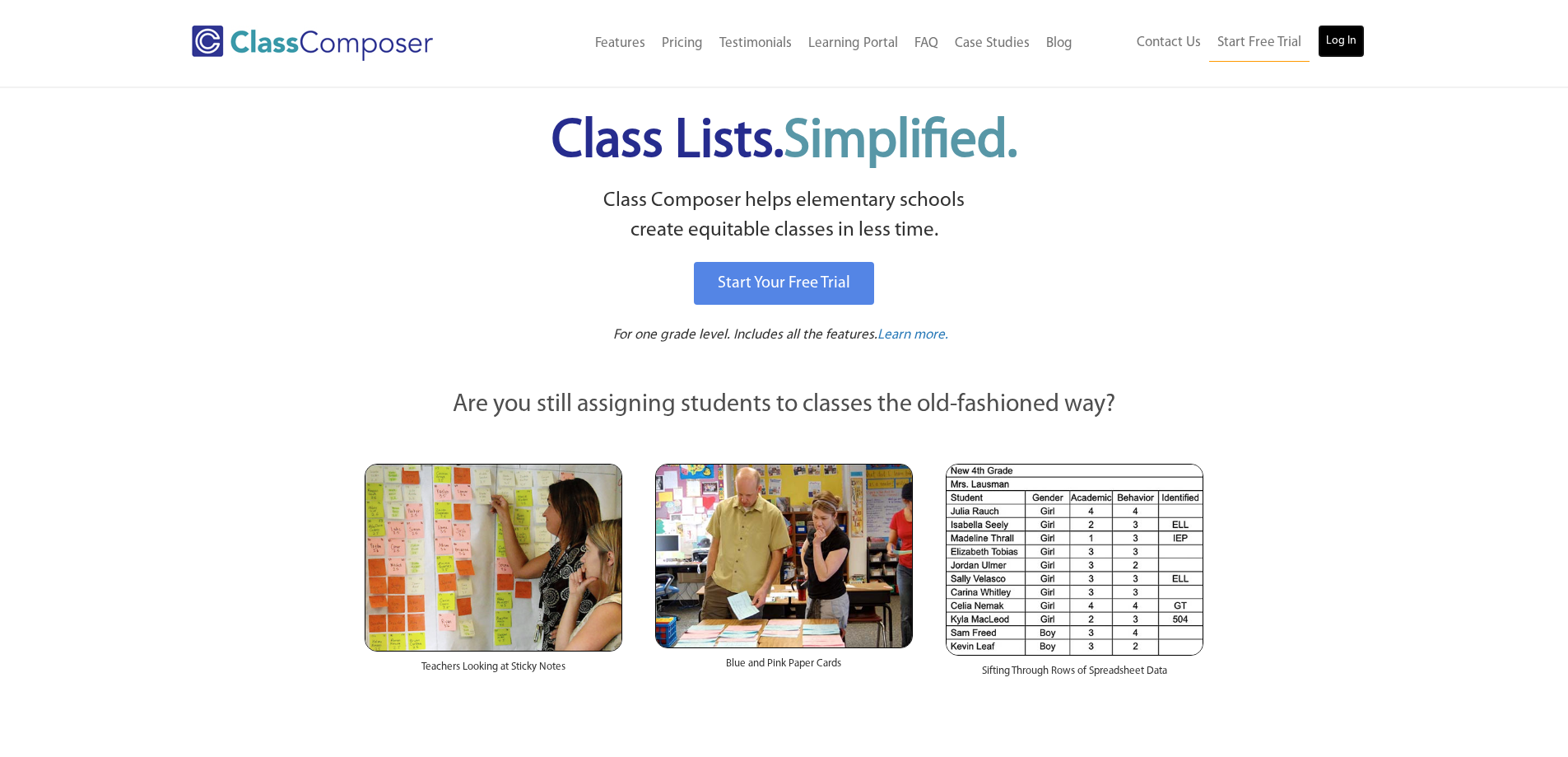
click at [1331, 36] on link "Log In" at bounding box center [1341, 41] width 47 height 33
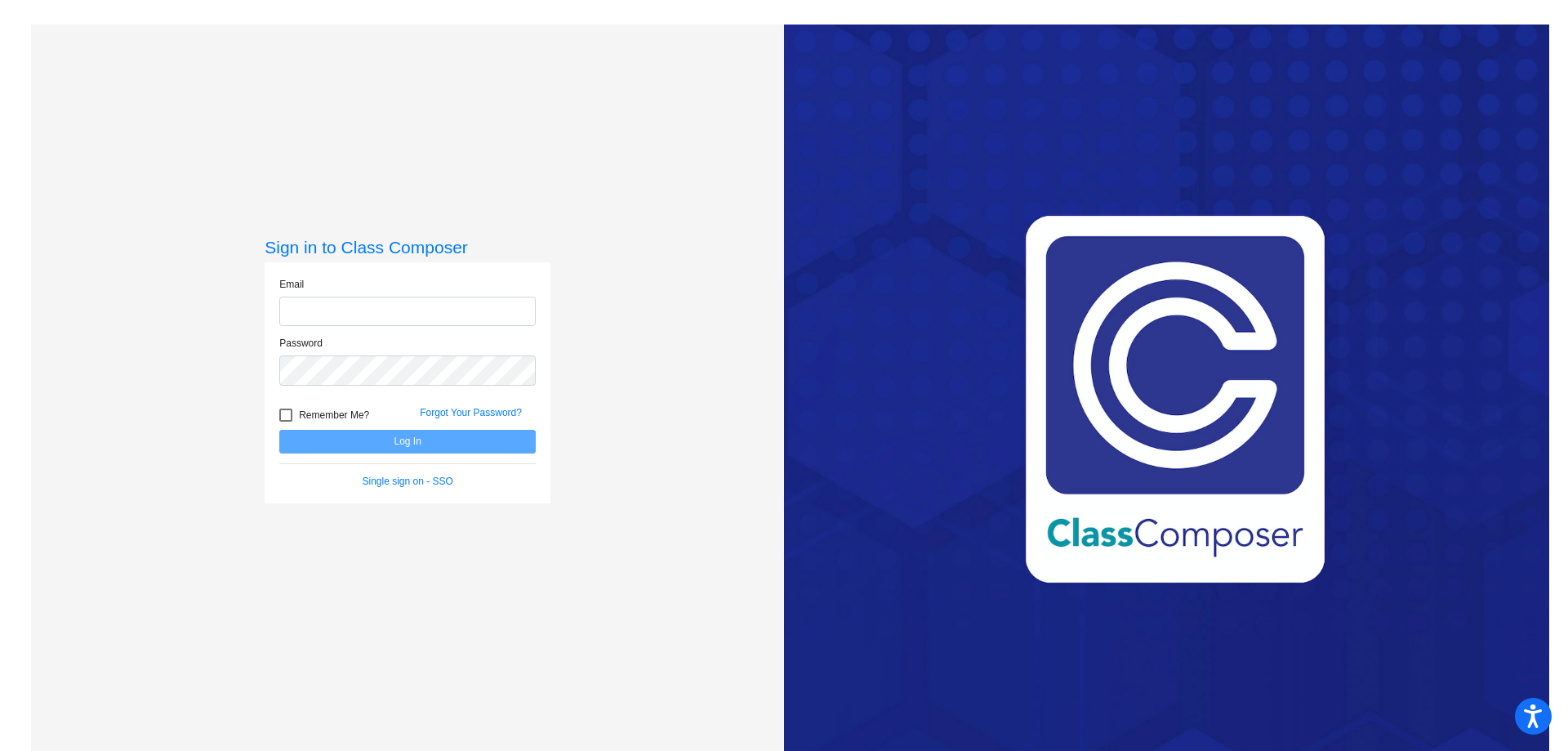
click at [317, 312] on input "email" at bounding box center [407, 312] width 257 height 30
type input "carolyn.boyce@asd20.org"
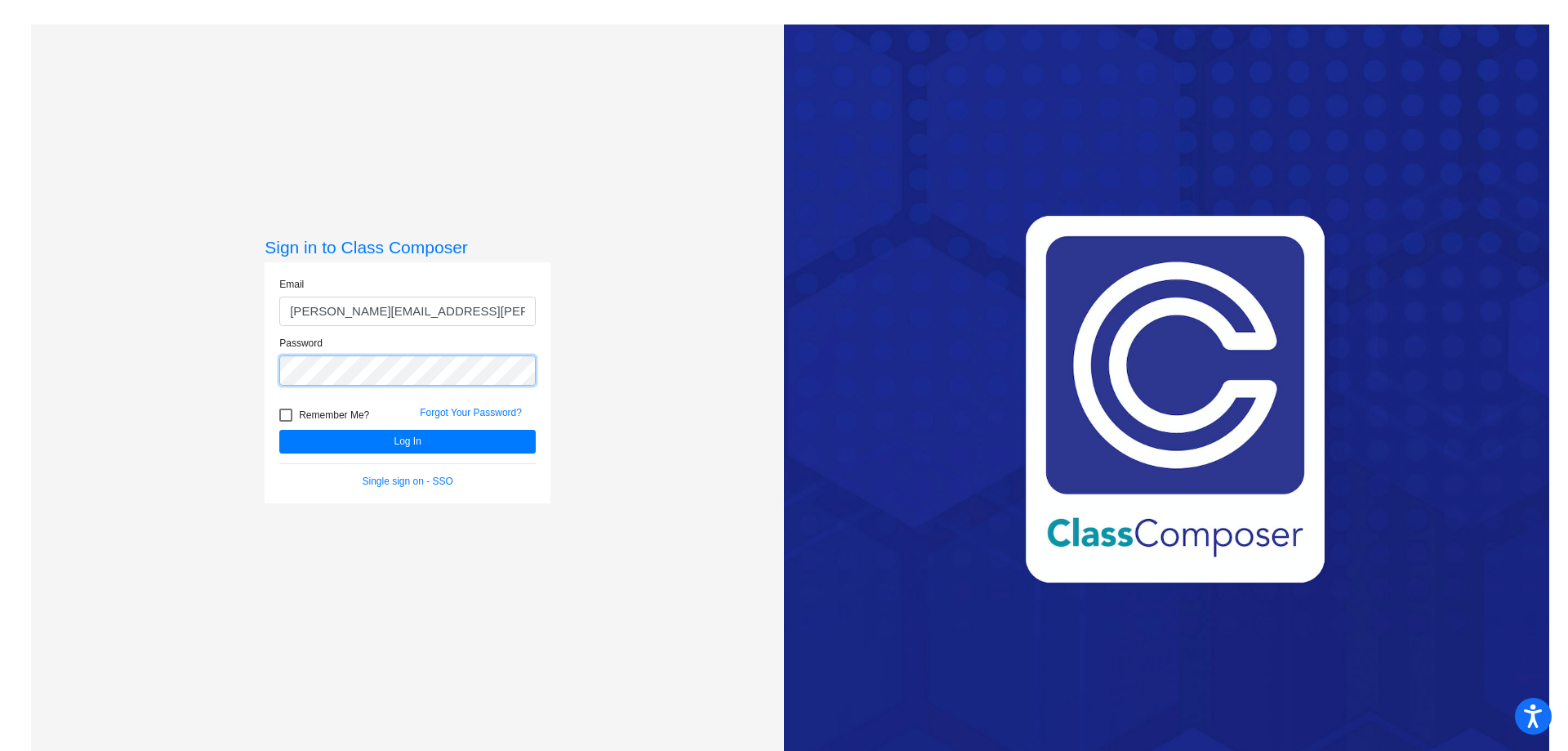
click at [280, 430] on button "Log In" at bounding box center [407, 441] width 257 height 24
click at [247, 353] on div "Sign in to Class Composer Email carolyn.boyce@asd20.org Password Remember Me? F…" at bounding box center [407, 400] width 753 height 751
click at [280, 430] on button "Log In" at bounding box center [407, 441] width 257 height 24
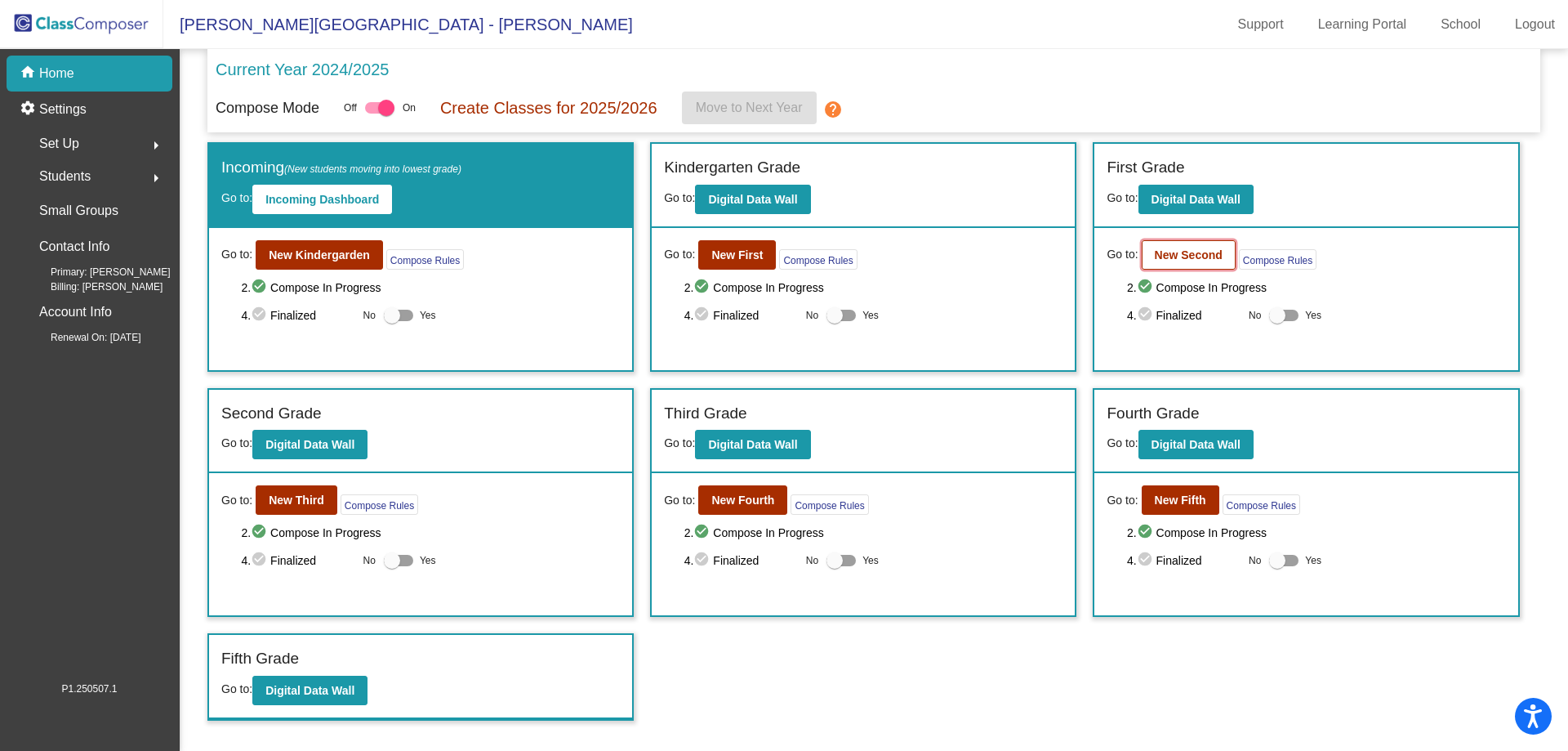
click at [1173, 257] on b "New Second" at bounding box center [1188, 255] width 68 height 13
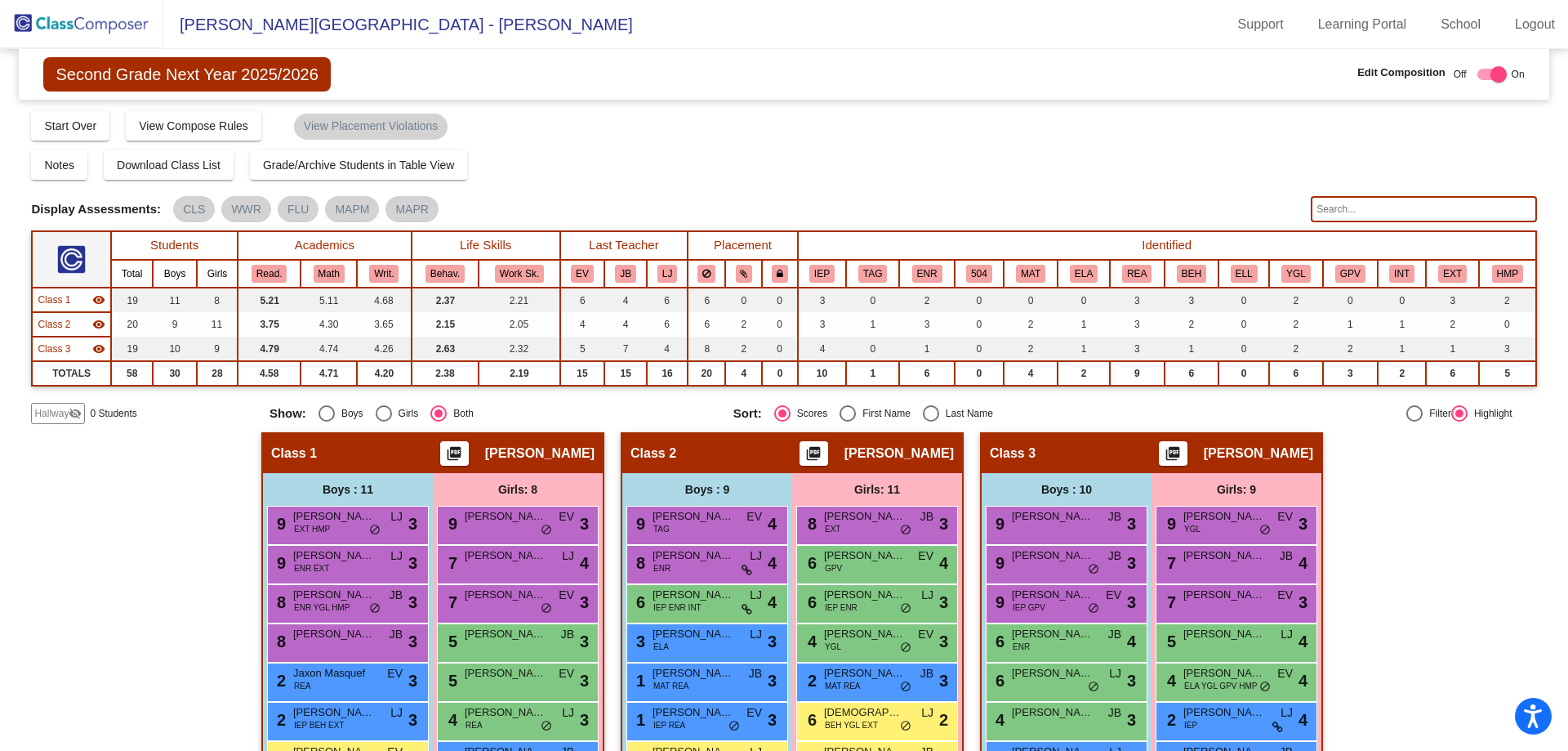
drag, startPoint x: 1557, startPoint y: 77, endPoint x: 1557, endPoint y: 127, distance: 50.0
click at [1557, 127] on mat-sidenav-content "Second Grade Next Year 2025/2026 Edit Composition Off On Incoming Digital Data …" at bounding box center [784, 400] width 1568 height 702
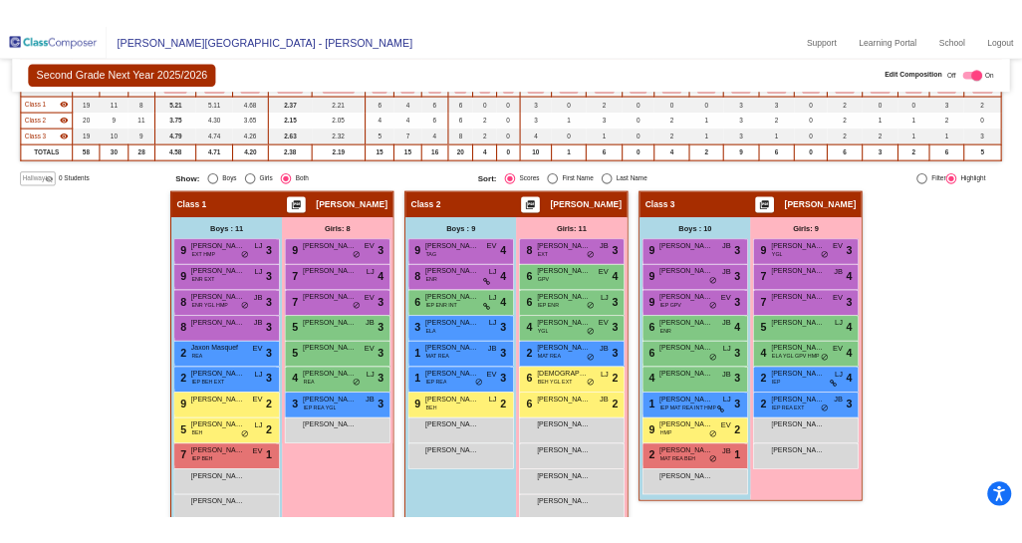
scroll to position [225, 0]
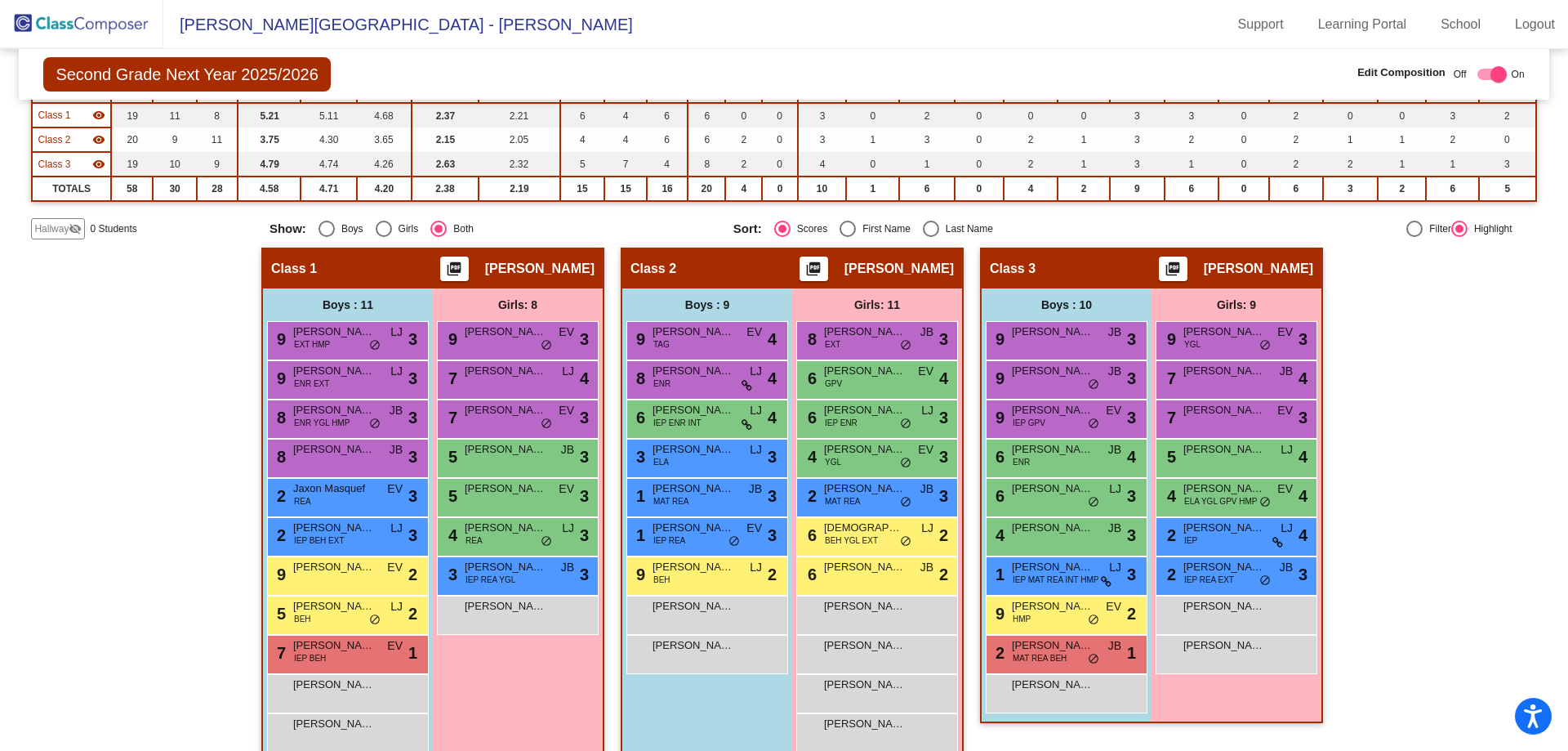
click at [49, 223] on span "Hallway" at bounding box center [52, 229] width 34 height 15
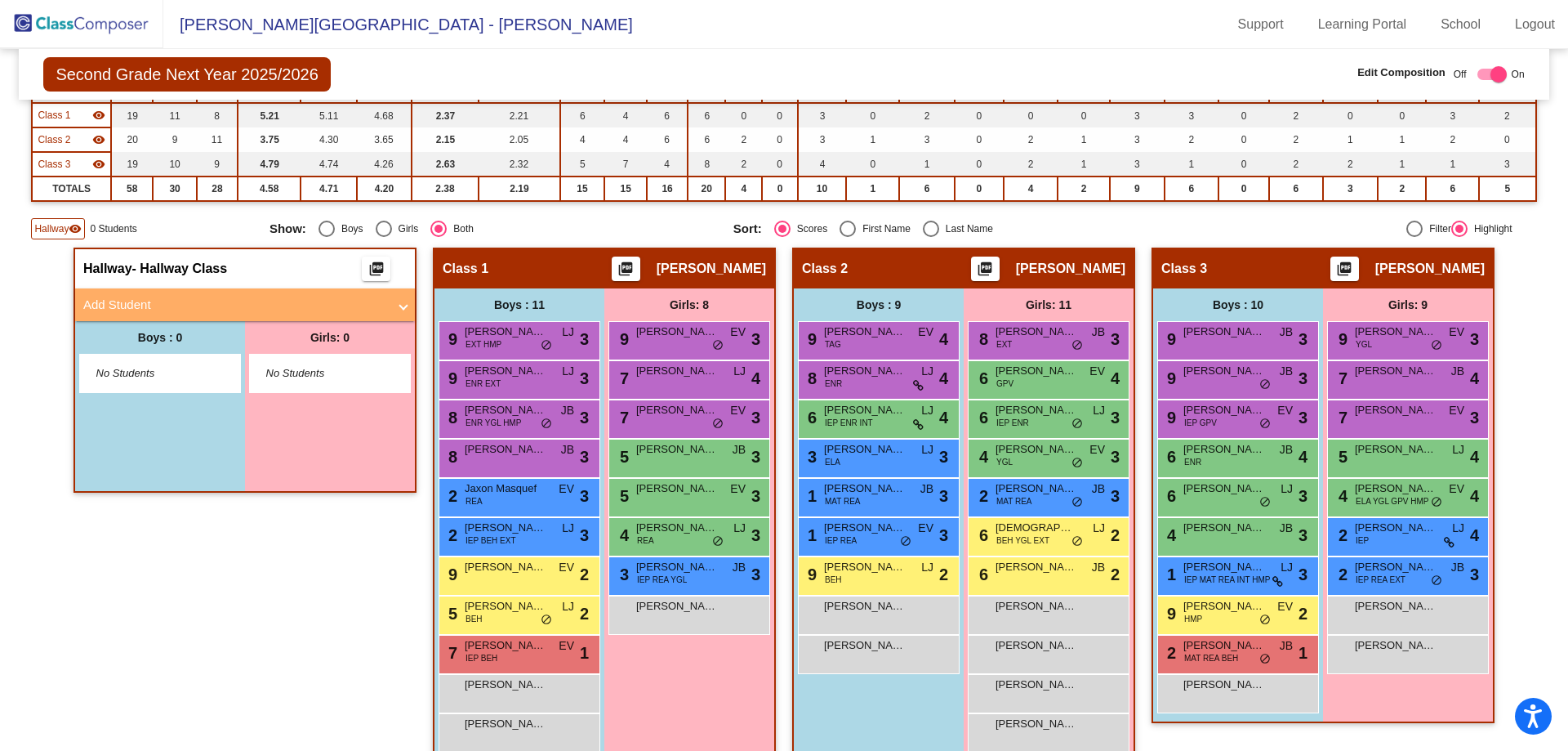
click at [160, 303] on mat-panel-title "Add Student" at bounding box center [235, 305] width 304 height 19
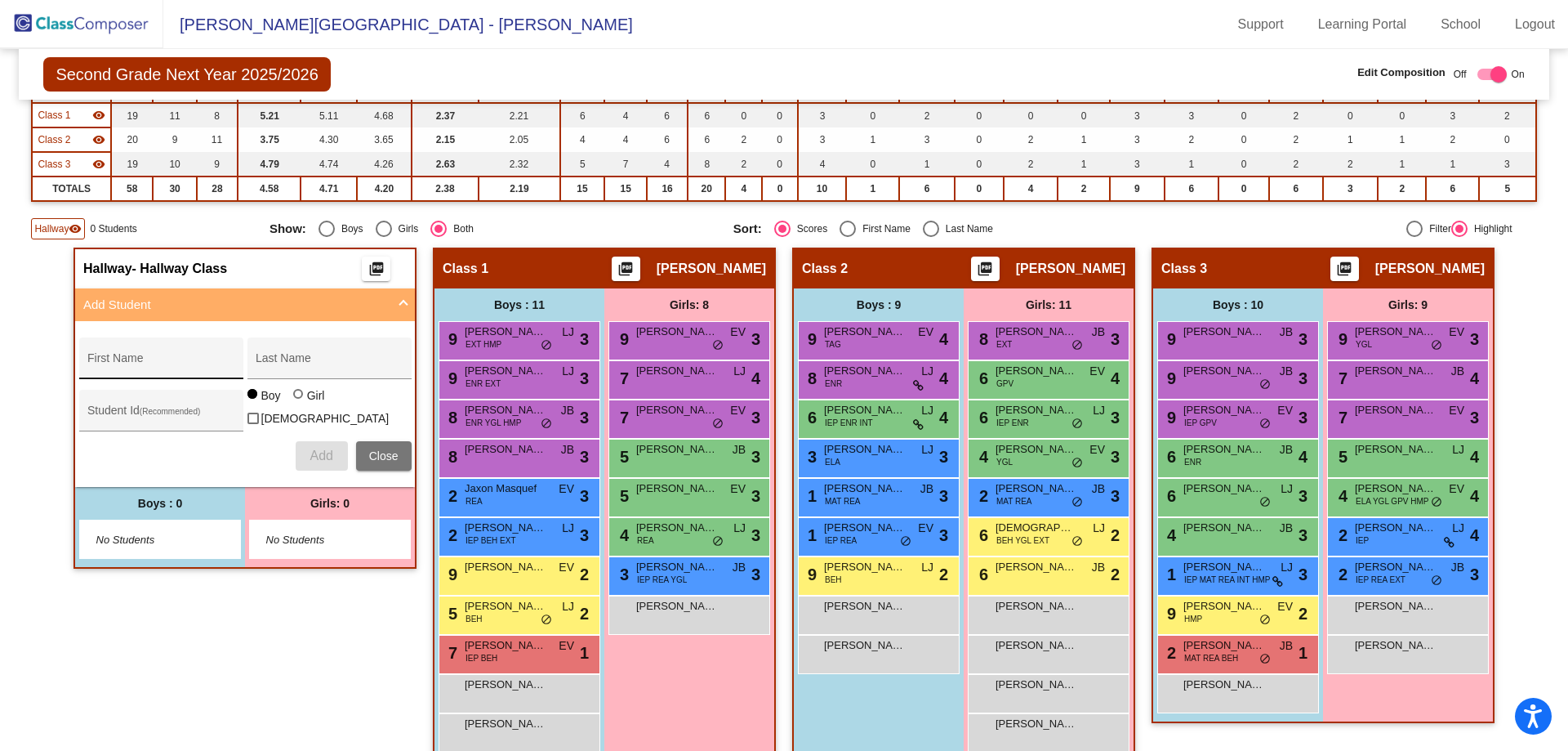
click at [130, 357] on div "First Name" at bounding box center [161, 363] width 147 height 34
type input "Liliana"
type input "Whittaker"
type input "274323"
click at [294, 398] on label "Girl" at bounding box center [311, 395] width 36 height 16
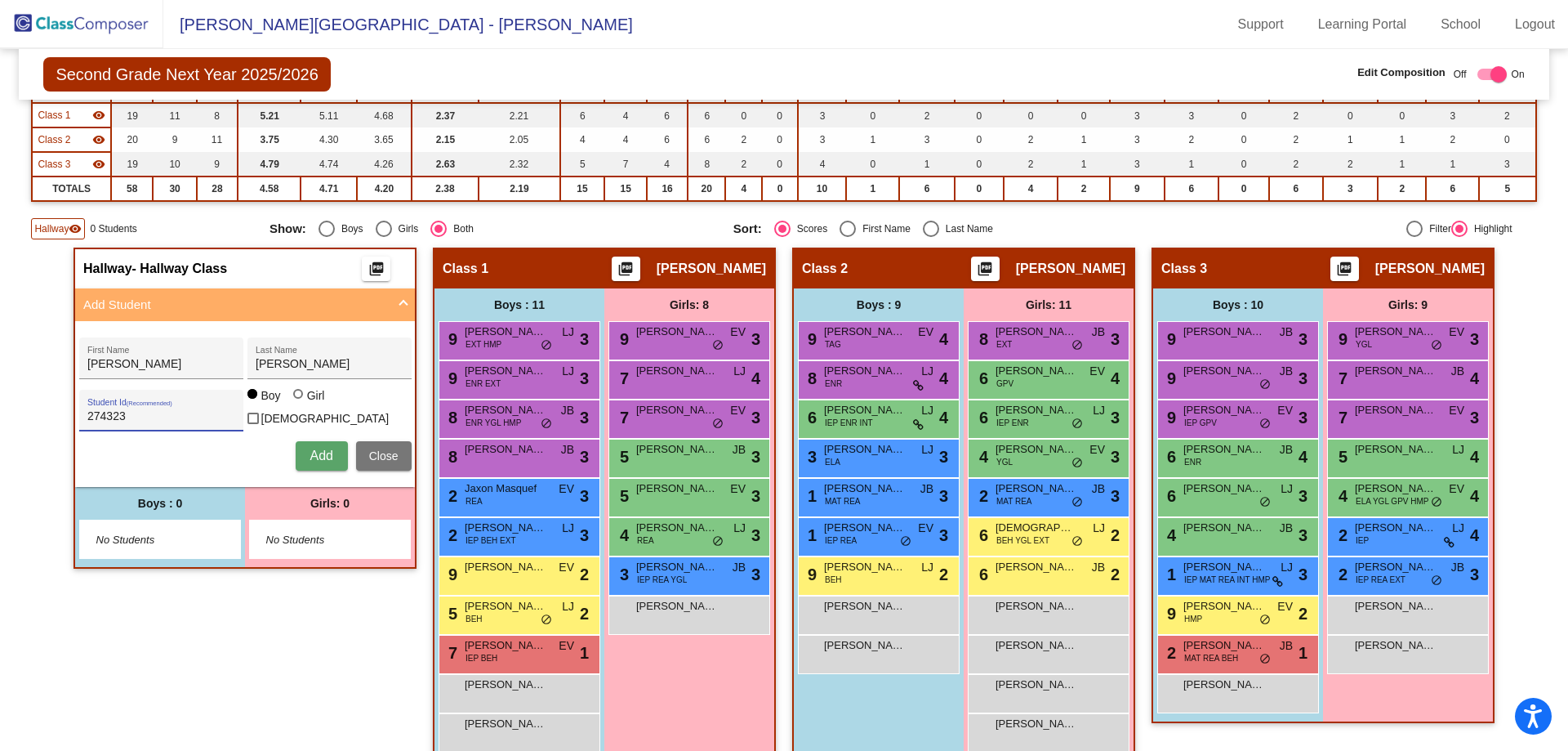
click at [299, 402] on input "Girl" at bounding box center [299, 402] width 1 height 1
radio input "true"
click at [314, 448] on span "Add" at bounding box center [321, 455] width 23 height 14
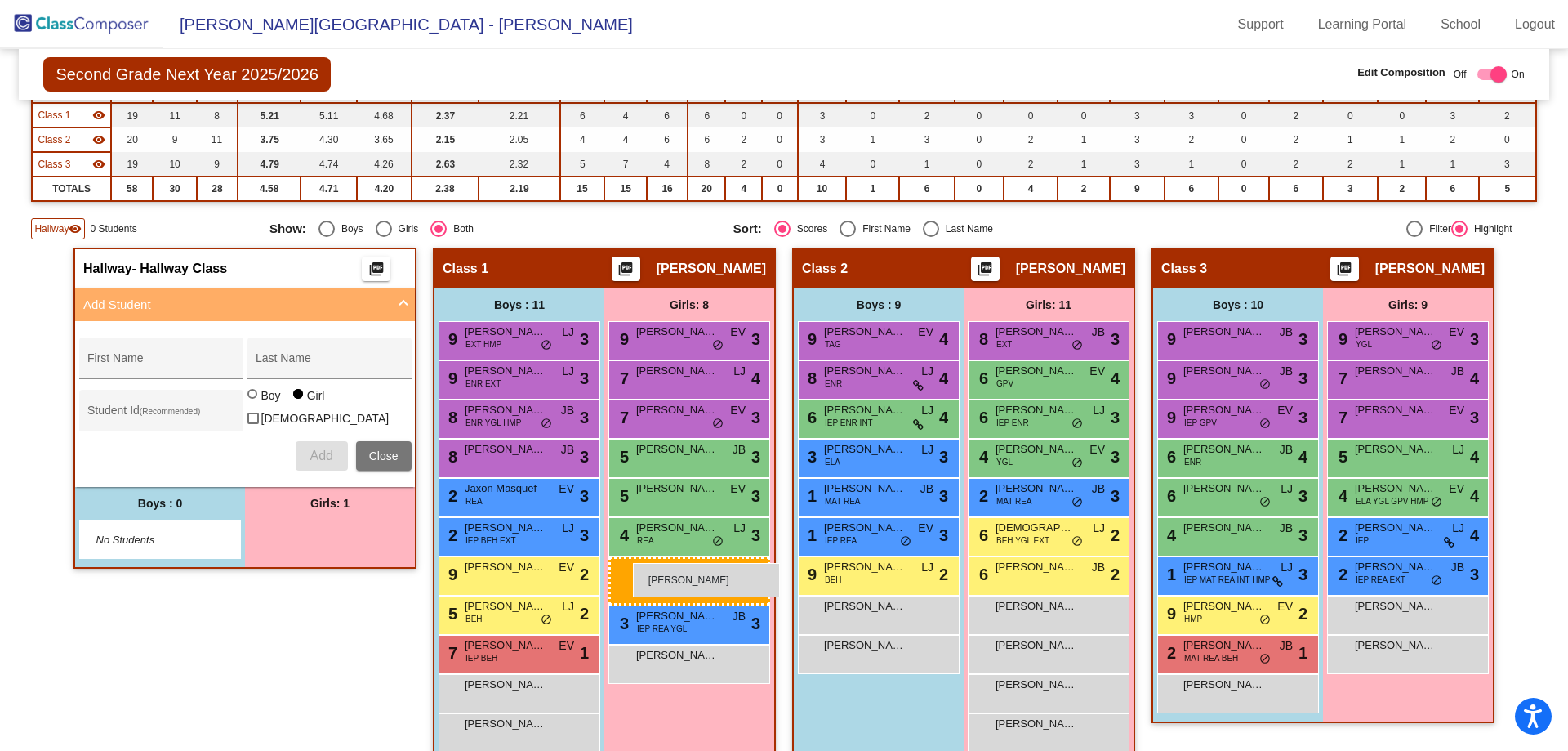
drag, startPoint x: 340, startPoint y: 537, endPoint x: 633, endPoint y: 563, distance: 294.2
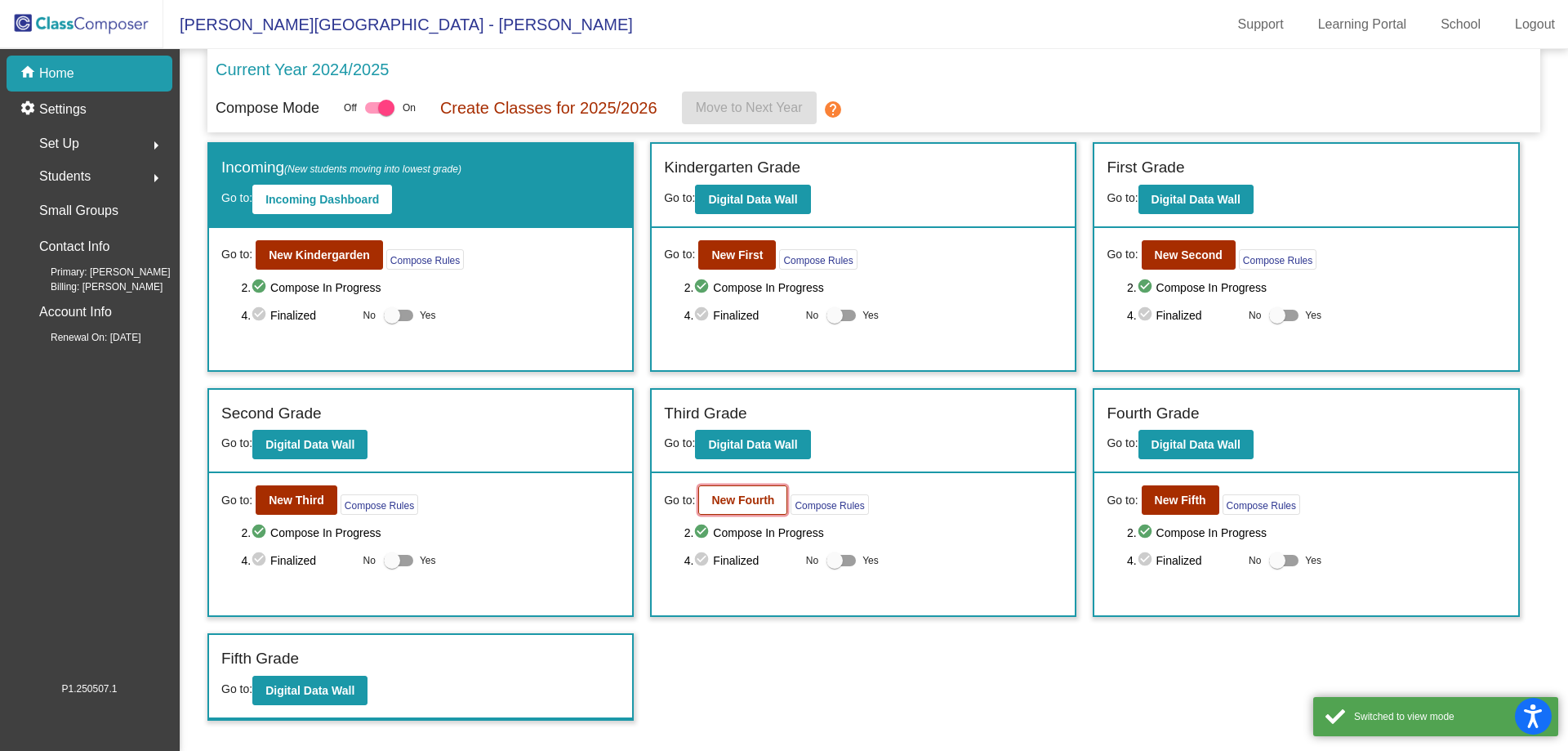
click at [743, 498] on b "New Fourth" at bounding box center [743, 500] width 63 height 13
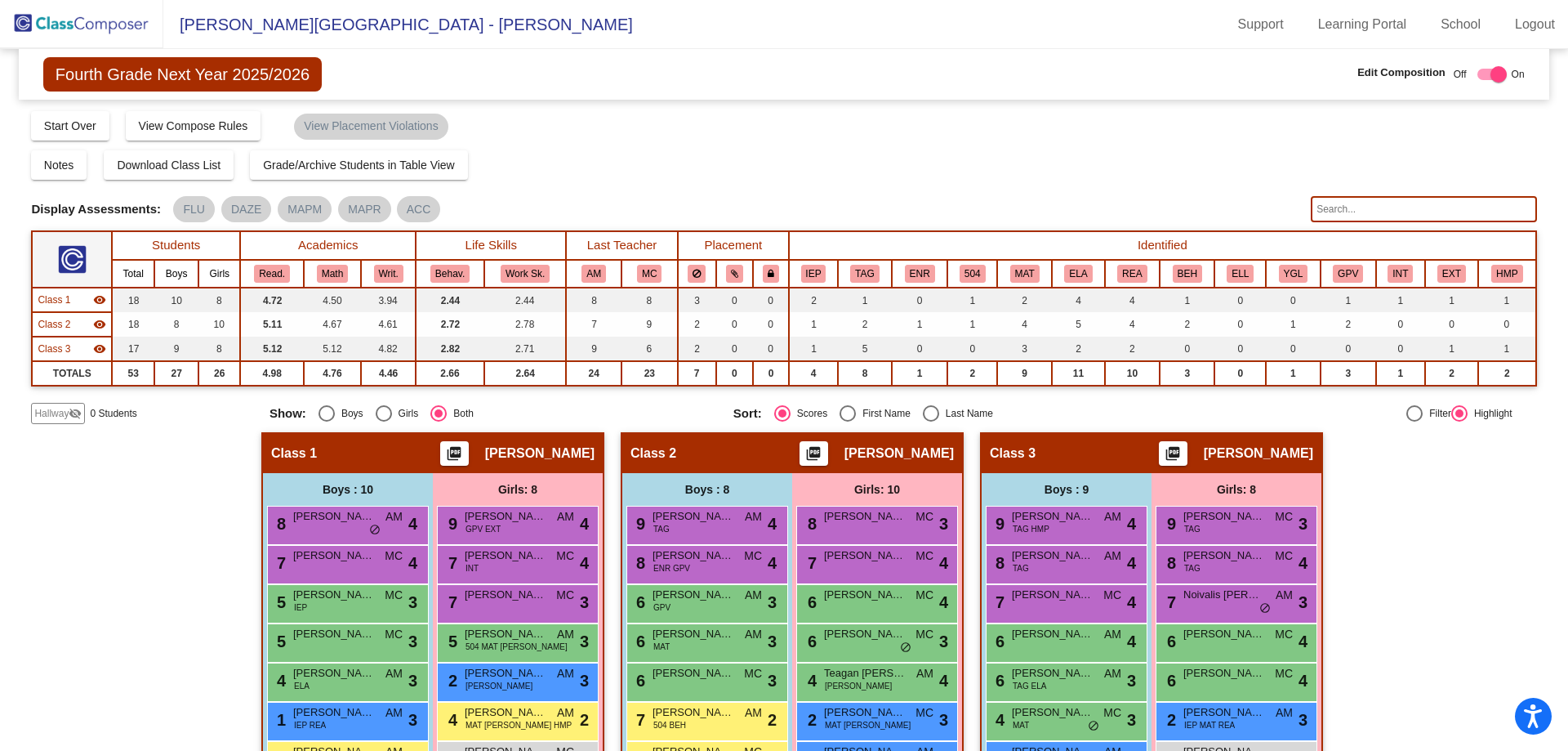
click at [52, 410] on span "Hallway" at bounding box center [52, 413] width 34 height 15
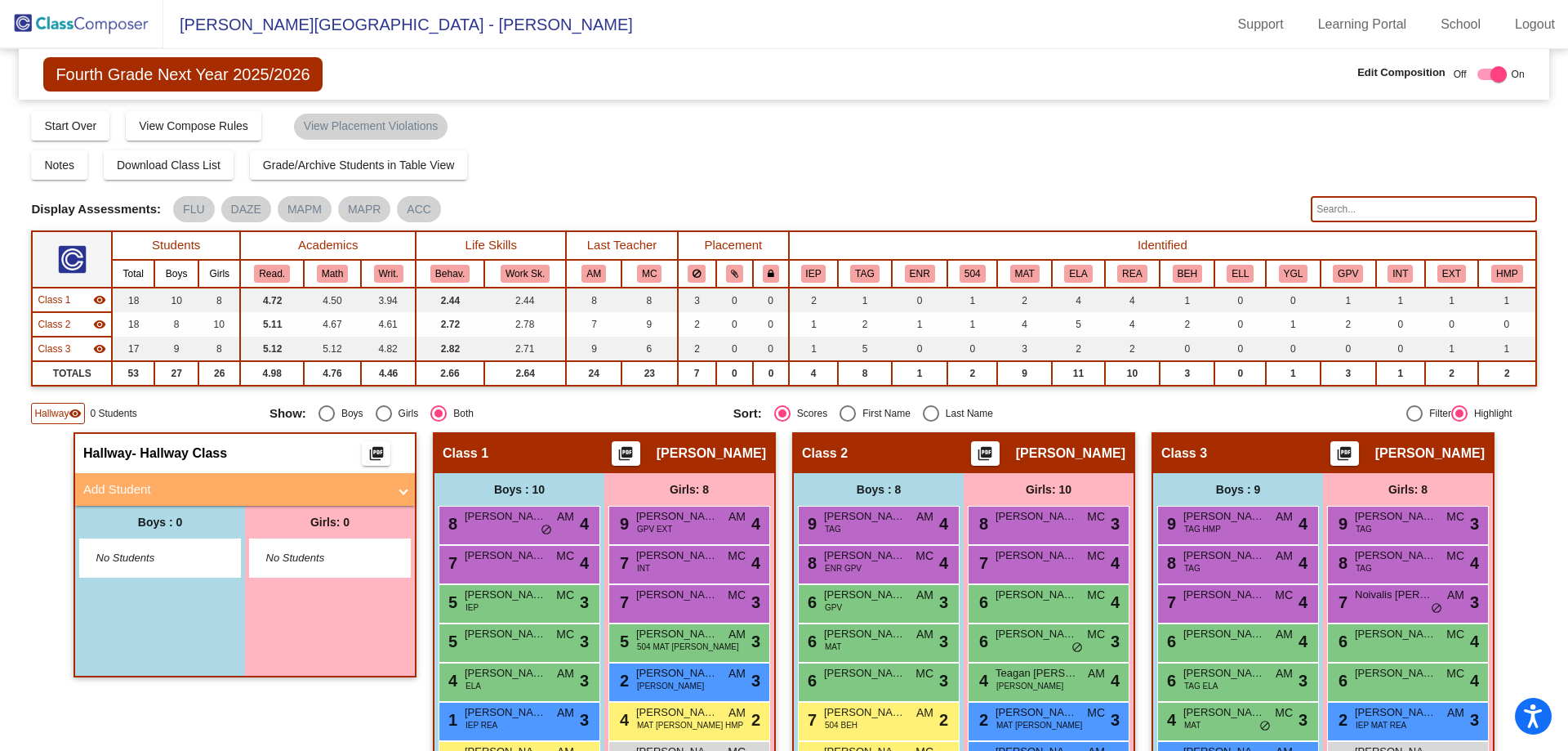
click at [162, 482] on mat-panel-title "Add Student" at bounding box center [235, 489] width 304 height 19
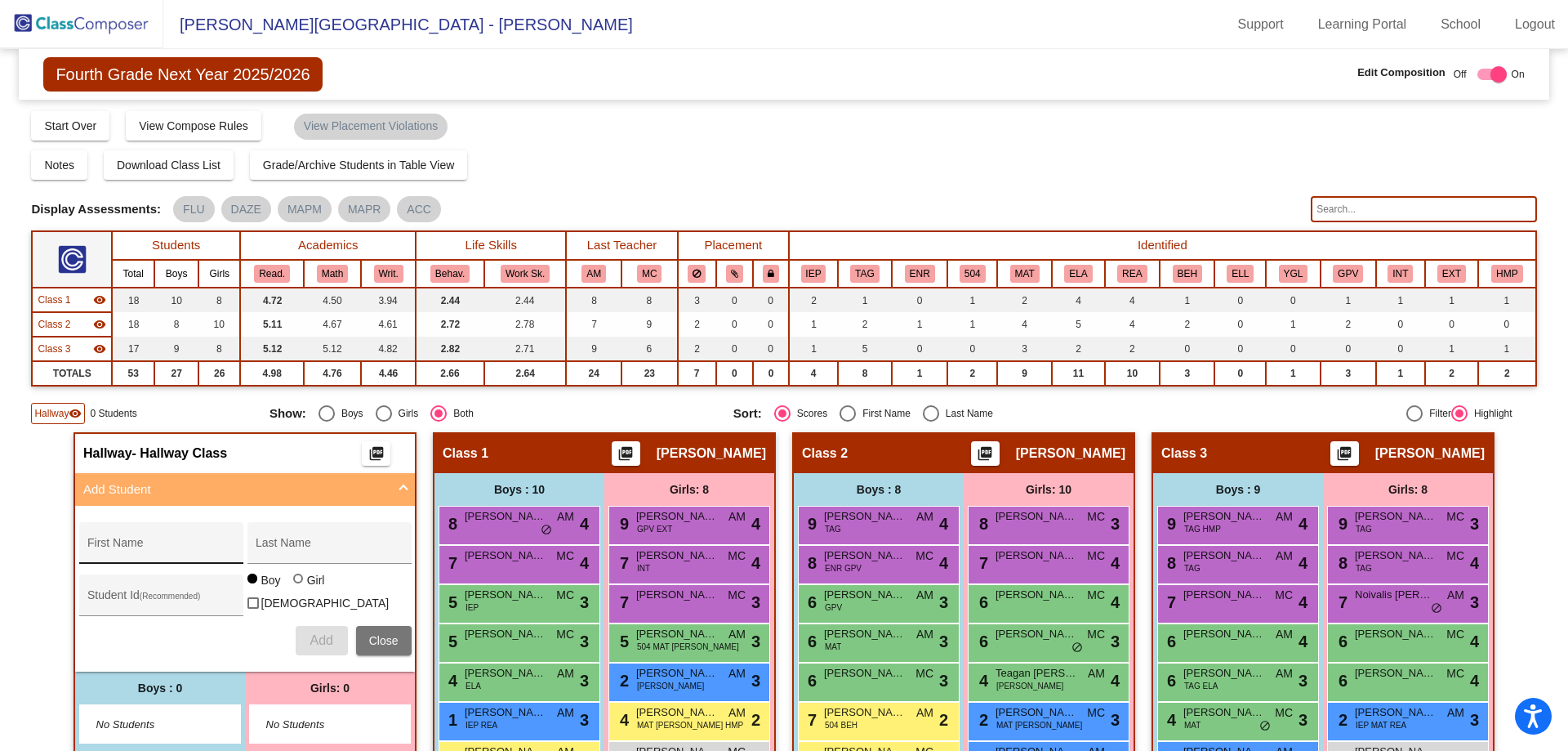
click at [121, 532] on div "First Name" at bounding box center [161, 548] width 147 height 34
type input "u"
type input "Lucas"
type input "Richmond"
type input "268814"
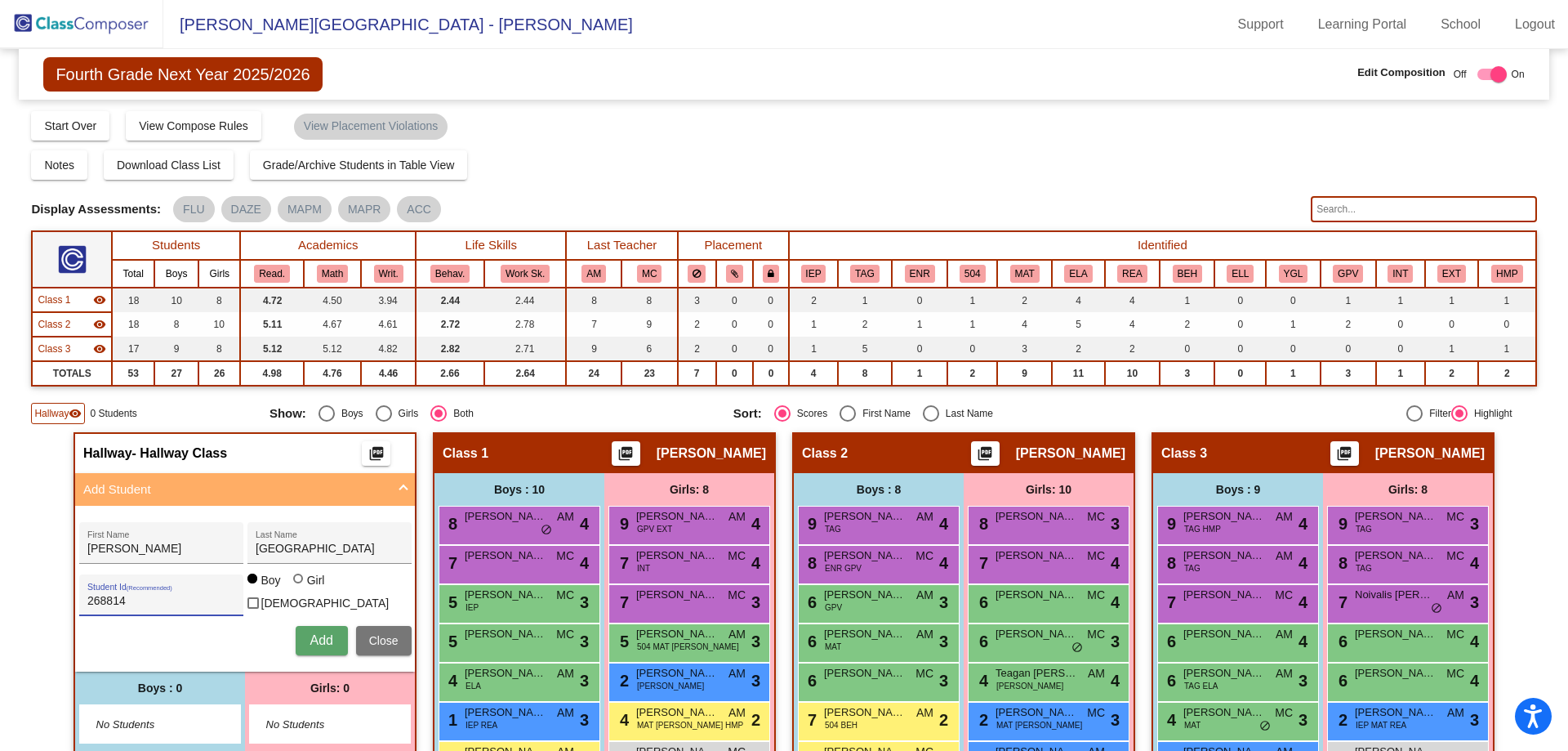
click at [316, 636] on span "Add" at bounding box center [321, 639] width 23 height 14
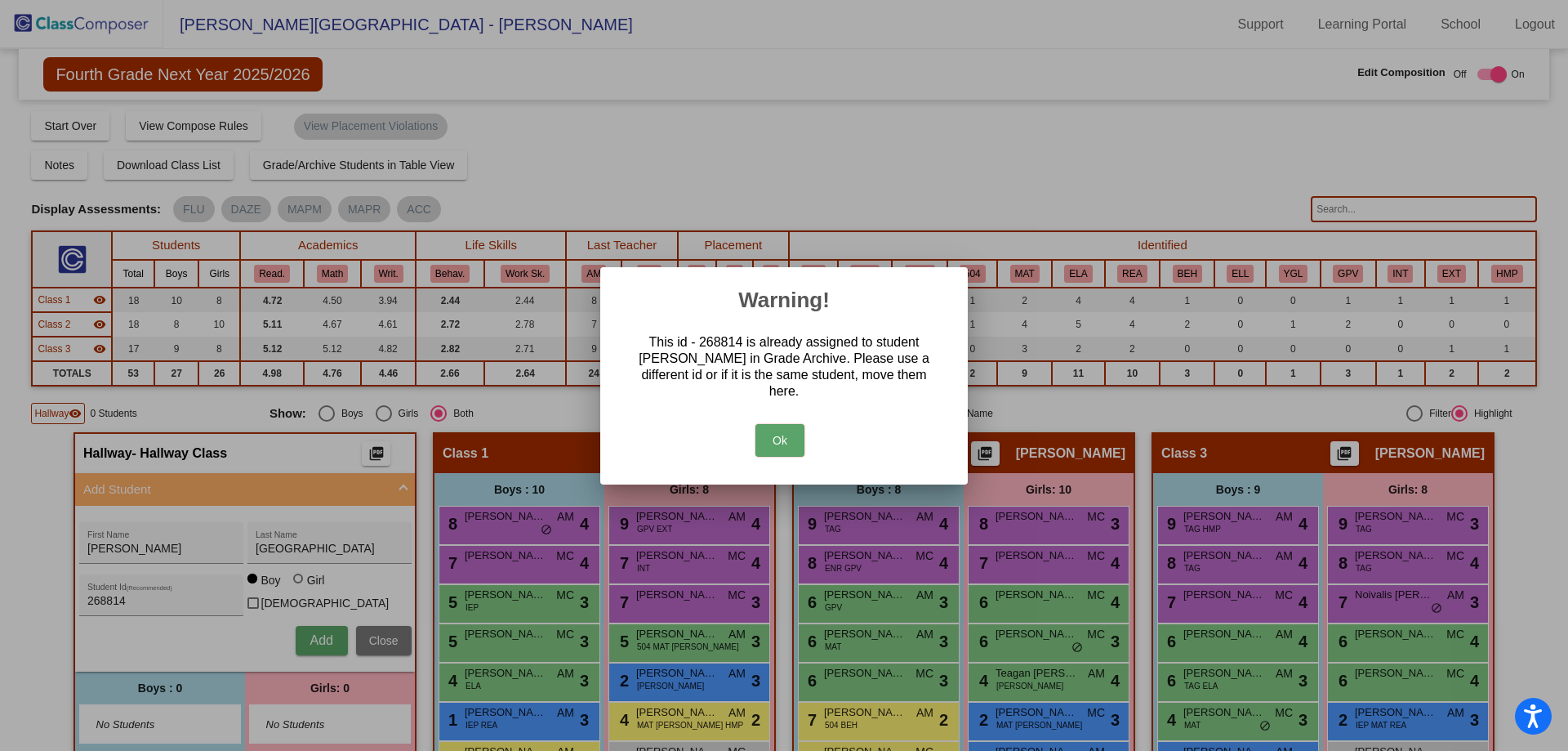
click at [785, 429] on button "Ok" at bounding box center [780, 440] width 49 height 33
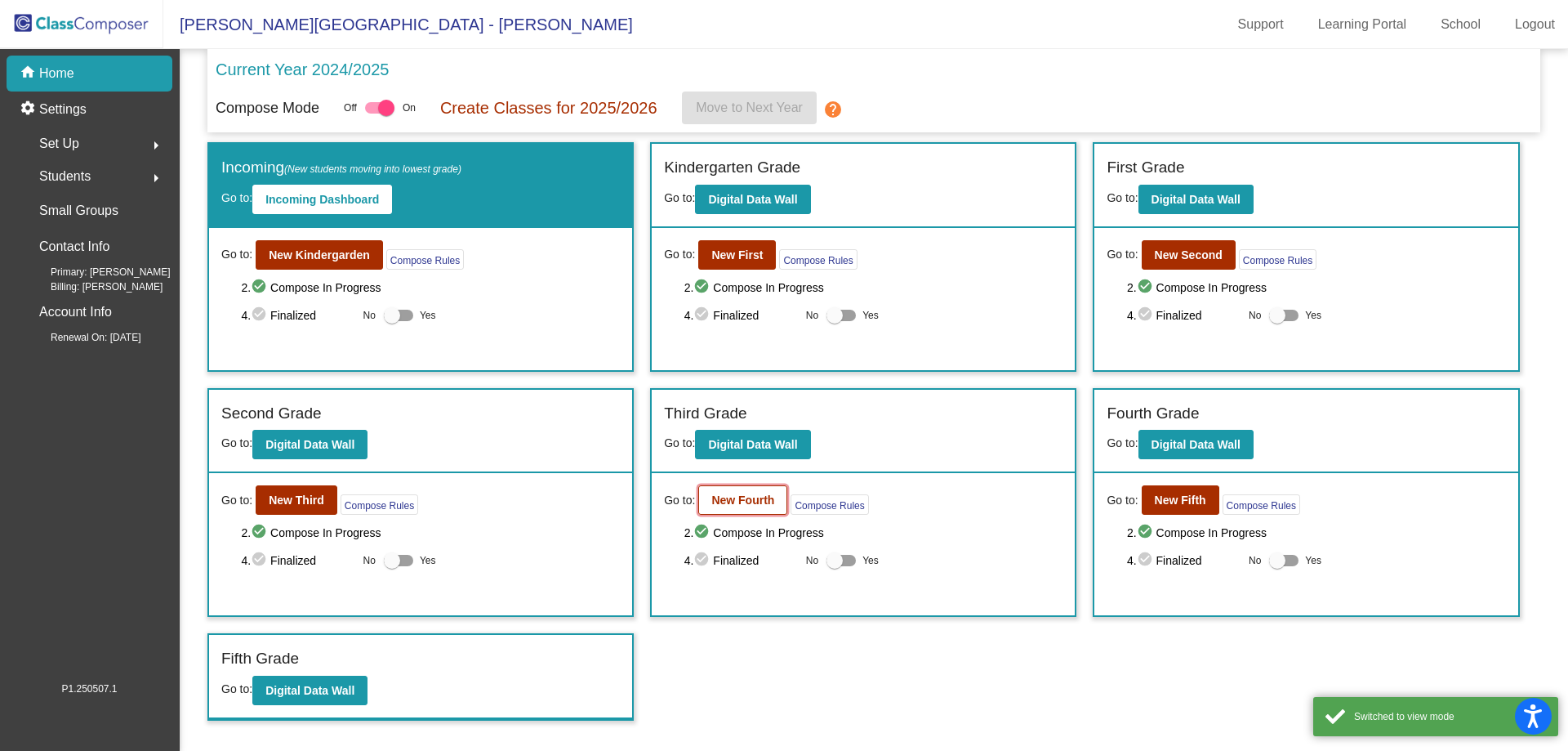
click at [769, 492] on button "New Fourth" at bounding box center [743, 500] width 89 height 30
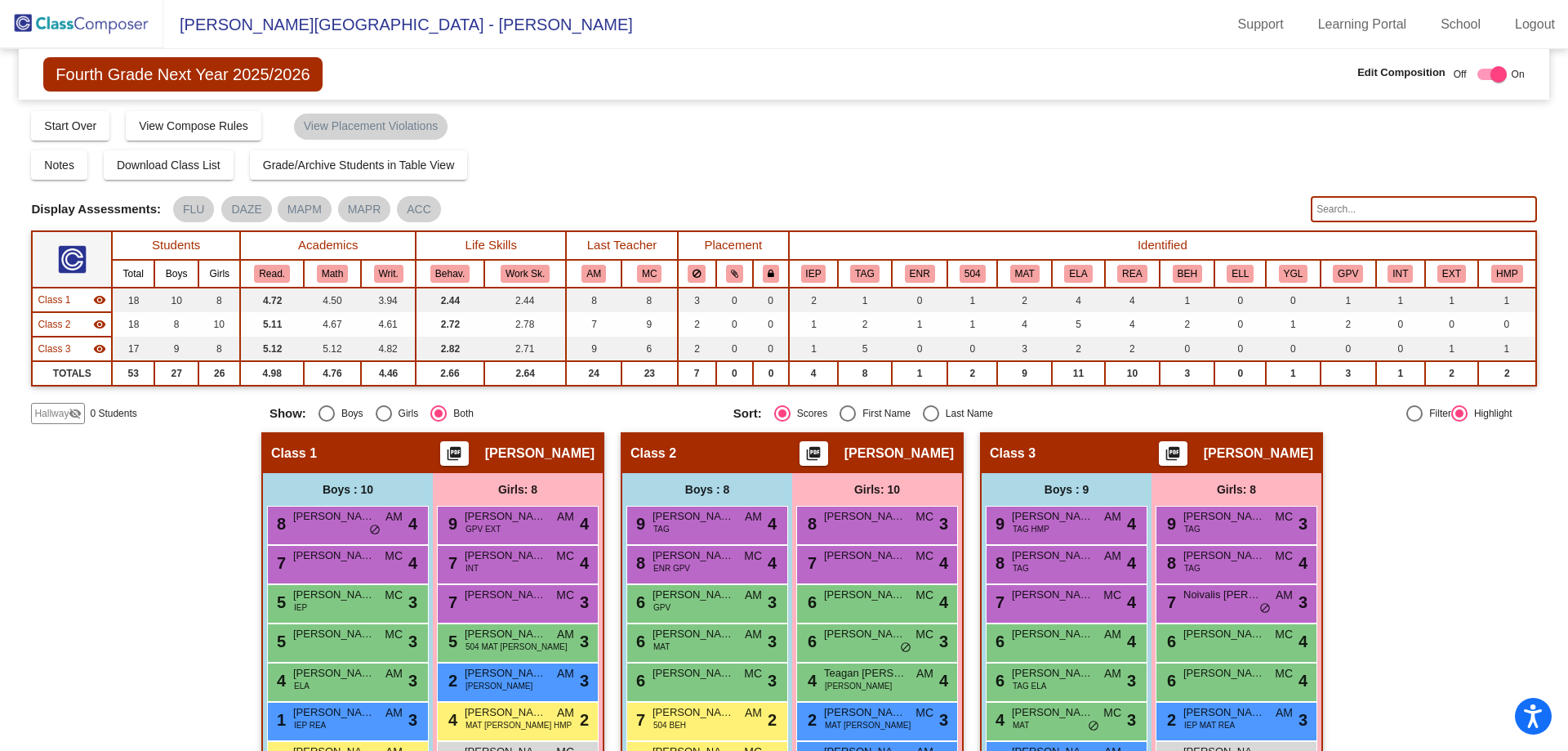
scroll to position [173, 0]
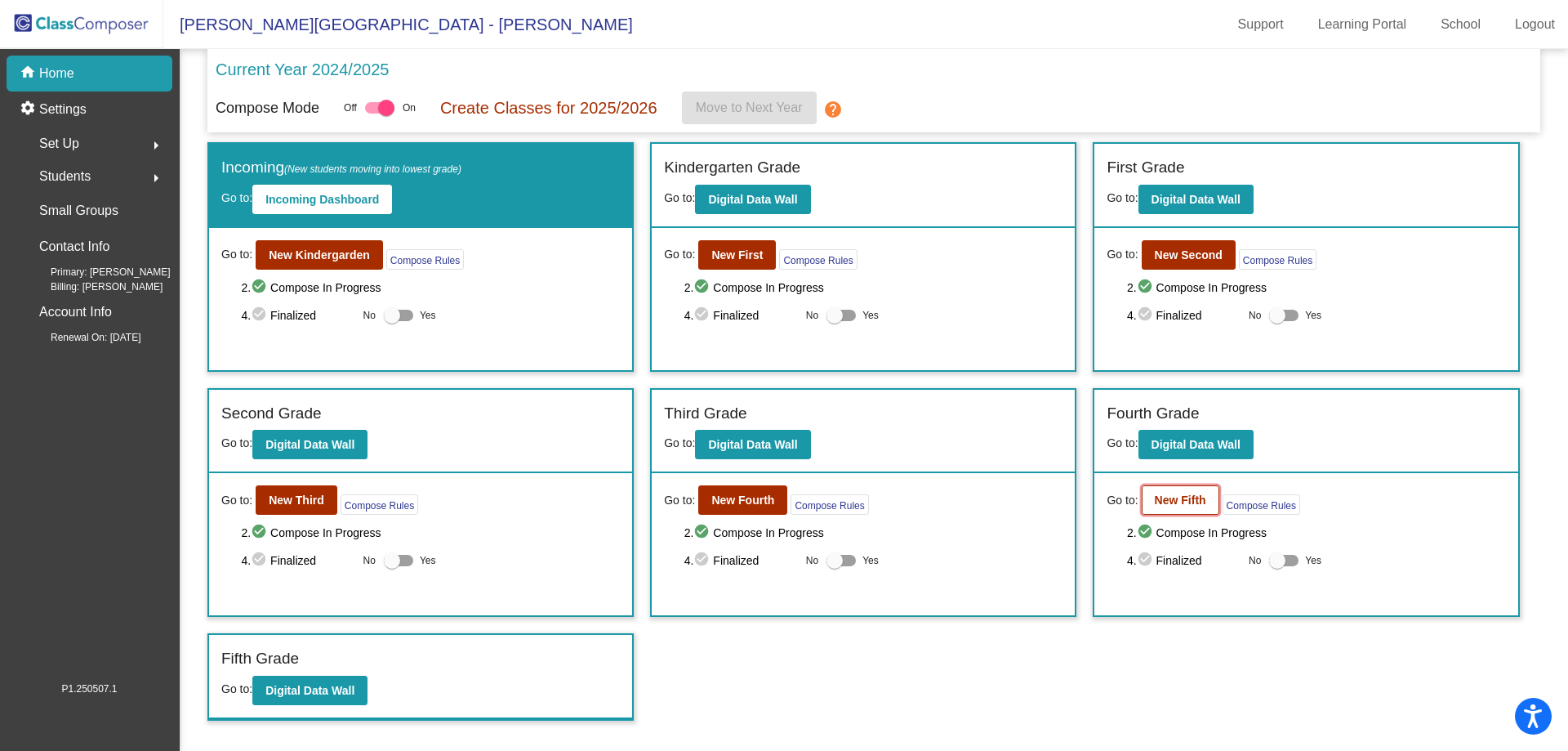
click at [1182, 496] on b "New Fifth" at bounding box center [1180, 500] width 52 height 13
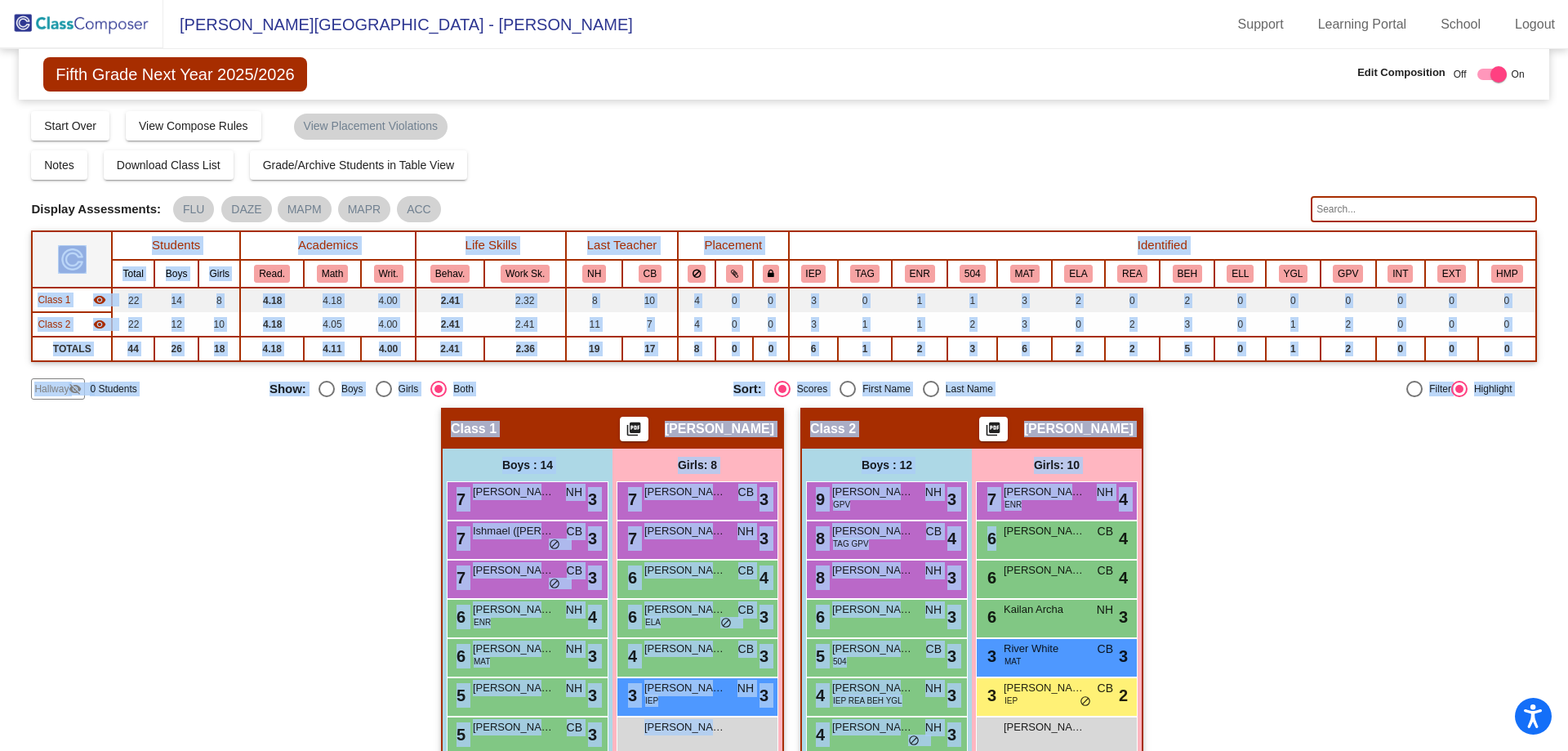
drag, startPoint x: 1584, startPoint y: 395, endPoint x: 1604, endPoint y: 545, distance: 151.3
click at [1567, 545] on html "Accessibility Screen-Reader Guide, Feedback, and Issue Reporting | New window D…" at bounding box center [784, 376] width 1568 height 751
click at [1375, 549] on div "Hallway - Hallway Class picture_as_pdf Add Student First Name Last Name Student…" at bounding box center [784, 731] width 1506 height 649
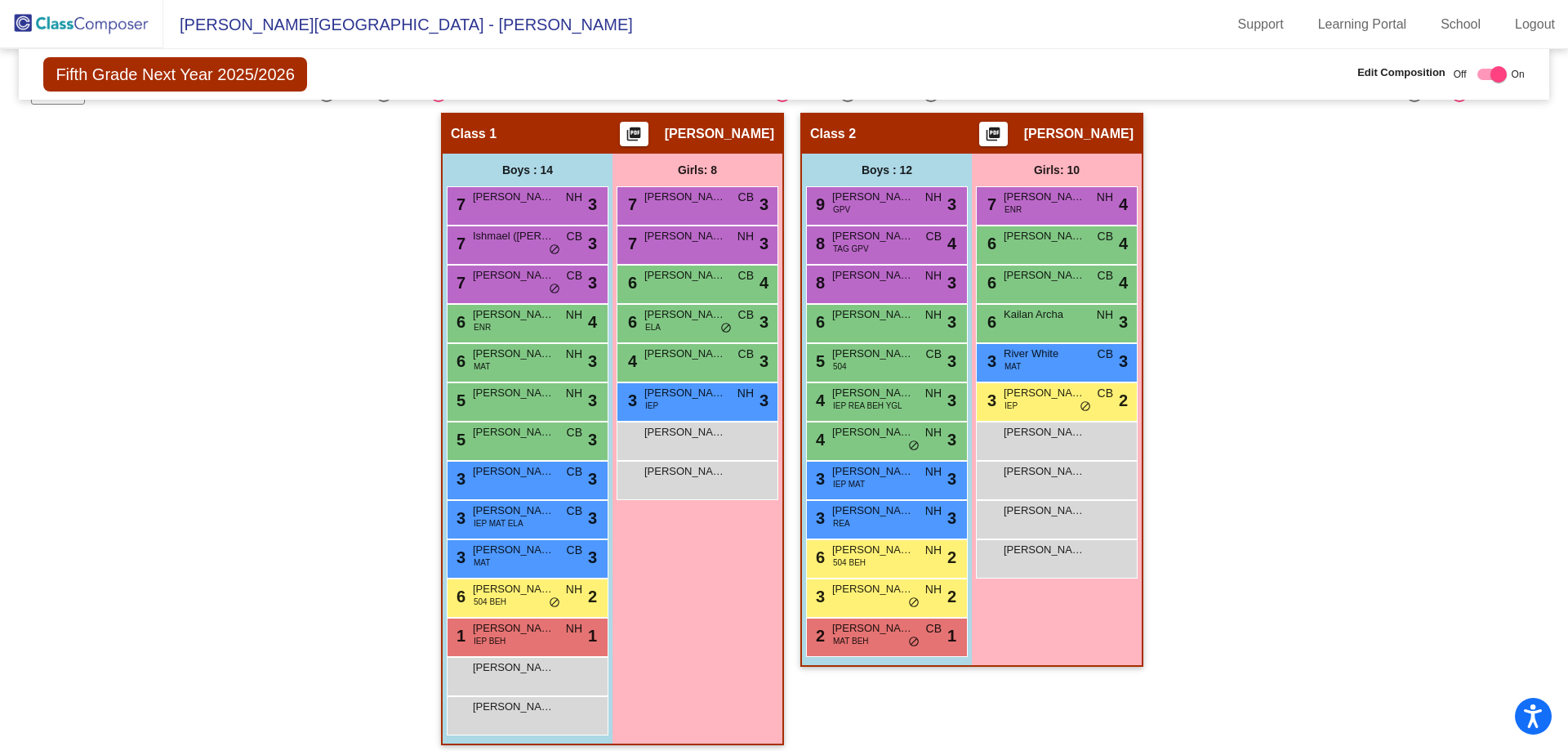
scroll to position [306, 0]
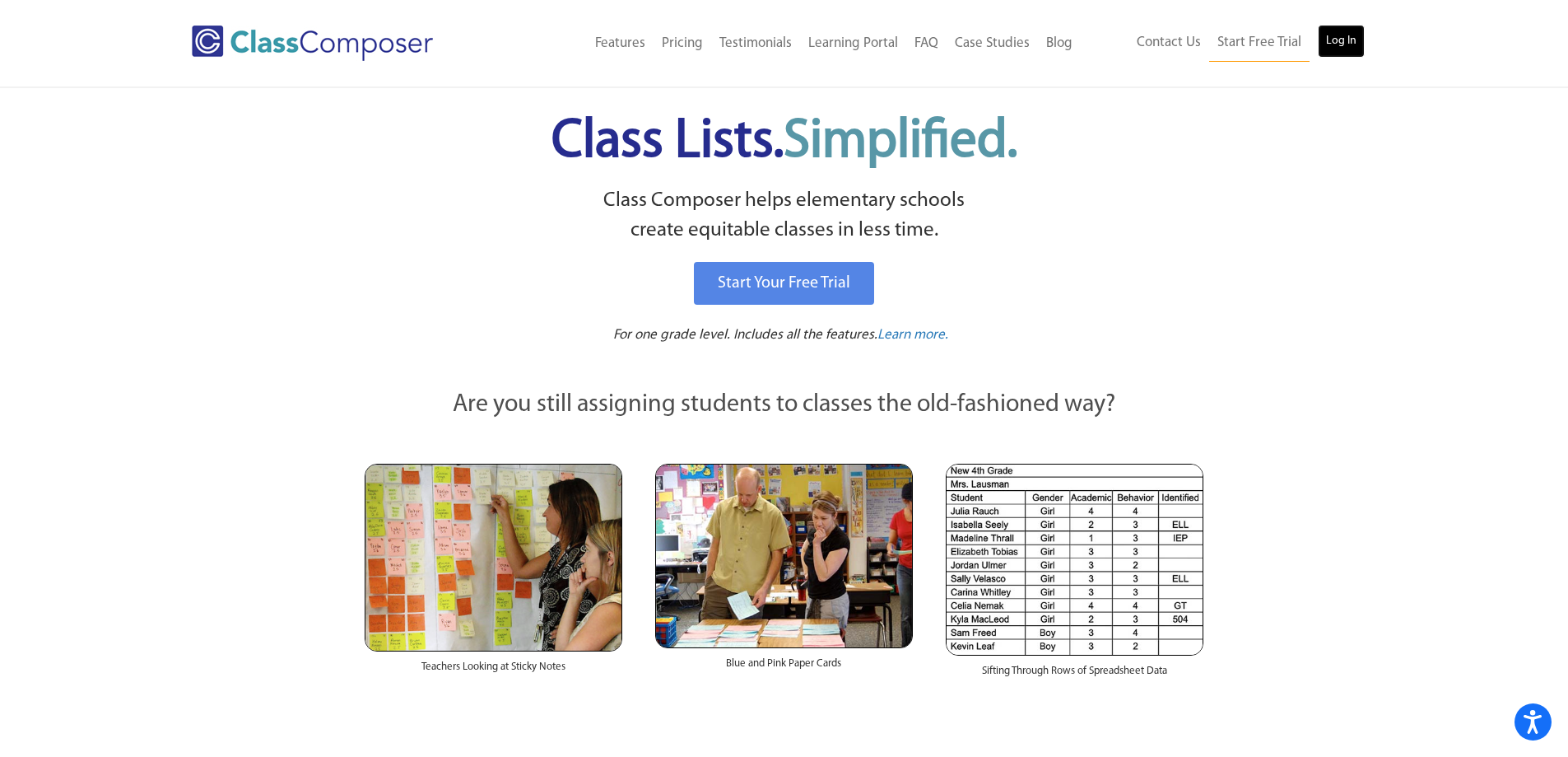
click at [1340, 31] on link "Log In" at bounding box center [1341, 41] width 47 height 33
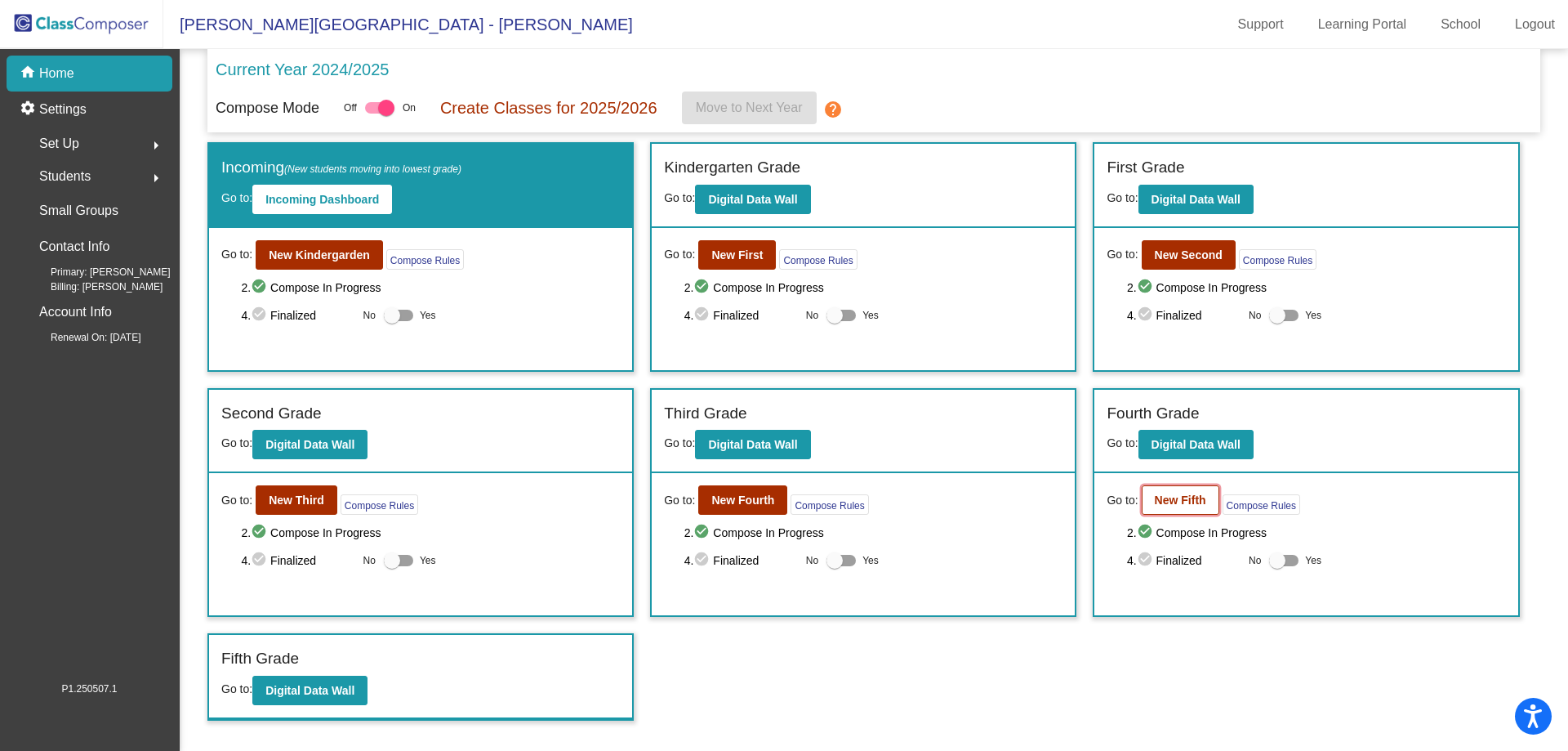
click at [1202, 500] on b "New Fifth" at bounding box center [1180, 500] width 52 height 13
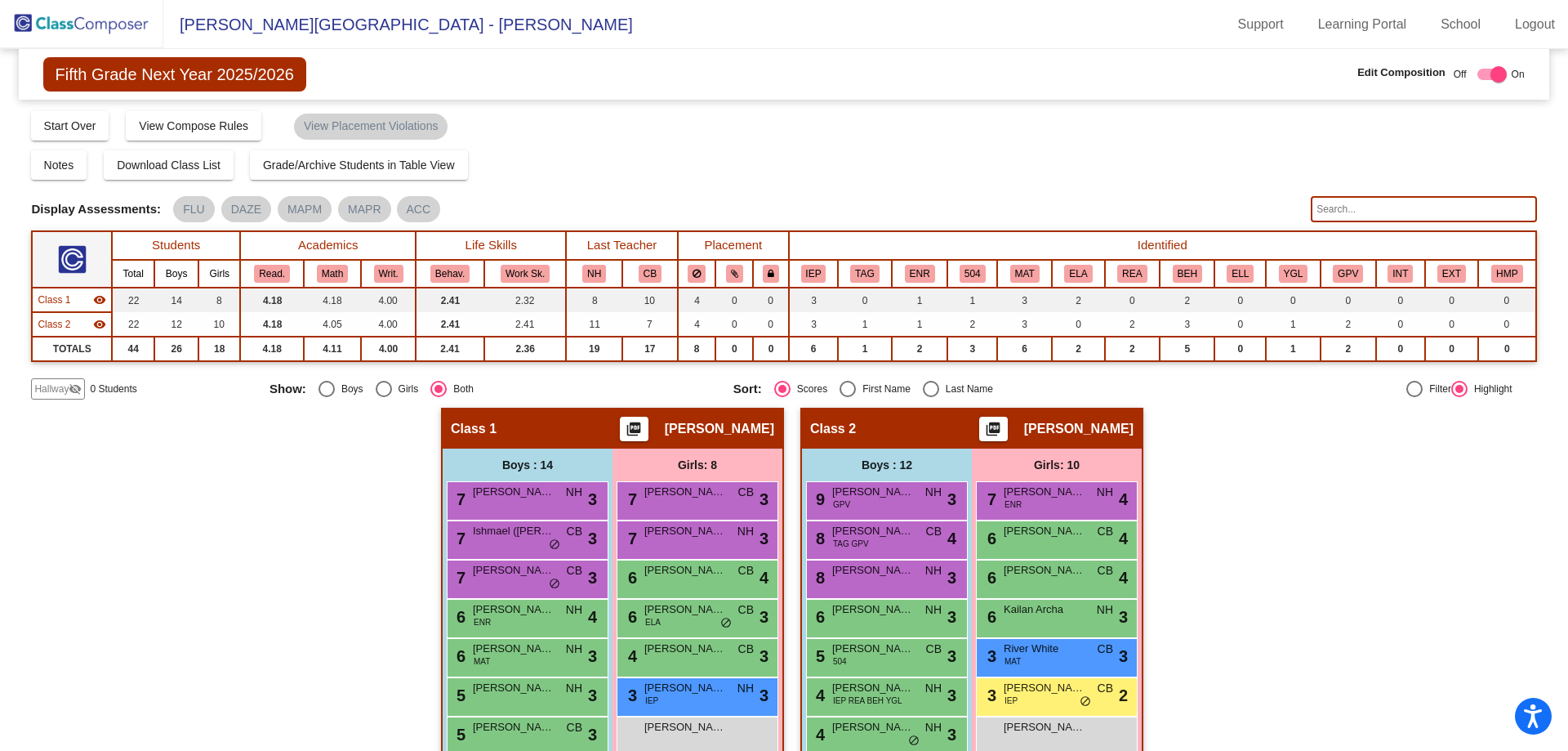
click at [55, 388] on span "Hallway" at bounding box center [52, 389] width 34 height 15
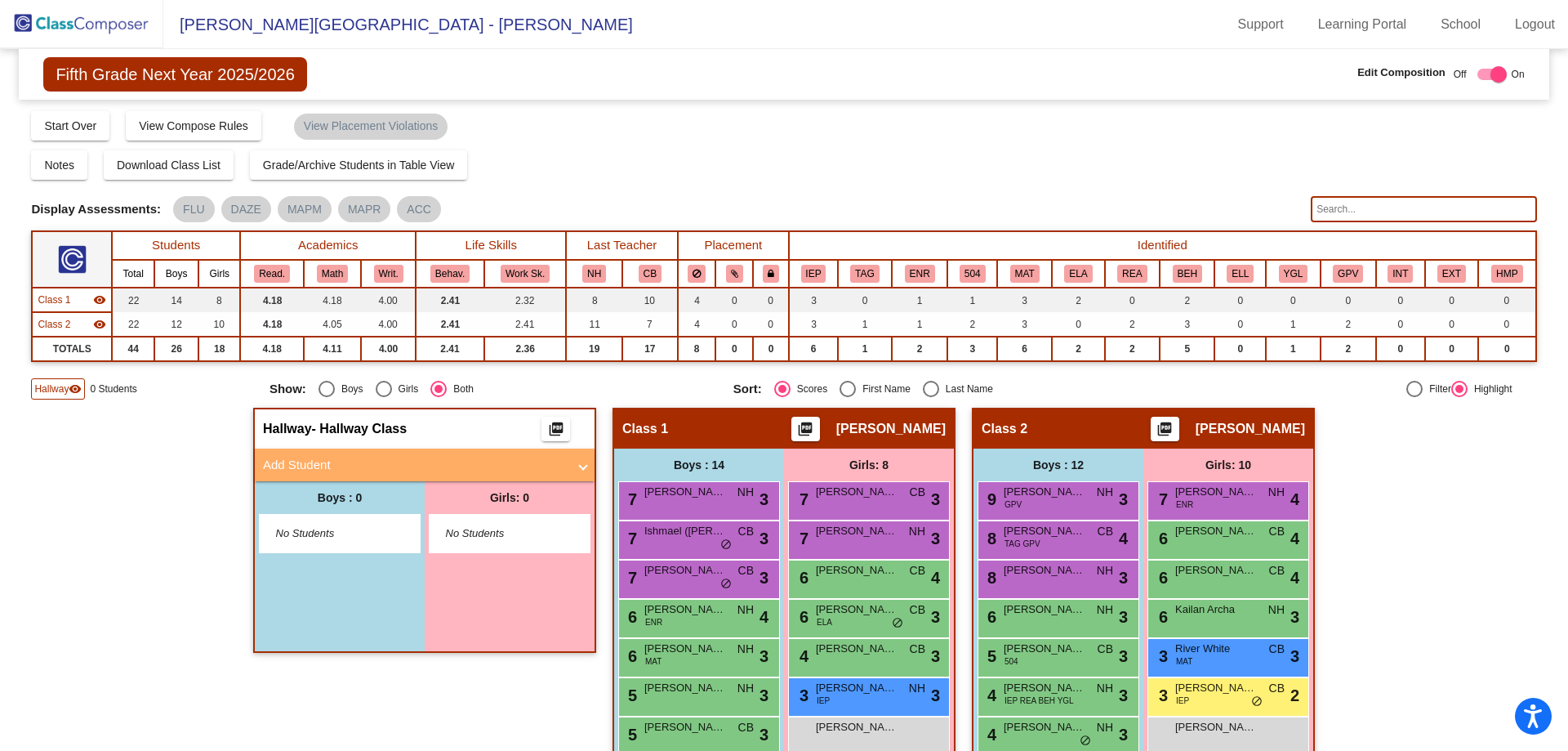
click at [373, 459] on mat-panel-title "Add Student" at bounding box center [415, 465] width 304 height 19
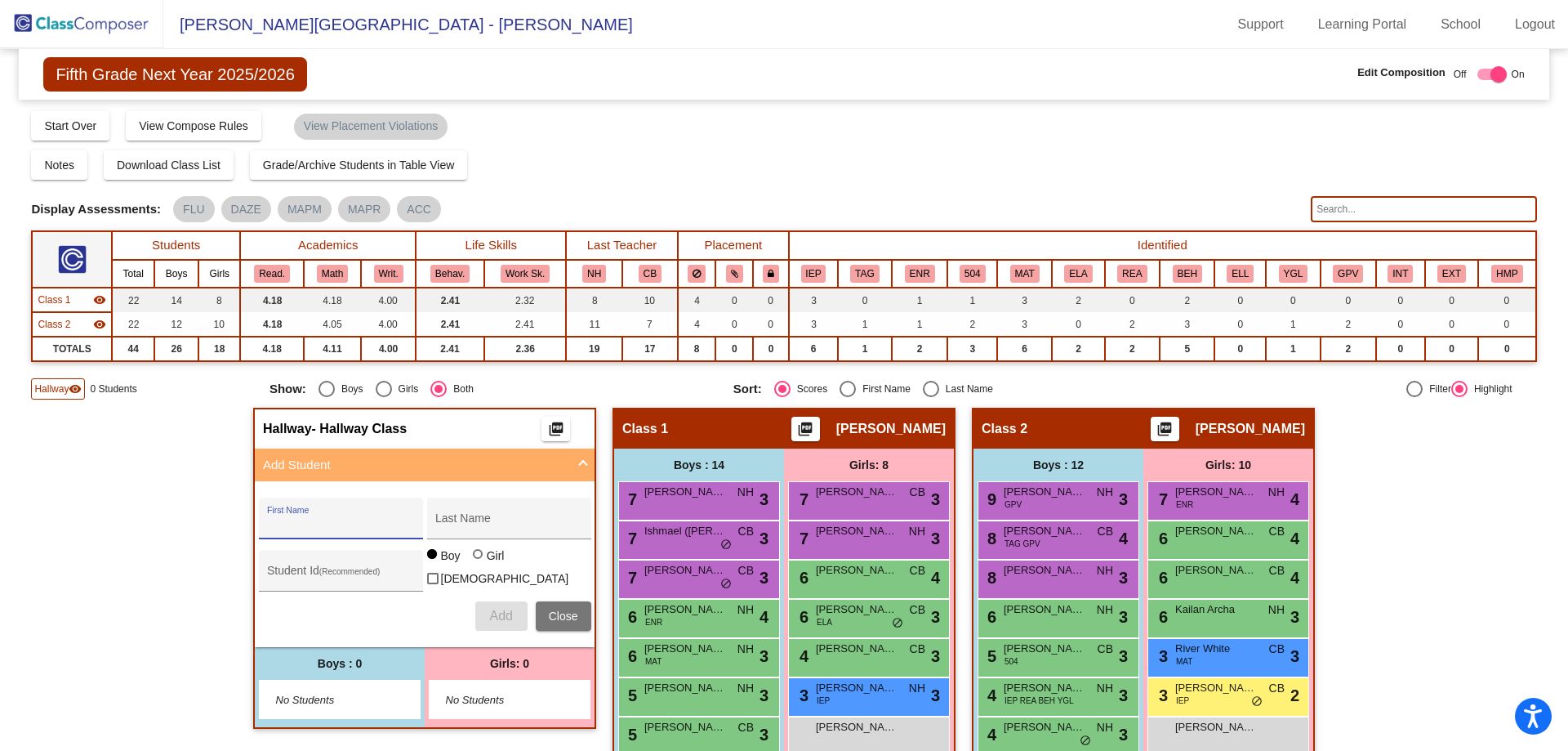
click at [299, 524] on input "First Name" at bounding box center [340, 525] width 147 height 13
type input "Lucas"
click at [479, 530] on input "Last Name" at bounding box center [508, 525] width 147 height 13
type input "Richmond"
click at [343, 576] on input "Student Id (Recommended)" at bounding box center [340, 577] width 147 height 13
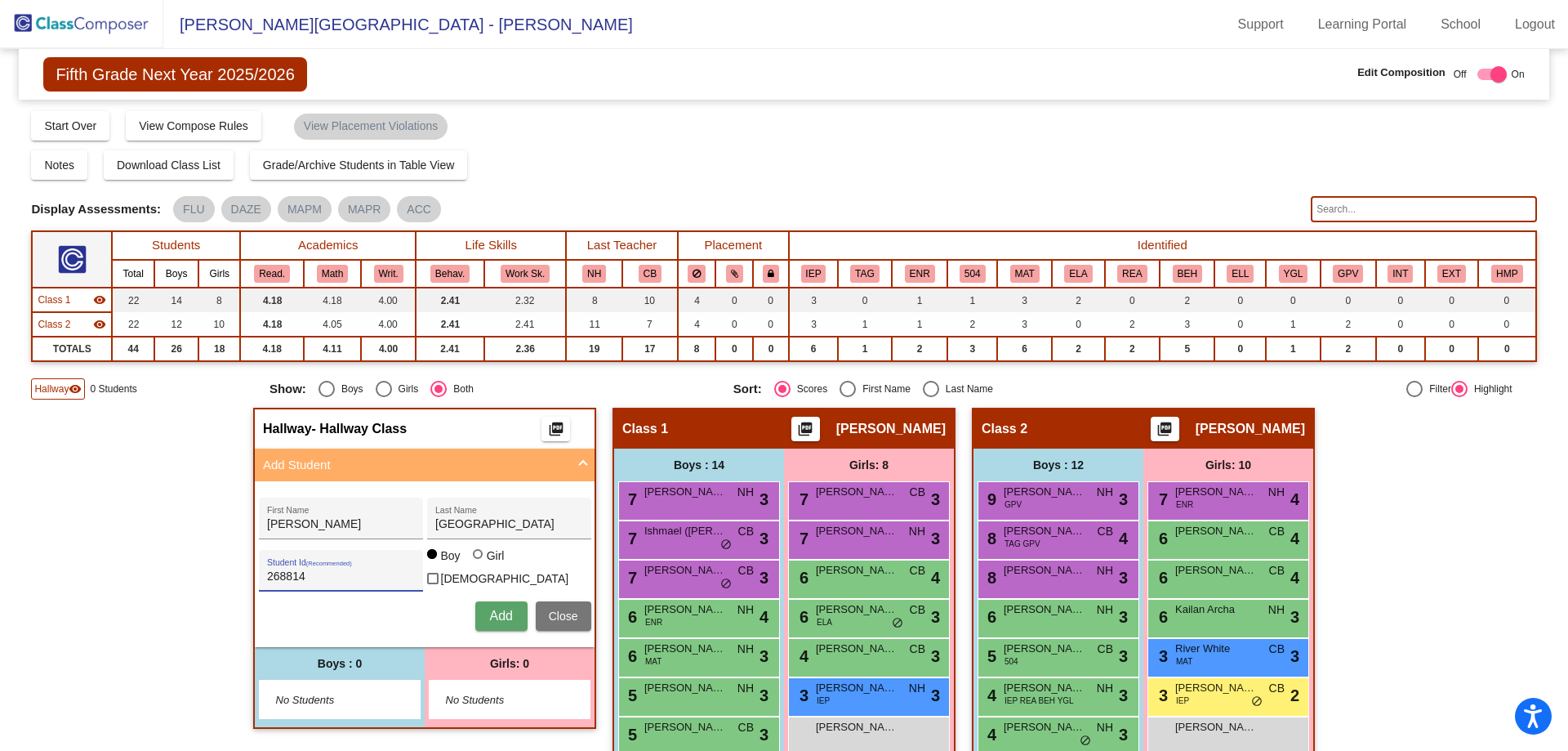
type input "268814"
click at [497, 602] on button "Add" at bounding box center [502, 616] width 52 height 30
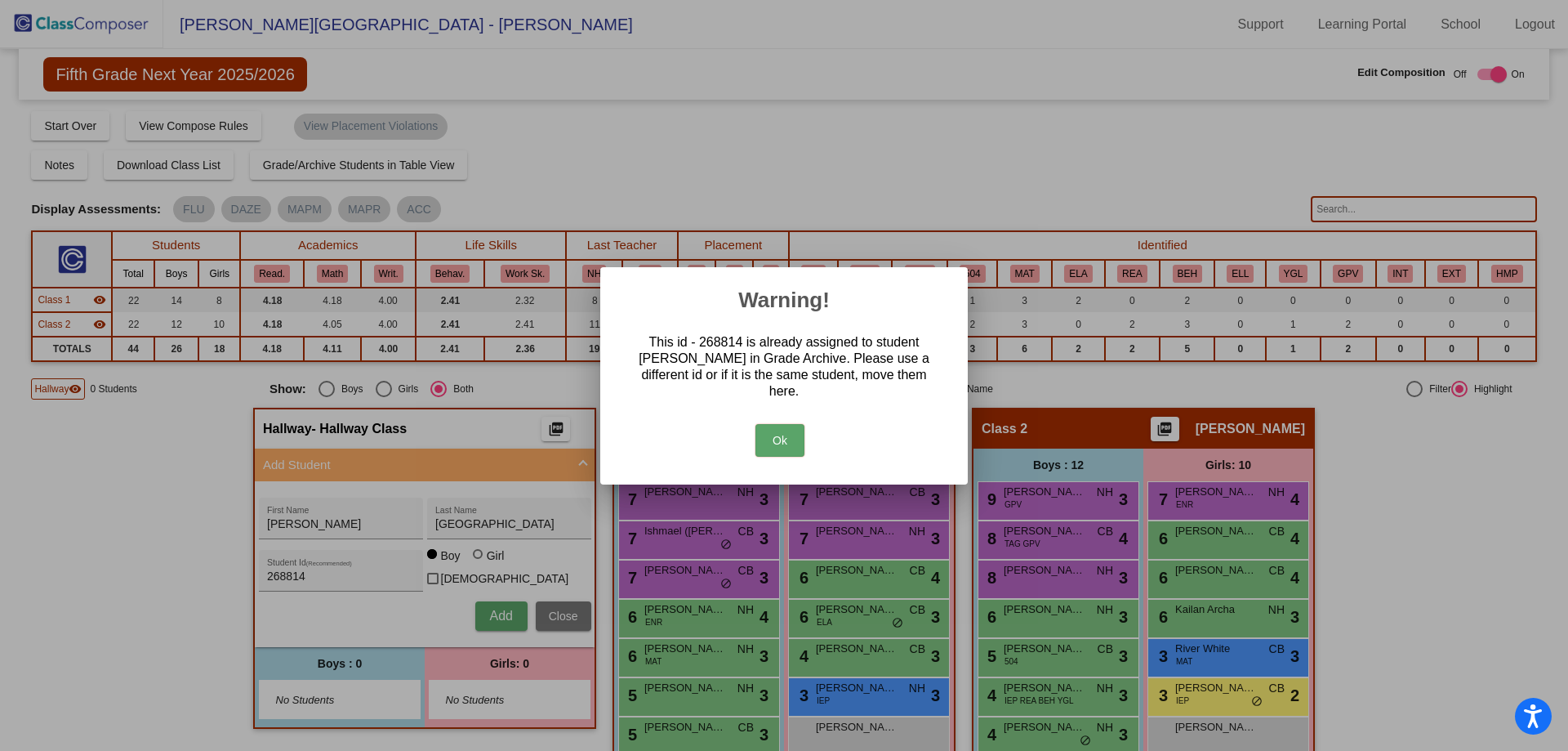
click at [774, 432] on button "Ok" at bounding box center [780, 440] width 49 height 33
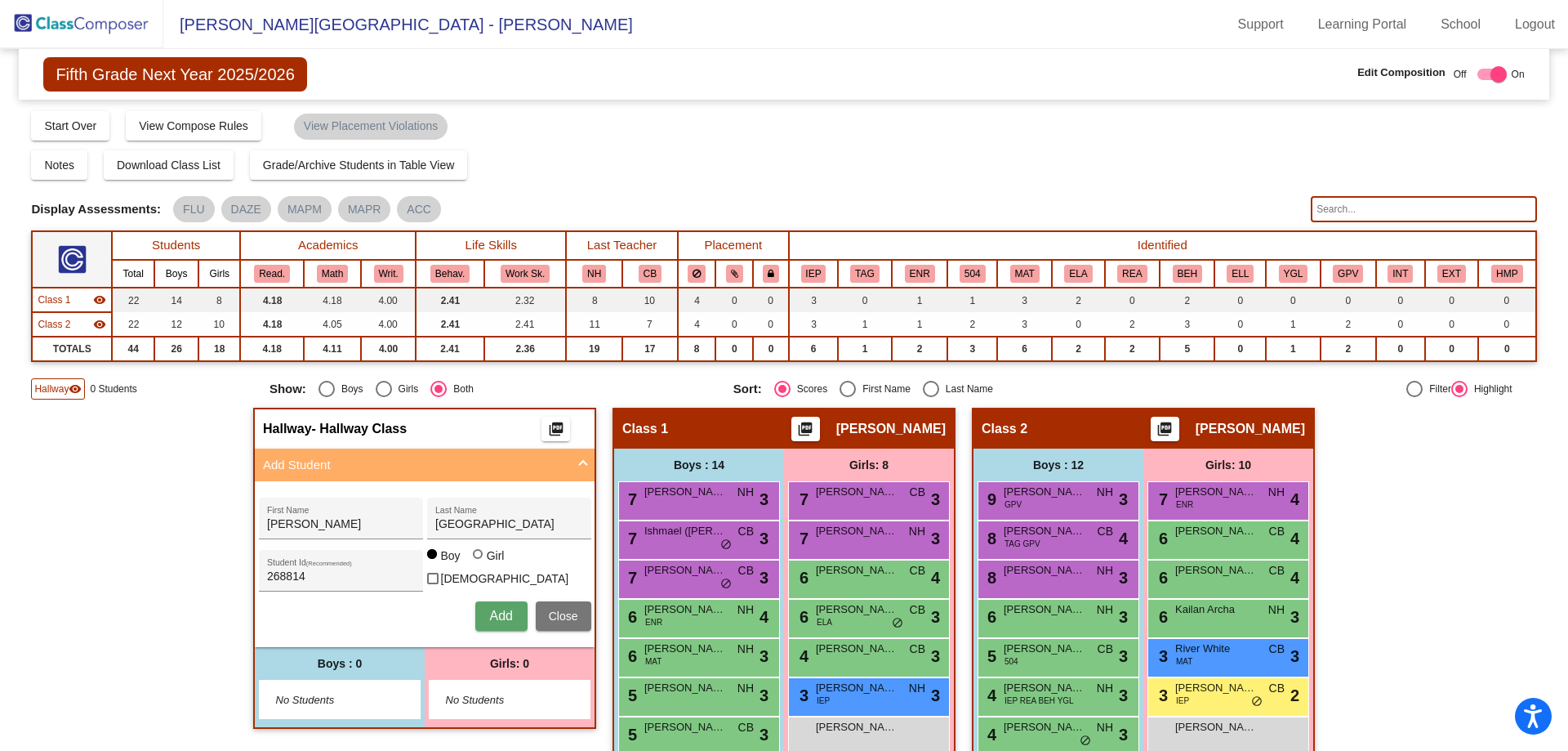
click at [74, 25] on img at bounding box center [81, 24] width 163 height 48
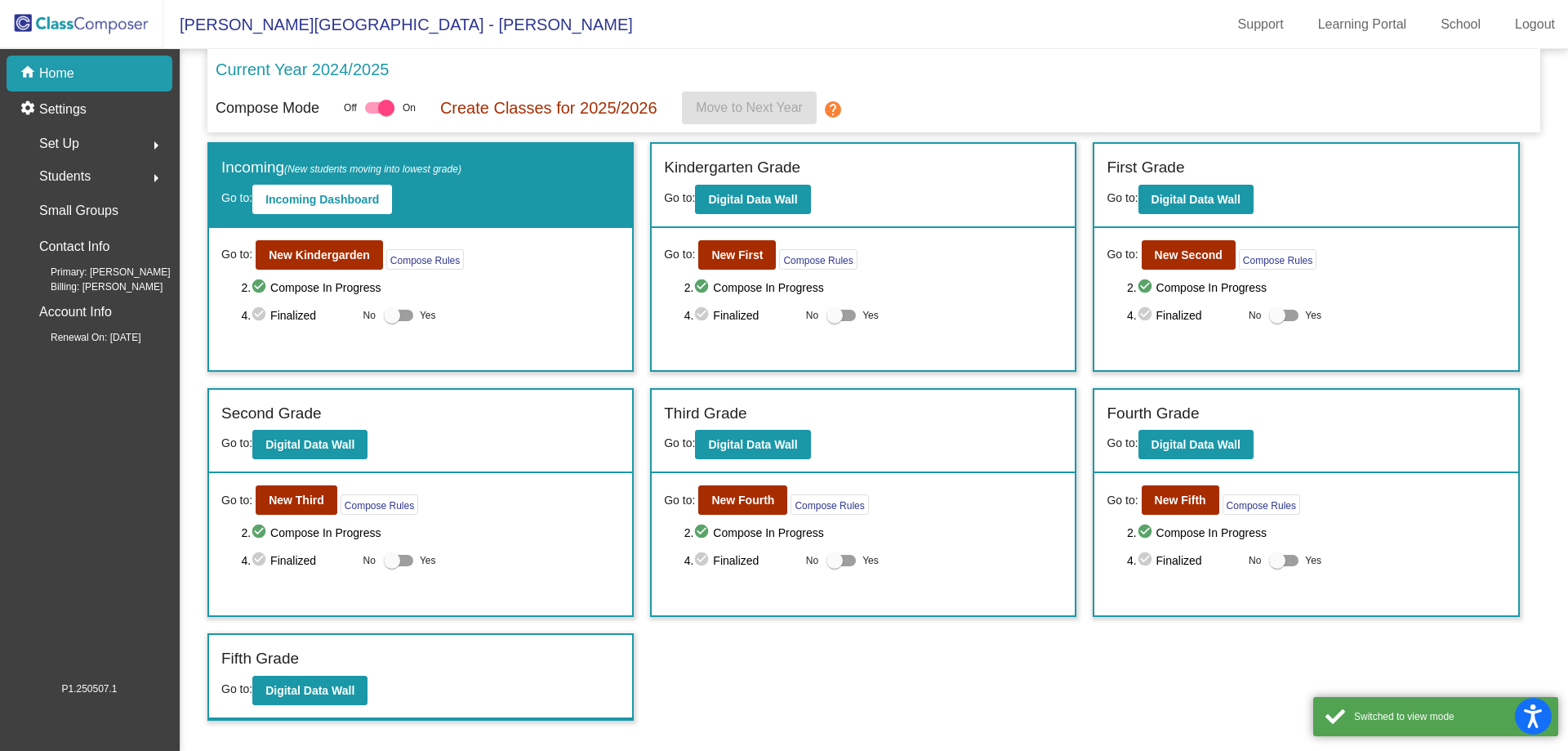
click at [145, 173] on button "arrow_right" at bounding box center [156, 176] width 33 height 33
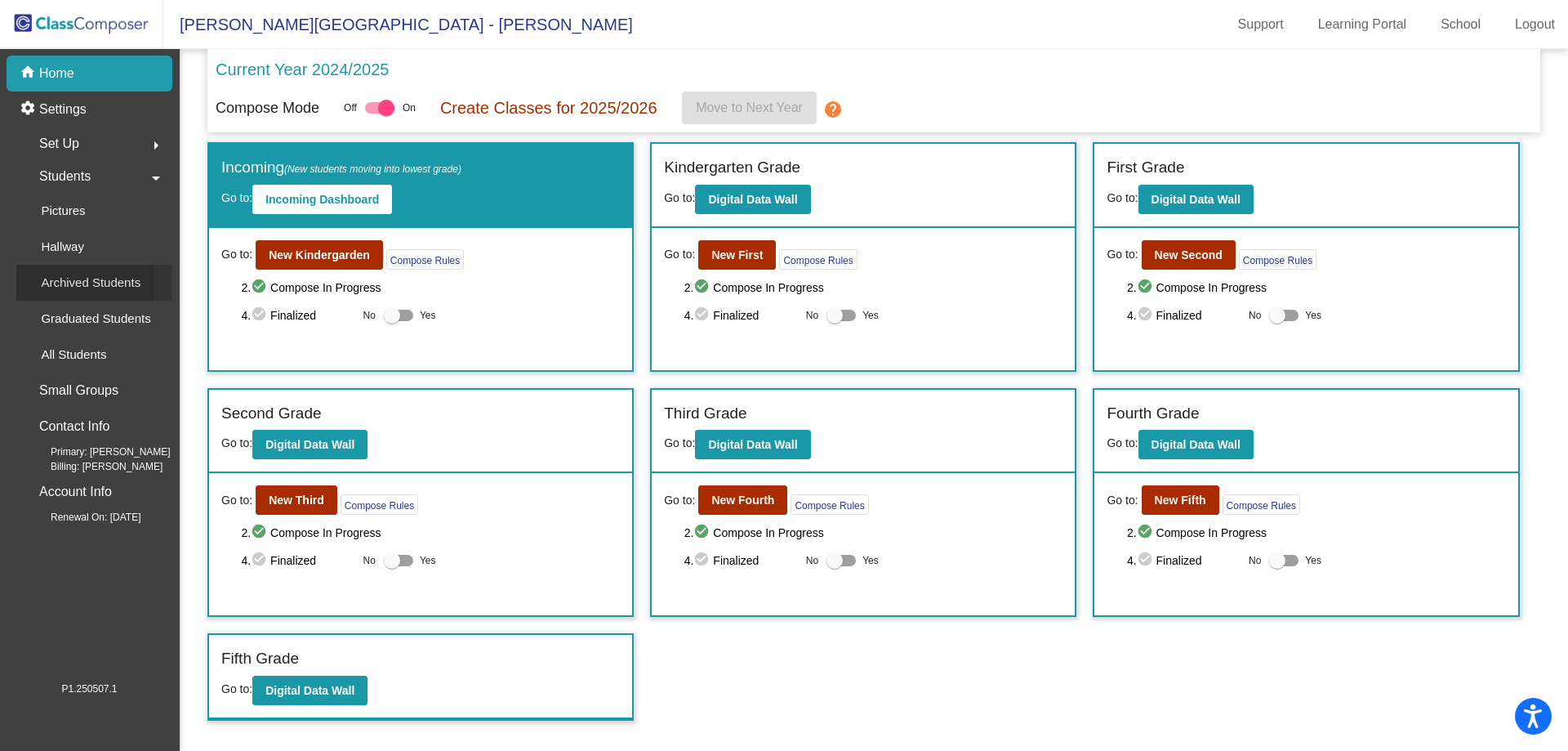
click at [105, 284] on p "Archived Students" at bounding box center [91, 283] width 100 height 20
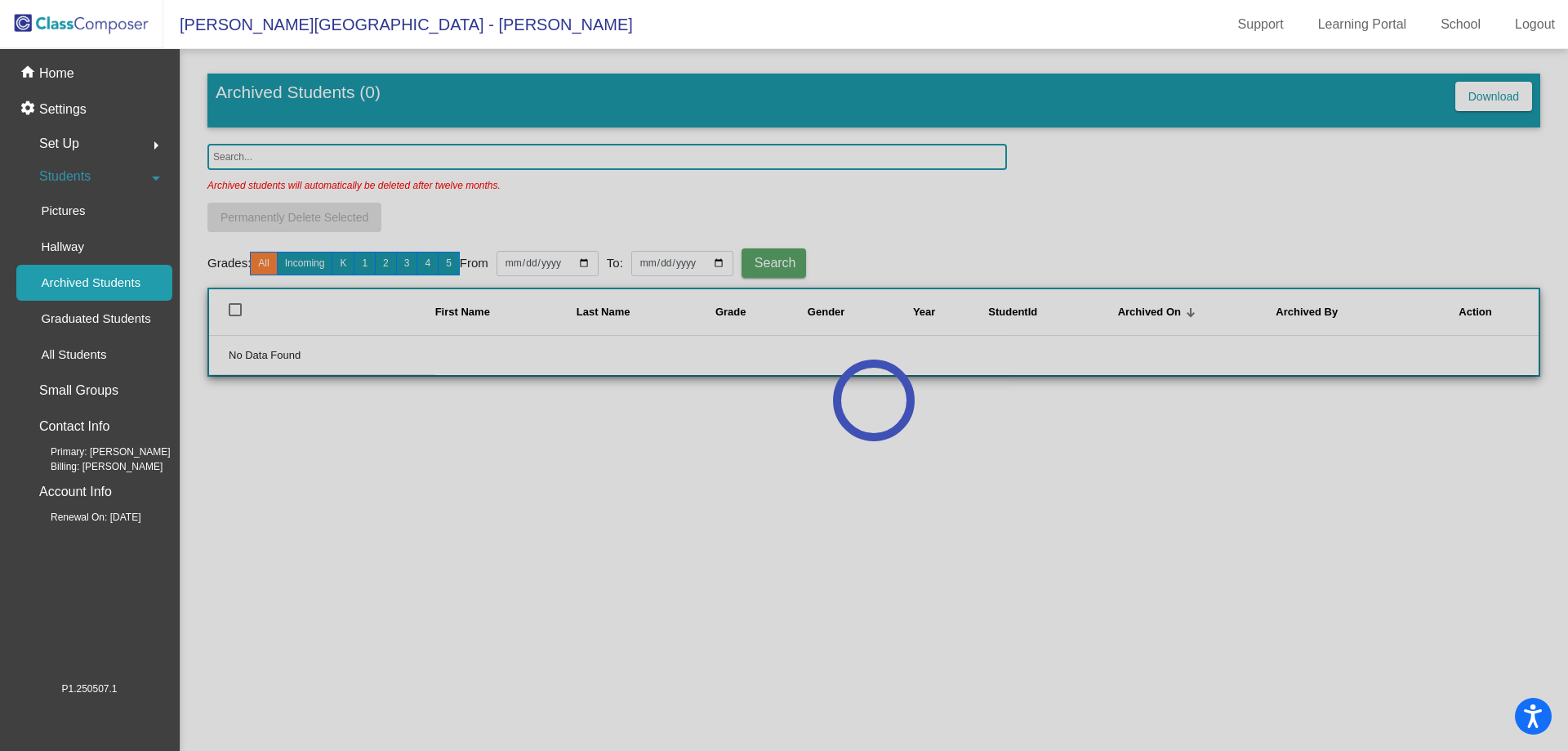
click at [420, 151] on div at bounding box center [874, 400] width 1388 height 702
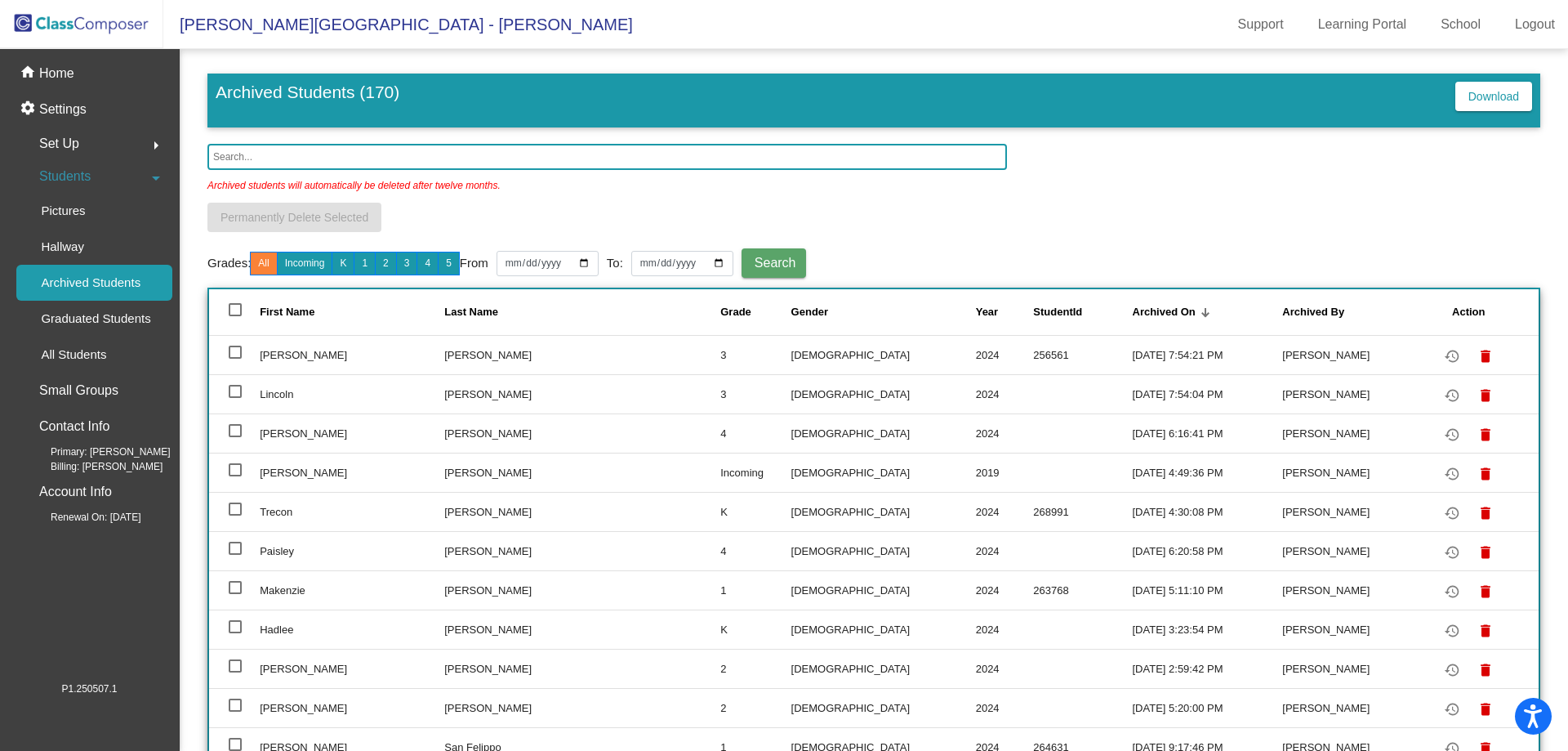
click at [317, 156] on input "text" at bounding box center [607, 157] width 800 height 26
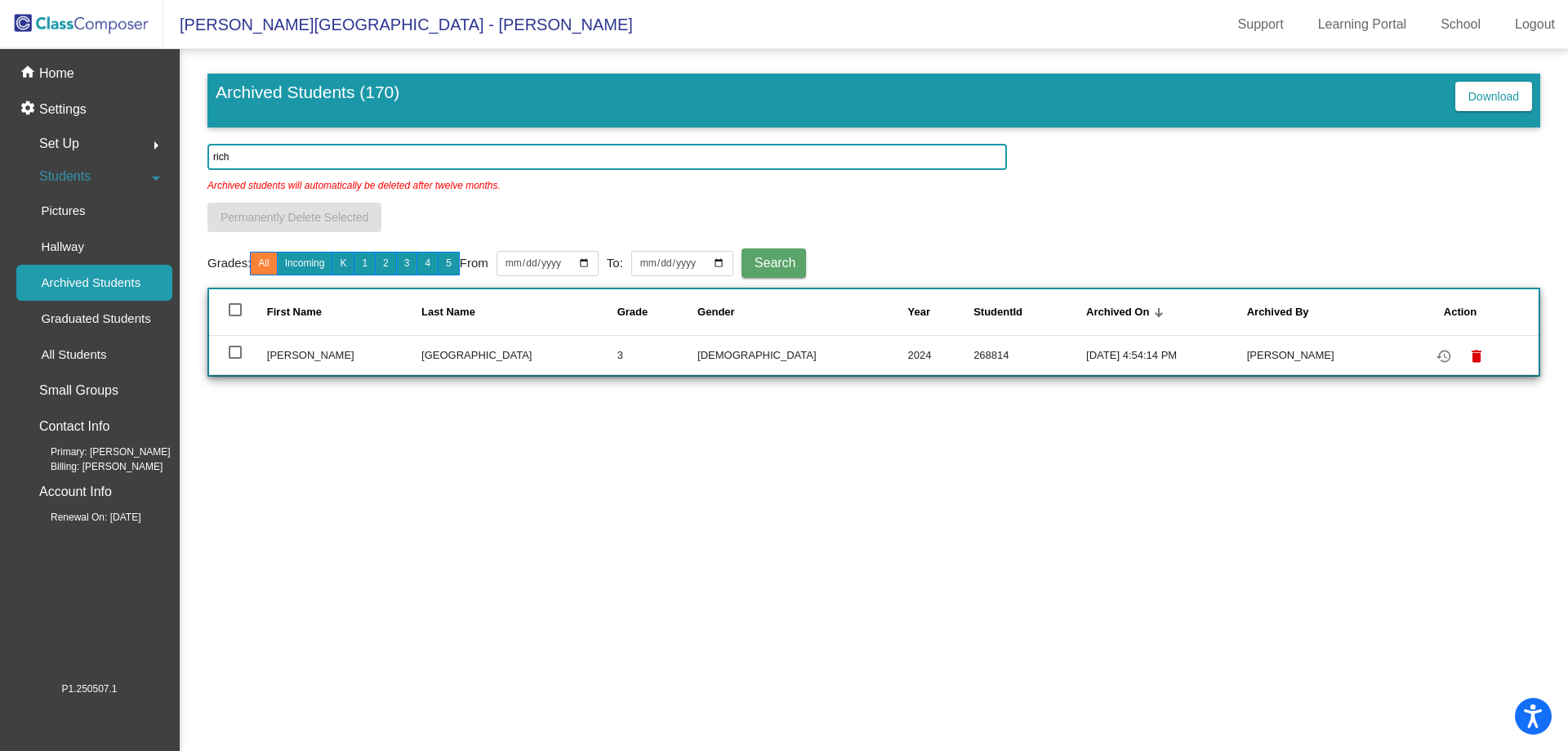
type input "rich"
click at [238, 355] on div at bounding box center [235, 353] width 13 height 13
click at [235, 358] on input "select row 131" at bounding box center [234, 358] width 1 height 1
checkbox input "true"
click at [1434, 348] on mat-icon "restore" at bounding box center [1444, 357] width 20 height 20
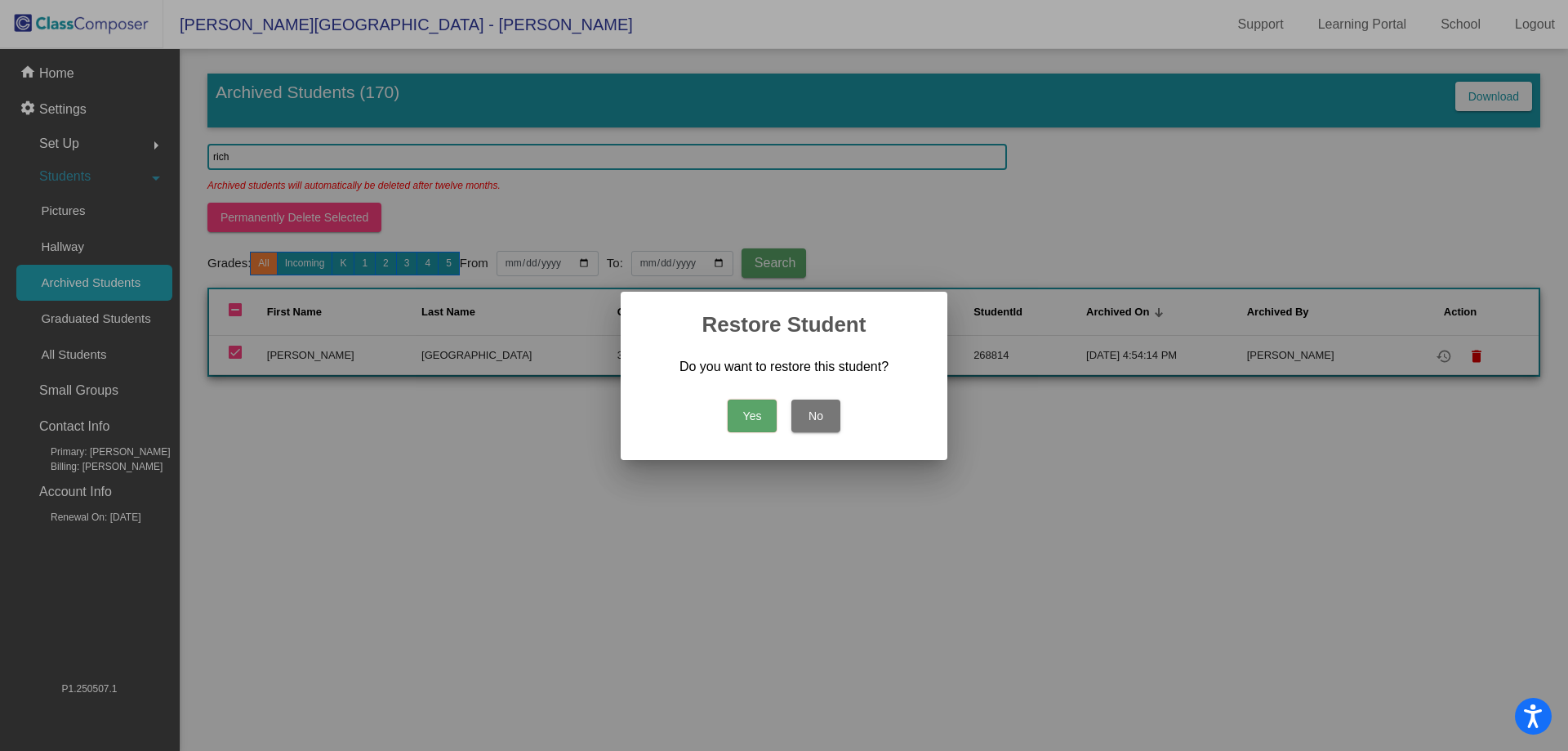
click at [739, 422] on button "Yes" at bounding box center [752, 416] width 49 height 33
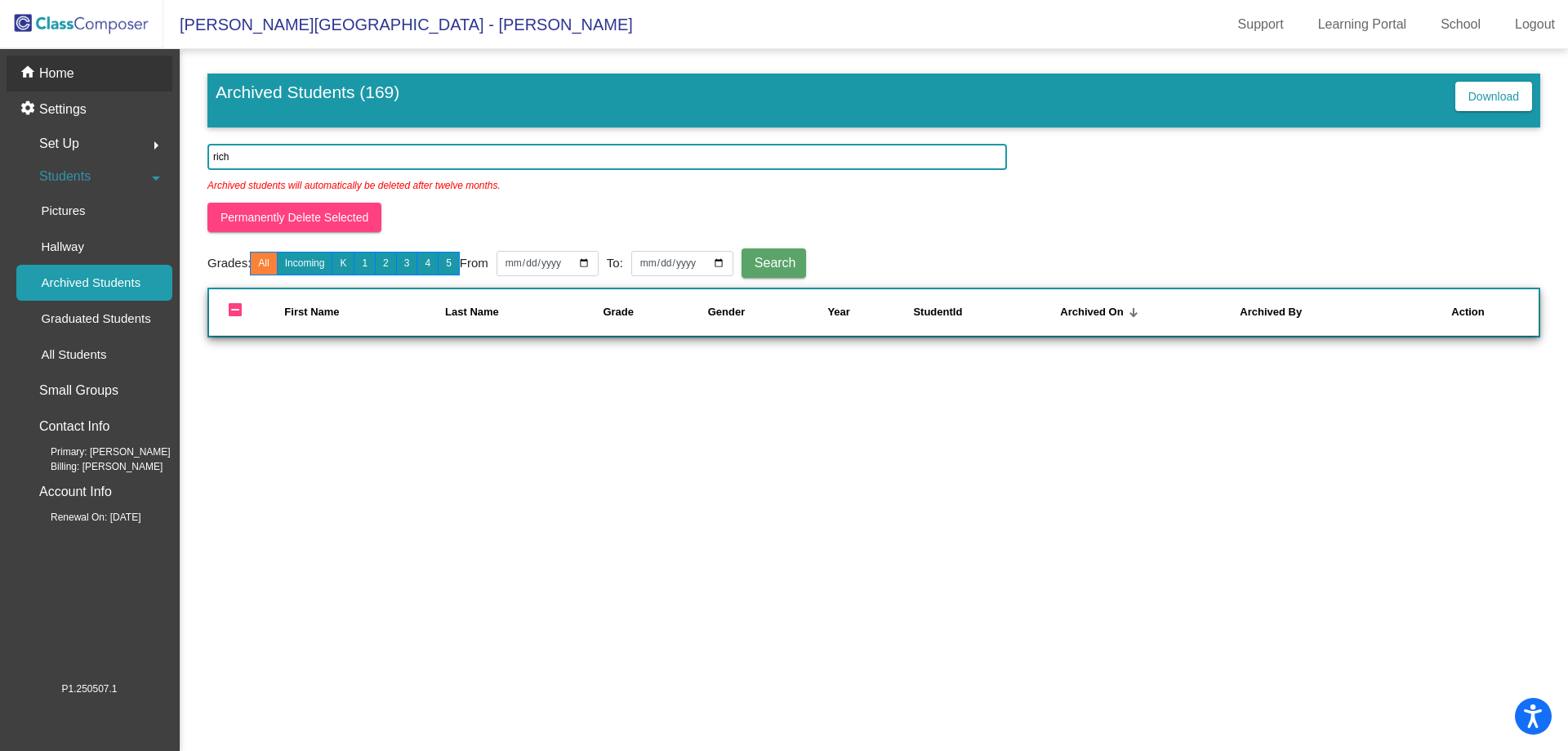
click at [57, 65] on p "Home" at bounding box center [57, 74] width 35 height 20
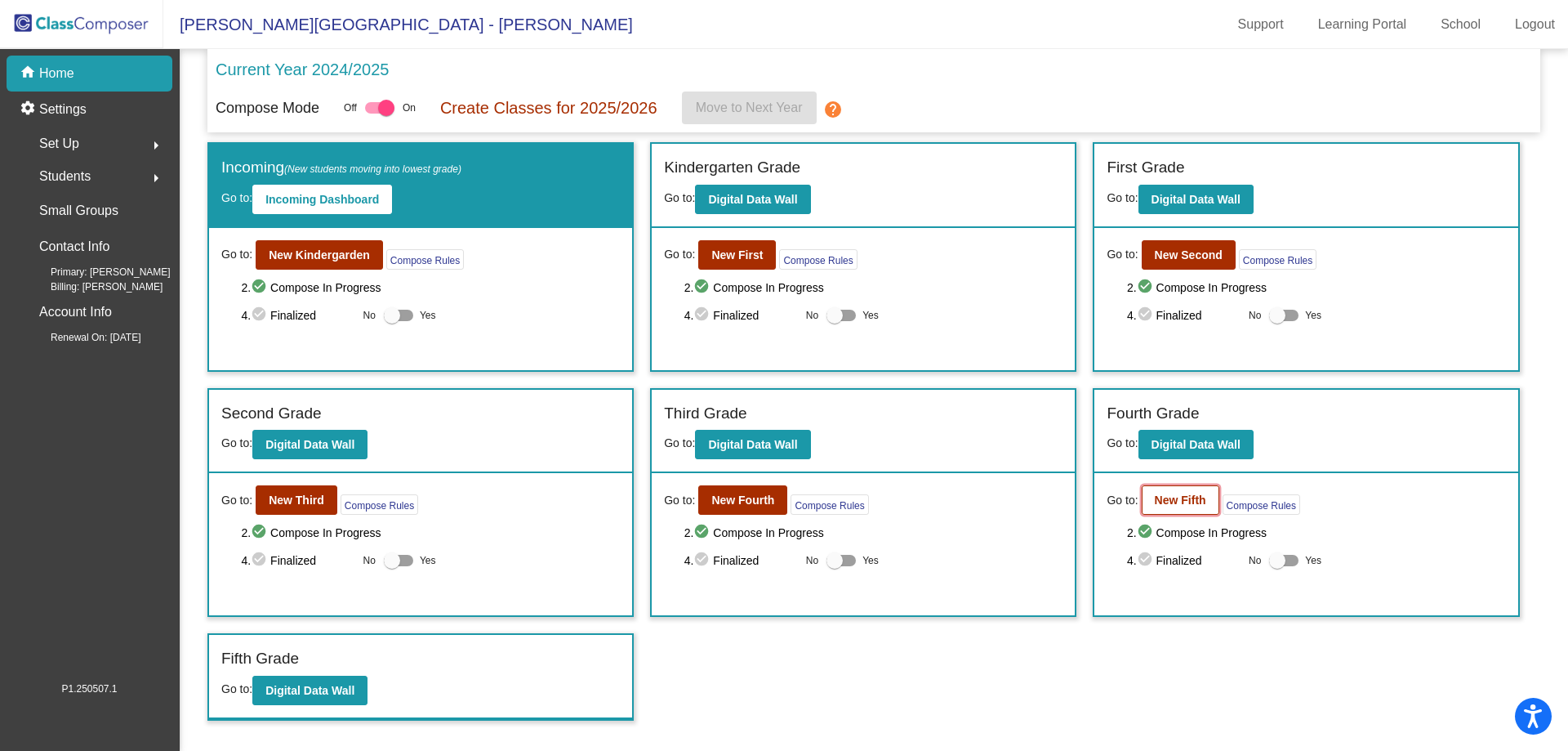
click at [1192, 502] on b "New Fifth" at bounding box center [1180, 500] width 52 height 13
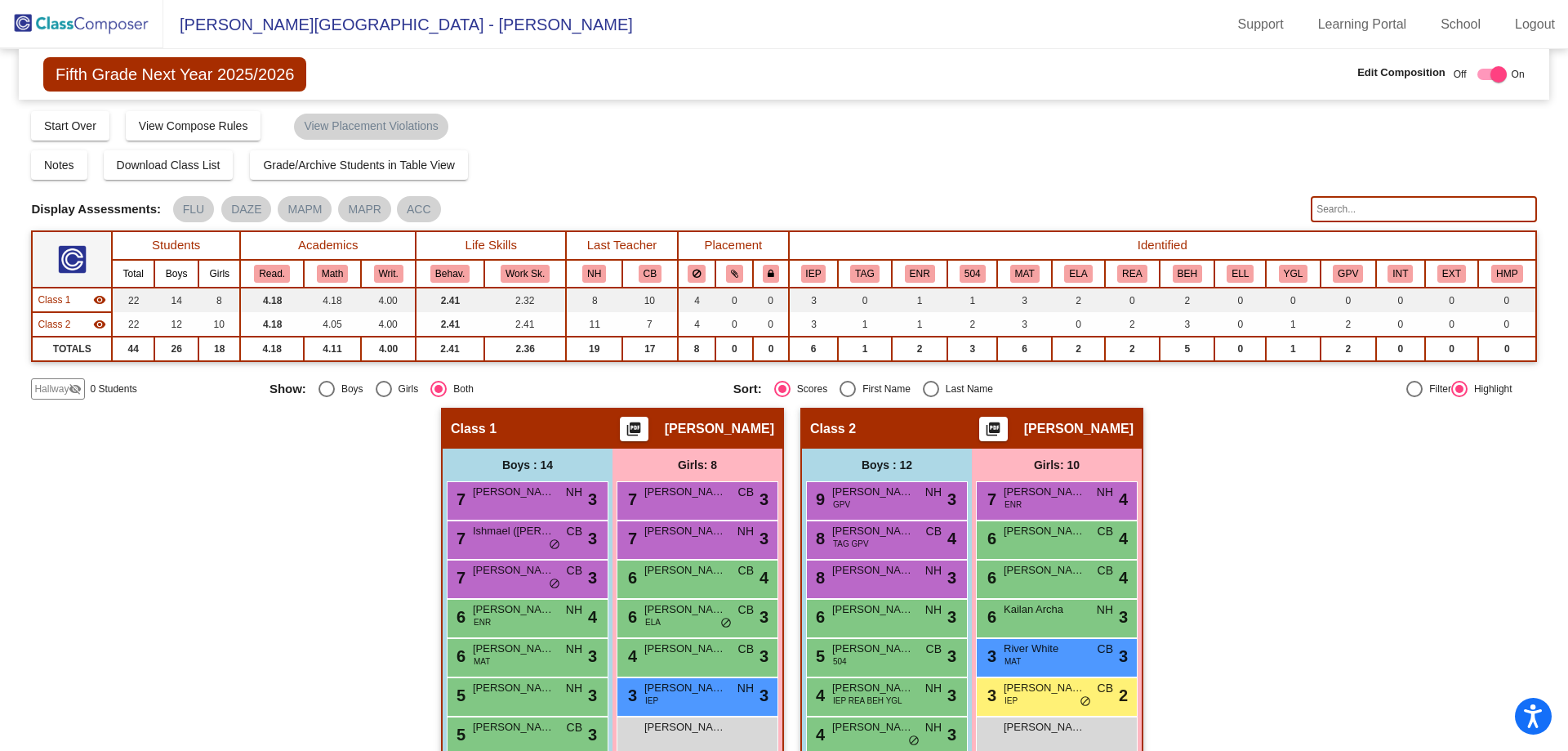
click at [53, 390] on span "Hallway" at bounding box center [52, 389] width 34 height 15
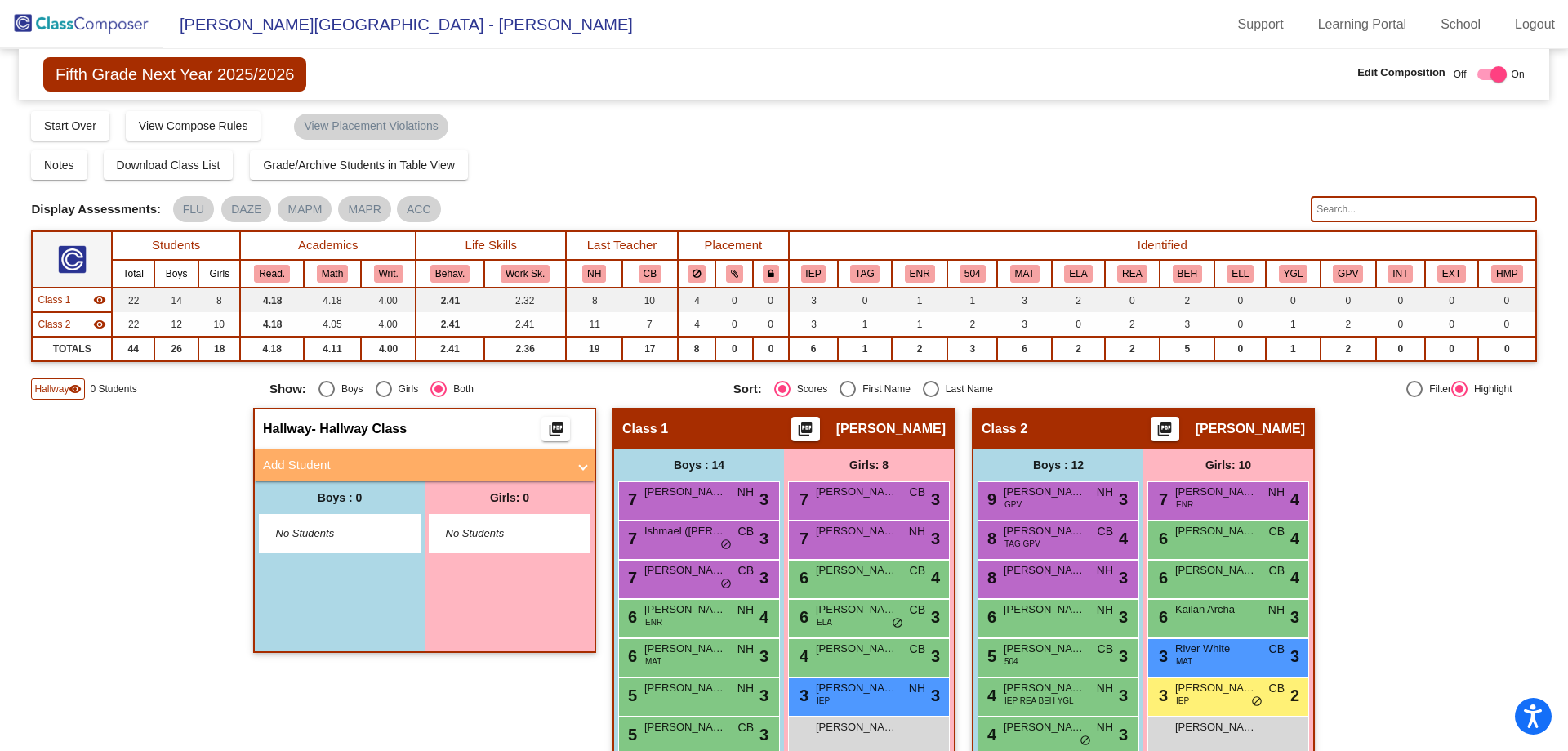
click at [346, 467] on mat-panel-title "Add Student" at bounding box center [415, 465] width 304 height 19
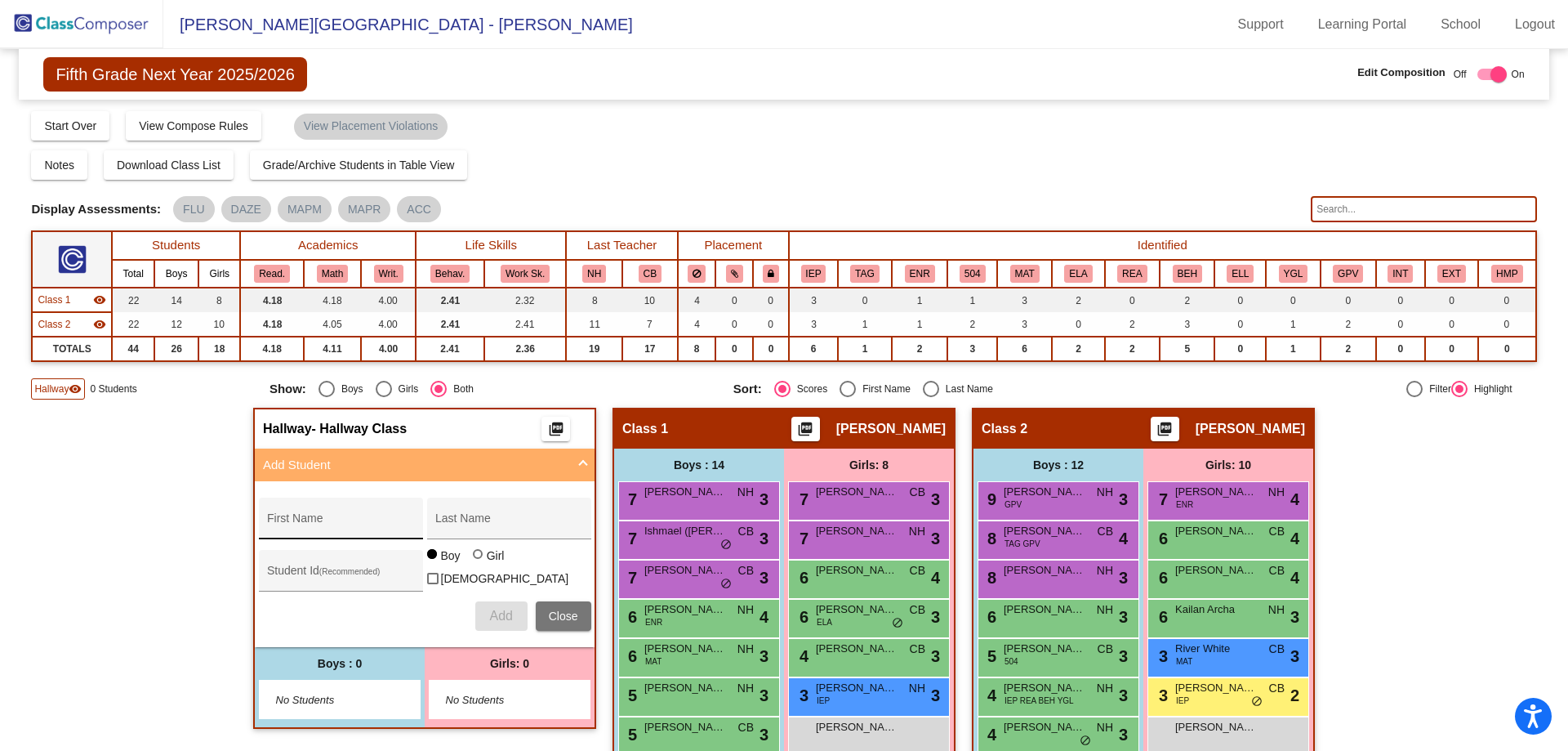
click at [335, 517] on div "First Name" at bounding box center [340, 523] width 147 height 34
type input "Lucas"
click at [540, 519] on input "Last Name" at bounding box center [508, 525] width 147 height 13
type input "Richmond"
click at [330, 571] on input "Student Id (Recommended)" at bounding box center [340, 577] width 147 height 13
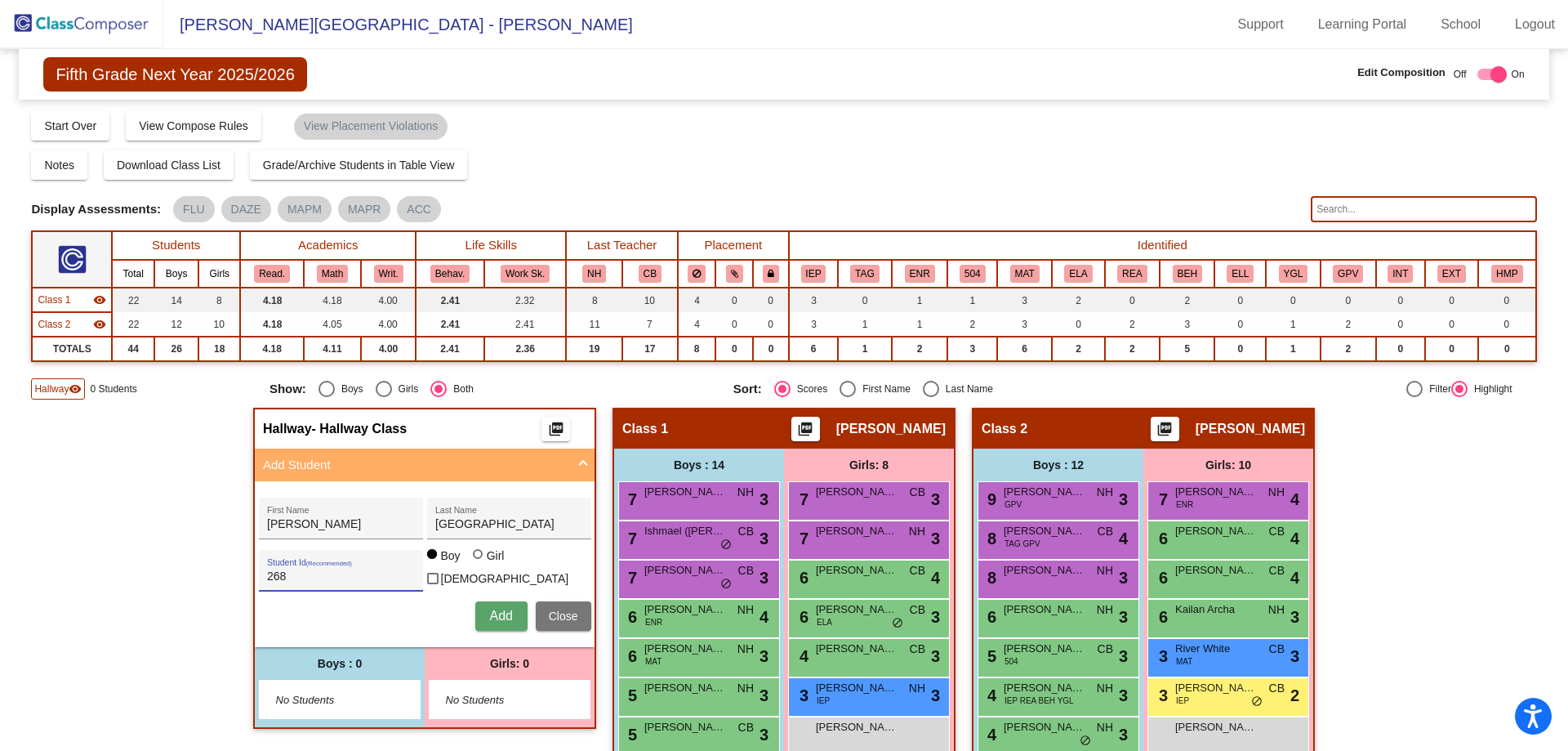
type input "268814"
click at [500, 610] on span "Add" at bounding box center [501, 615] width 23 height 14
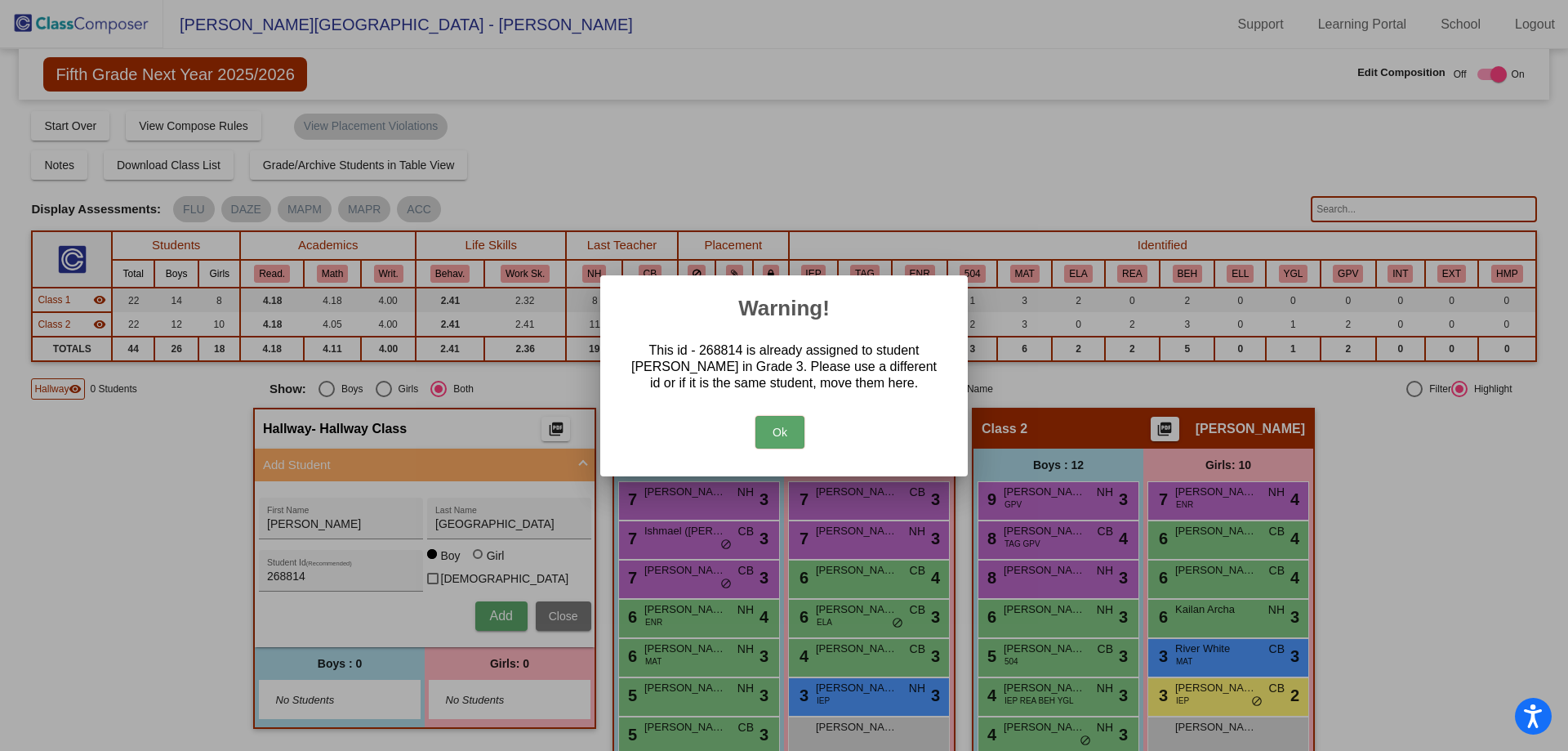
click at [785, 422] on button "Ok" at bounding box center [780, 432] width 49 height 33
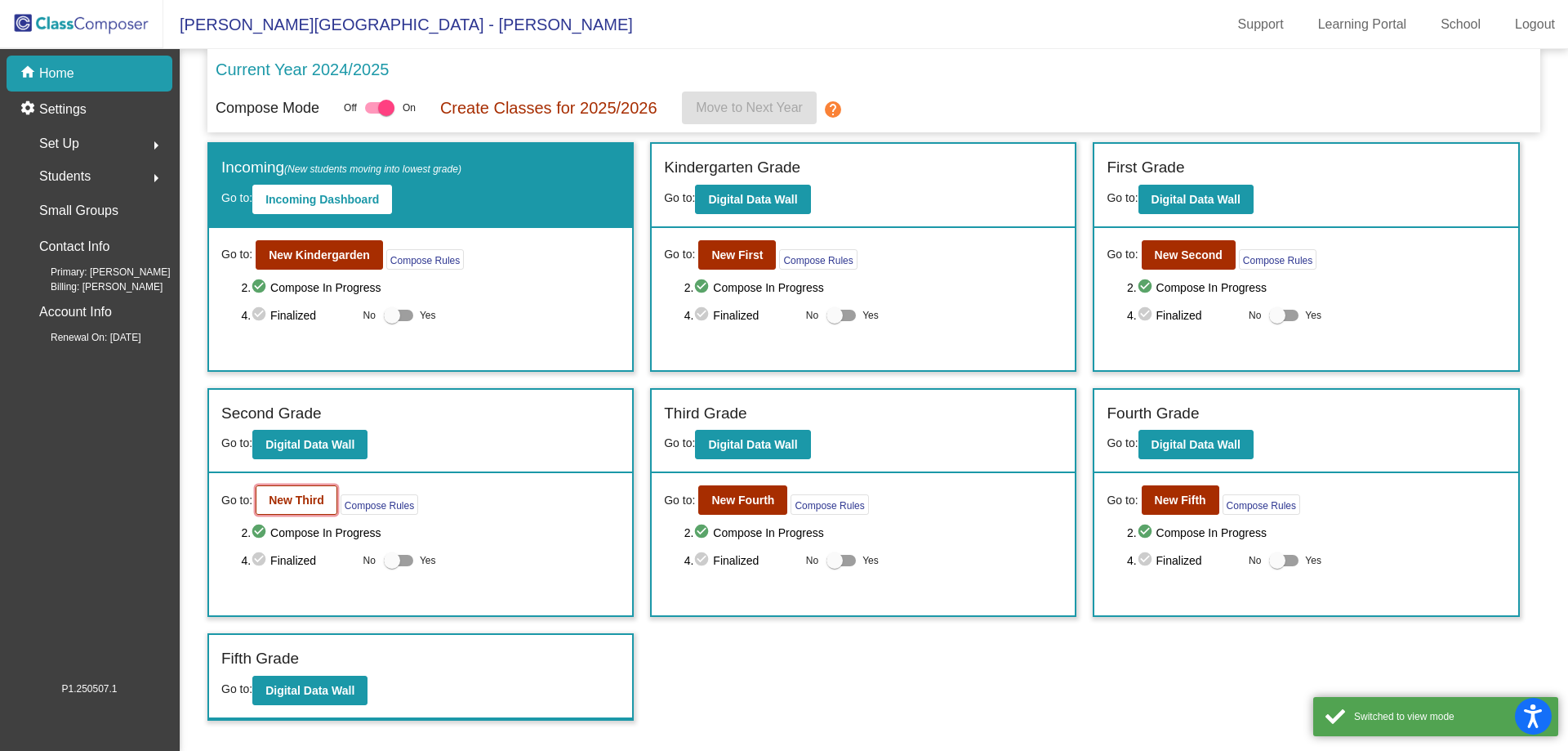
click at [296, 497] on b "New Third" at bounding box center [297, 500] width 56 height 13
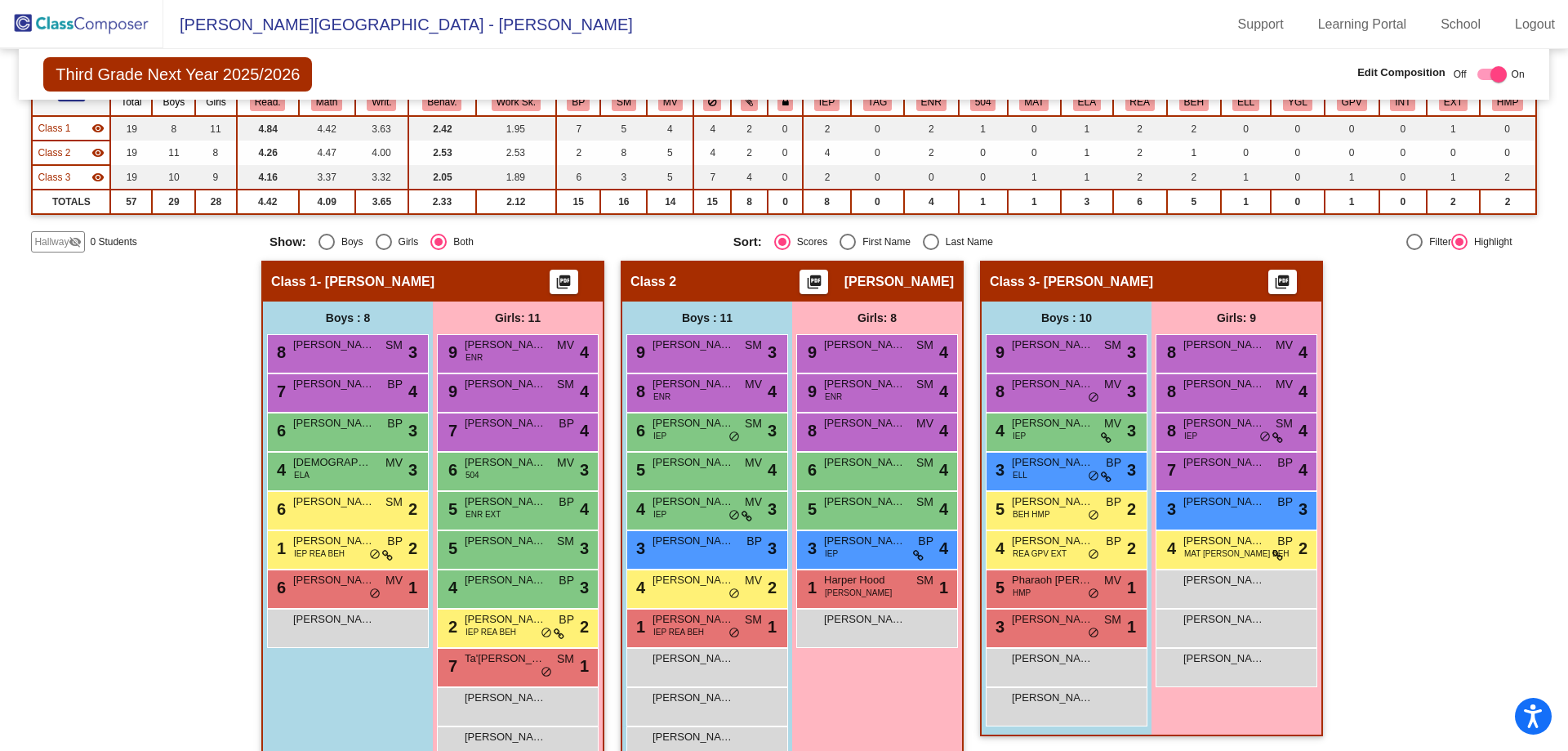
scroll to position [212, 0]
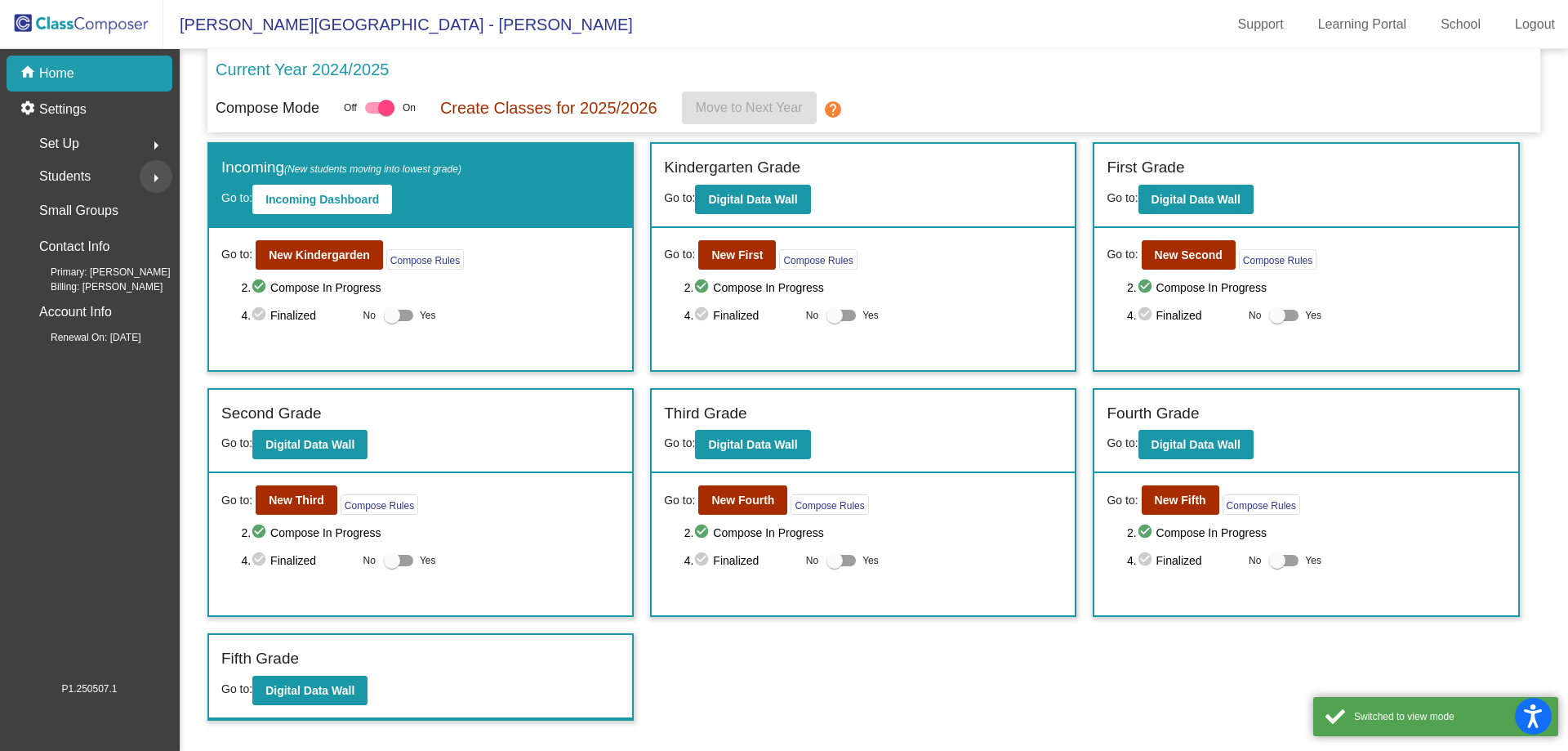
click at [142, 174] on button "arrow_right" at bounding box center [156, 176] width 33 height 33
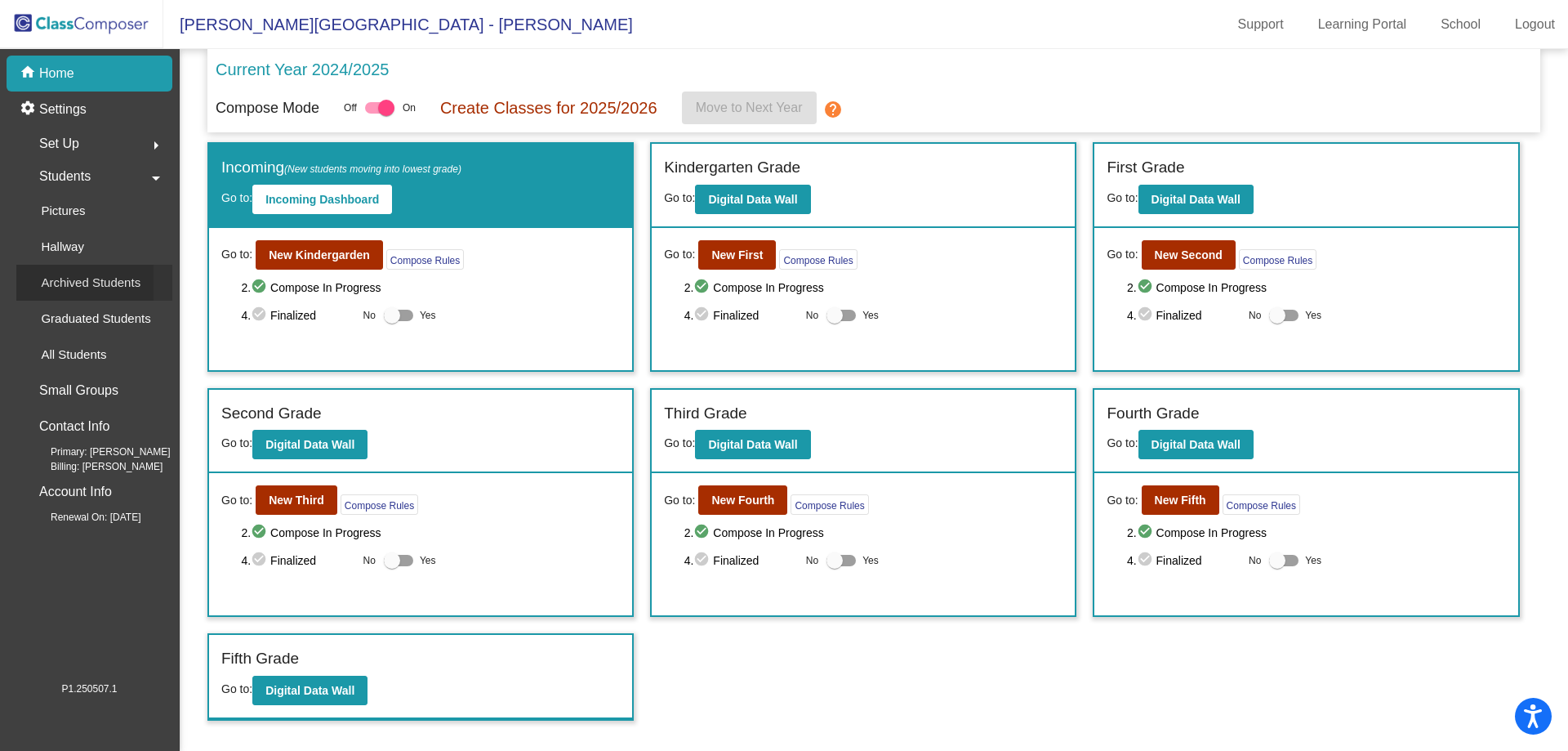
click at [115, 279] on p "Archived Students" at bounding box center [91, 283] width 100 height 20
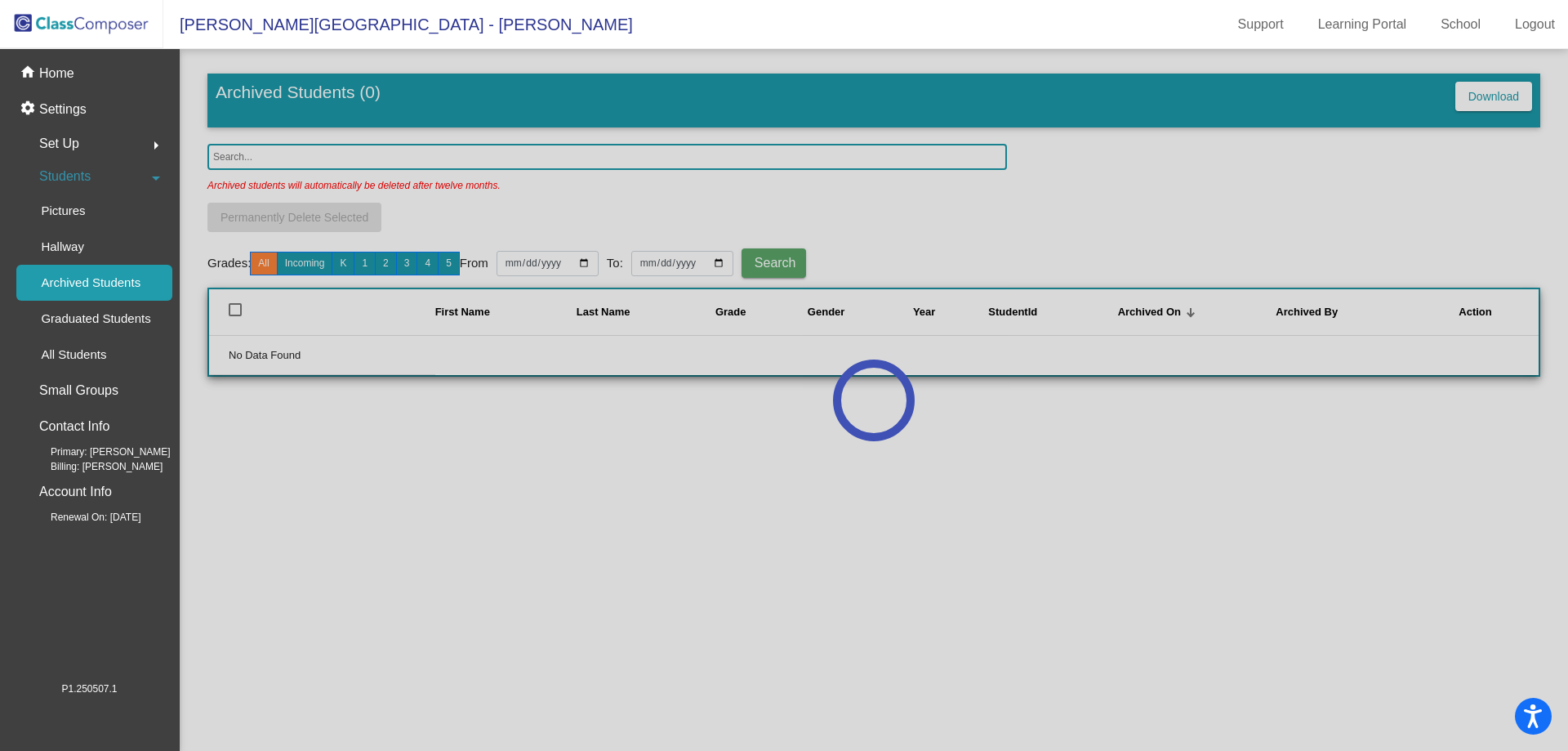
click at [345, 157] on div at bounding box center [874, 400] width 1388 height 702
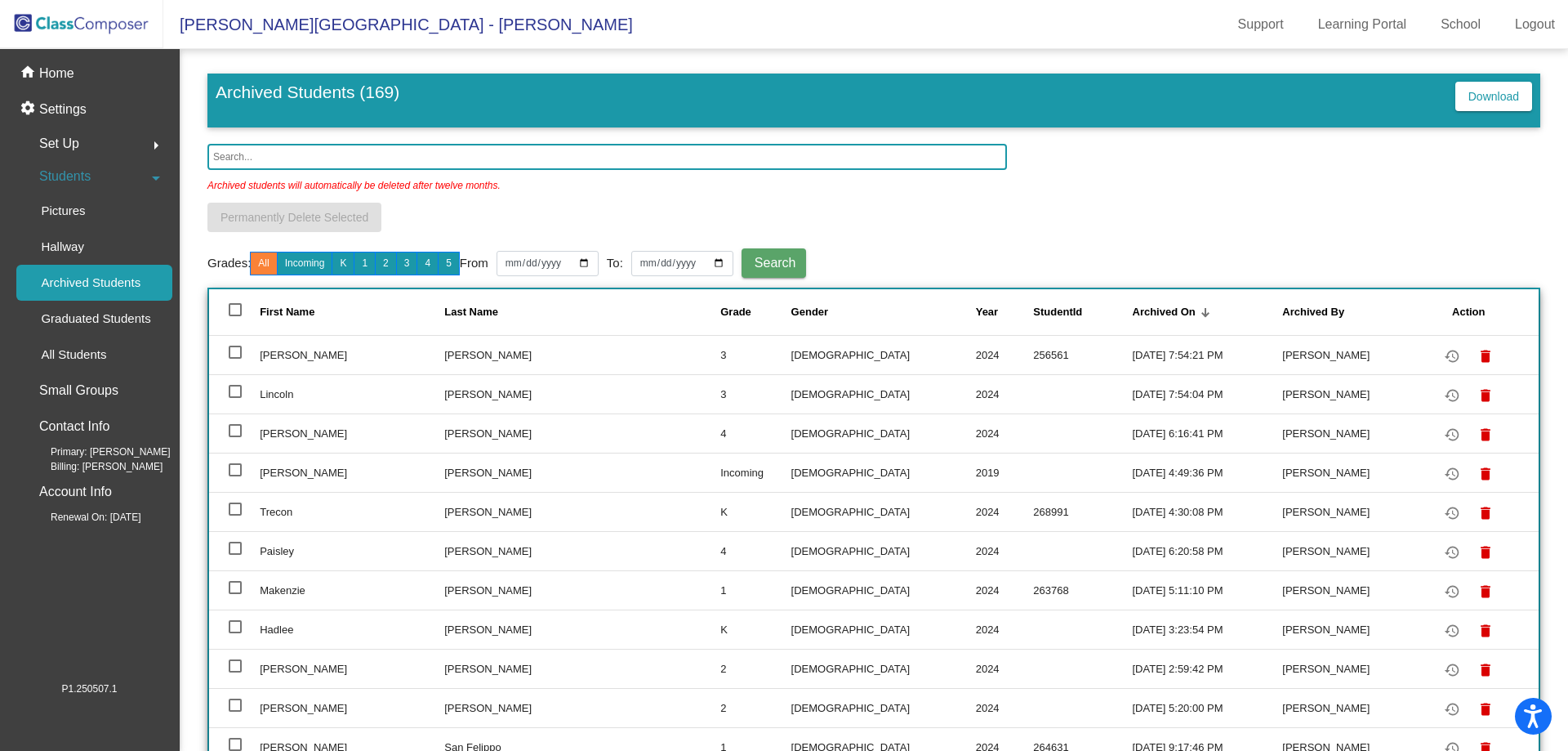
click at [267, 155] on input "text" at bounding box center [607, 157] width 800 height 26
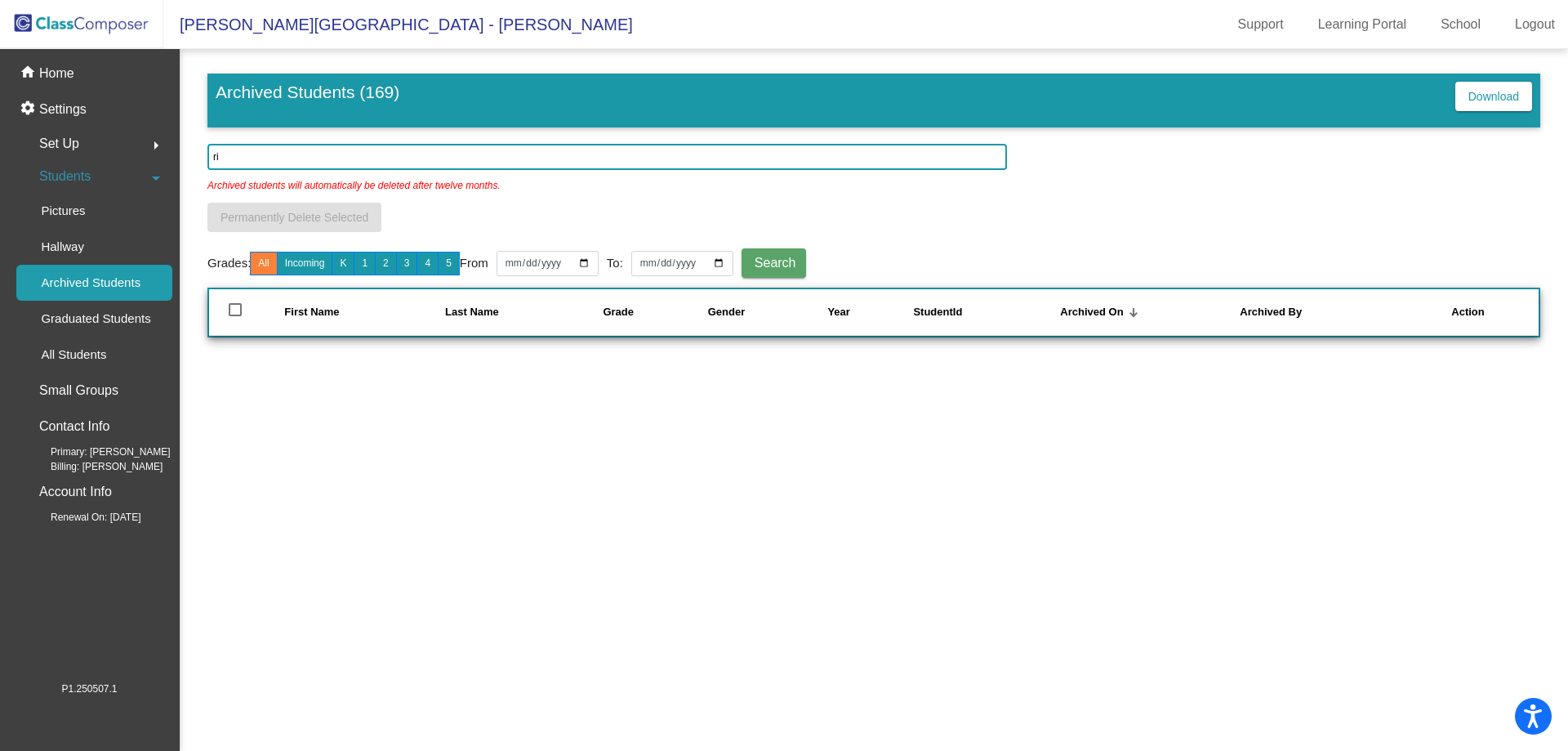
type input "r"
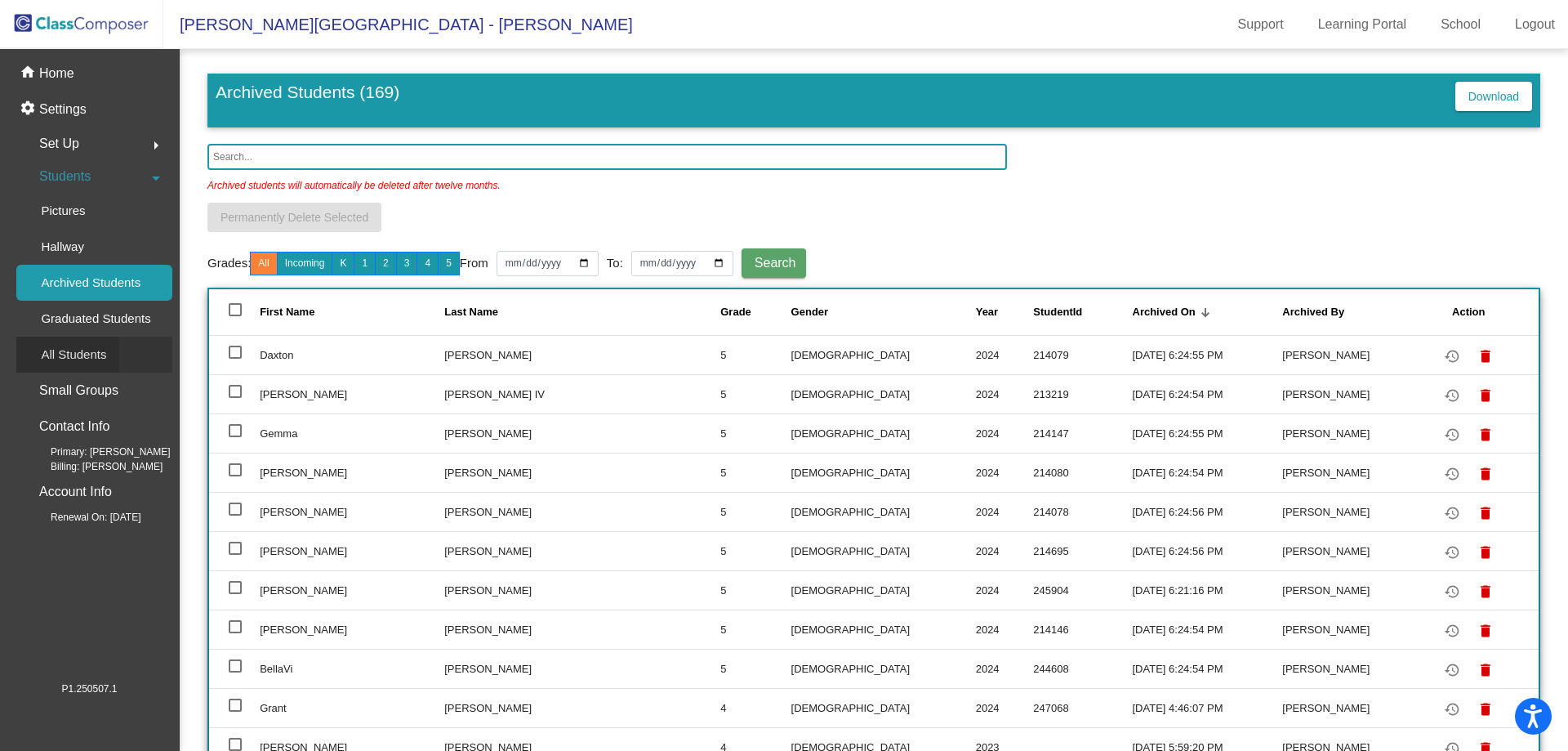
click at [84, 353] on p "All Students" at bounding box center [74, 355] width 66 height 20
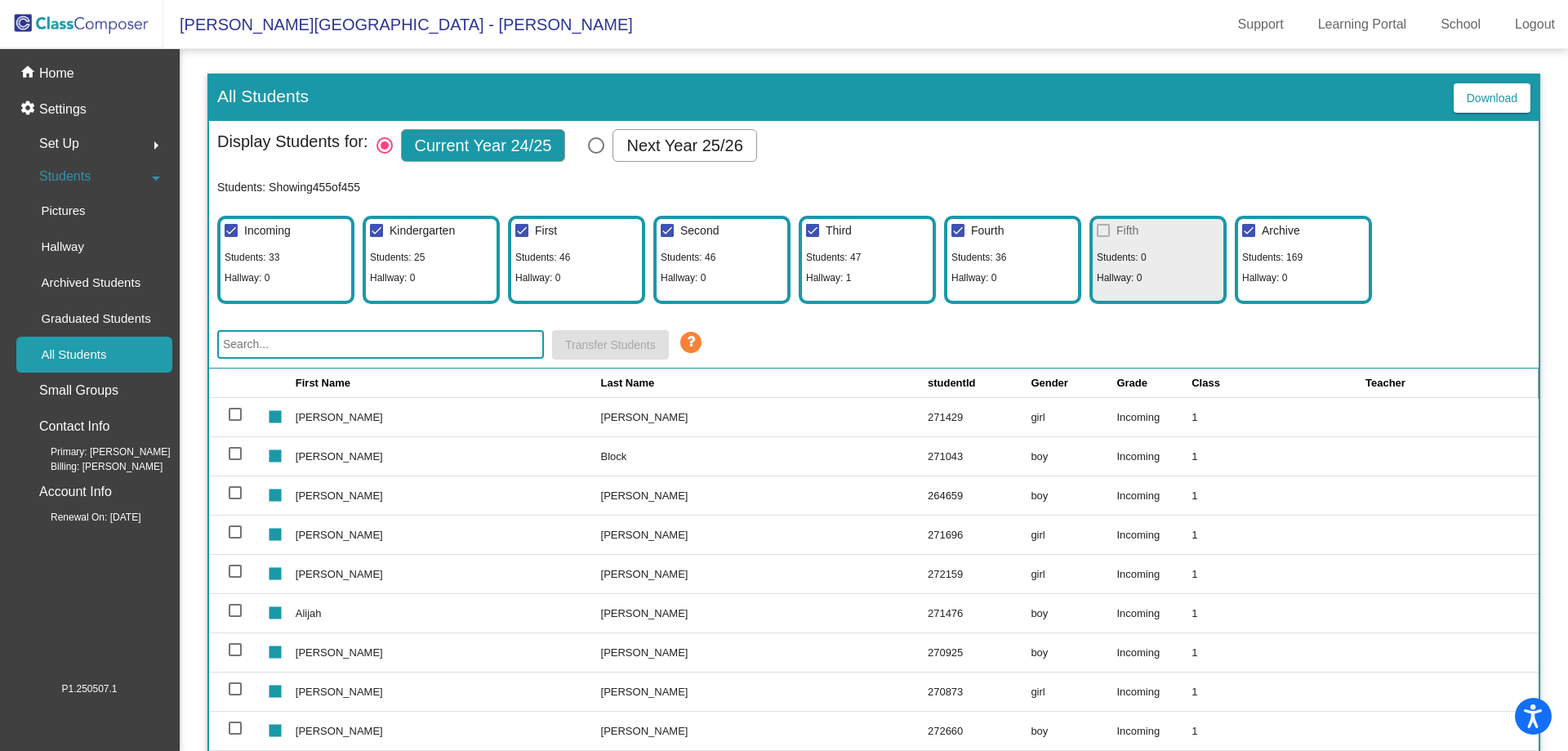
click at [263, 346] on input "text" at bounding box center [380, 344] width 327 height 29
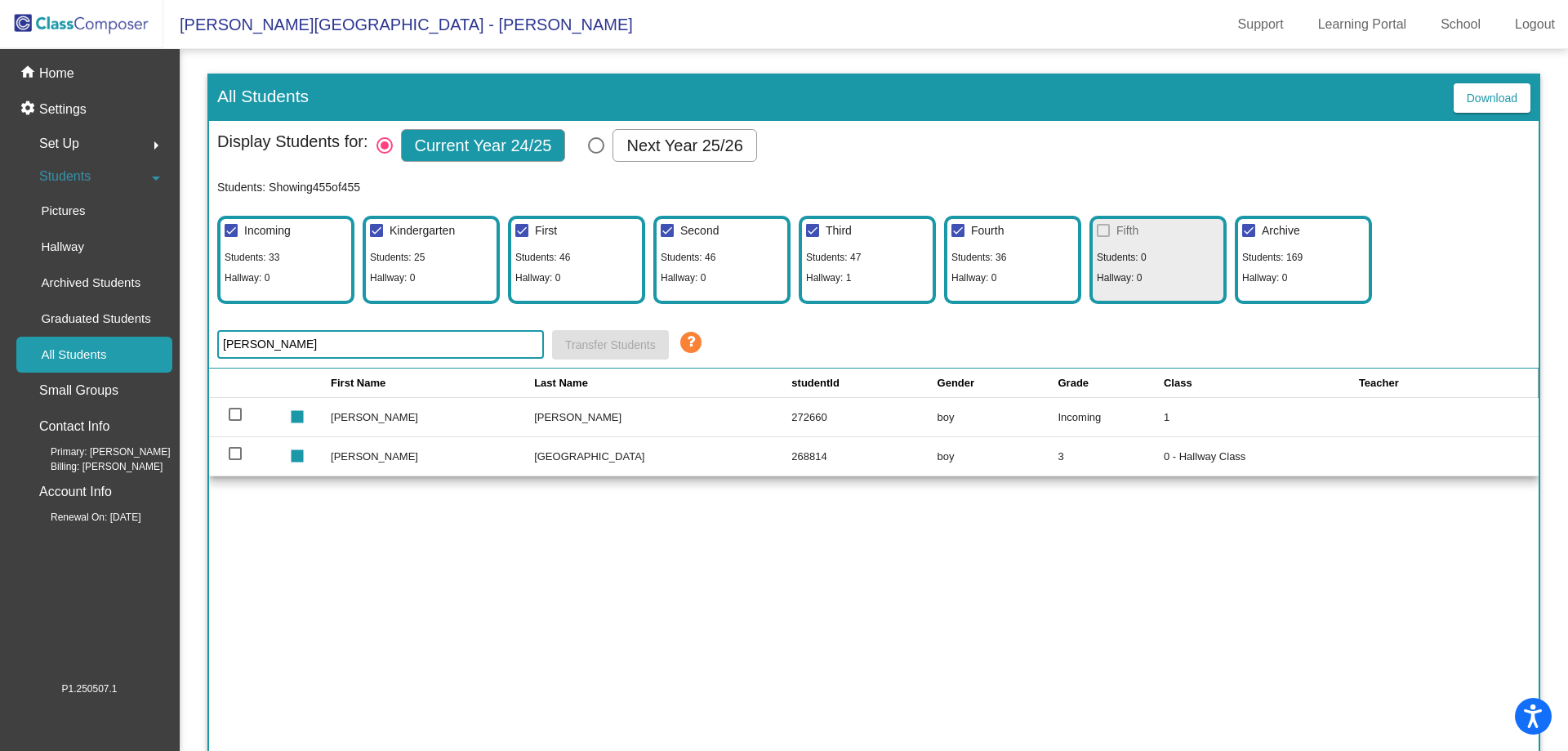
type input "luca"
click at [241, 455] on div at bounding box center [235, 453] width 13 height 13
click at [235, 460] on input "select row 152" at bounding box center [234, 460] width 1 height 1
checkbox input "true"
click at [1101, 232] on div at bounding box center [1103, 230] width 13 height 13
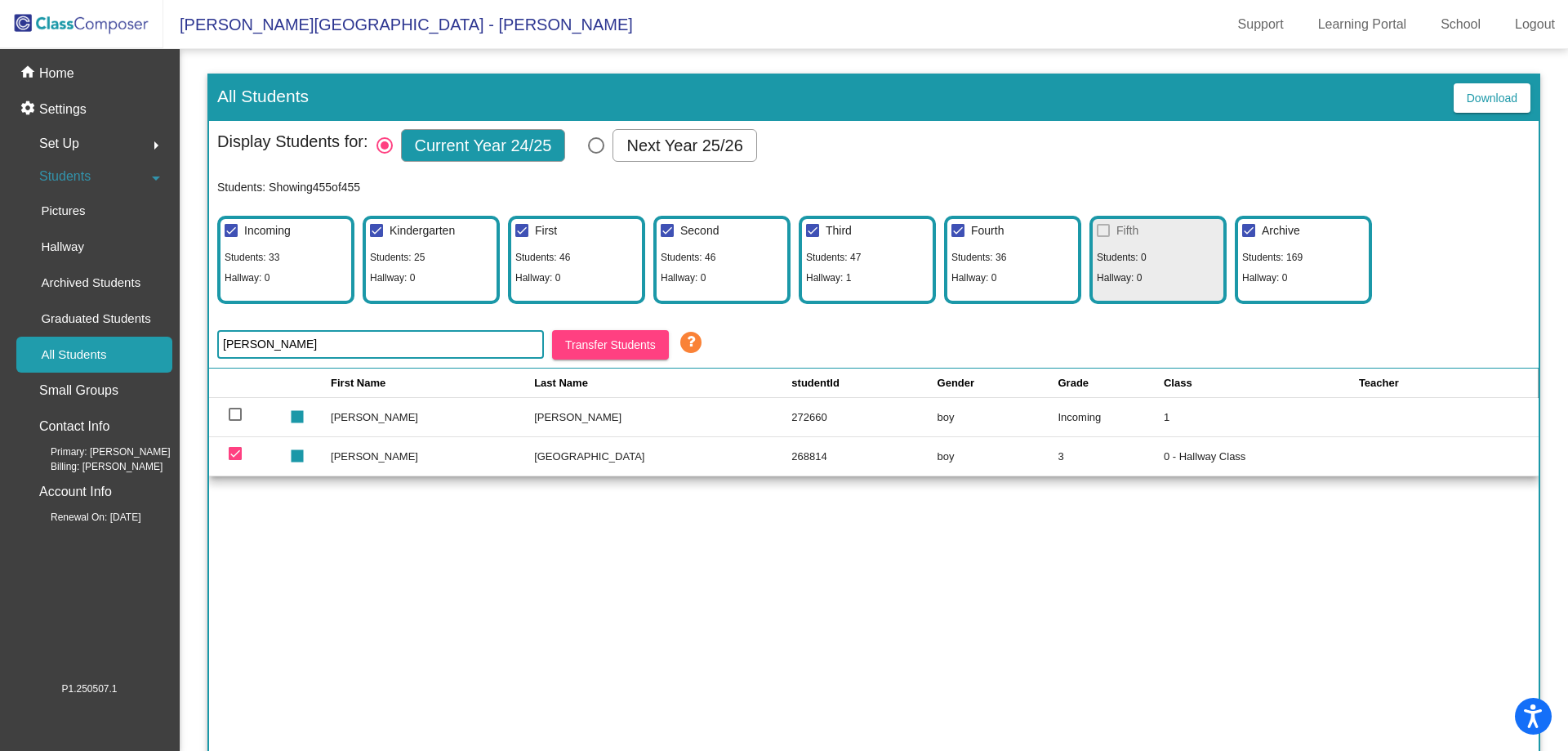
click at [274, 348] on input "luca" at bounding box center [380, 344] width 327 height 29
type input "lucas"
click at [630, 334] on button "Transfer Students" at bounding box center [611, 345] width 117 height 30
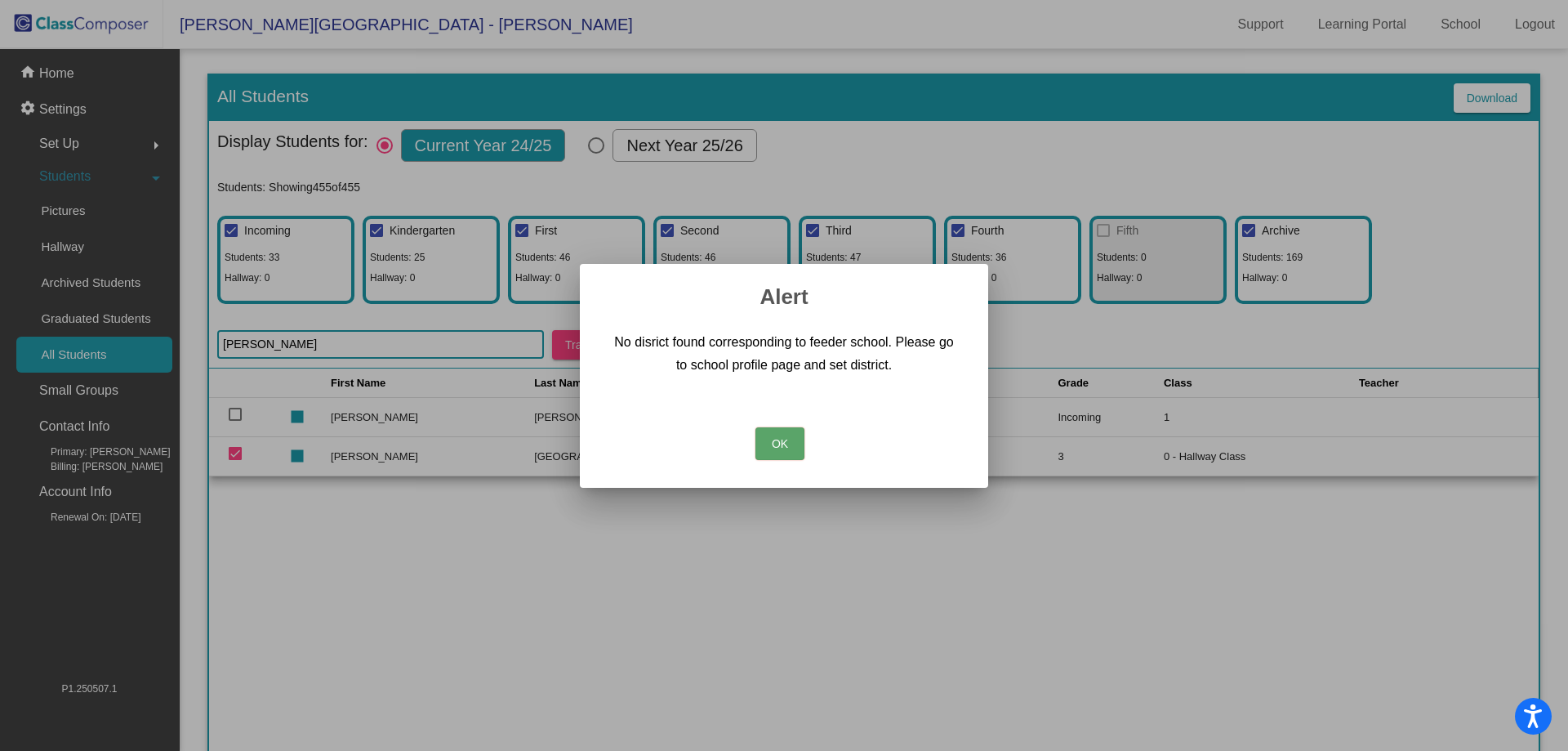
click at [783, 448] on button "OK" at bounding box center [780, 444] width 49 height 33
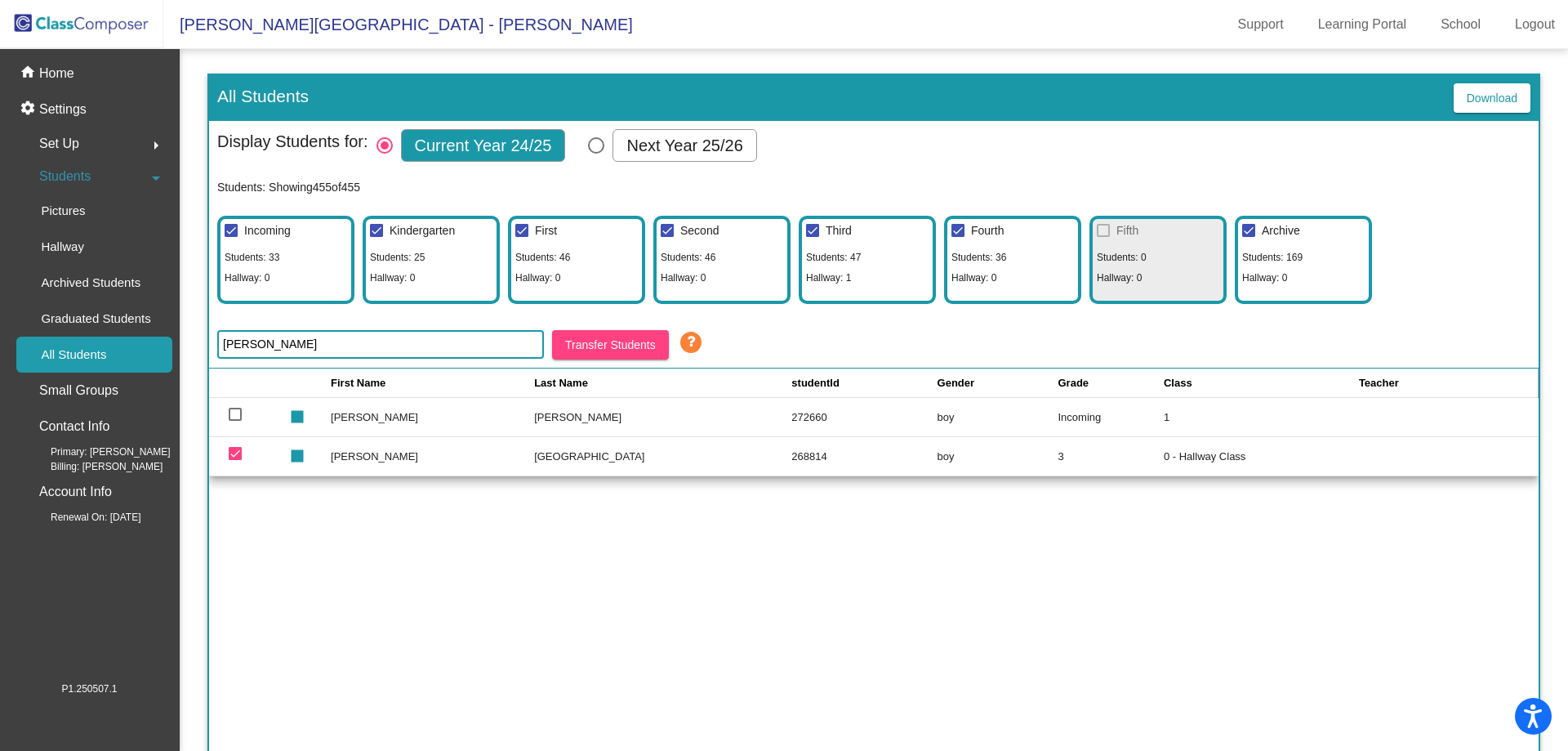
click at [1164, 457] on td "0 - Hallway Class" at bounding box center [1259, 456] width 191 height 39
click at [598, 139] on div "Select Columns" at bounding box center [596, 145] width 16 height 16
click at [596, 153] on input "Next Year 25/26" at bounding box center [595, 153] width 1 height 1
radio input "true"
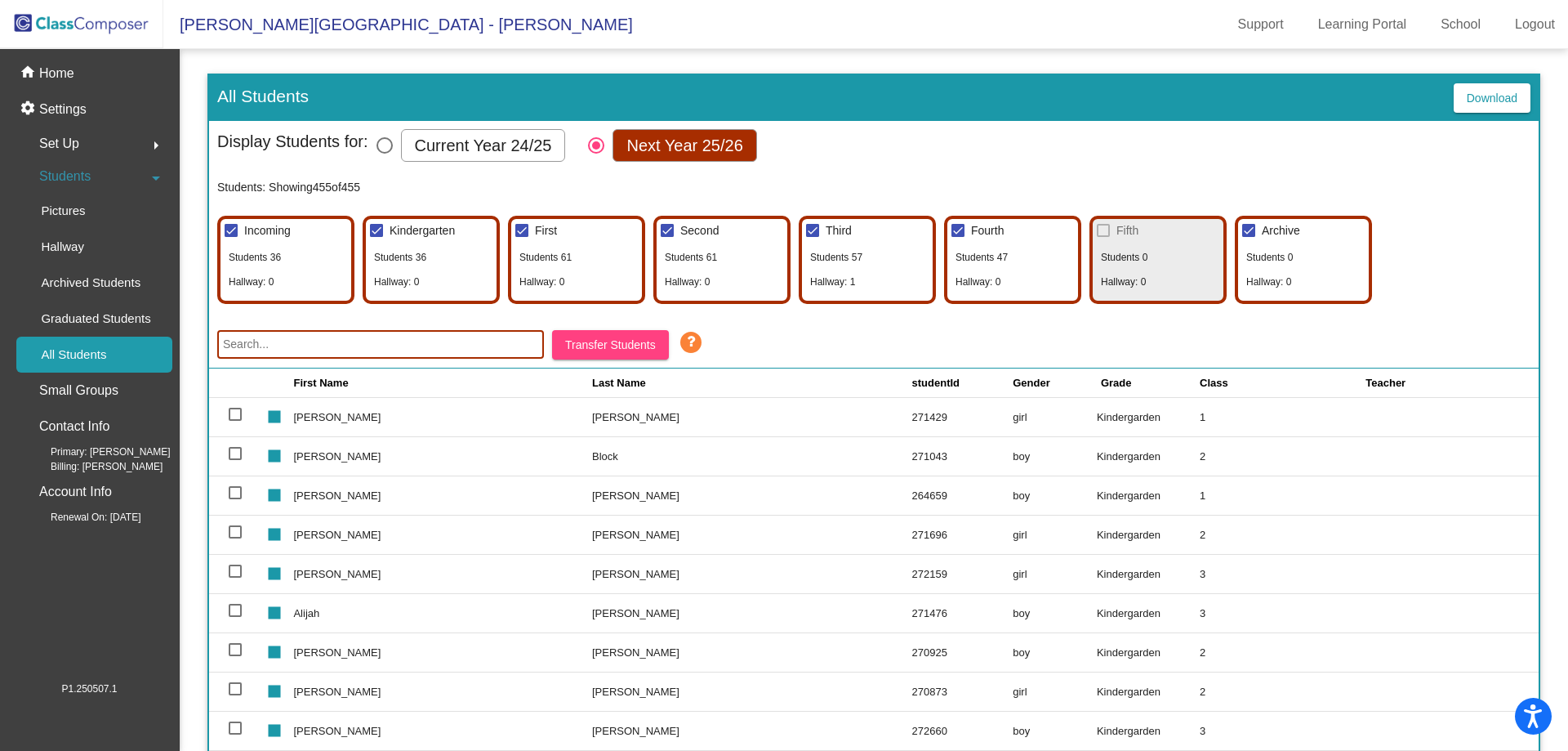
click at [353, 355] on input "text" at bounding box center [380, 344] width 327 height 29
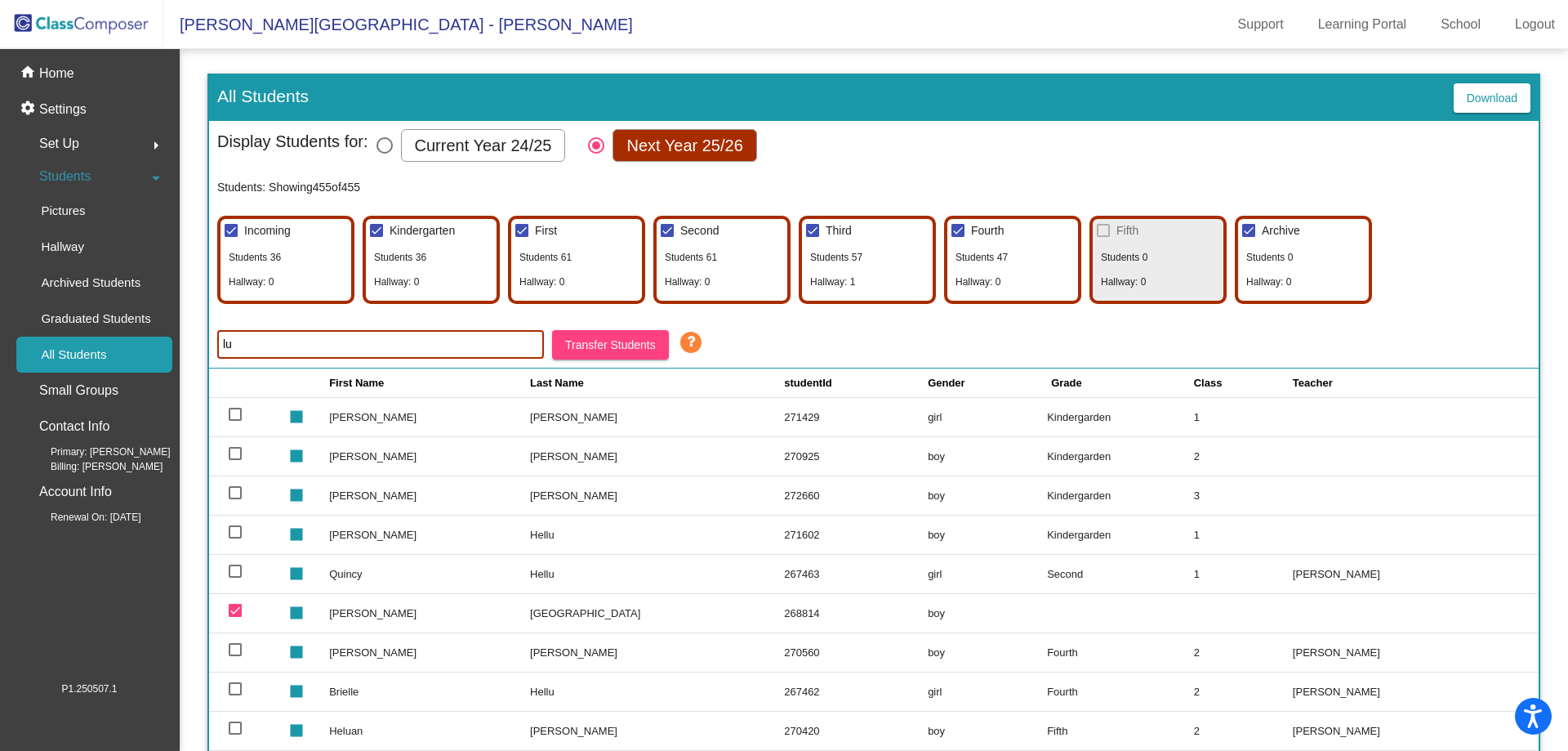
type input "lu"
click at [1534, 683] on mat-sidenav-content "All Students Download Display Students for: Current Year 24/25 Next Year 25/26 …" at bounding box center [874, 400] width 1388 height 702
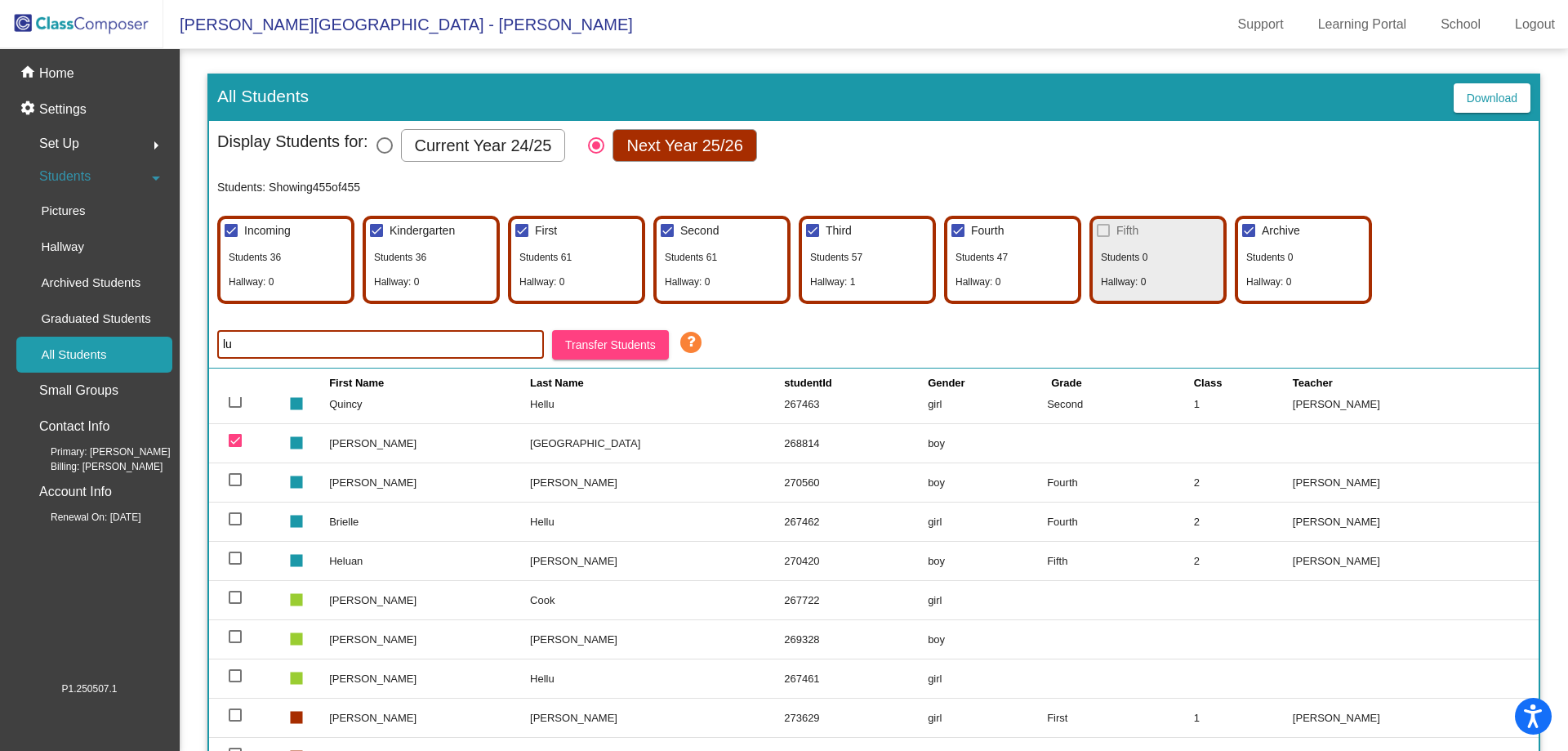
scroll to position [28, 0]
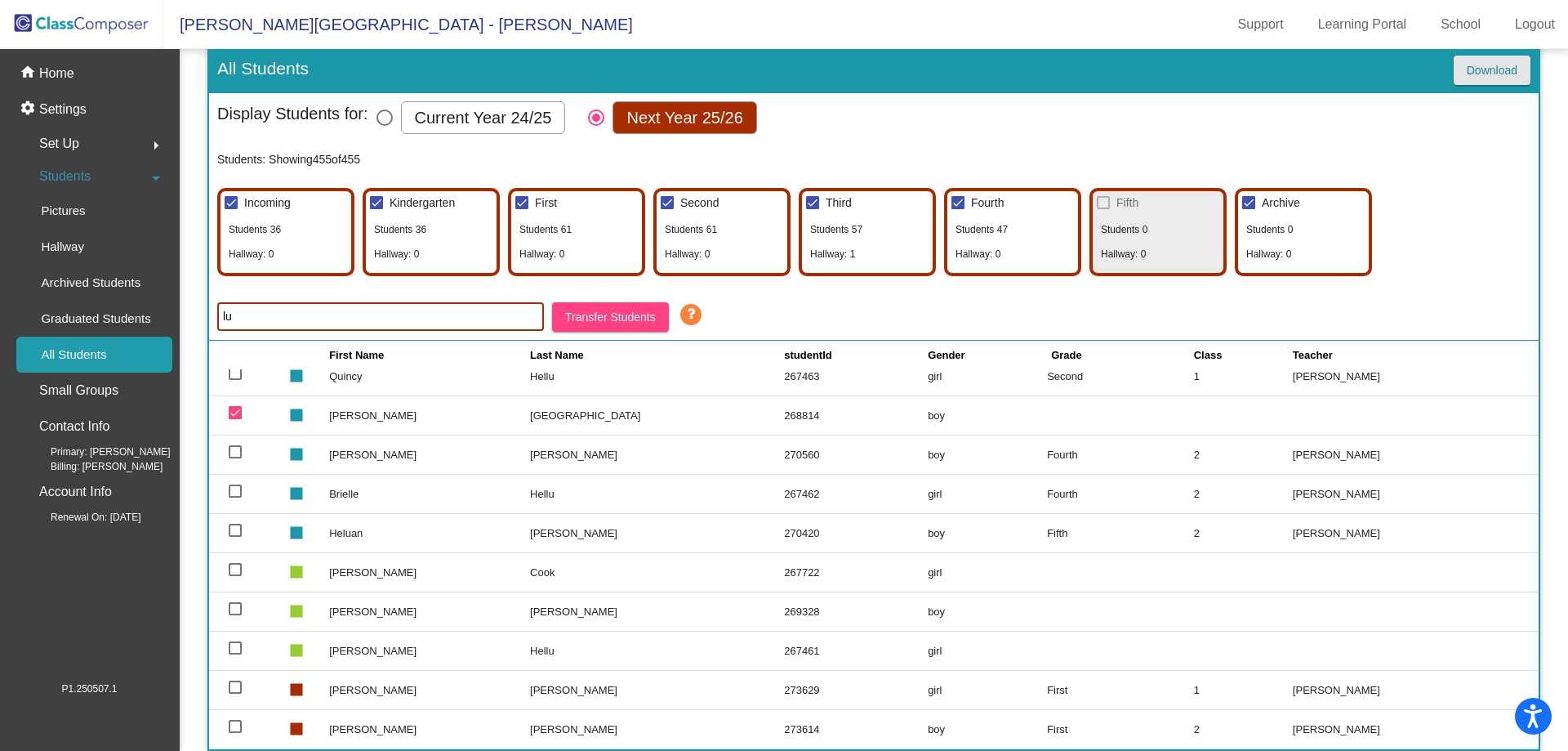
click at [1484, 73] on span "Download" at bounding box center [1493, 71] width 51 height 13
click at [611, 316] on span "Transfer Students" at bounding box center [611, 317] width 91 height 13
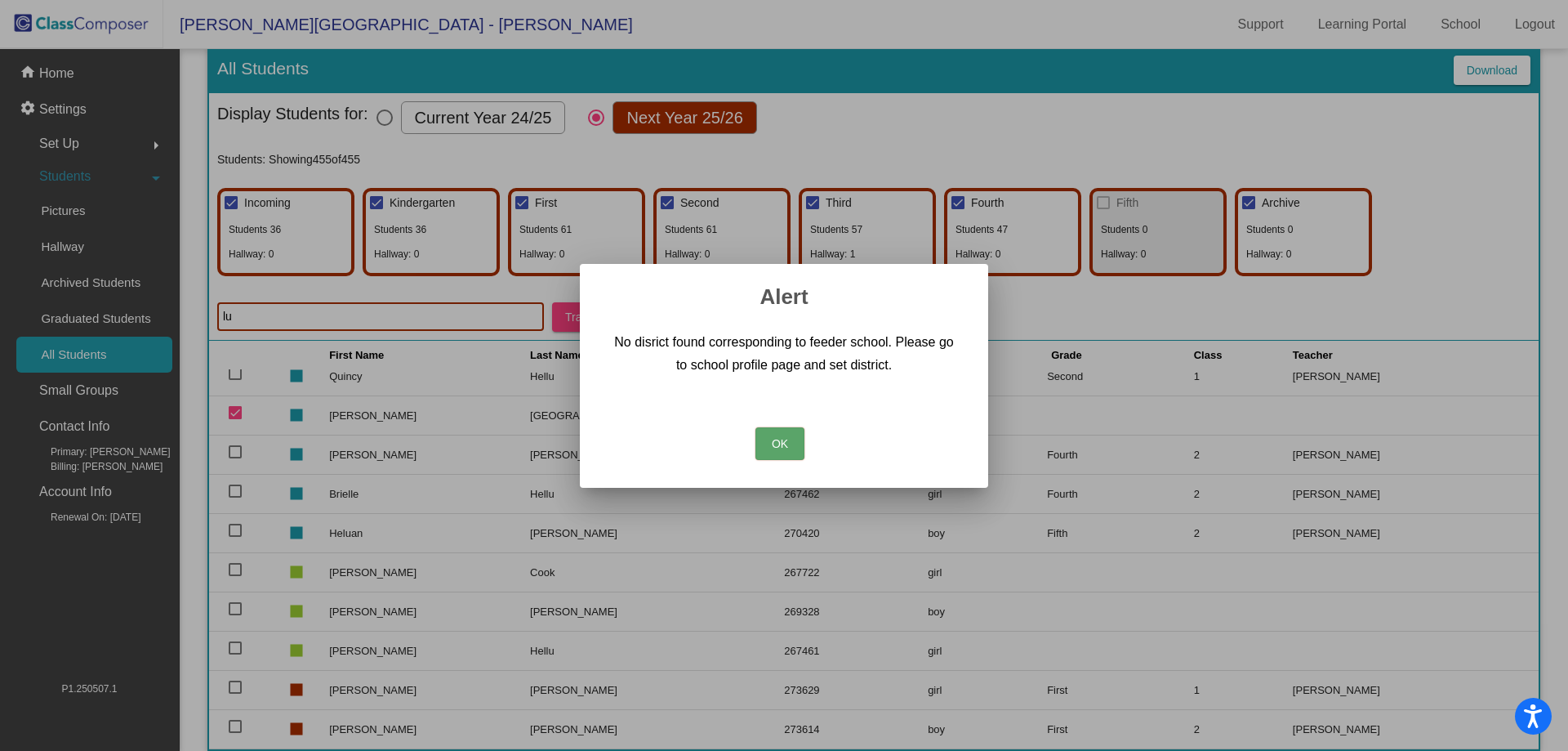
click at [779, 436] on button "OK" at bounding box center [780, 444] width 49 height 33
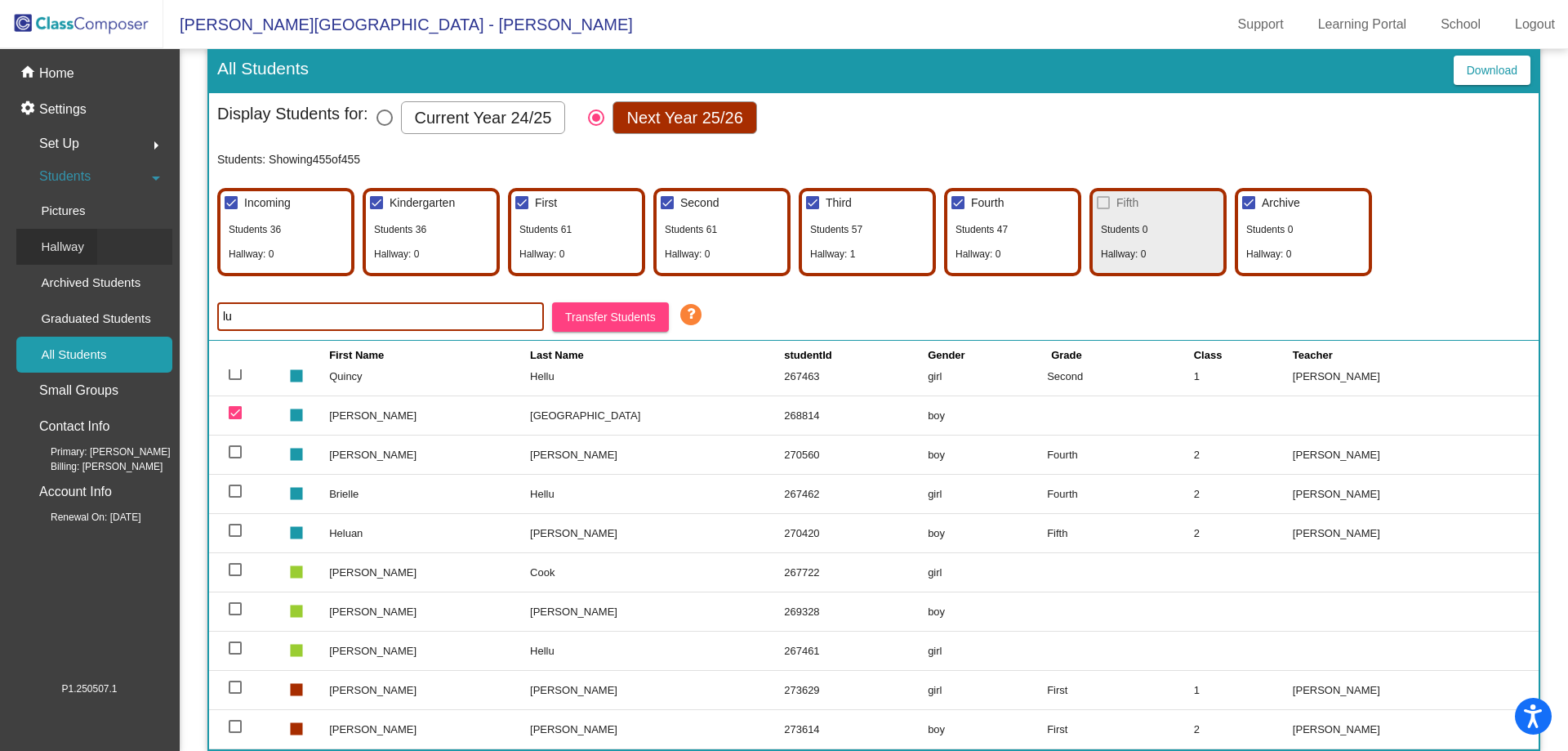
click at [70, 248] on p "Hallway" at bounding box center [62, 247] width 43 height 20
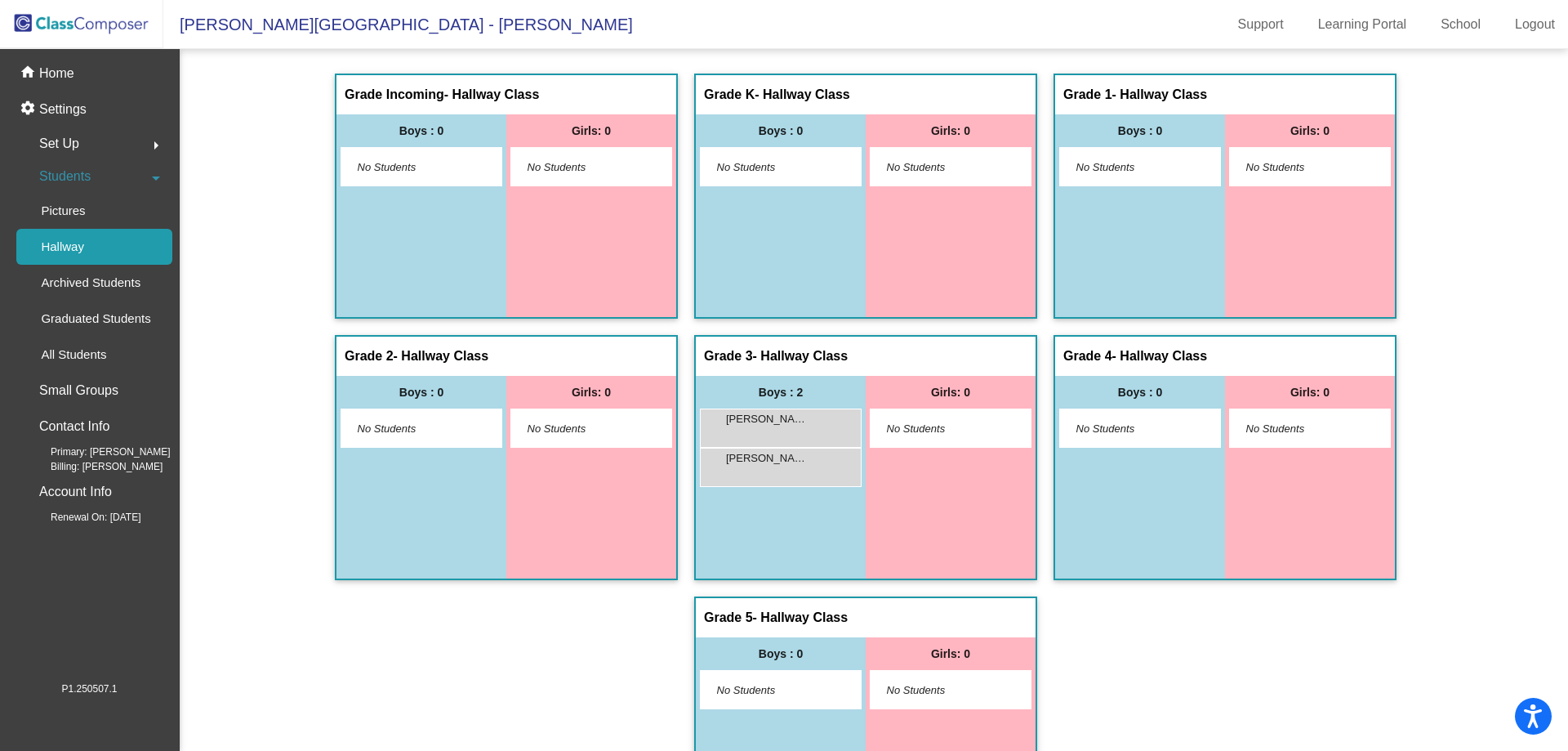
click at [762, 697] on span "No Students" at bounding box center [768, 690] width 102 height 16
click at [742, 690] on span "No Students" at bounding box center [768, 690] width 102 height 16
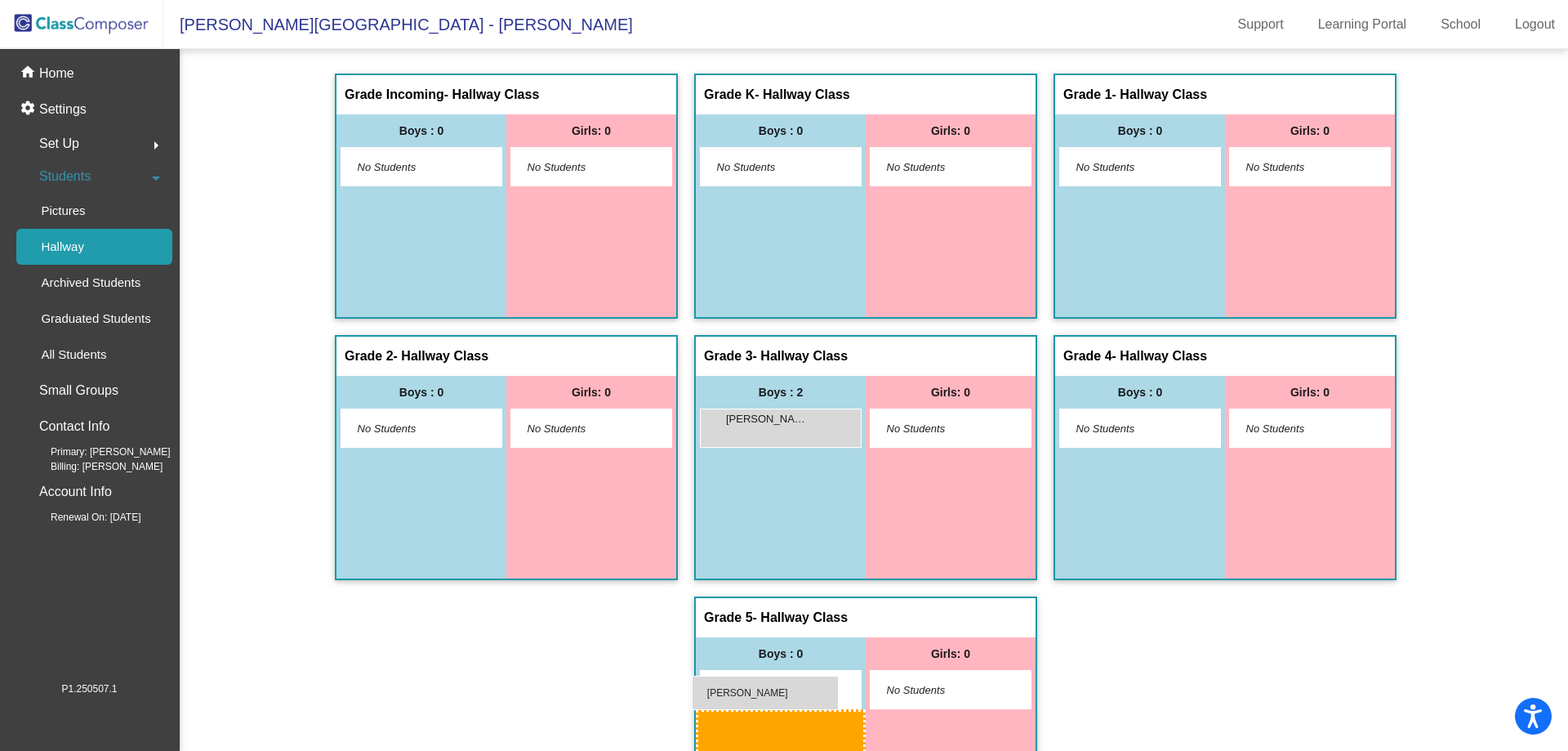
drag, startPoint x: 789, startPoint y: 422, endPoint x: 691, endPoint y: 676, distance: 272.2
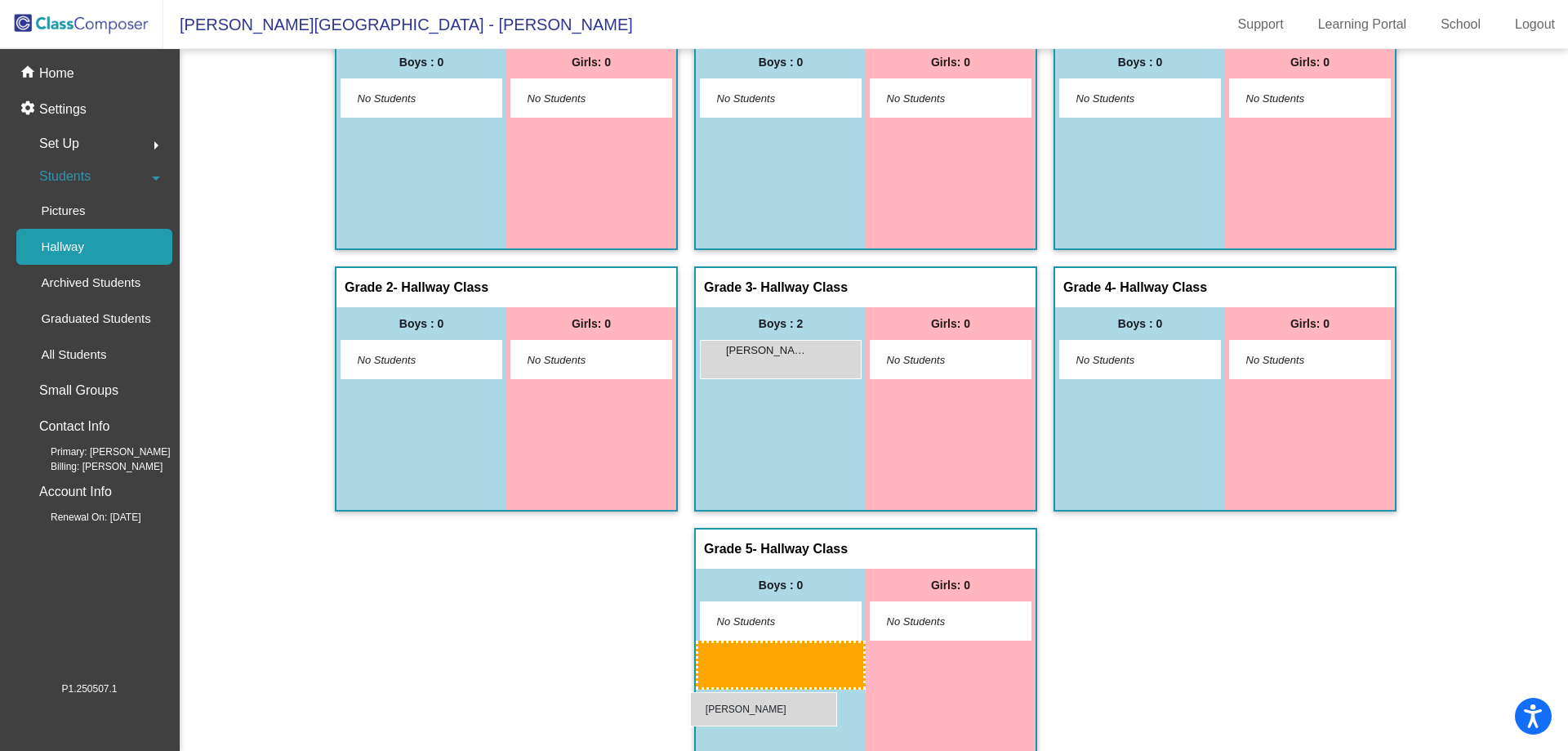
scroll to position [79, 0]
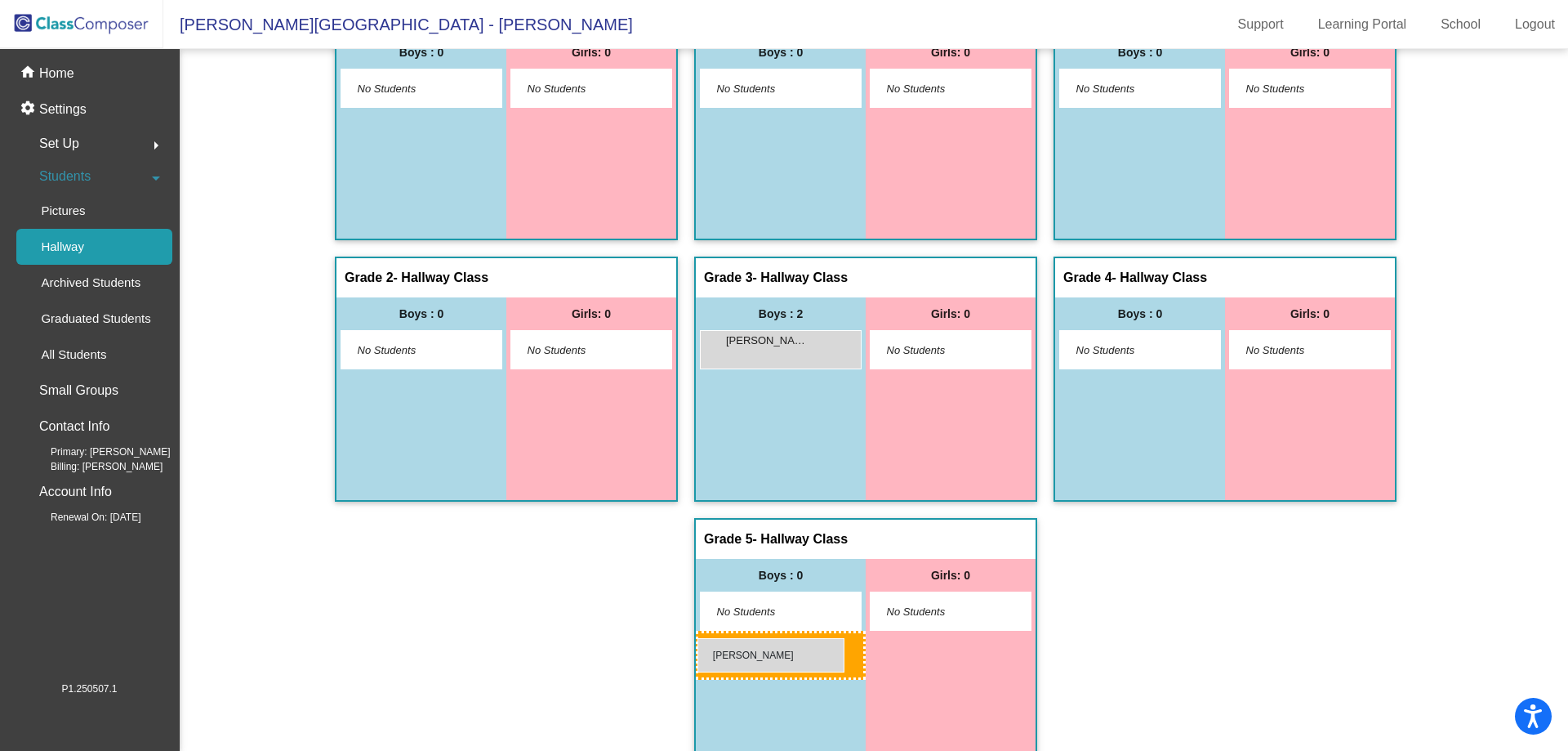
drag, startPoint x: 769, startPoint y: 425, endPoint x: 698, endPoint y: 637, distance: 223.6
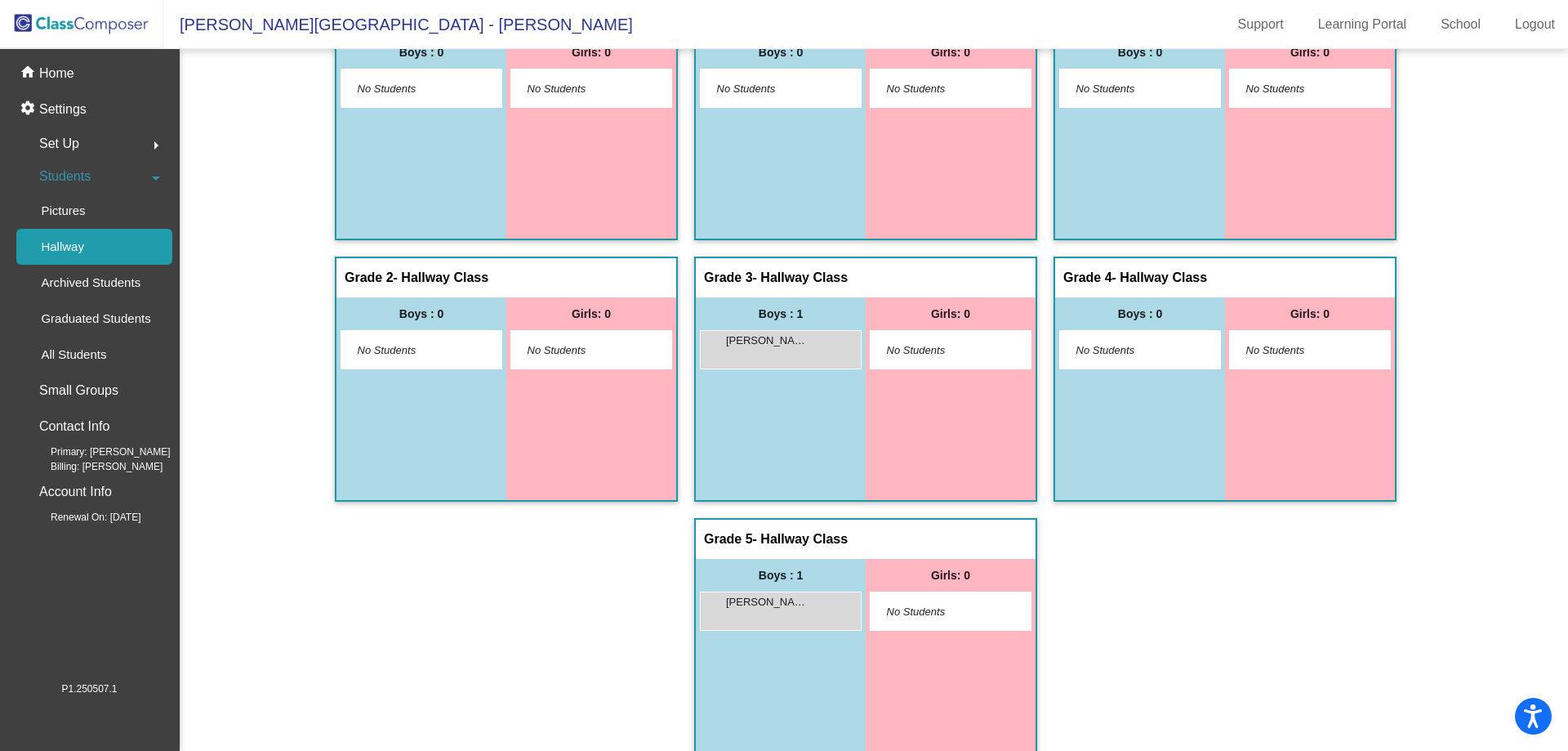
drag, startPoint x: 794, startPoint y: 347, endPoint x: 1125, endPoint y: 530, distance: 378.2
click at [1125, 530] on div "Grade Incoming - Hallway Class picture_as_pdf Add Student First Name Last Name …" at bounding box center [874, 387] width 1333 height 785
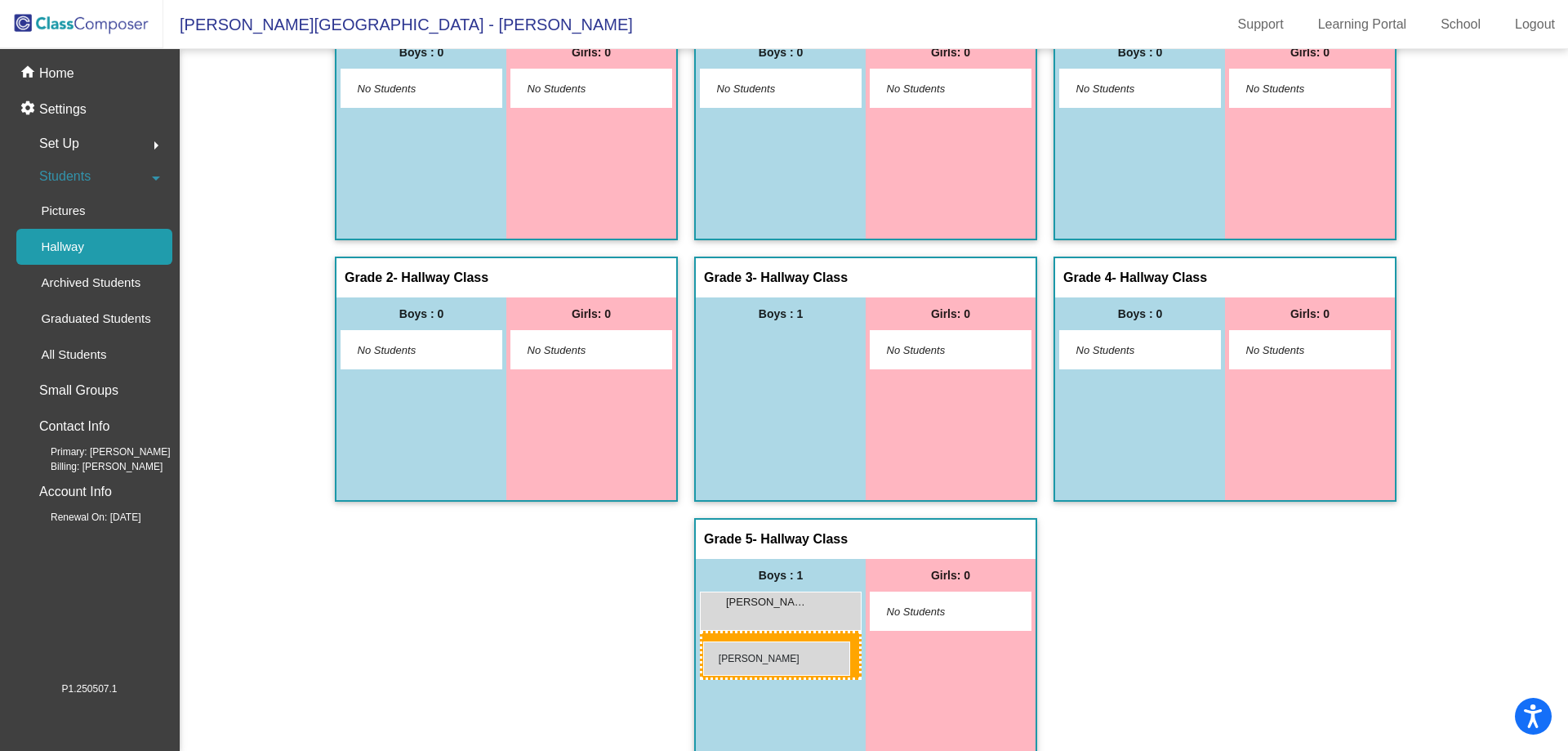
drag, startPoint x: 768, startPoint y: 344, endPoint x: 703, endPoint y: 641, distance: 304.0
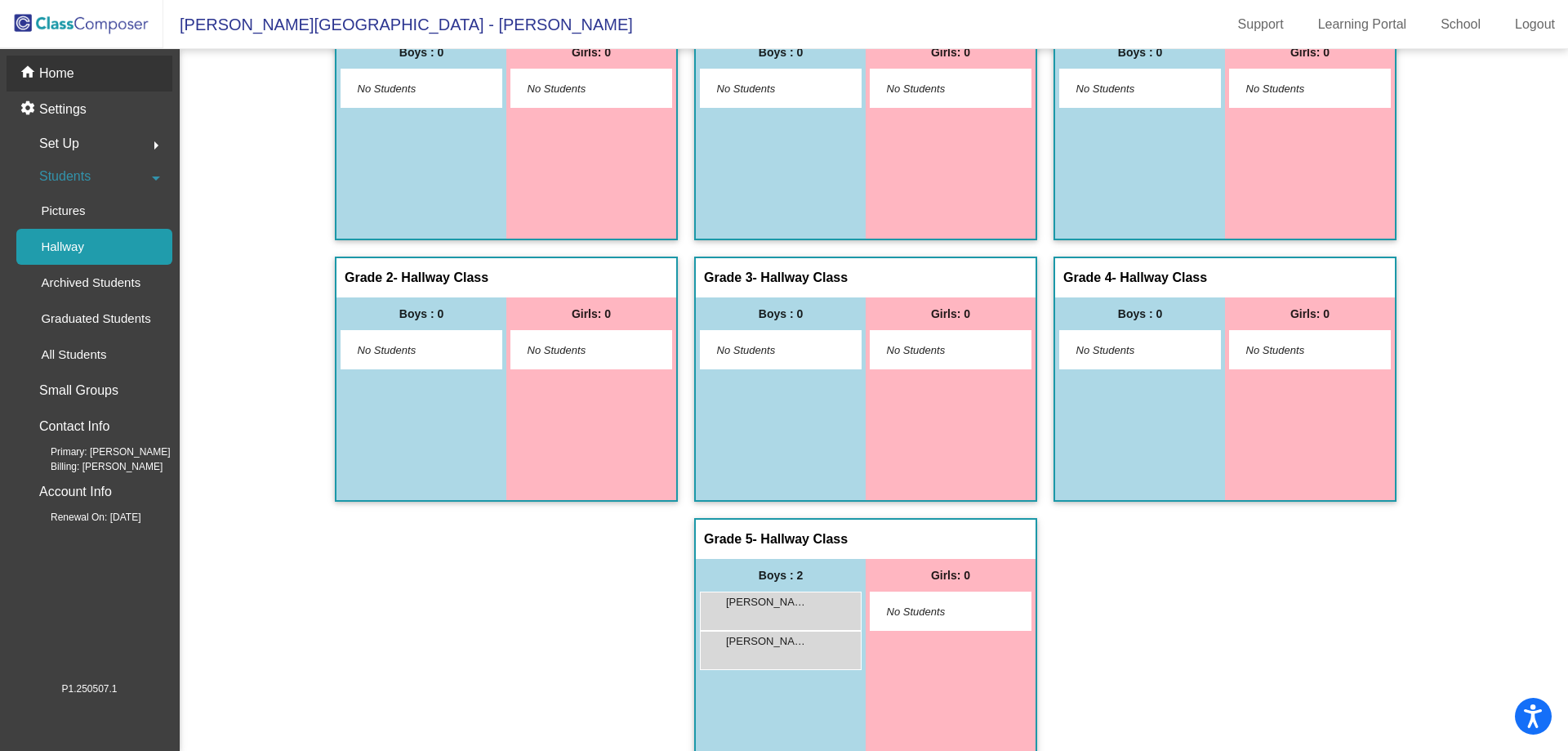
click at [57, 72] on p "Home" at bounding box center [57, 74] width 35 height 20
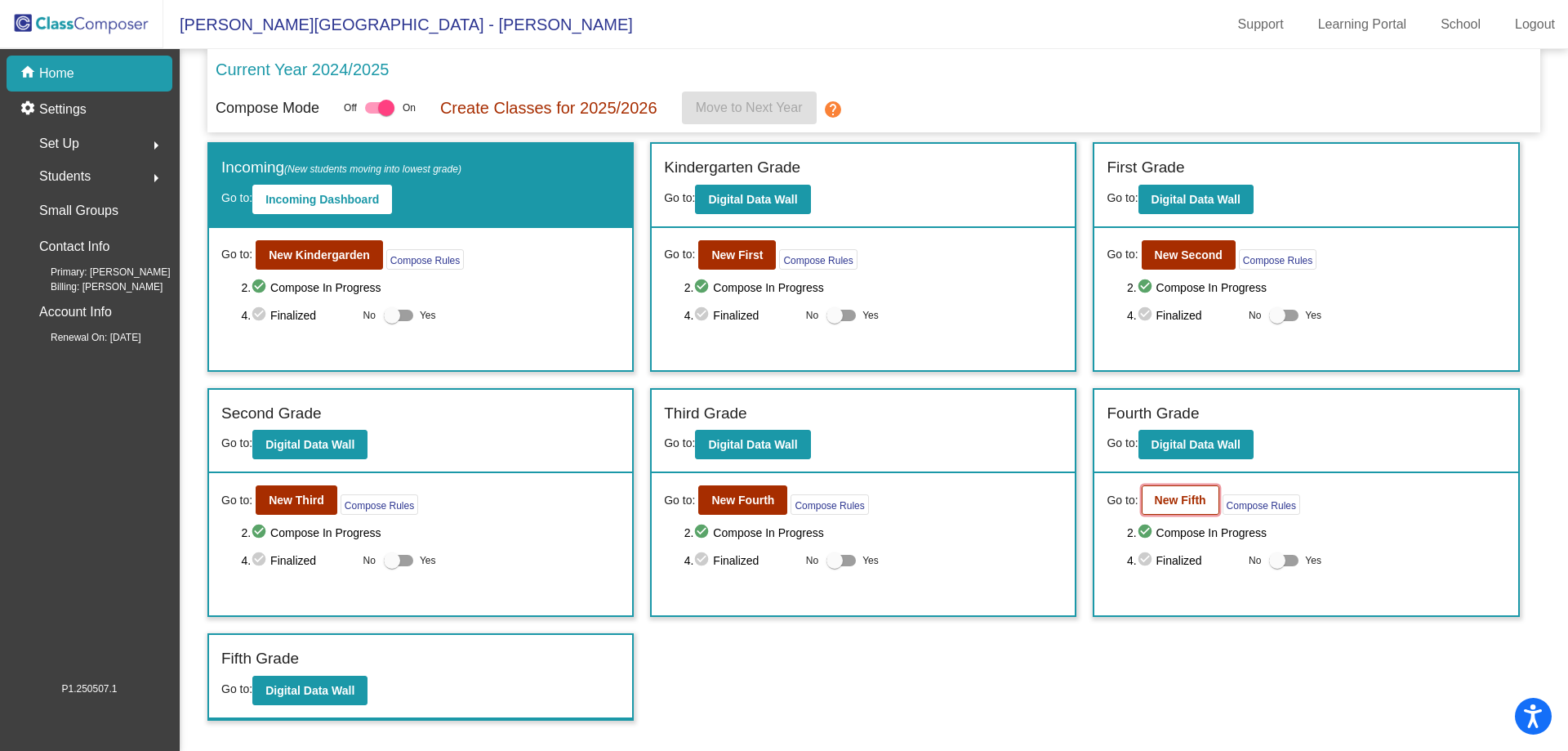
click at [1186, 501] on b "New Fifth" at bounding box center [1180, 500] width 52 height 13
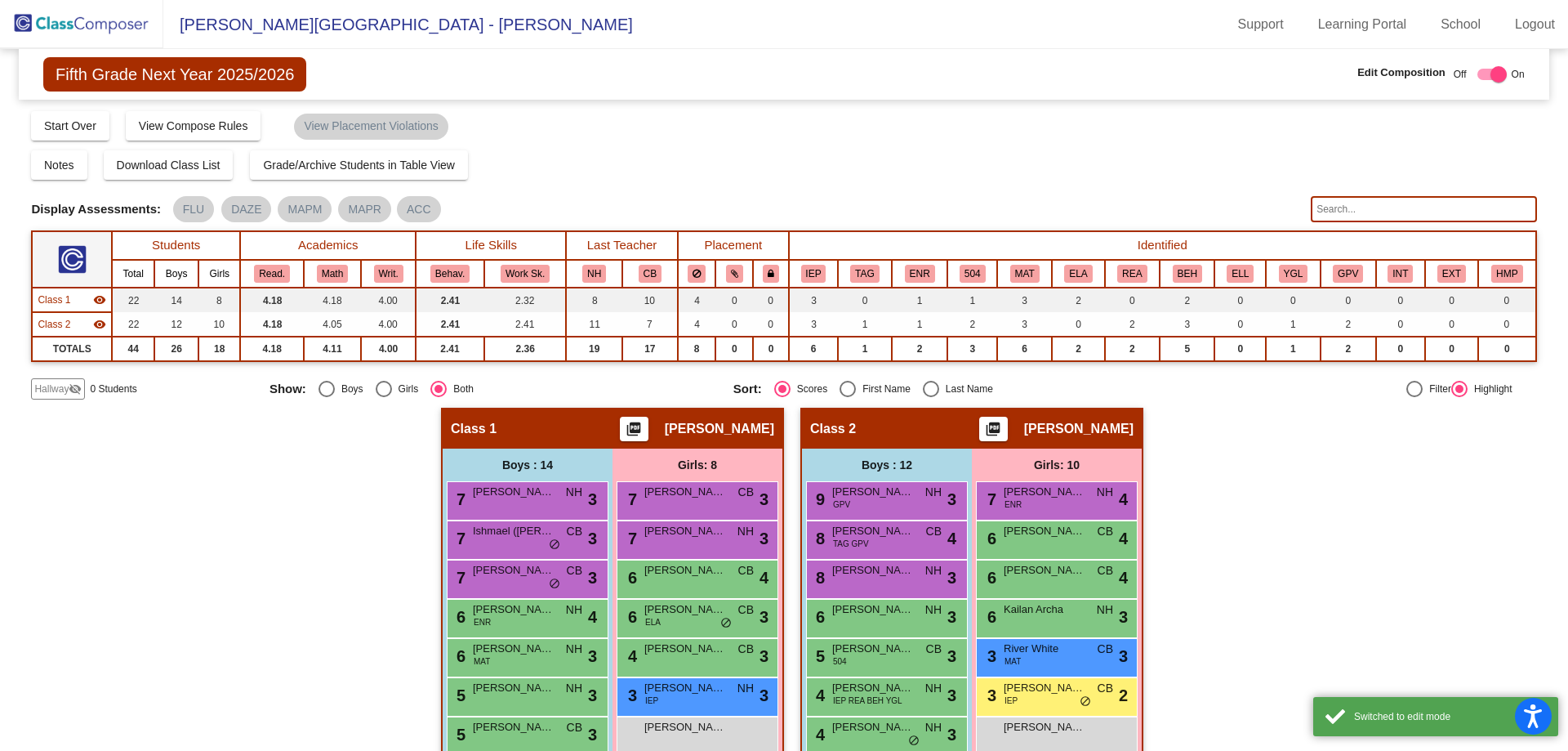
click at [62, 390] on span "Hallway" at bounding box center [52, 389] width 34 height 15
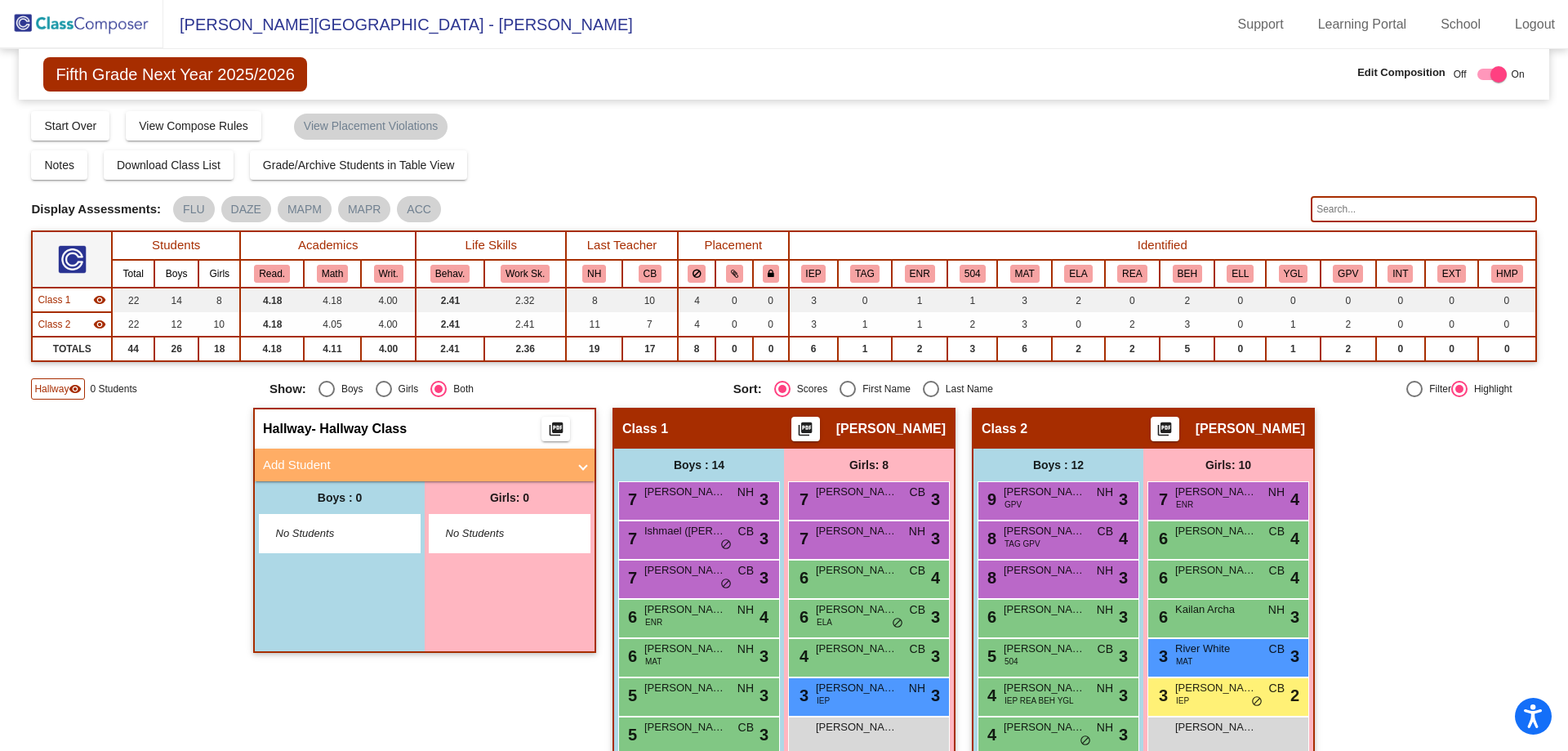
click at [302, 462] on mat-panel-title "Add Student" at bounding box center [415, 465] width 304 height 19
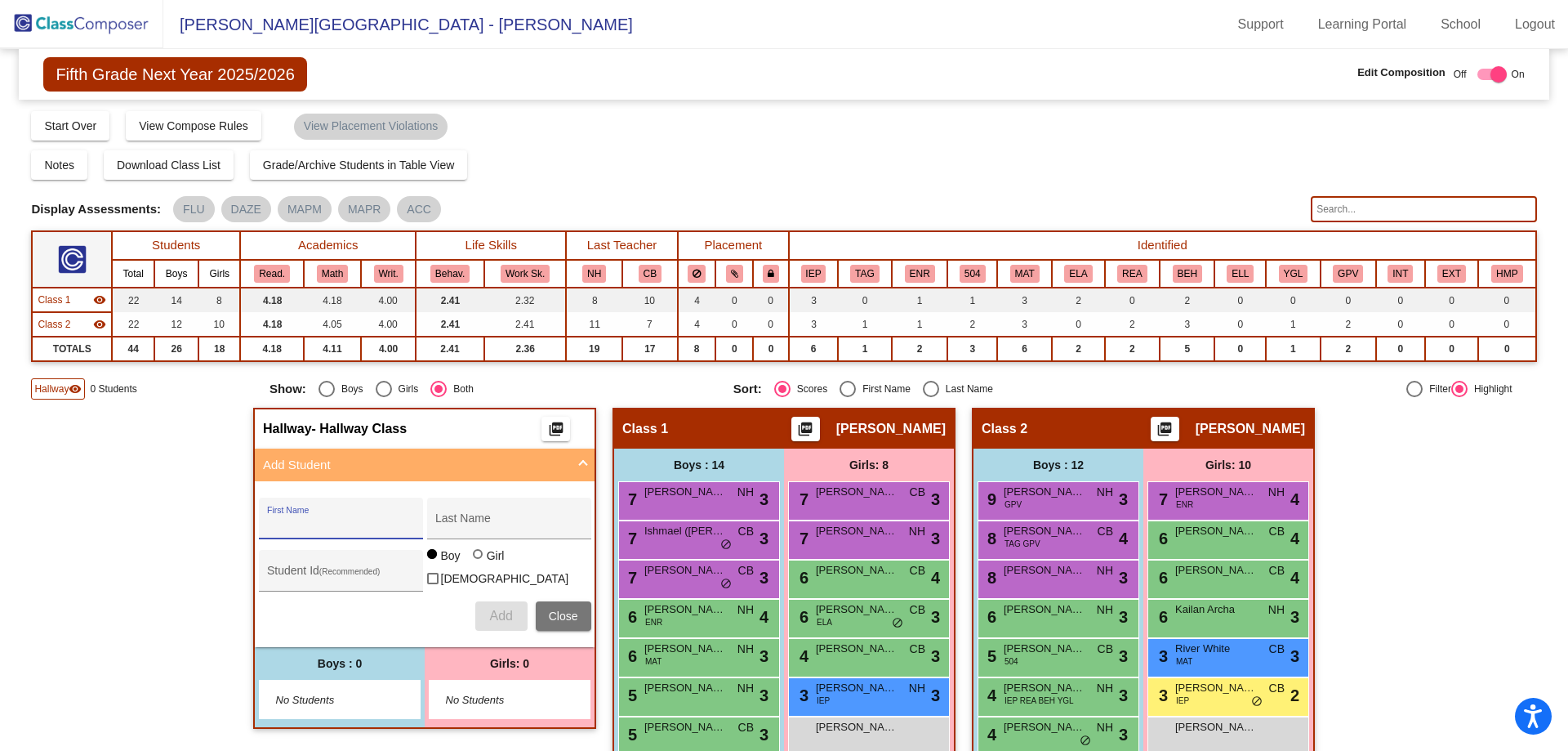
click at [305, 526] on input "First Name" at bounding box center [340, 525] width 147 height 13
type input "Lucas"
click at [502, 524] on input "Last Name" at bounding box center [508, 525] width 147 height 13
type input "Richmond"
click at [272, 580] on input "Student Id (Recommended)" at bounding box center [340, 577] width 147 height 13
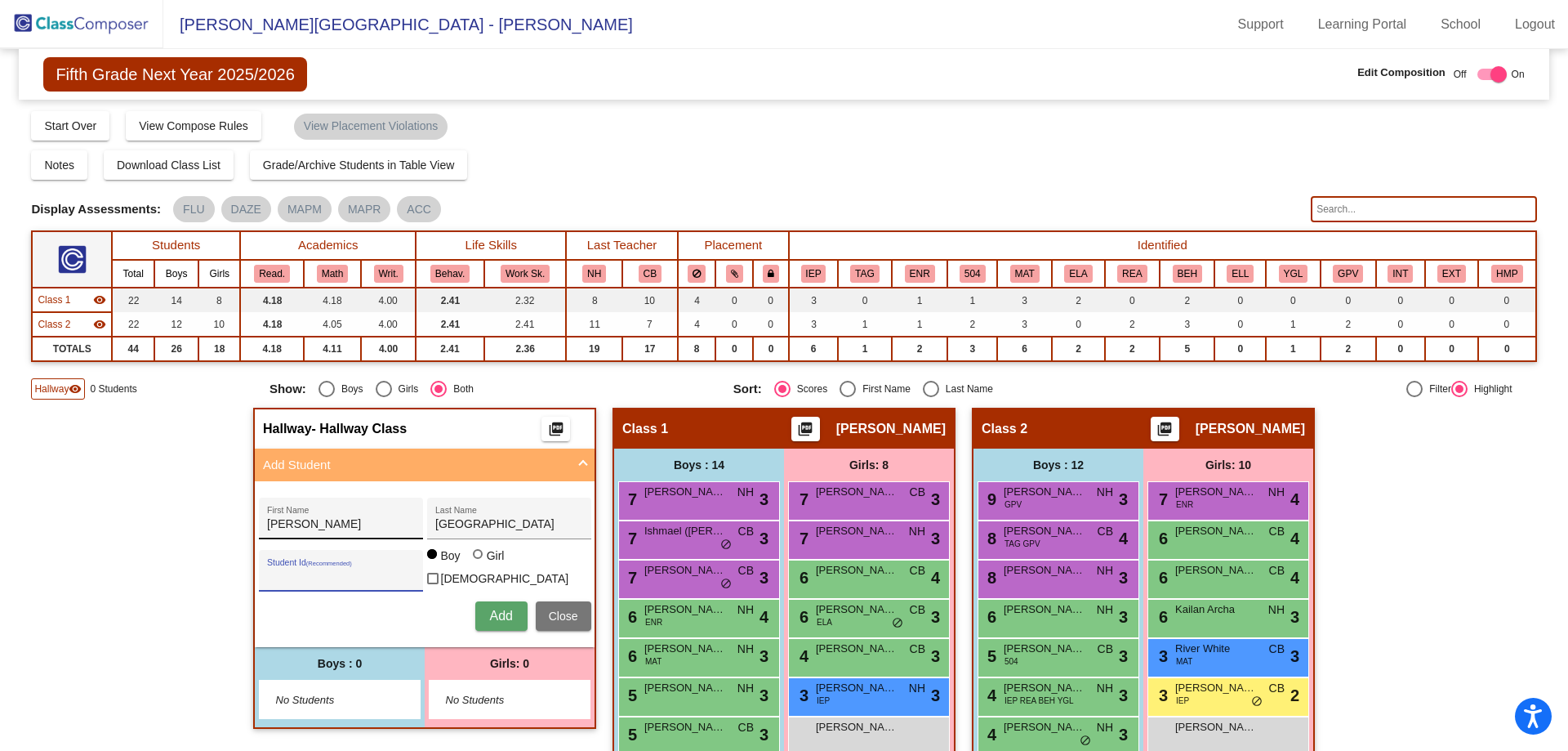
type input "268814"
click at [493, 613] on span "Add" at bounding box center [501, 615] width 23 height 14
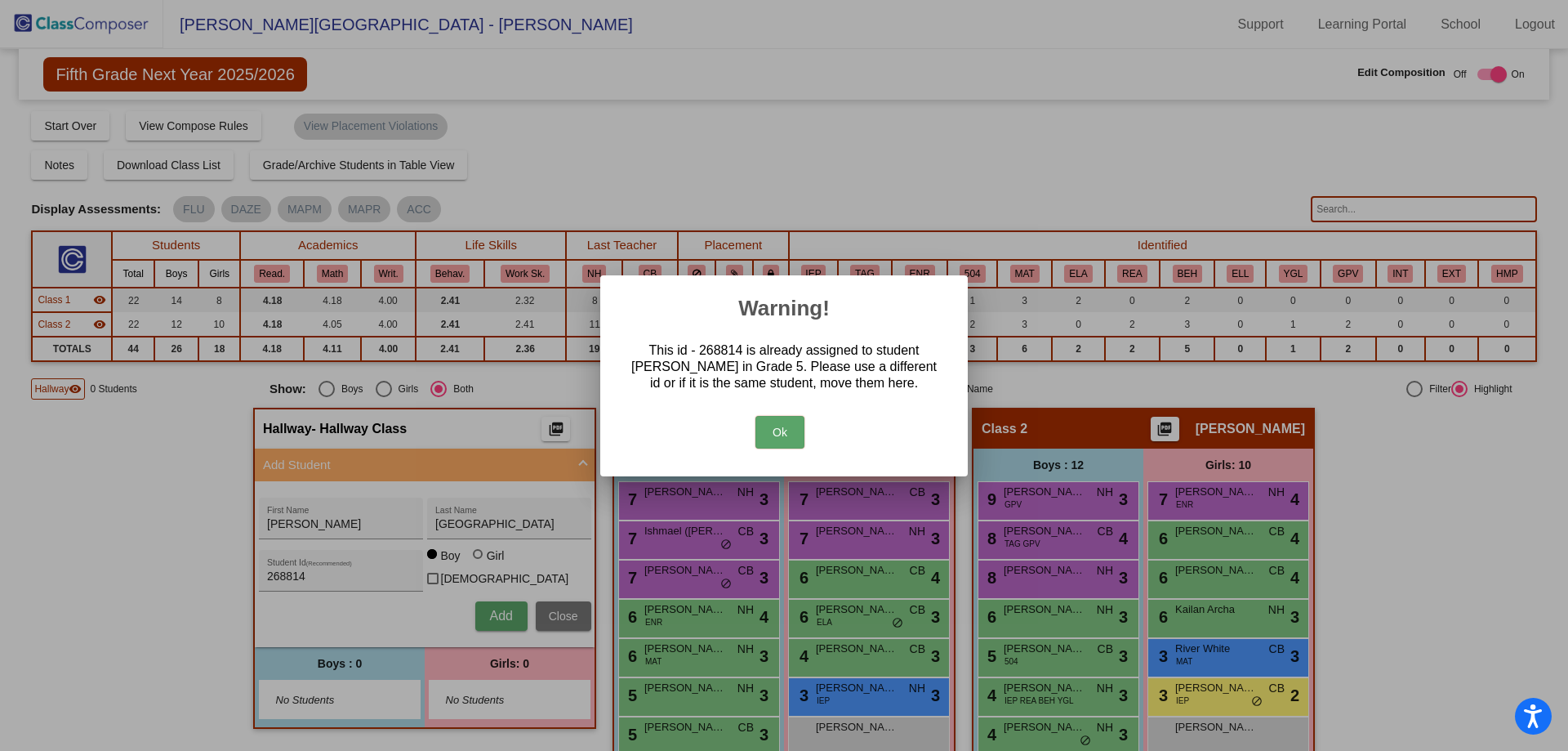
click at [781, 423] on button "Ok" at bounding box center [780, 432] width 49 height 33
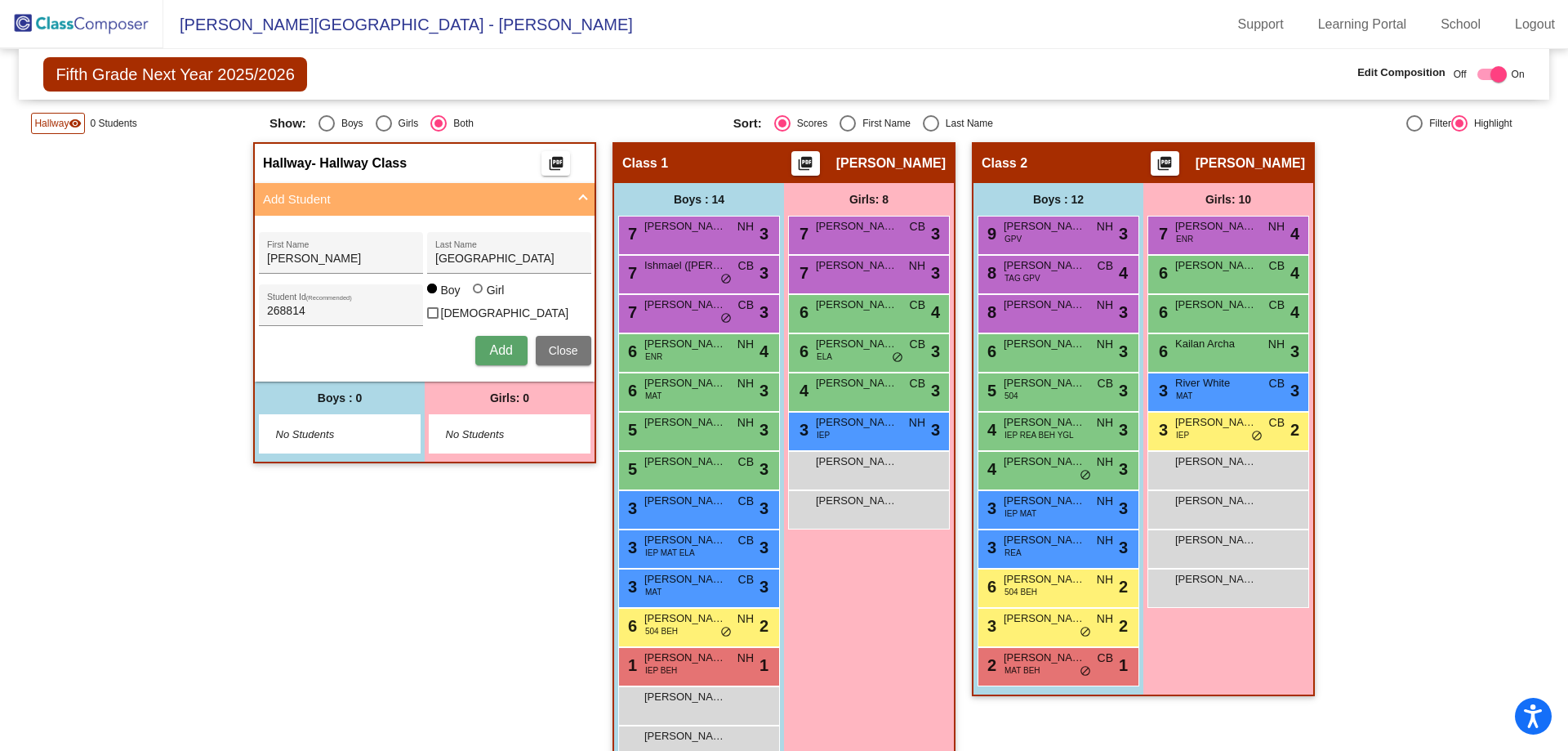
scroll to position [306, 0]
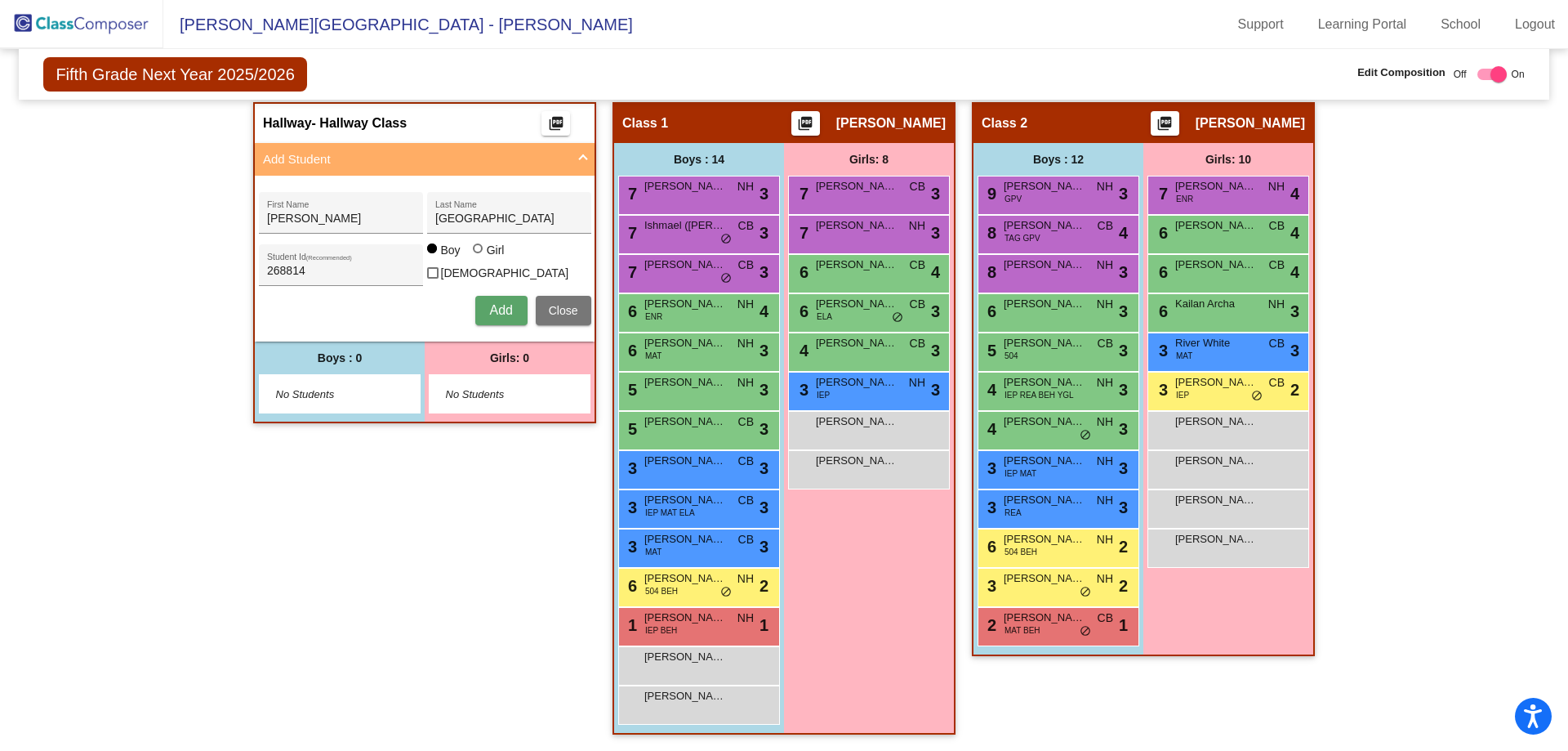
click at [331, 398] on div "No Students" at bounding box center [339, 394] width 160 height 38
click at [502, 303] on span "Add" at bounding box center [501, 310] width 23 height 14
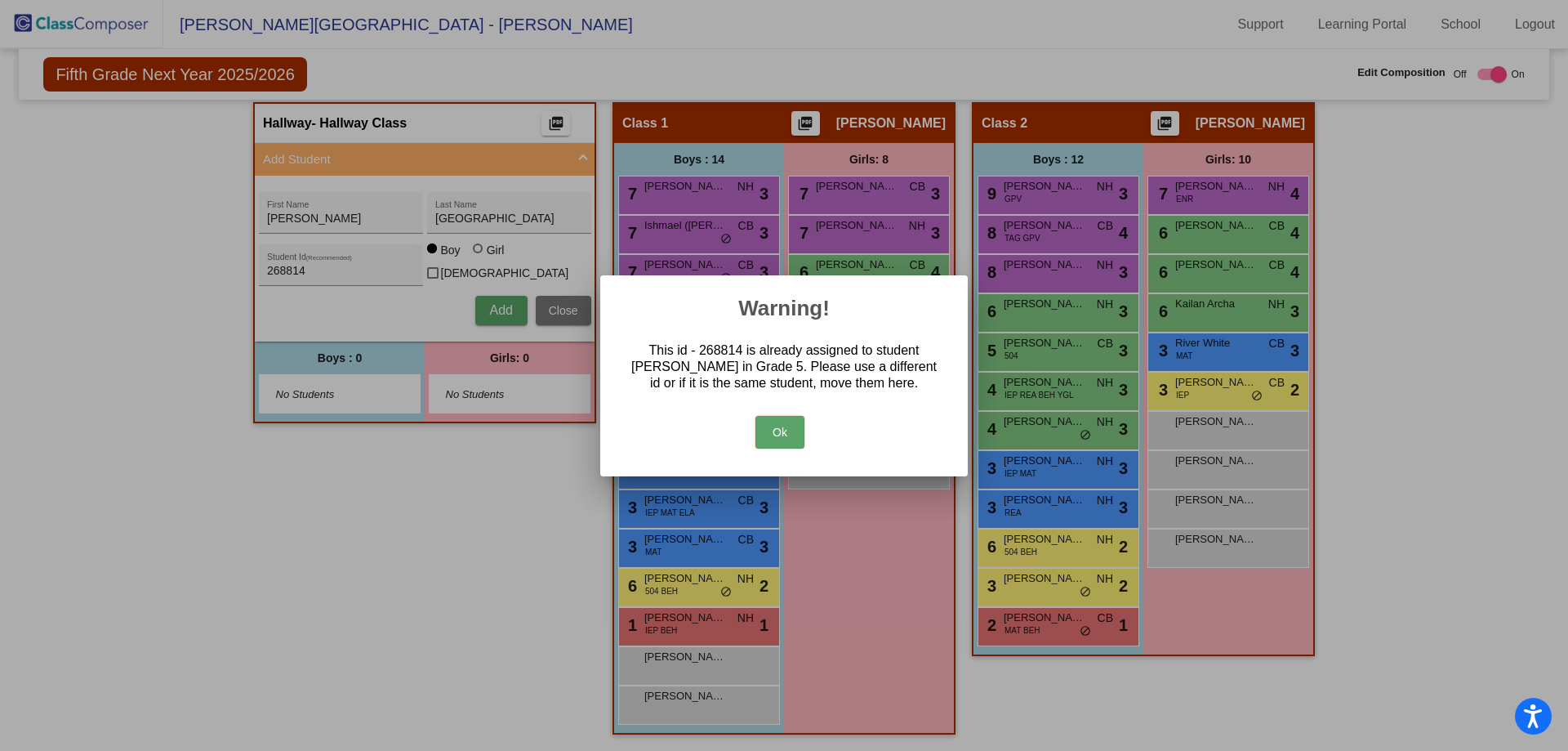
click at [793, 435] on button "Ok" at bounding box center [780, 432] width 49 height 33
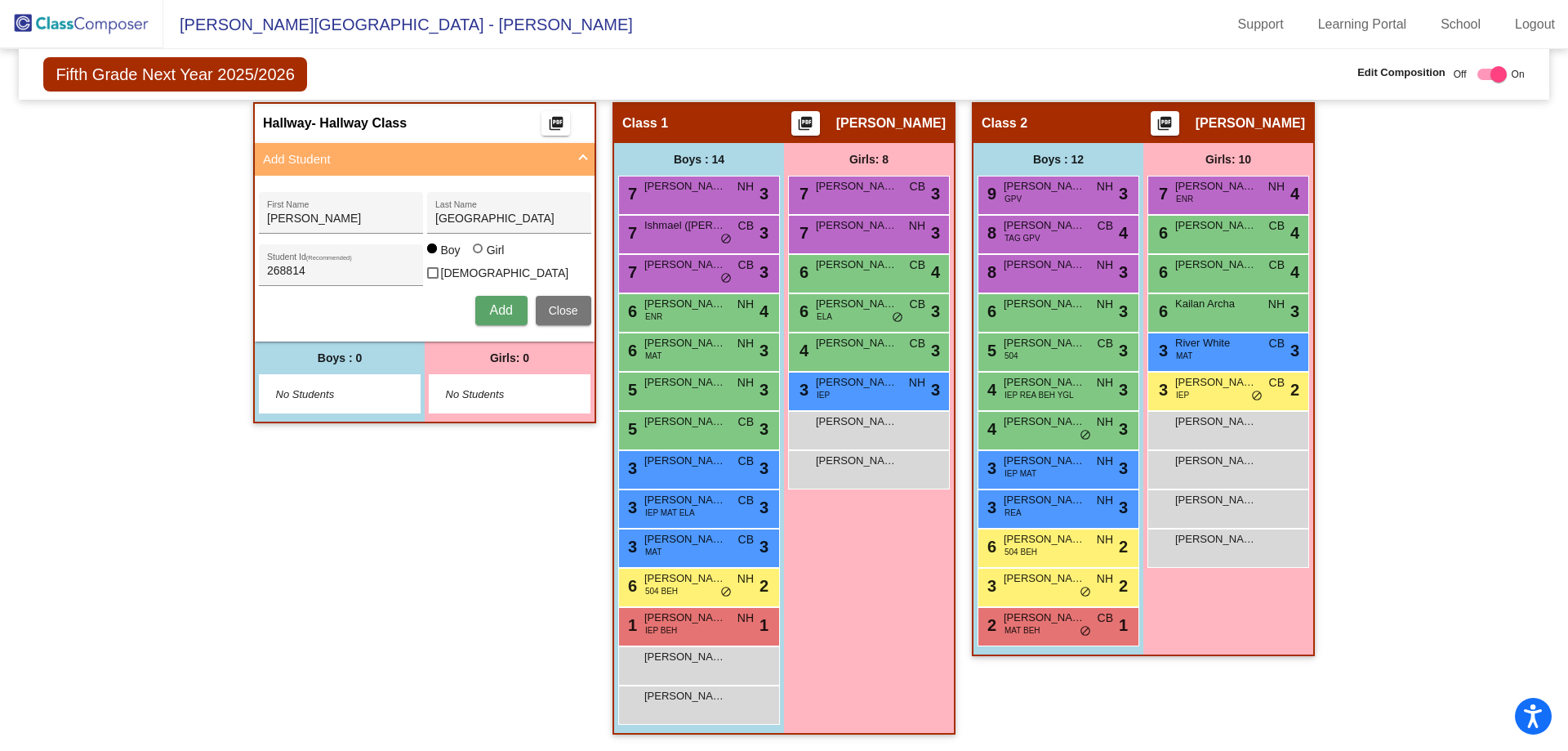
click at [44, 20] on img at bounding box center [81, 24] width 163 height 48
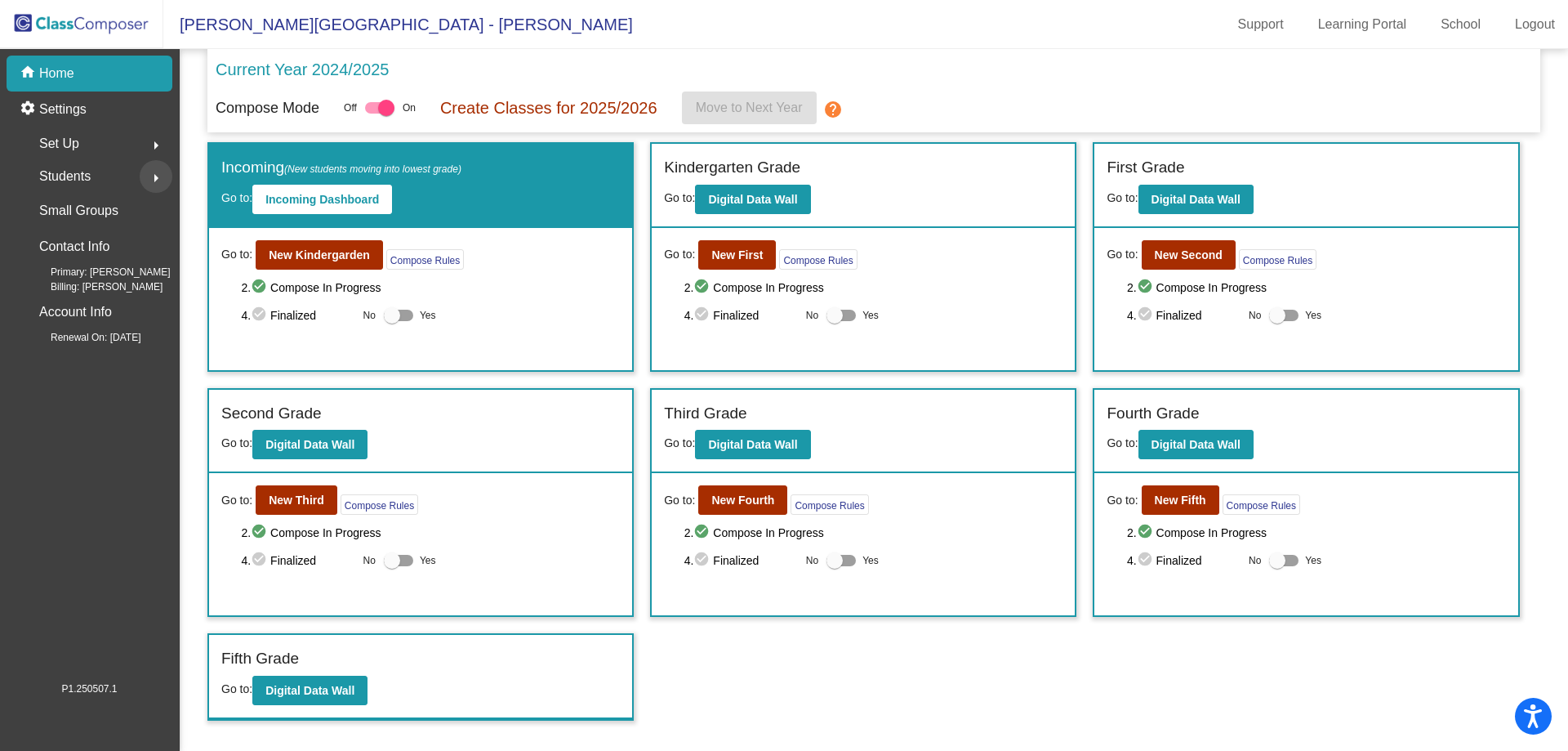
click at [152, 171] on mat-icon "arrow_right" at bounding box center [156, 178] width 20 height 20
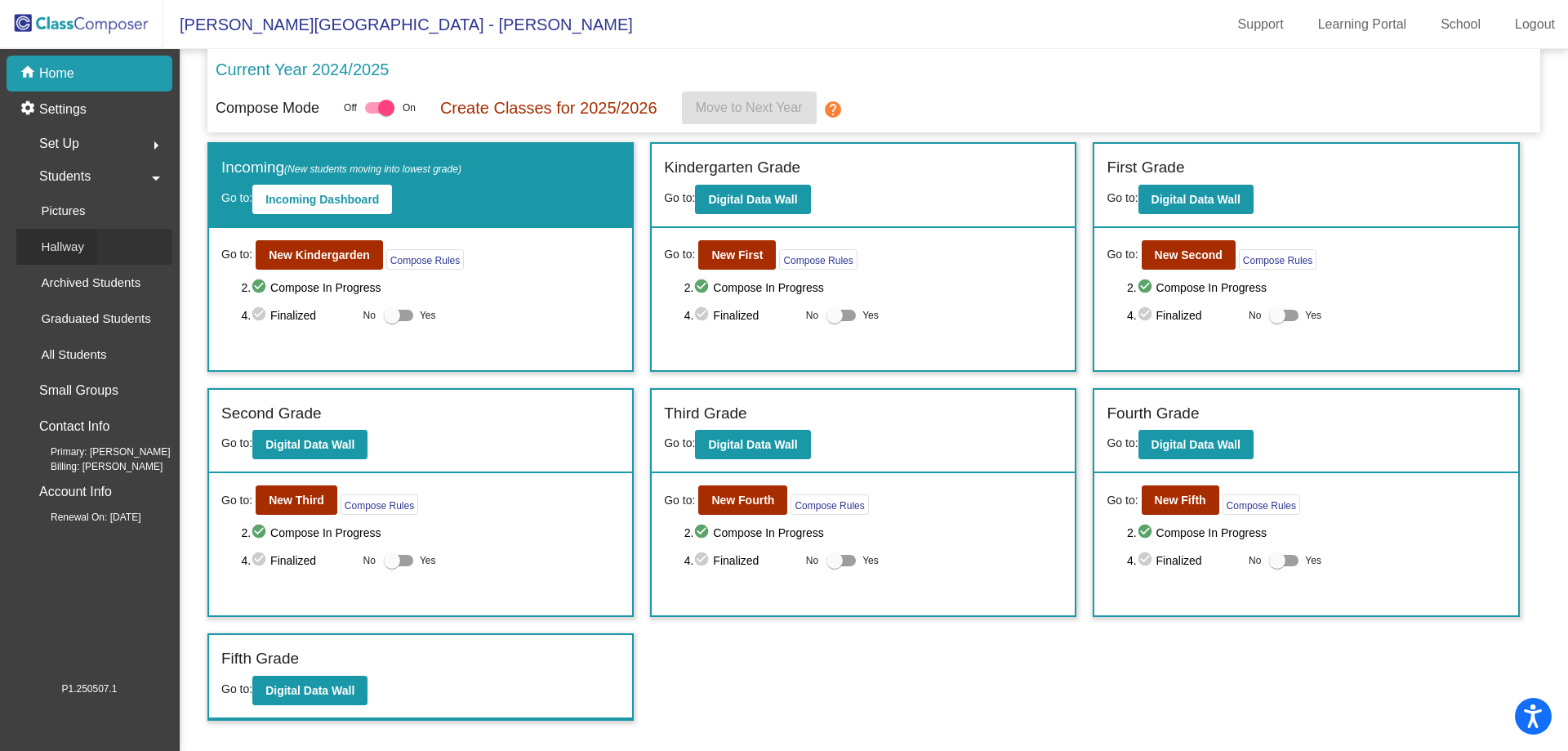
click at [73, 248] on p "Hallway" at bounding box center [62, 247] width 43 height 20
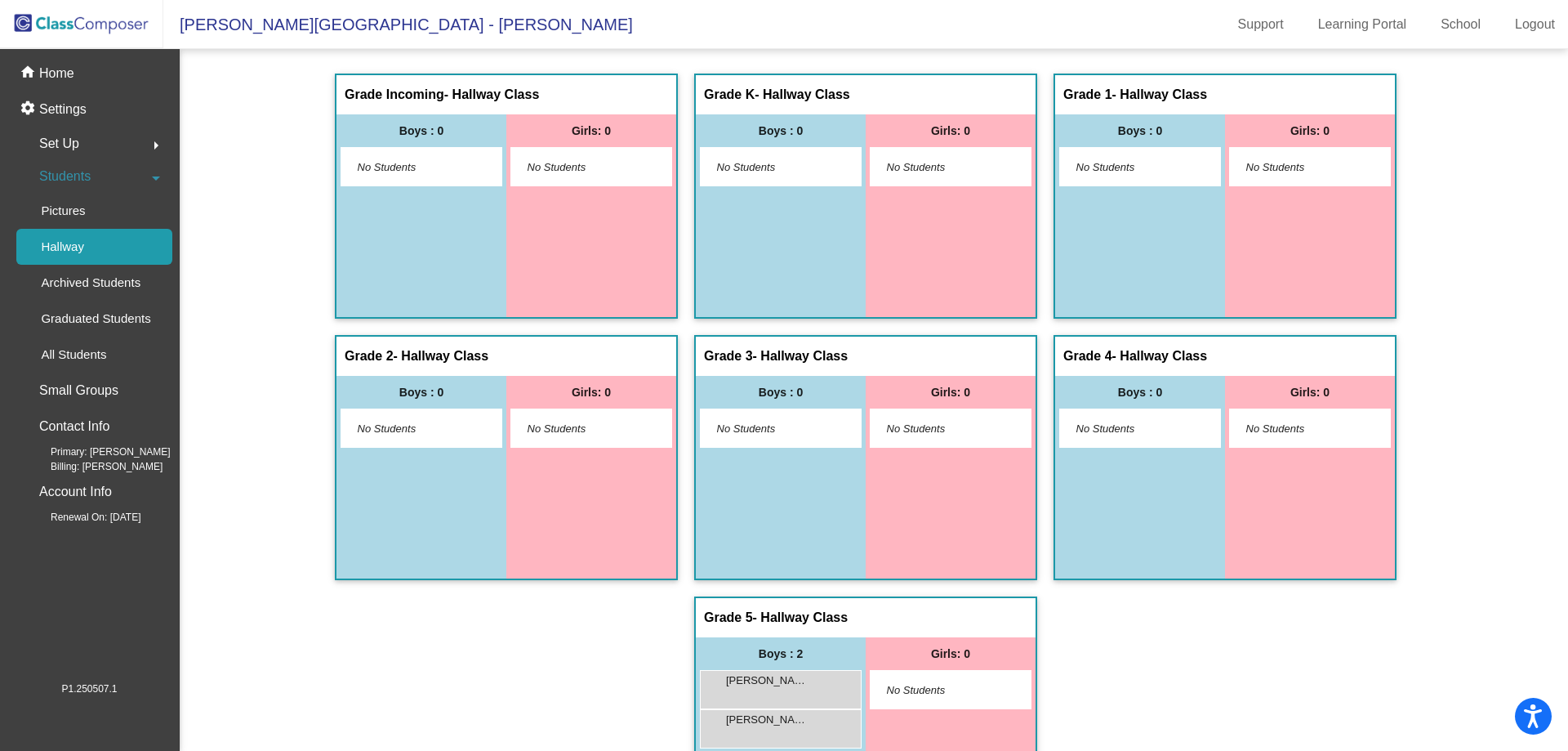
scroll to position [107, 0]
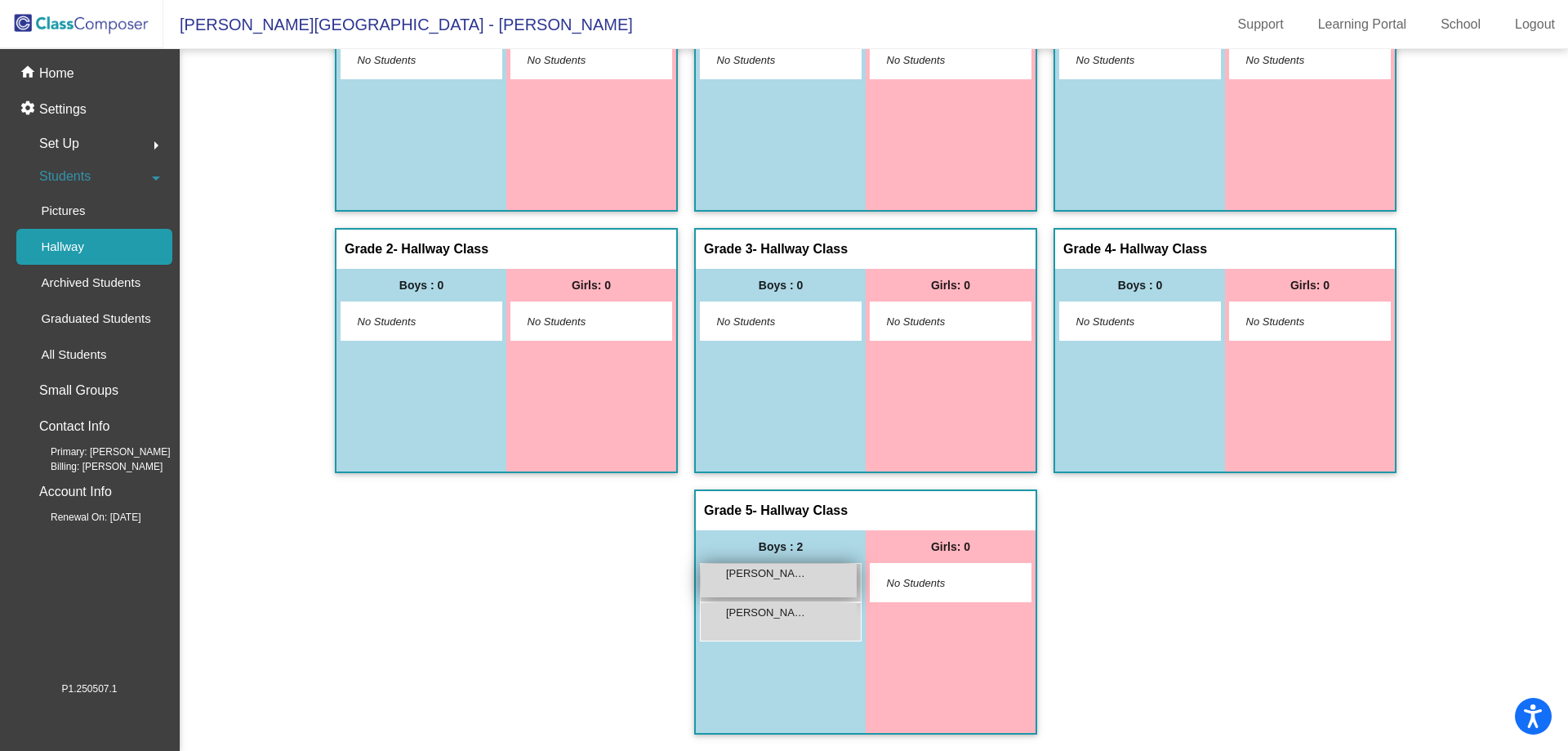
click at [789, 579] on span "Lucas Richmond" at bounding box center [767, 574] width 82 height 16
click at [766, 578] on span "Lucas Richmond" at bounding box center [767, 574] width 82 height 16
drag, startPoint x: 760, startPoint y: 619, endPoint x: 696, endPoint y: 607, distance: 65.1
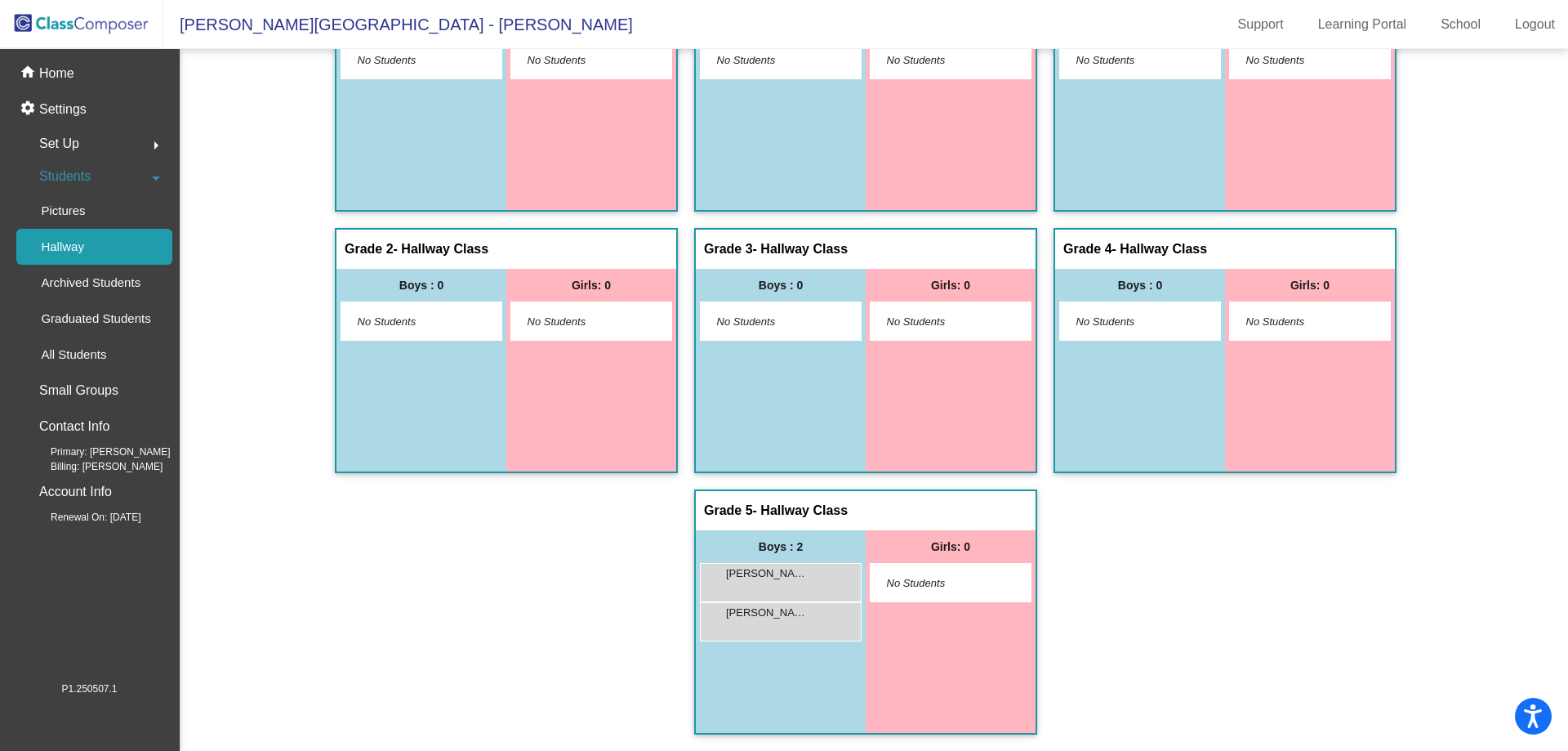
drag, startPoint x: 751, startPoint y: 615, endPoint x: 1215, endPoint y: 513, distance: 475.1
click at [1215, 513] on div "Grade Incoming - Hallway Class picture_as_pdf Add Student First Name Last Name …" at bounding box center [874, 358] width 1333 height 785
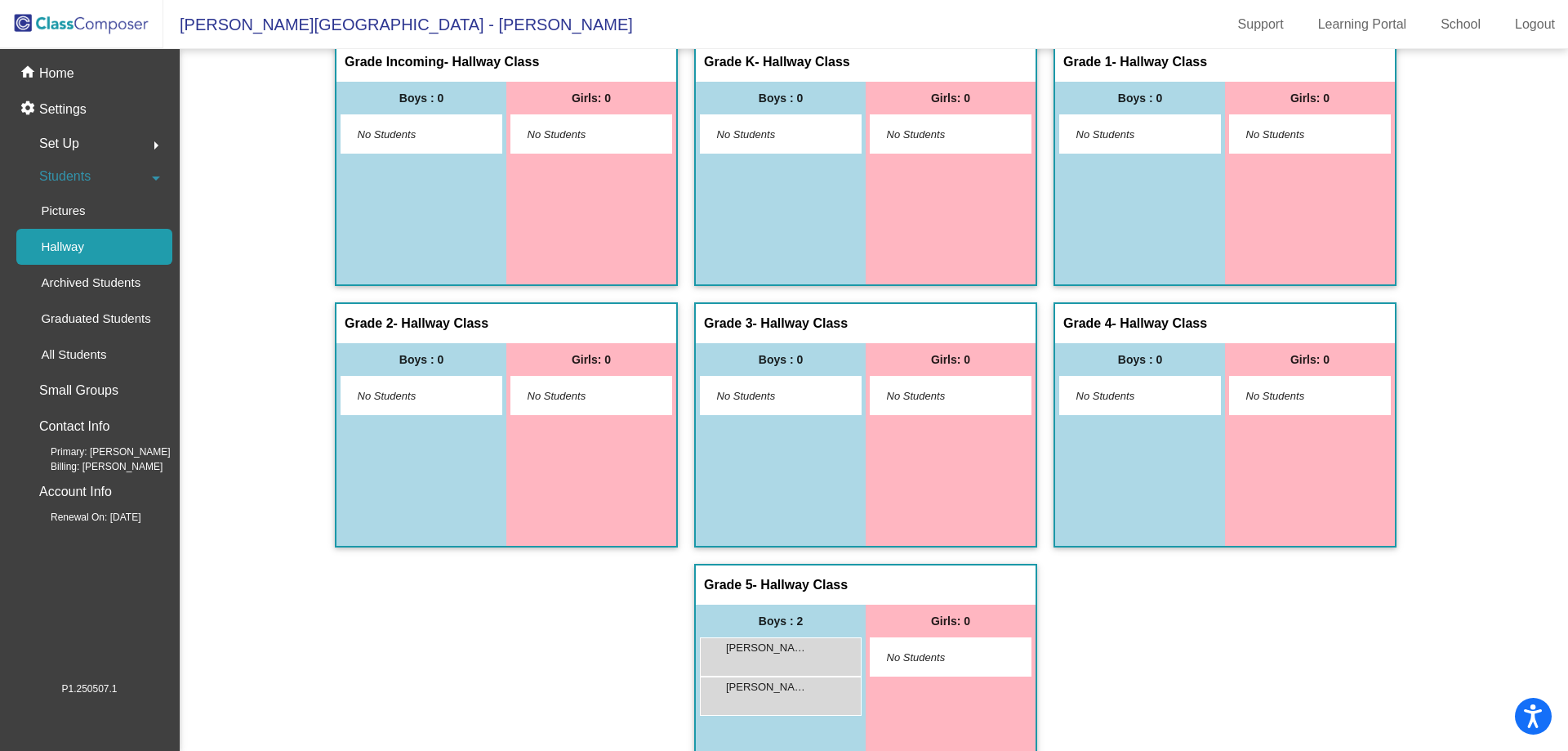
scroll to position [0, 0]
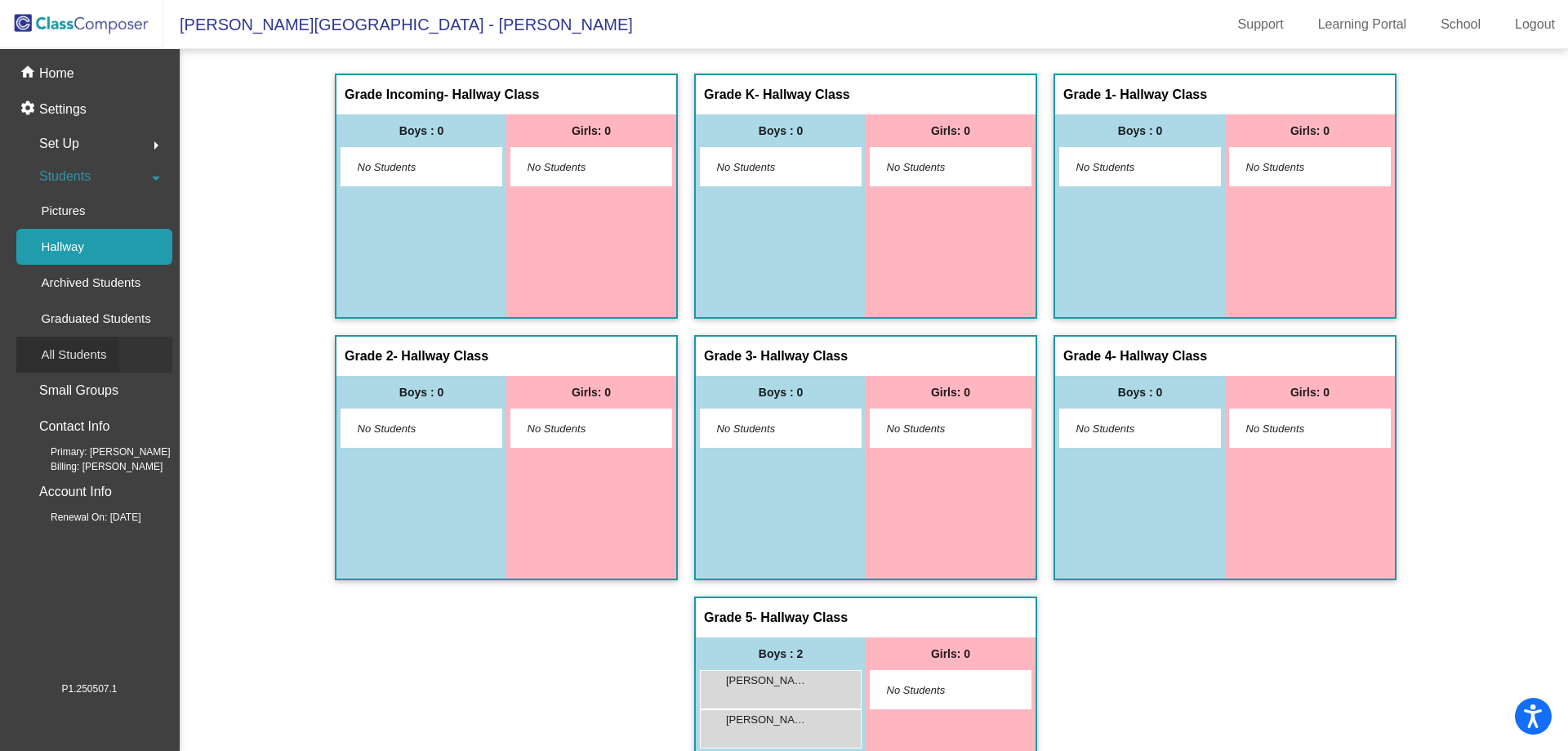
click at [90, 351] on p "All Students" at bounding box center [74, 355] width 66 height 20
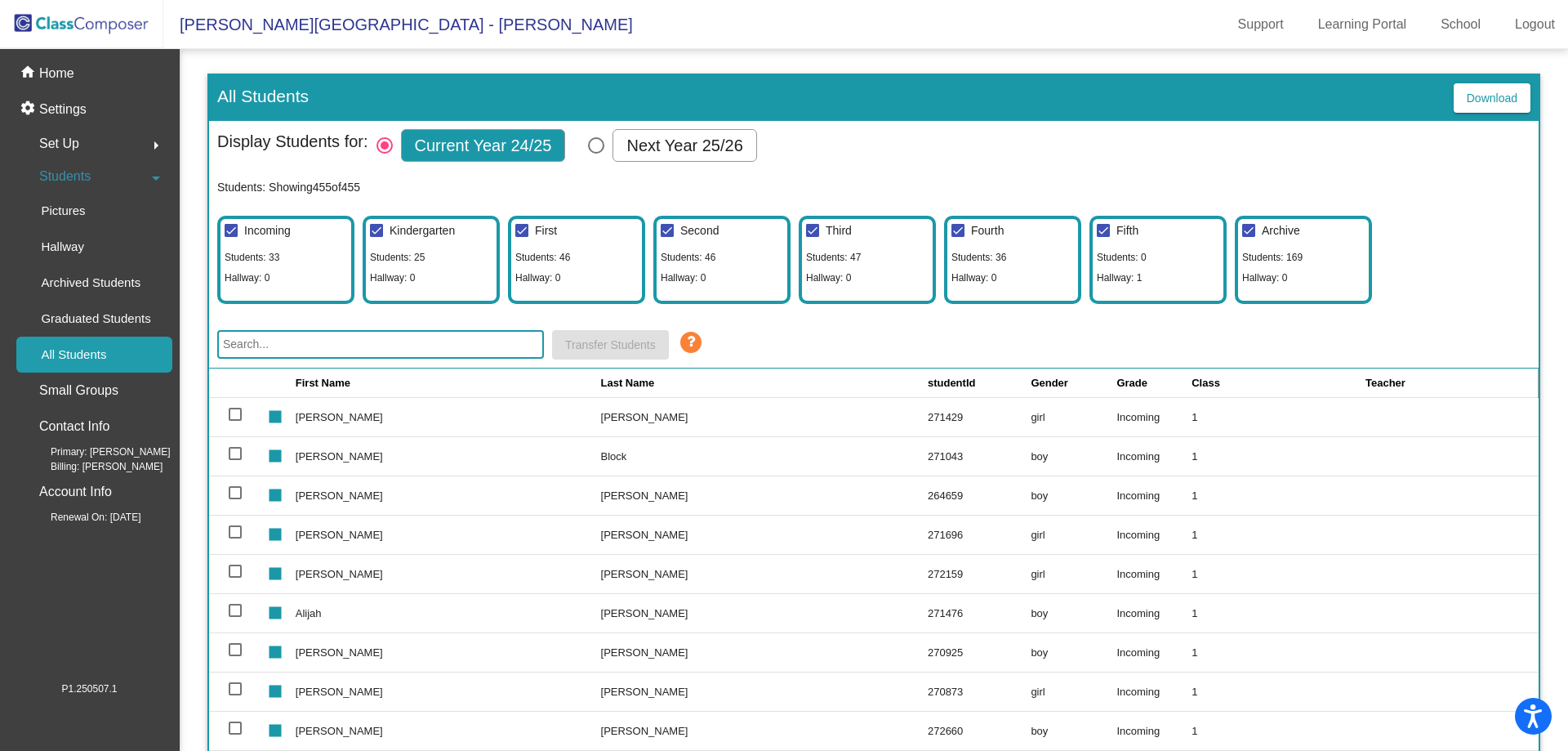
click at [593, 147] on div "Select Columns" at bounding box center [596, 145] width 16 height 16
click at [595, 153] on input "Next Year 25/26" at bounding box center [595, 153] width 1 height 1
radio input "true"
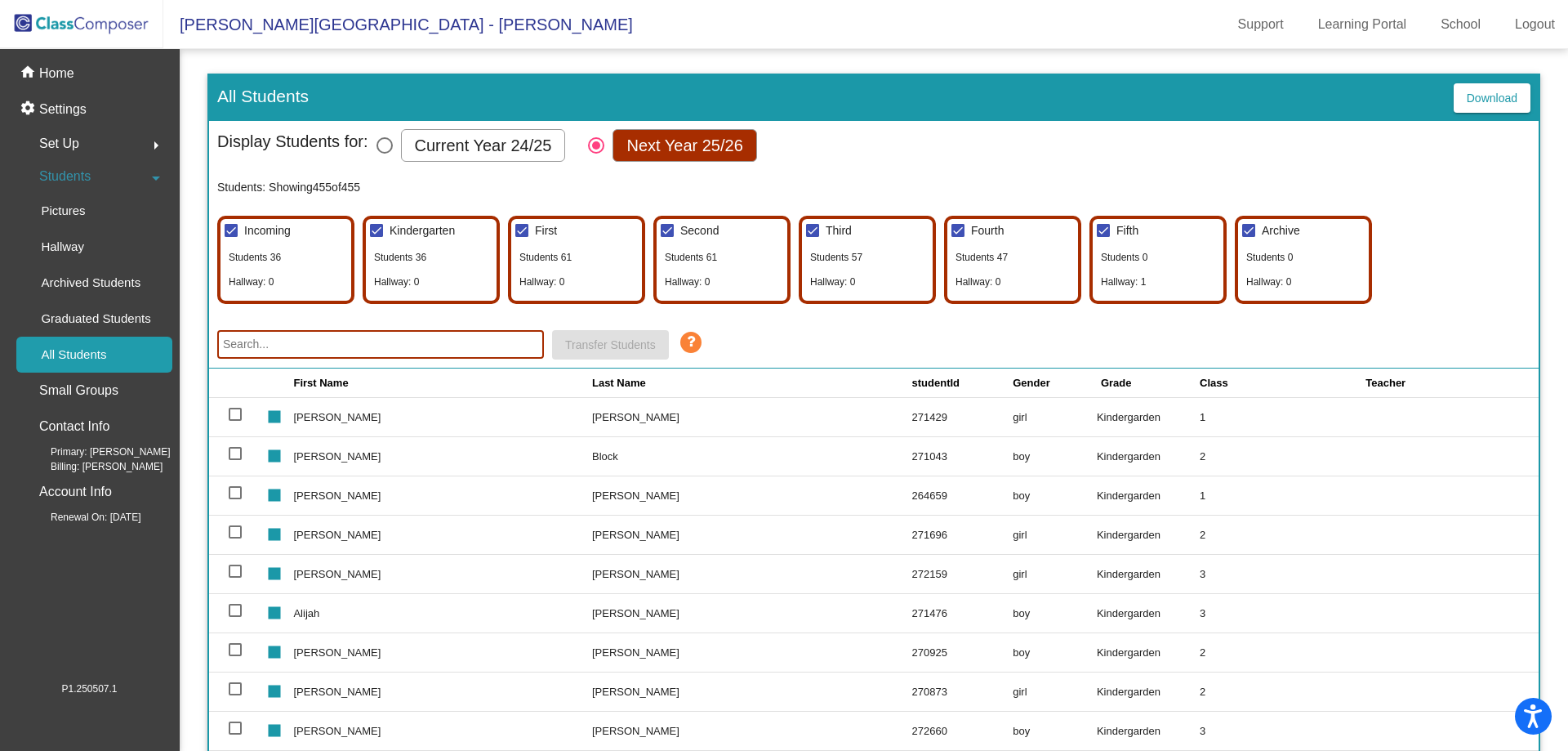
click at [270, 344] on input "text" at bounding box center [380, 344] width 327 height 29
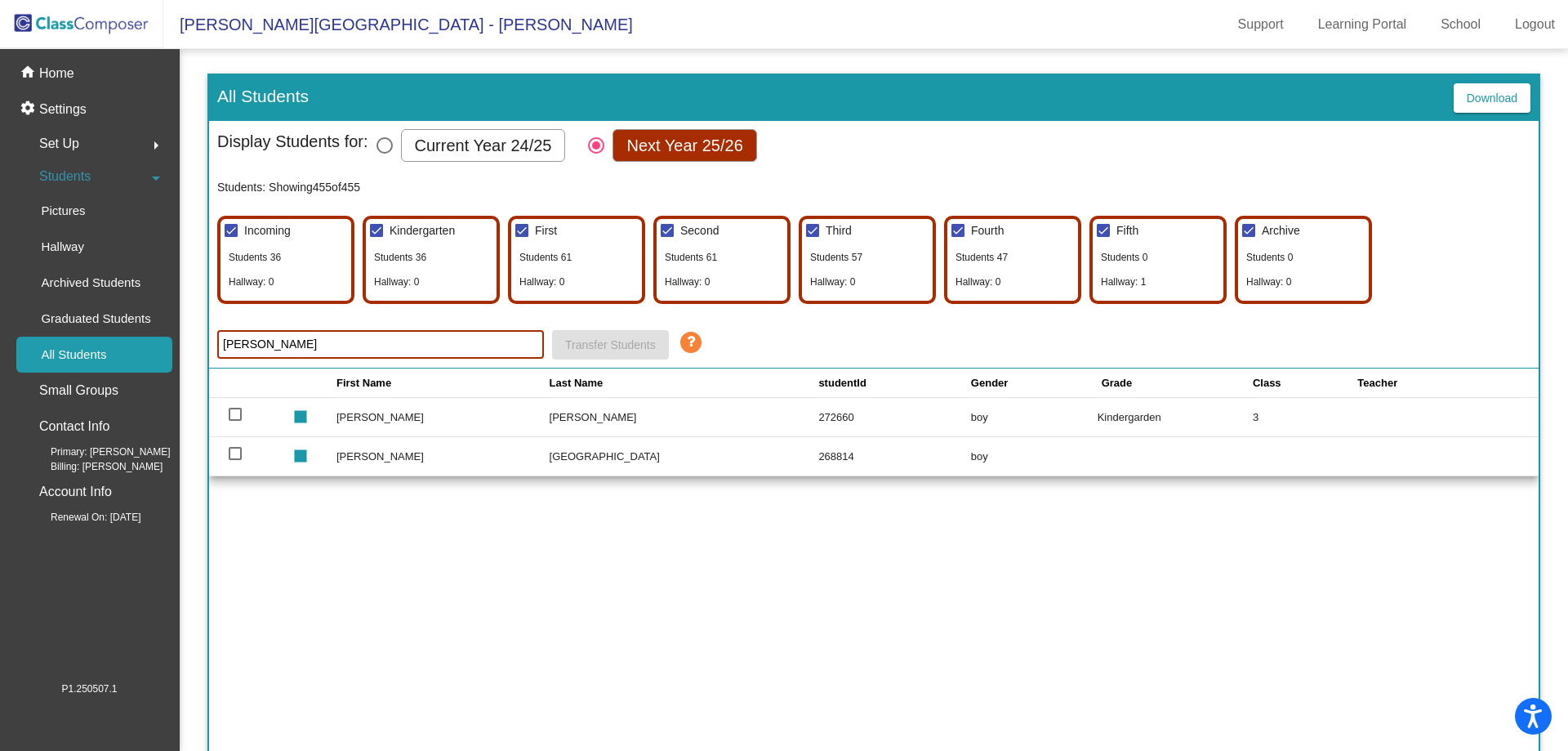
type input "luca"
click at [231, 453] on div at bounding box center [235, 453] width 13 height 13
click at [234, 460] on input "select row 235" at bounding box center [234, 460] width 1 height 1
checkbox input "true"
click at [638, 341] on span "Transfer Students" at bounding box center [611, 345] width 91 height 13
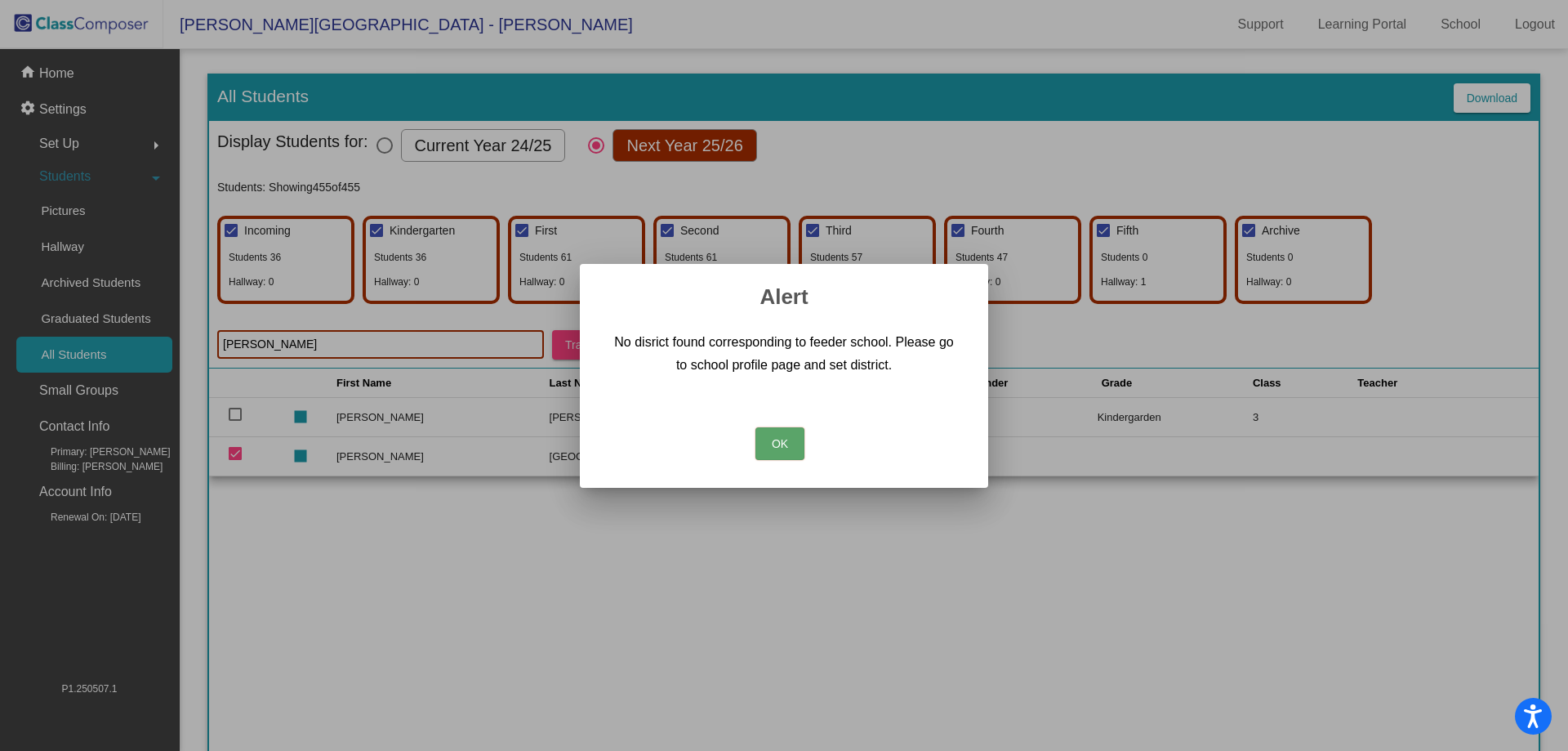
click at [782, 427] on button "OK" at bounding box center [780, 444] width 49 height 33
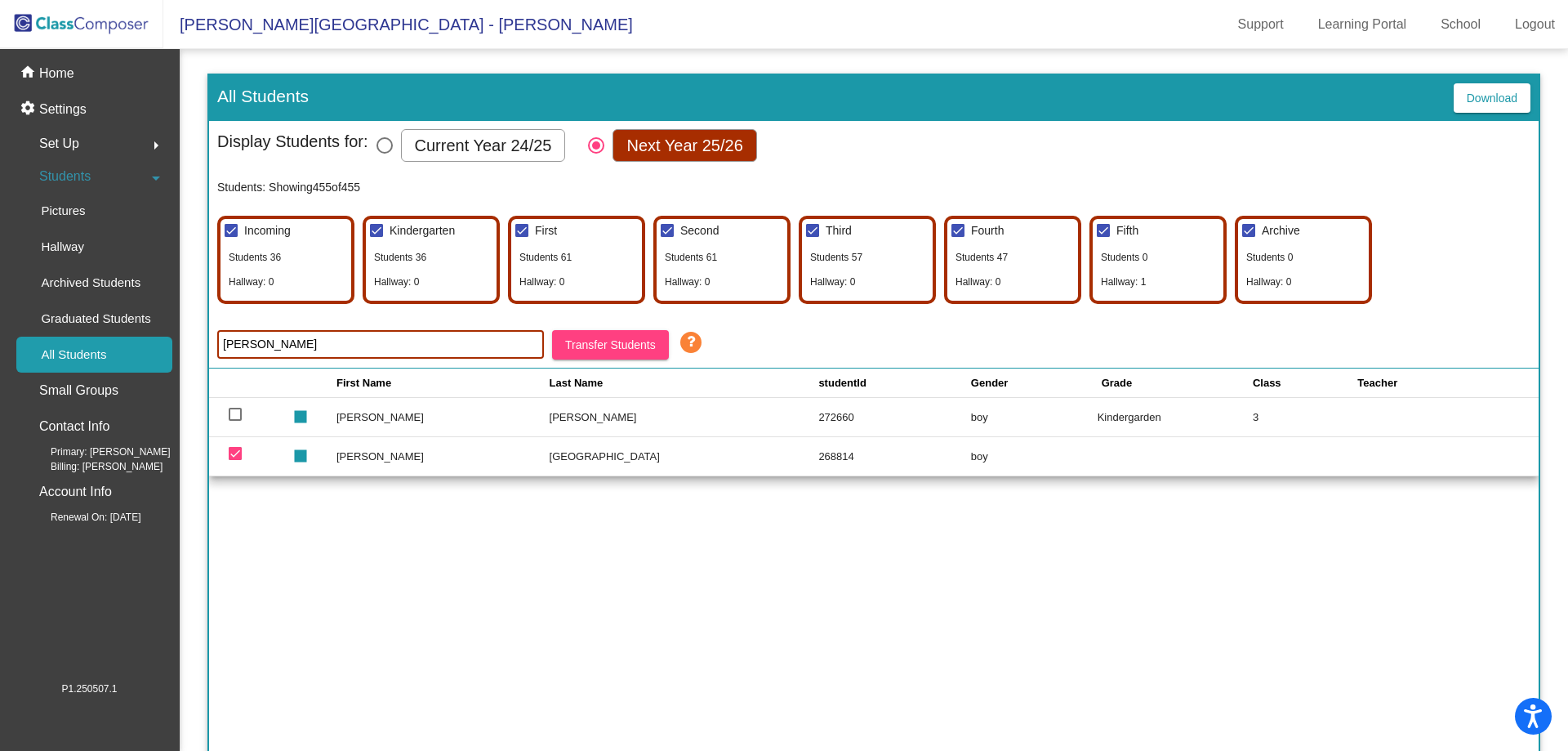
click at [692, 342] on icon at bounding box center [691, 343] width 25 height 25
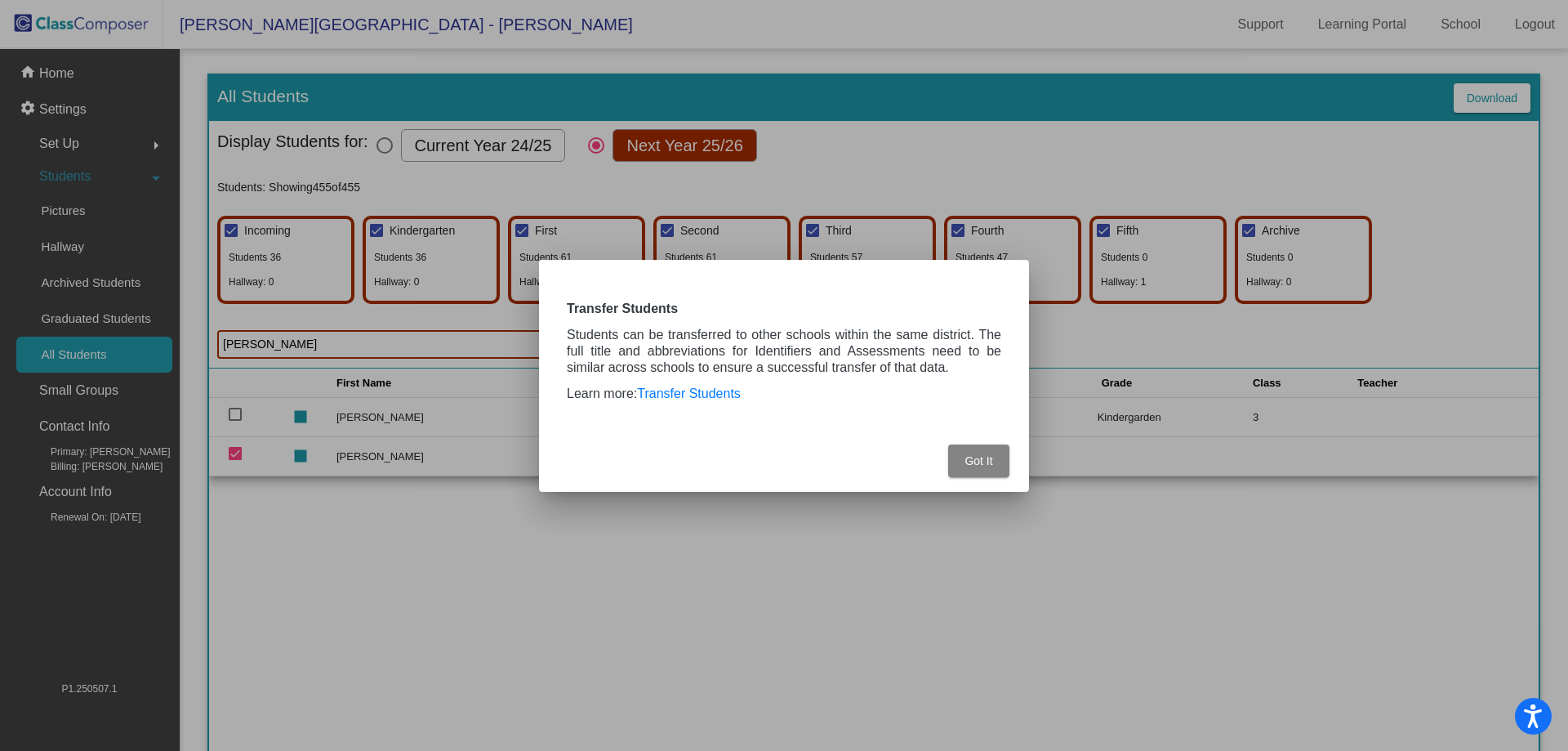
click at [982, 457] on span "Got It" at bounding box center [979, 461] width 28 height 13
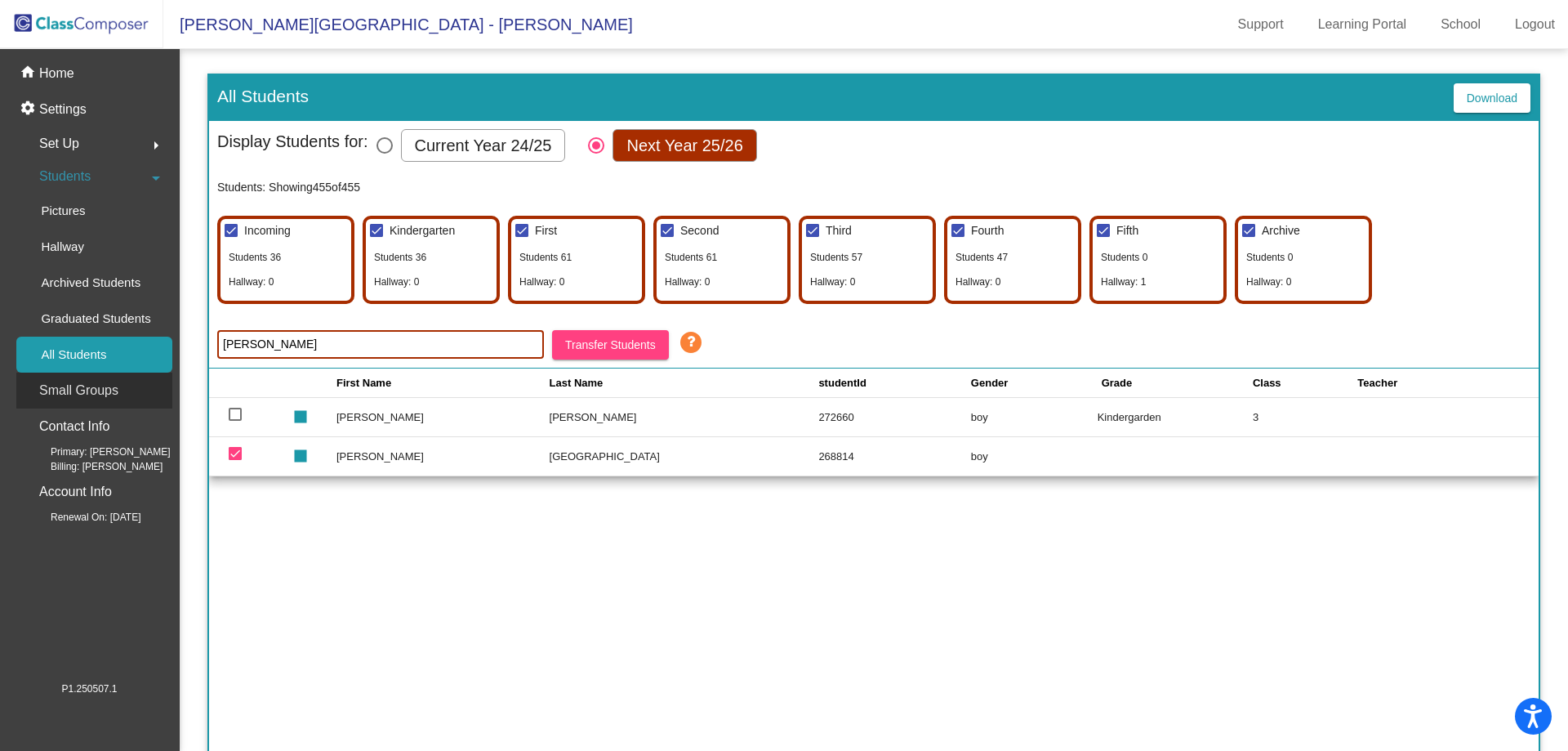
click at [113, 388] on p "Small Groups" at bounding box center [79, 390] width 80 height 23
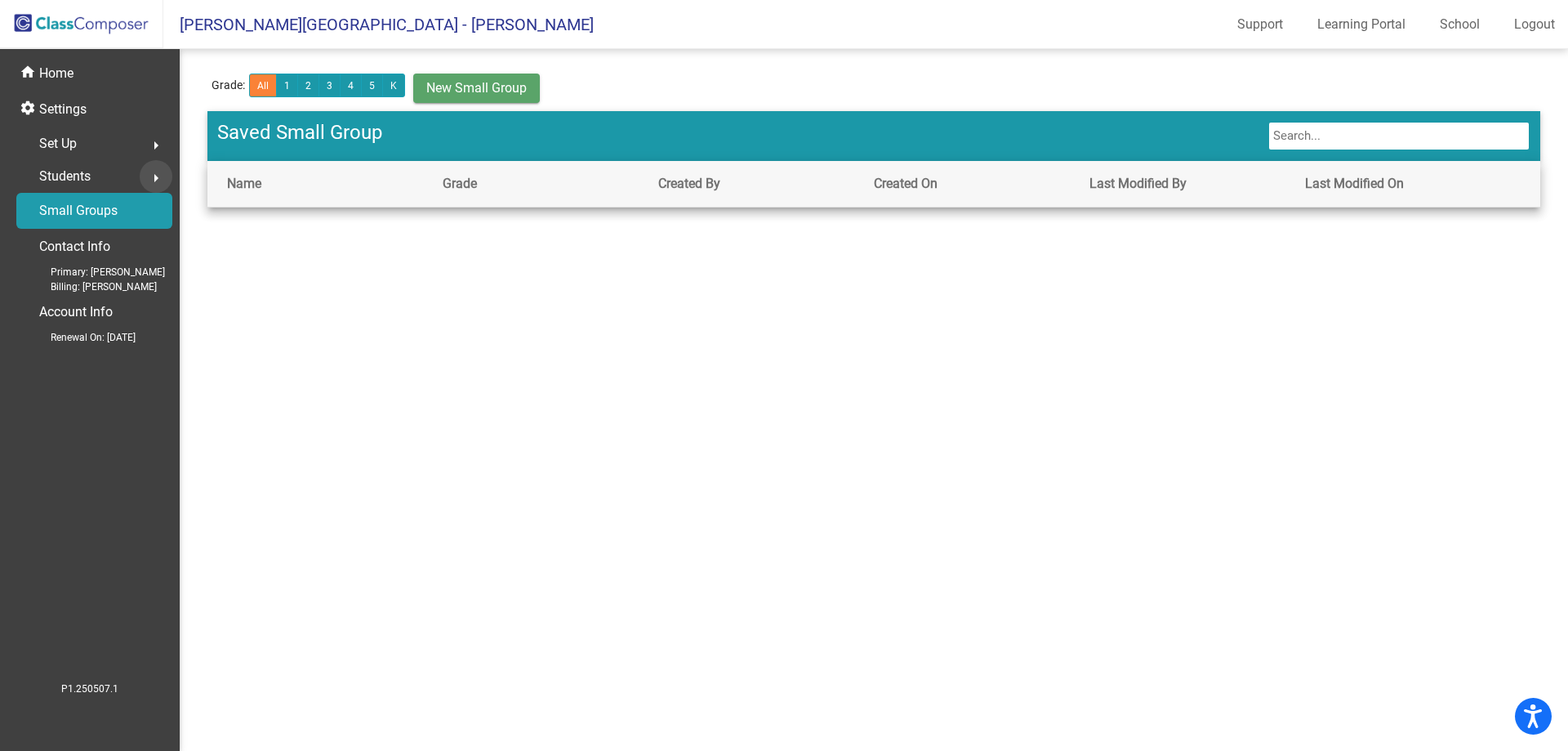
click at [155, 165] on button "arrow_right" at bounding box center [156, 176] width 33 height 33
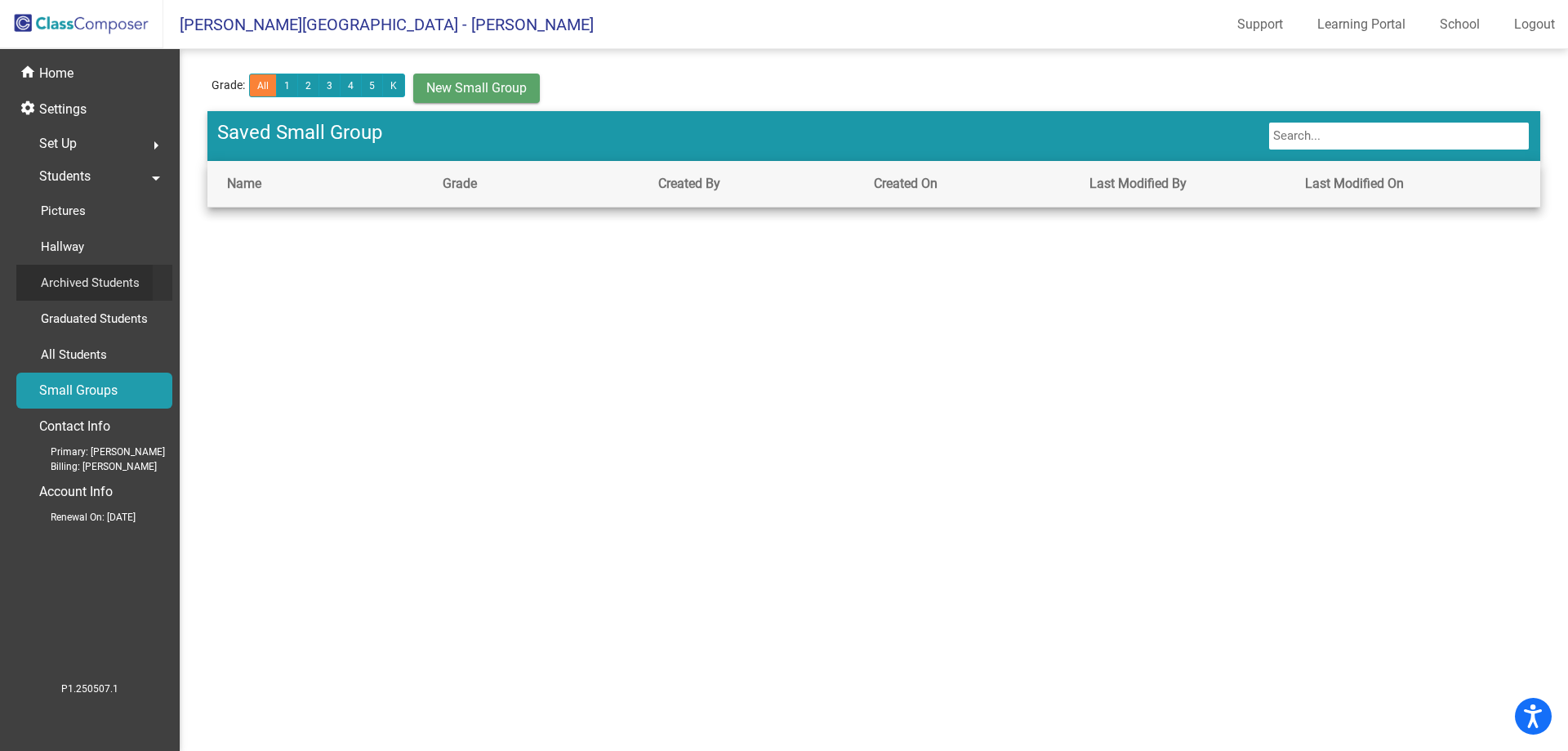
click at [92, 276] on p "Archived Students" at bounding box center [90, 283] width 99 height 20
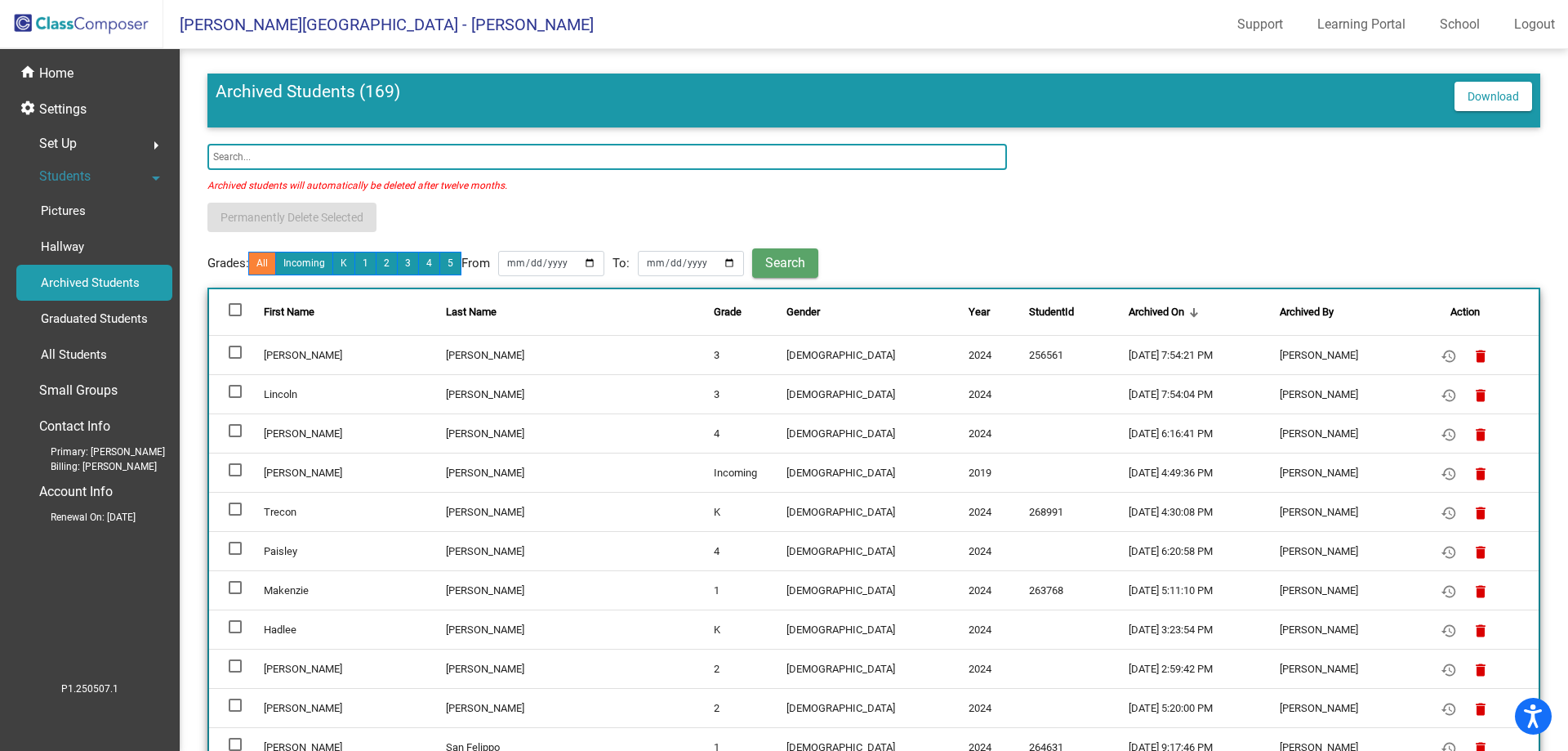
click at [238, 151] on input "text" at bounding box center [607, 157] width 800 height 26
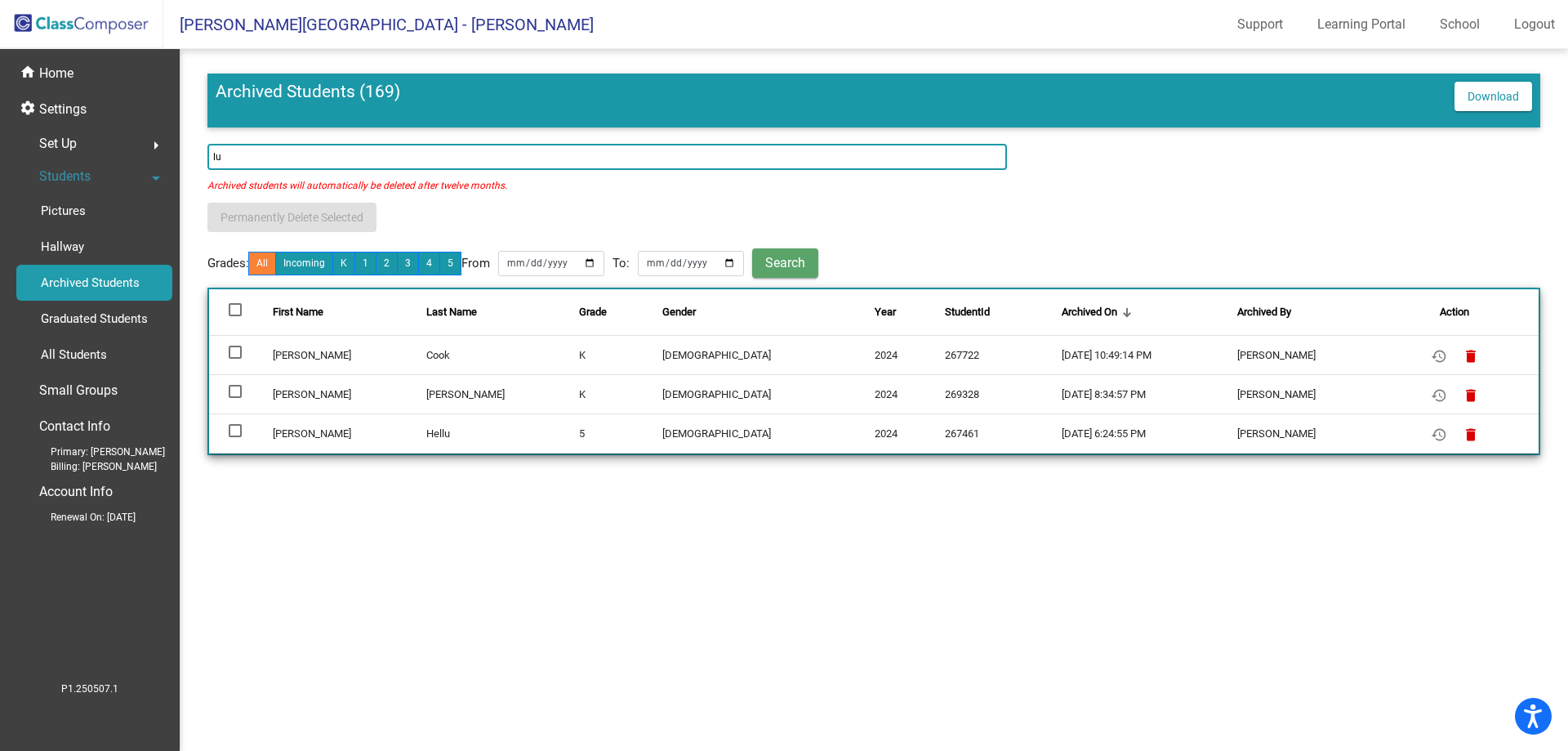
type input "l"
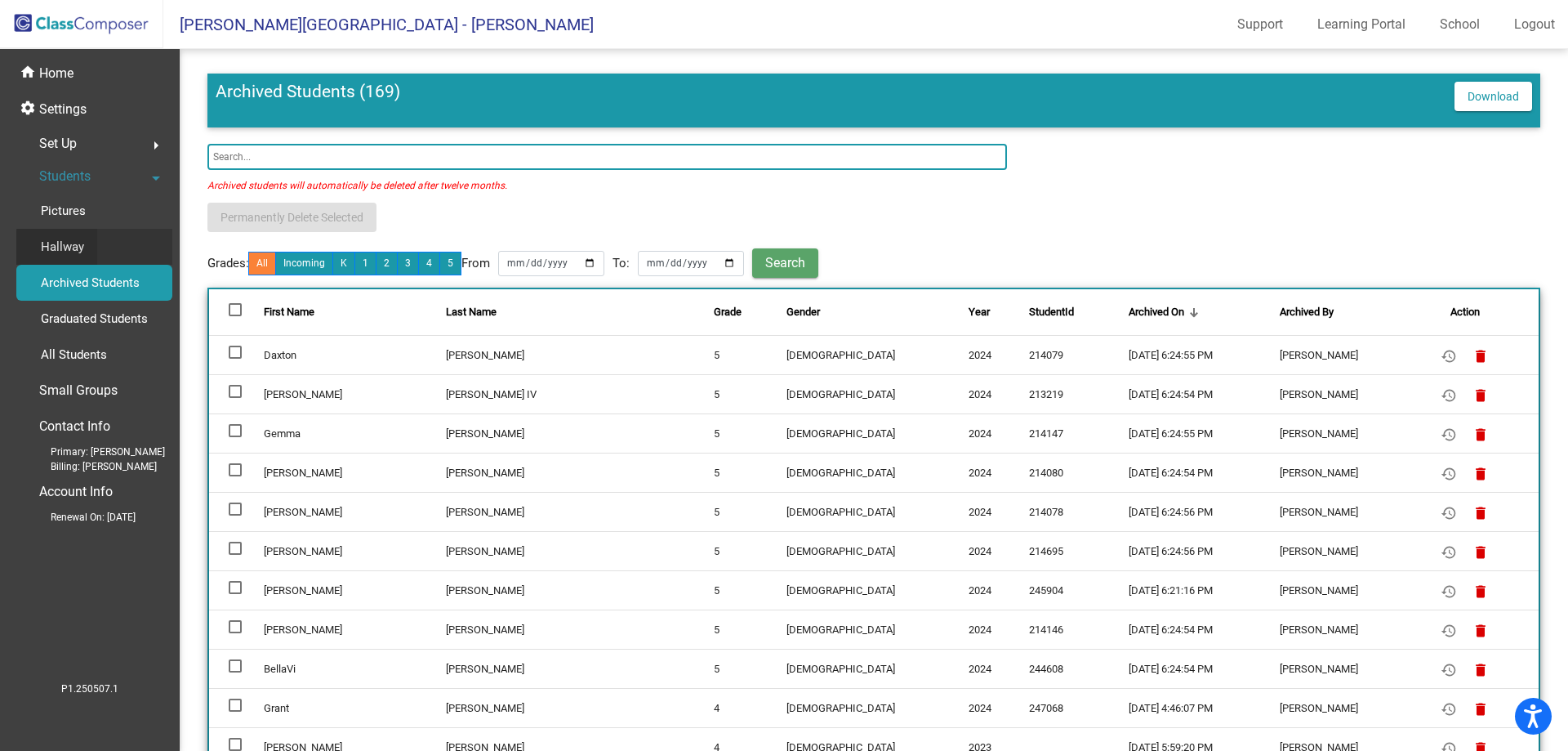
click at [75, 248] on p "Hallway" at bounding box center [62, 247] width 43 height 20
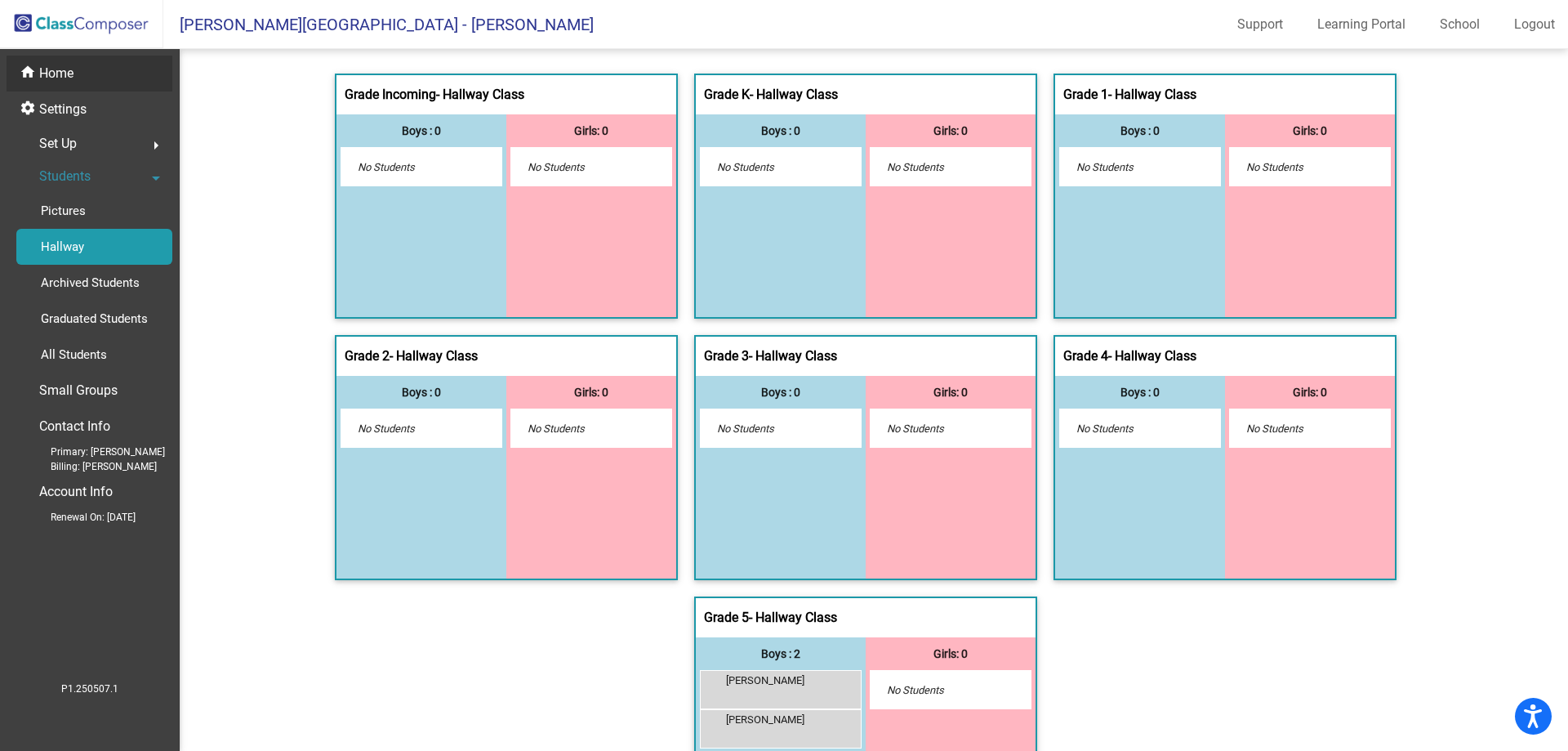
click at [70, 65] on p "Home" at bounding box center [57, 74] width 34 height 20
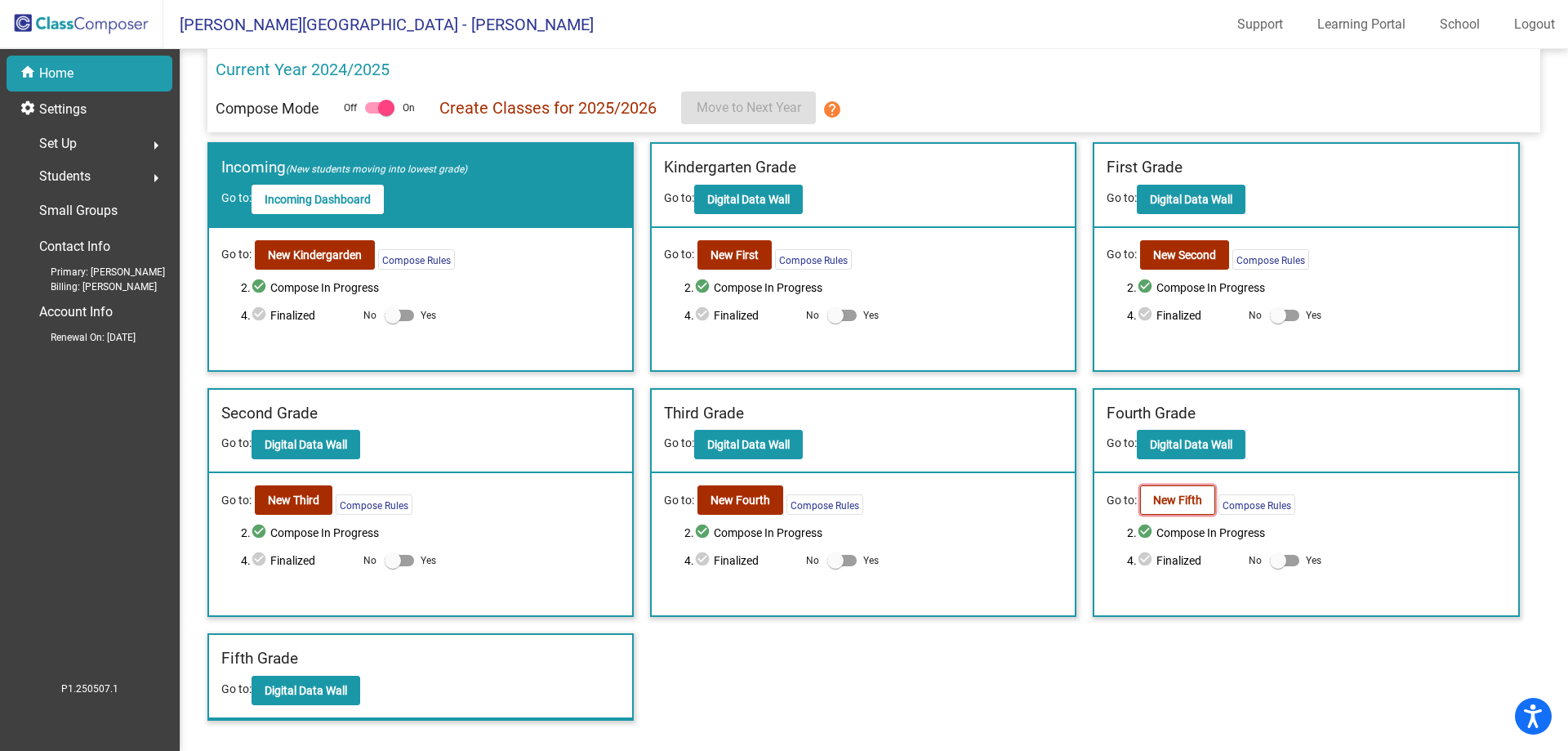
click at [1185, 498] on b "New Fifth" at bounding box center [1178, 500] width 49 height 13
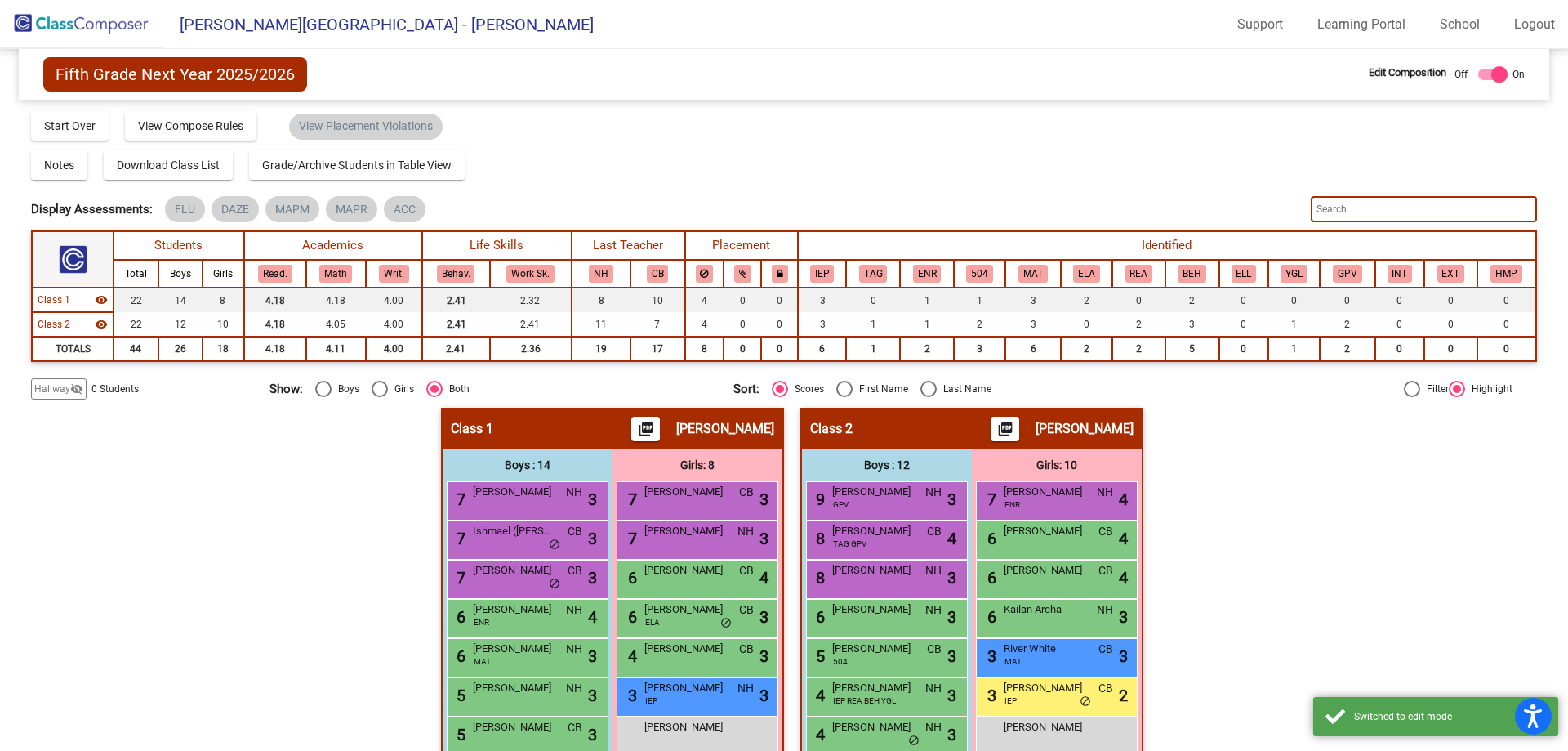
click at [47, 387] on span "Hallway" at bounding box center [52, 389] width 36 height 15
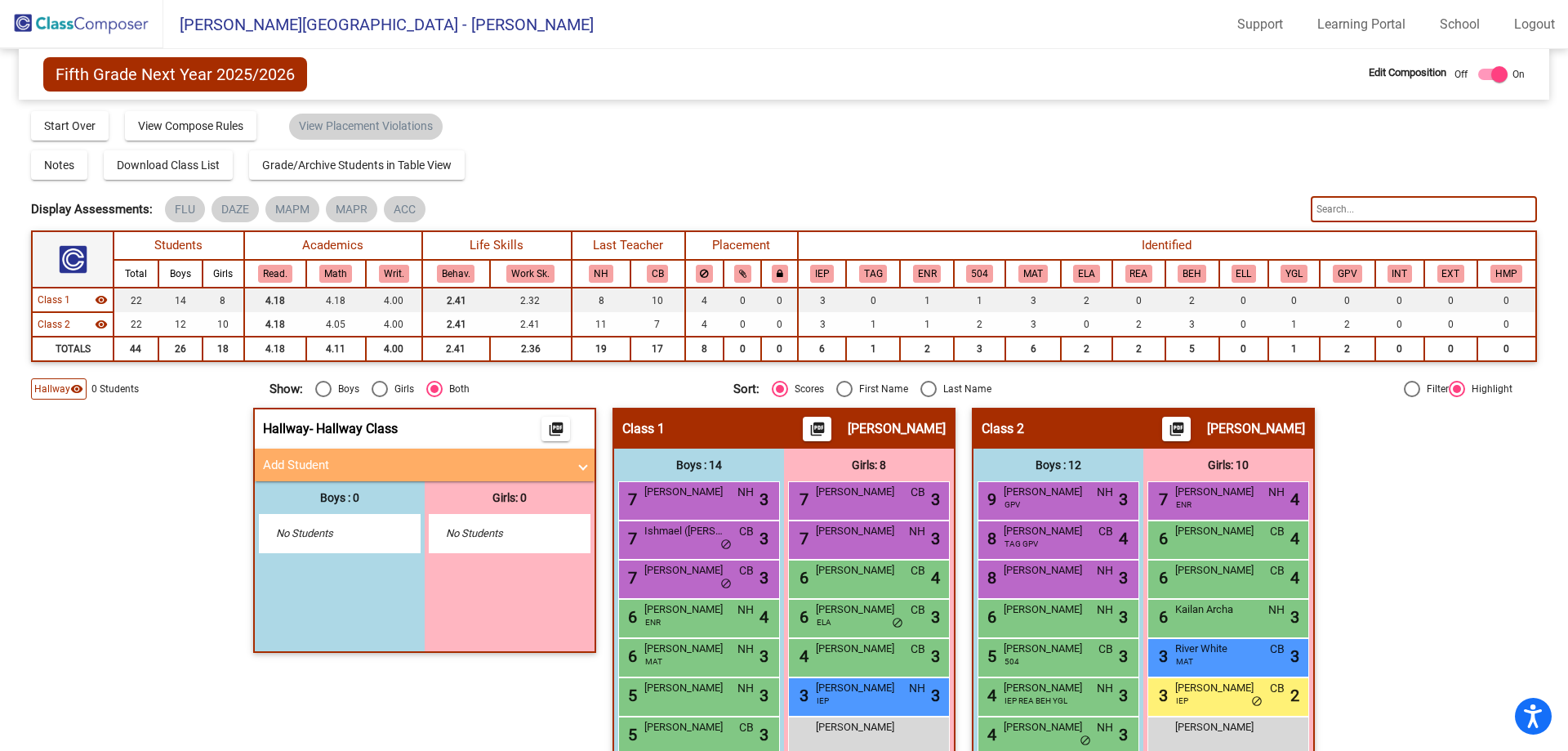
click at [70, 12] on img at bounding box center [81, 24] width 163 height 48
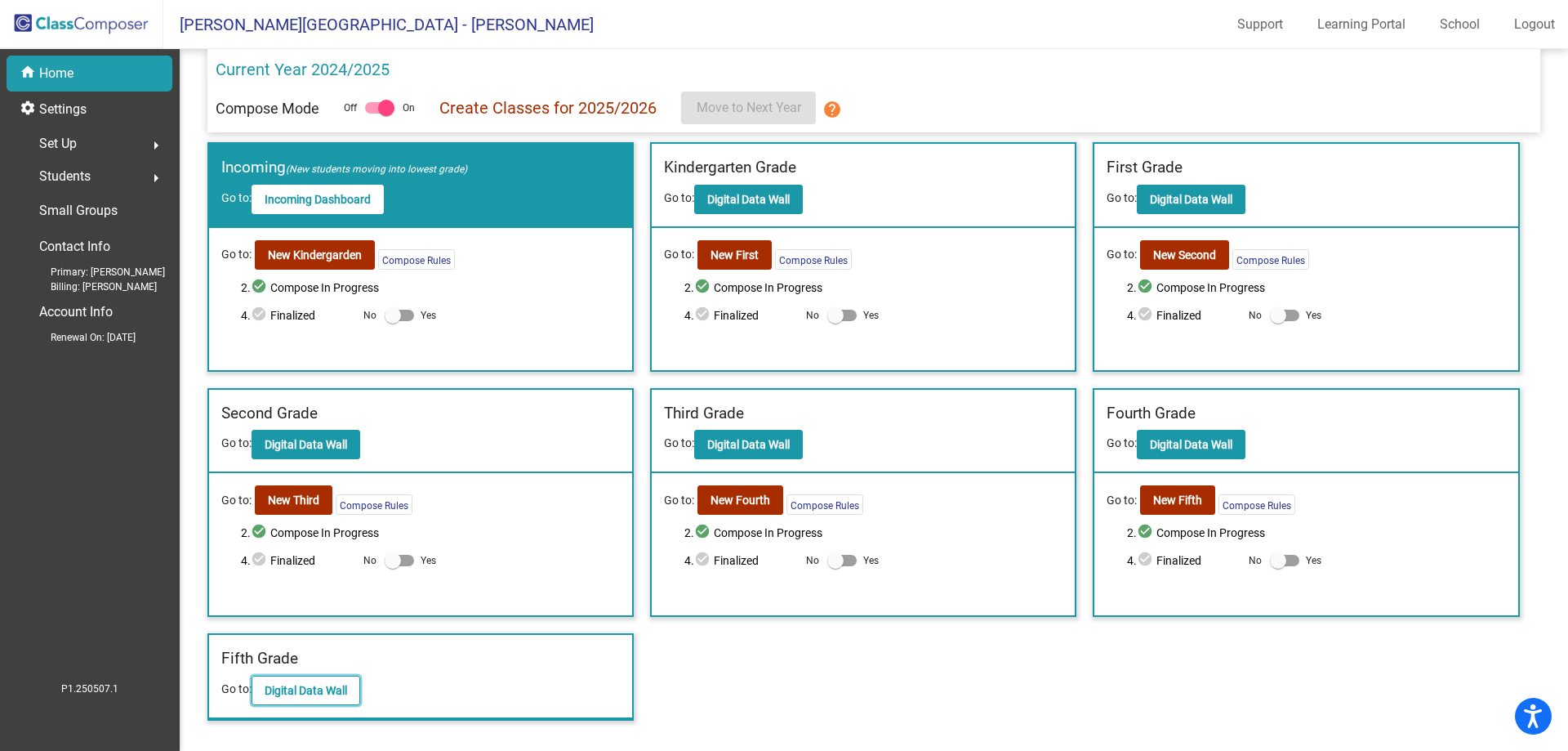
click at [320, 686] on b "Digital Data Wall" at bounding box center [306, 690] width 83 height 13
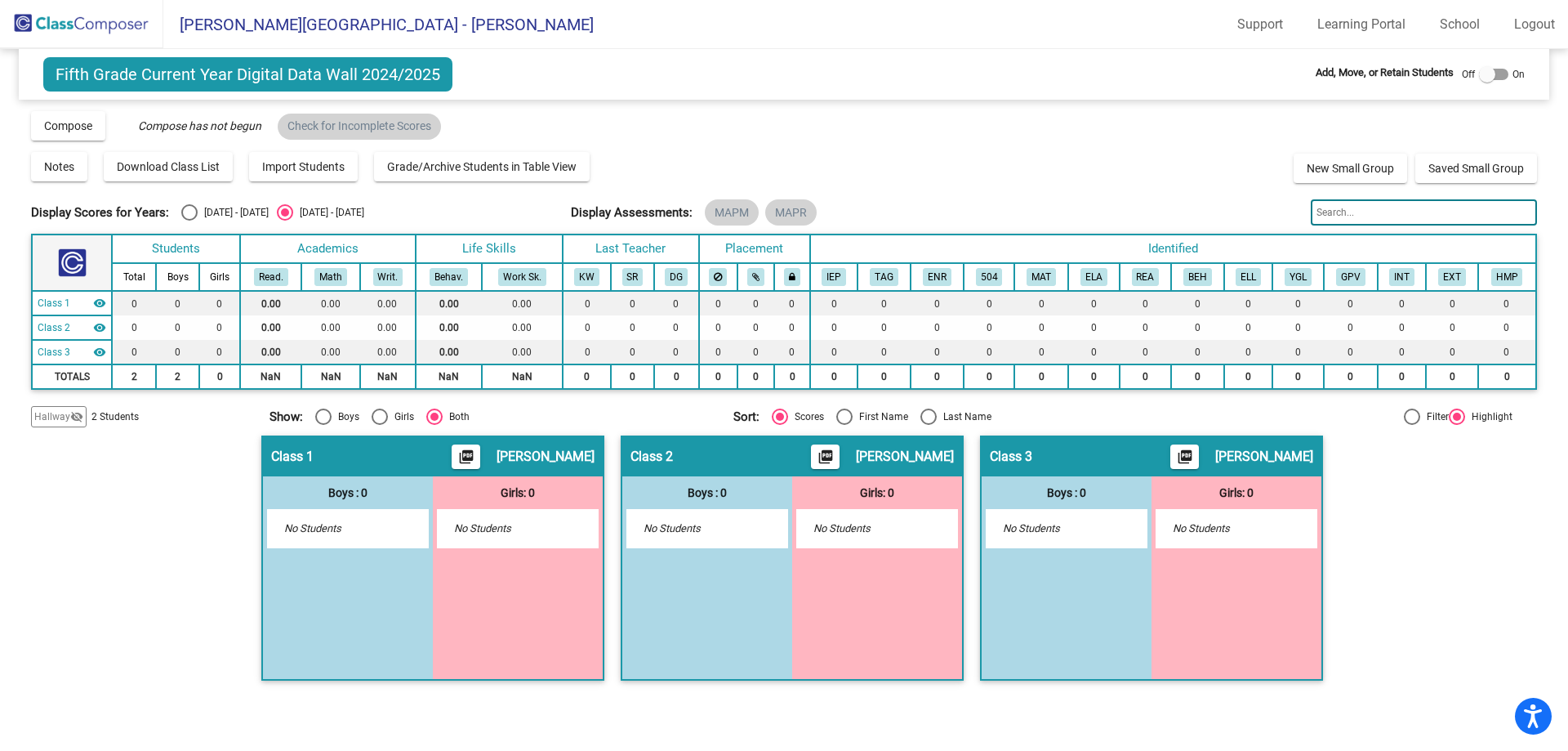
click at [81, 25] on img at bounding box center [81, 24] width 163 height 48
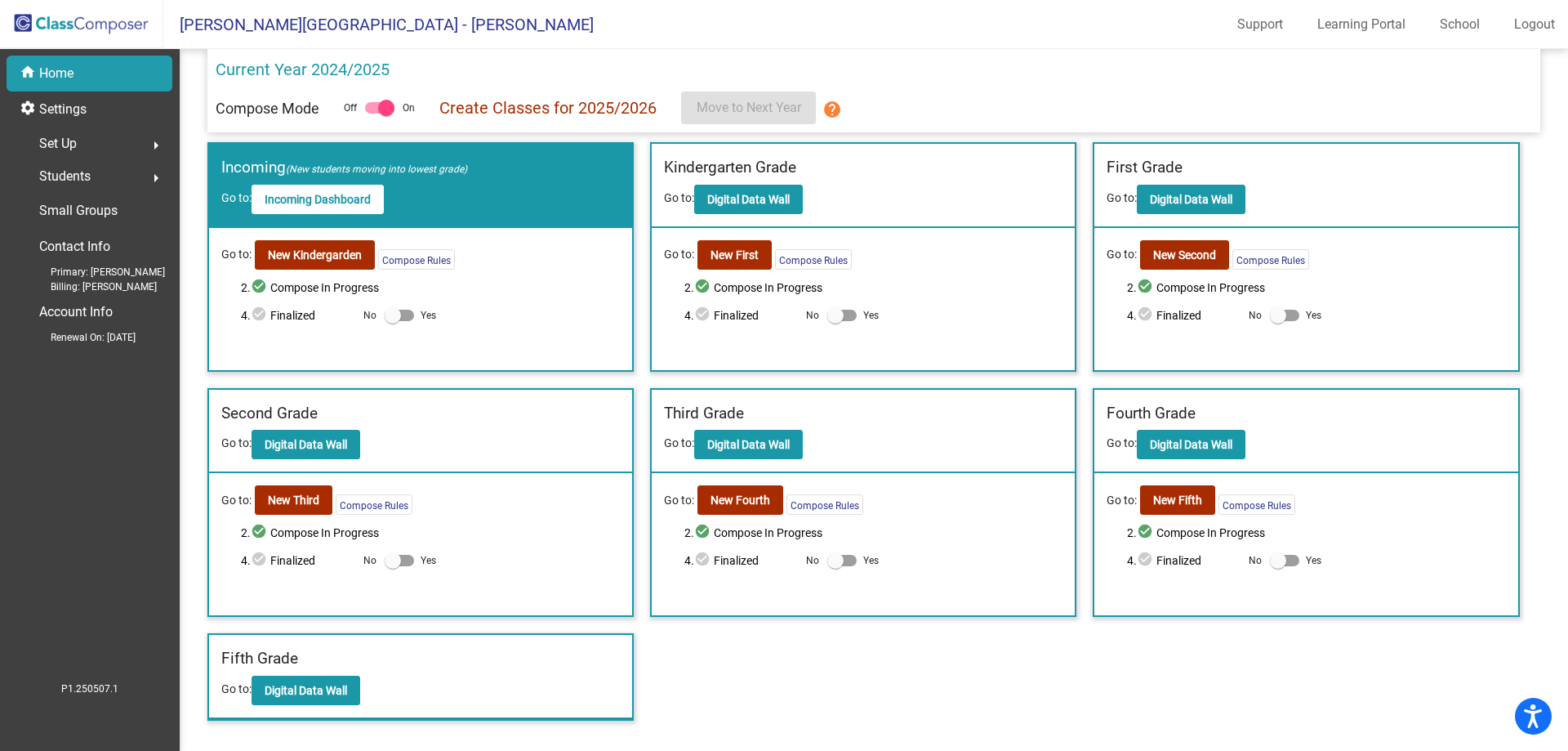
click at [102, 64] on div "home Home" at bounding box center [89, 74] width 166 height 36
click at [152, 175] on mat-icon "arrow_right" at bounding box center [156, 178] width 20 height 20
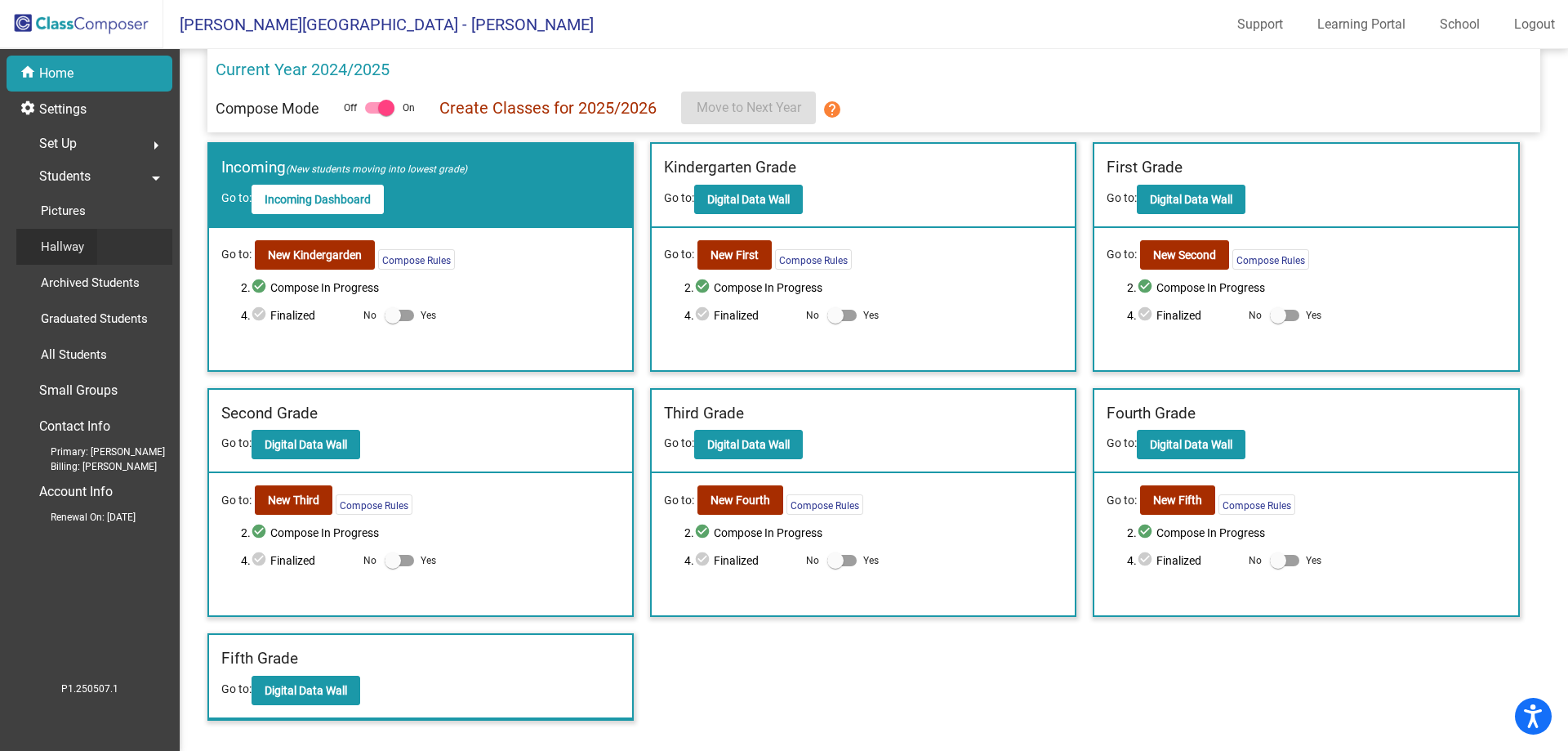
click at [84, 237] on div "Hallway" at bounding box center [57, 247] width 81 height 36
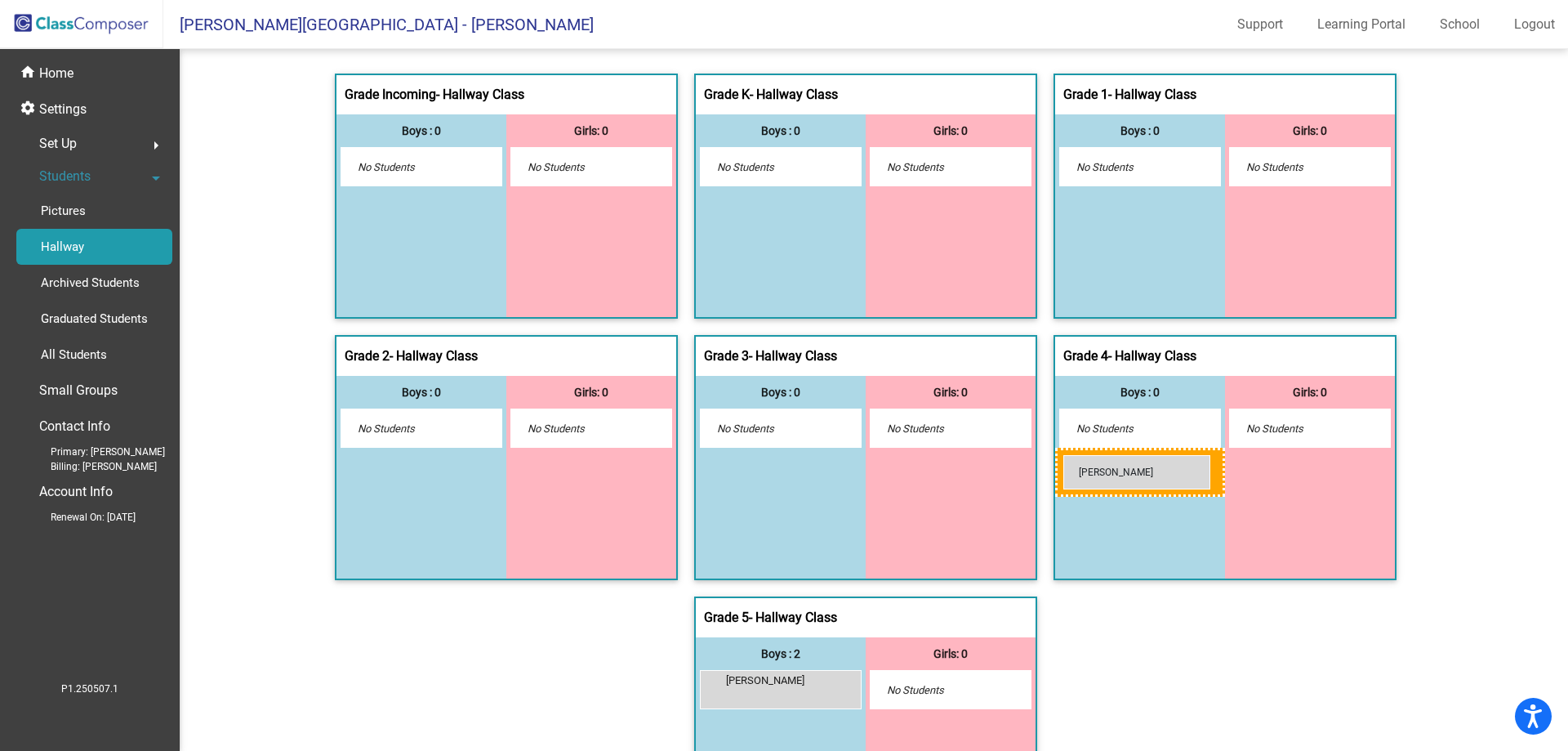
drag, startPoint x: 813, startPoint y: 685, endPoint x: 1063, endPoint y: 455, distance: 339.7
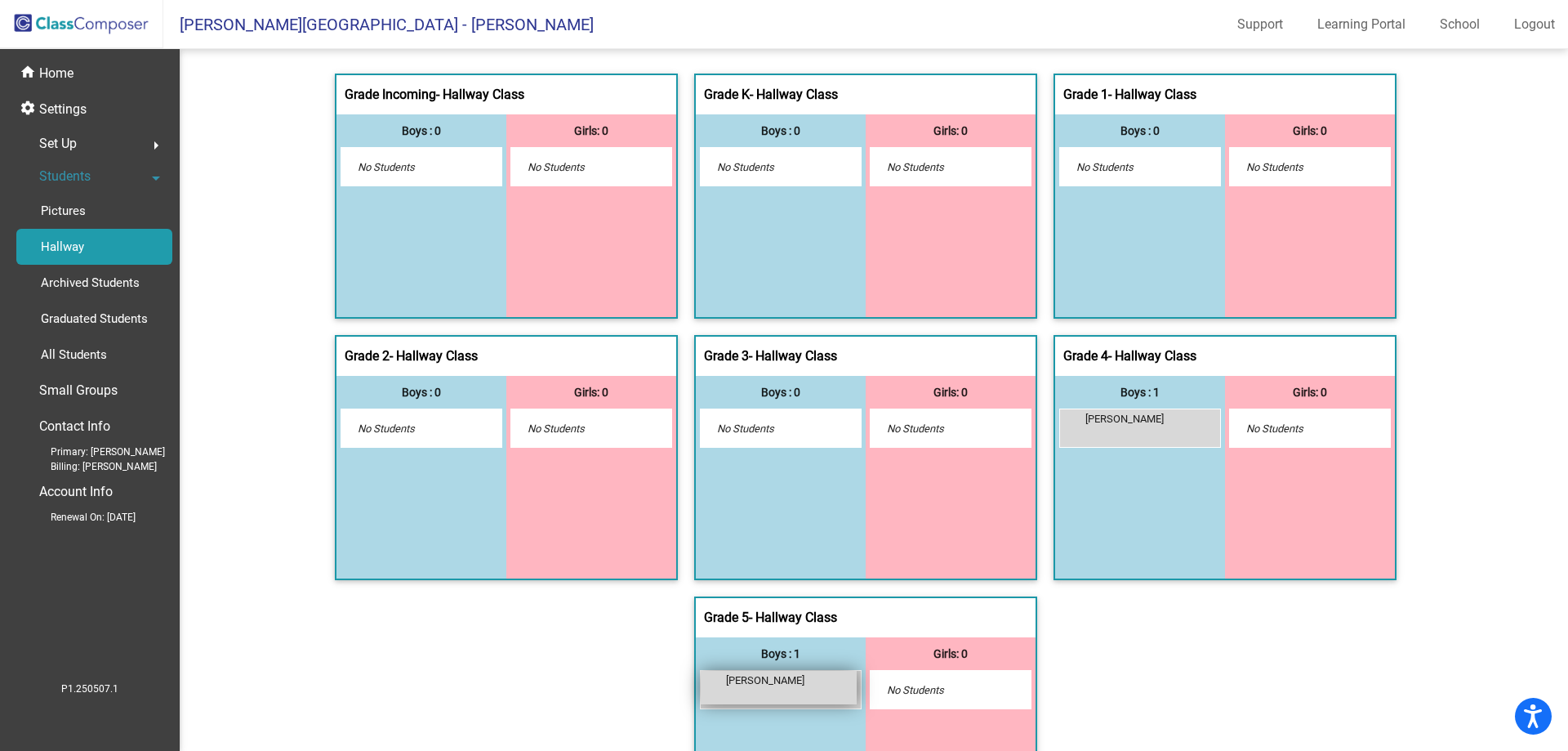
drag, startPoint x: 807, startPoint y: 694, endPoint x: 787, endPoint y: 685, distance: 21.9
click at [787, 685] on span "Lucas Richmond" at bounding box center [767, 680] width 82 height 16
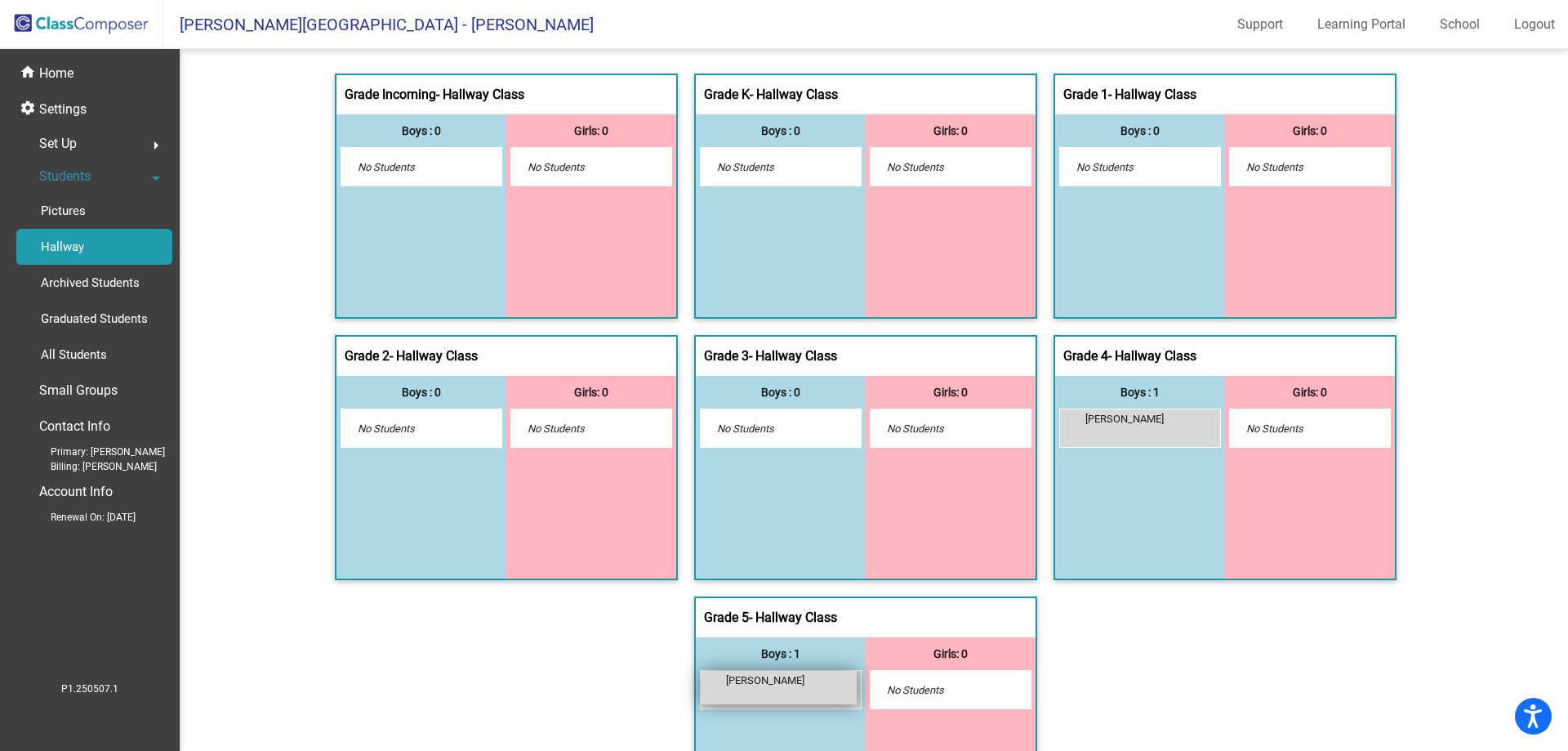
click at [787, 685] on span "Lucas Richmond" at bounding box center [767, 680] width 82 height 16
click at [56, 74] on p "Home" at bounding box center [57, 74] width 34 height 20
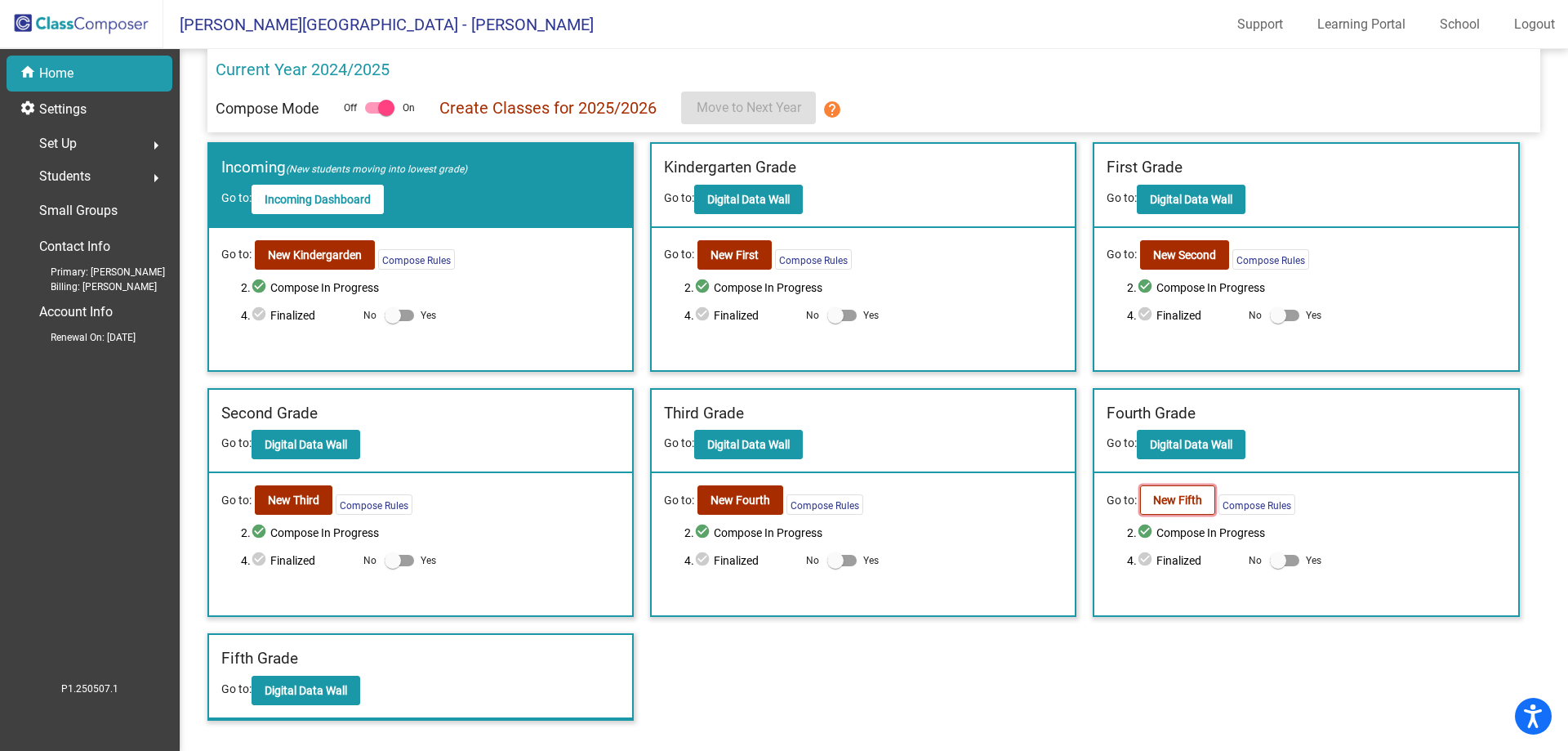
click at [1167, 499] on b "New Fifth" at bounding box center [1178, 500] width 49 height 13
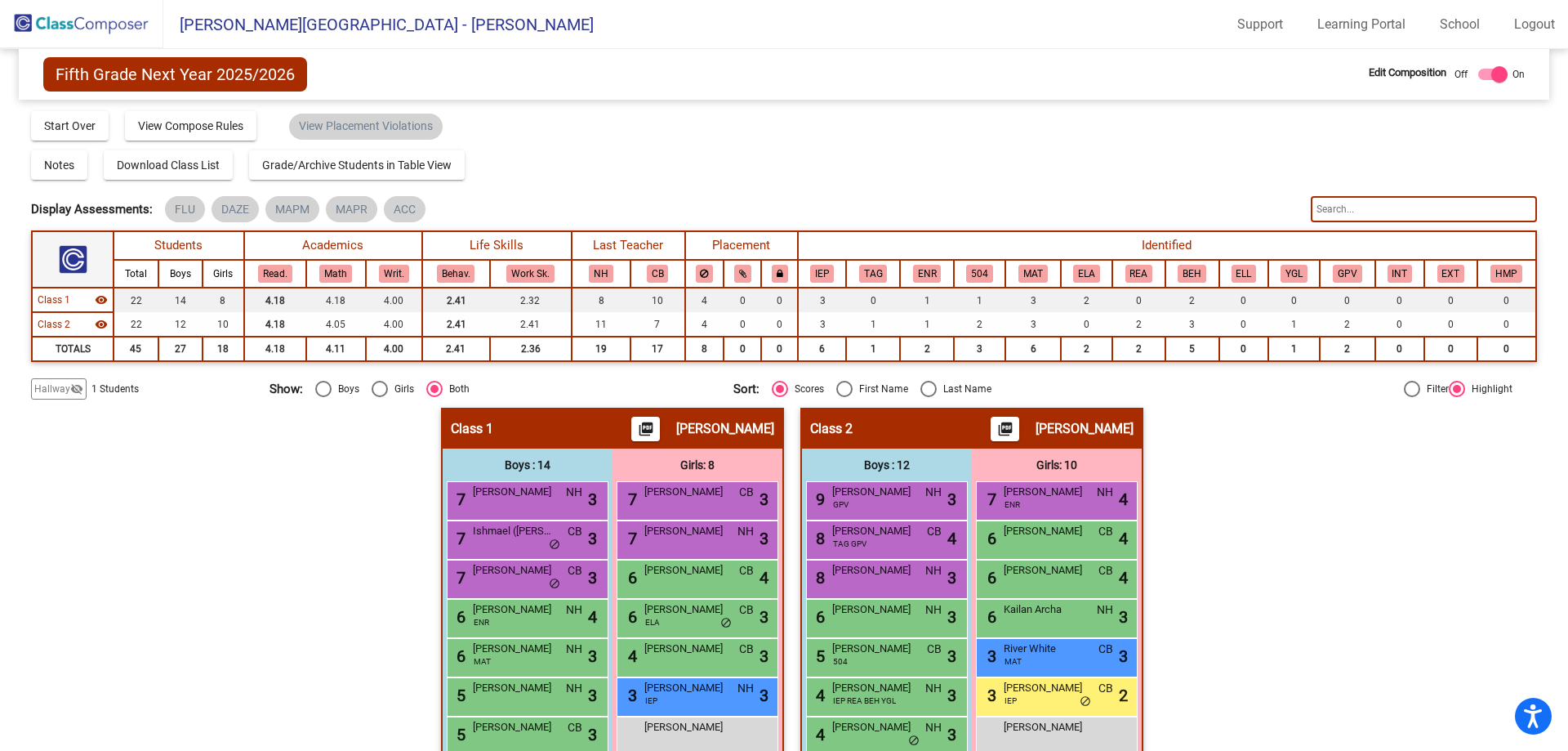
click at [57, 389] on span "Hallway" at bounding box center [52, 389] width 36 height 15
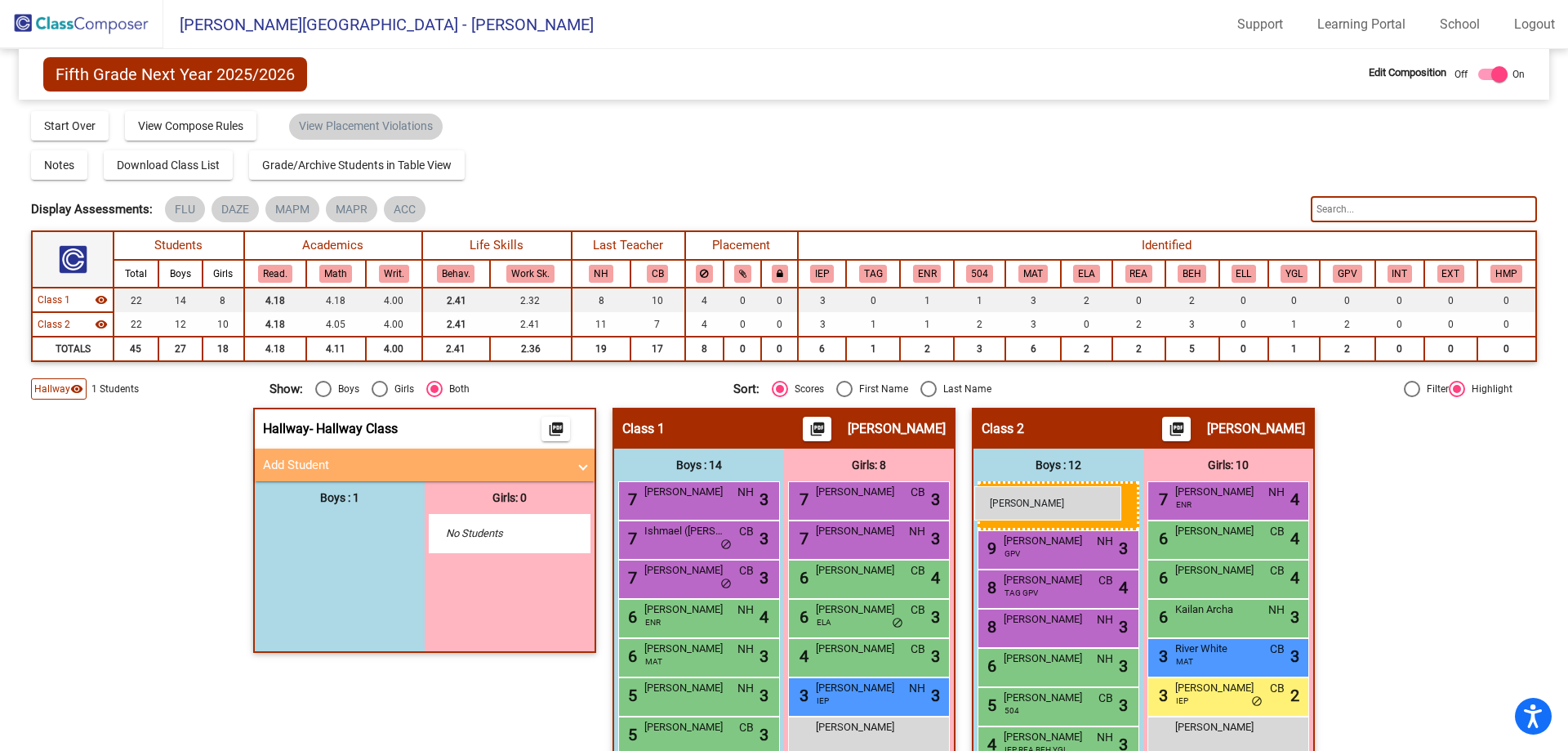
drag, startPoint x: 352, startPoint y: 538, endPoint x: 975, endPoint y: 486, distance: 625.2
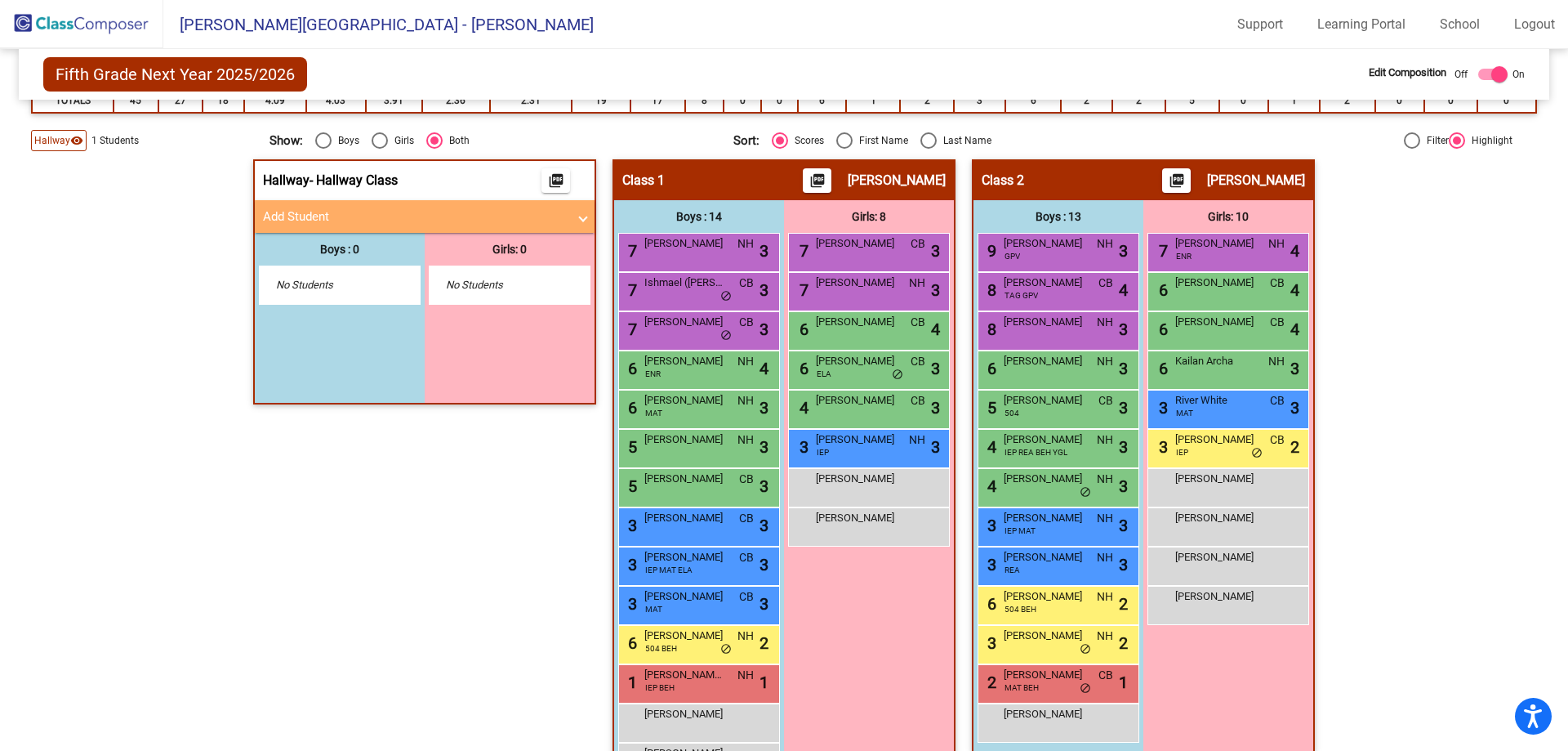
scroll to position [266, 0]
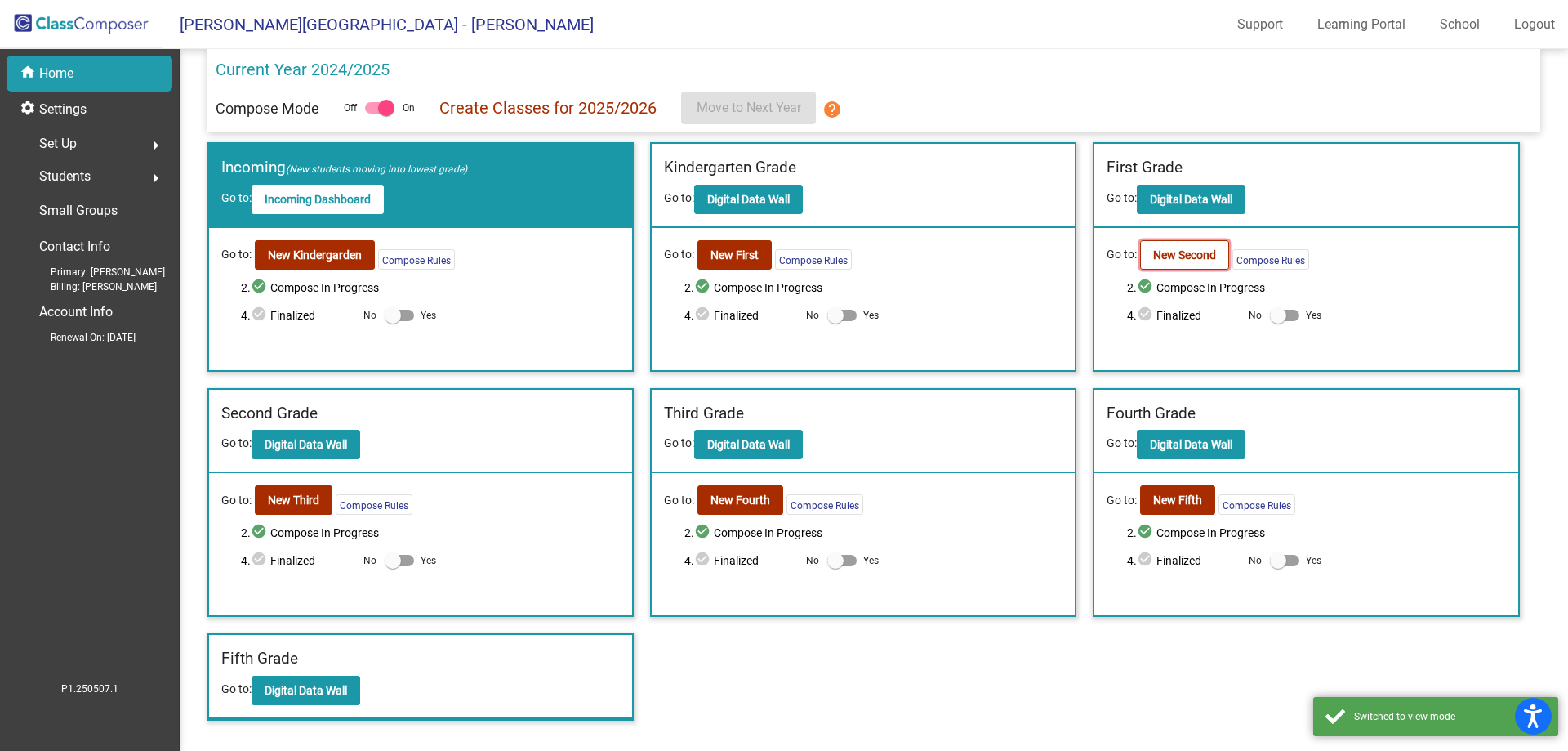
click at [1208, 255] on b "New Second" at bounding box center [1184, 255] width 63 height 13
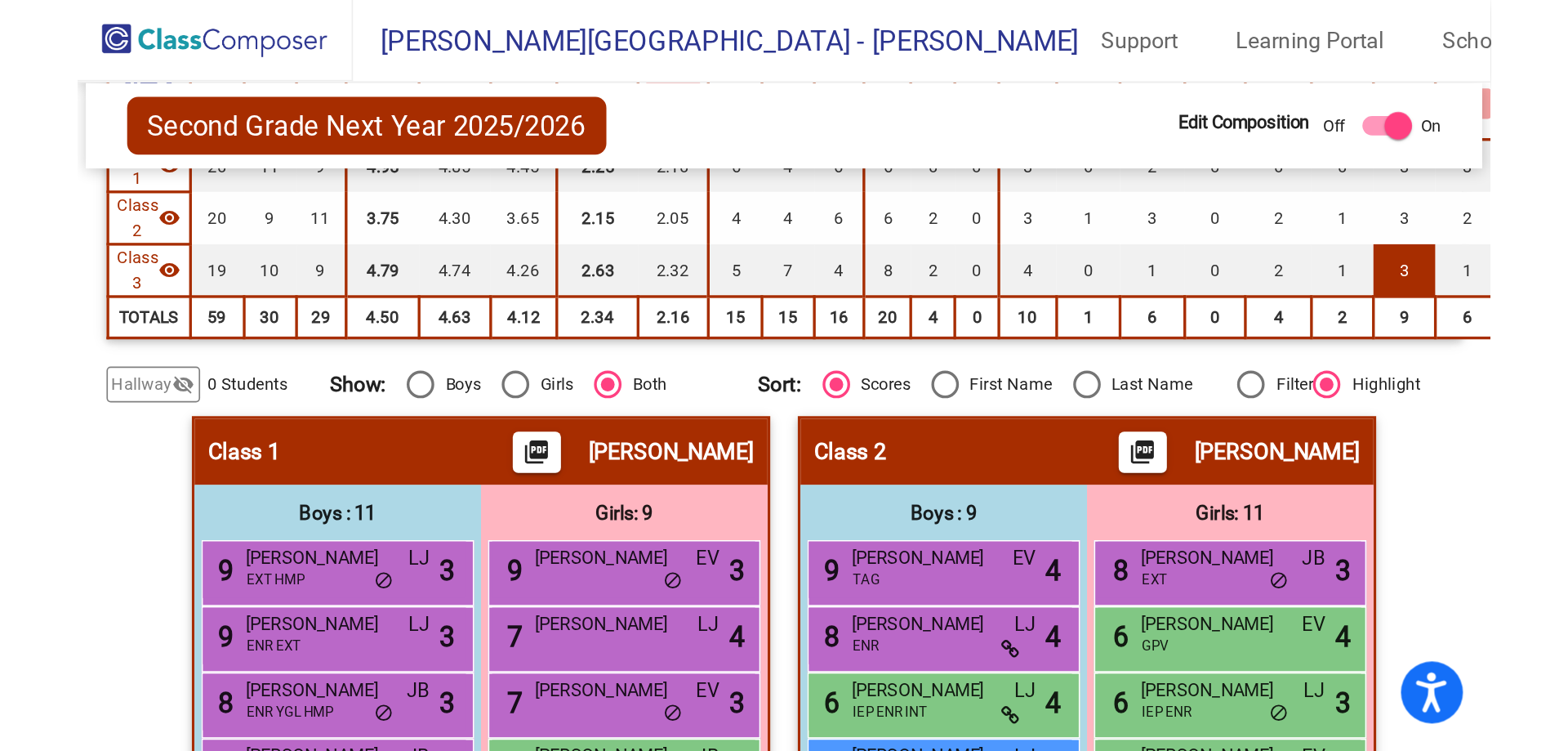
scroll to position [212, 0]
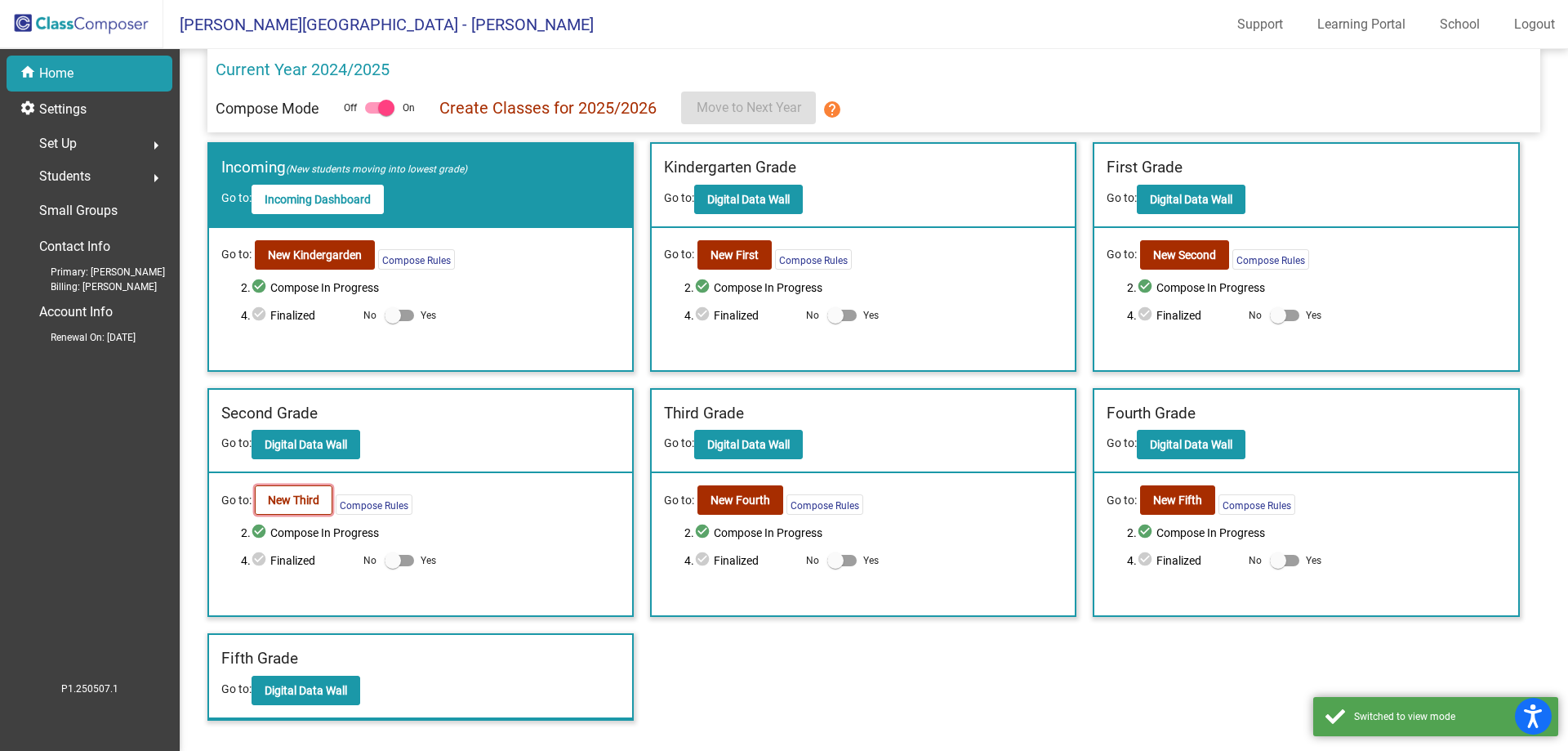
click at [302, 492] on button "New Third" at bounding box center [293, 500] width 78 height 30
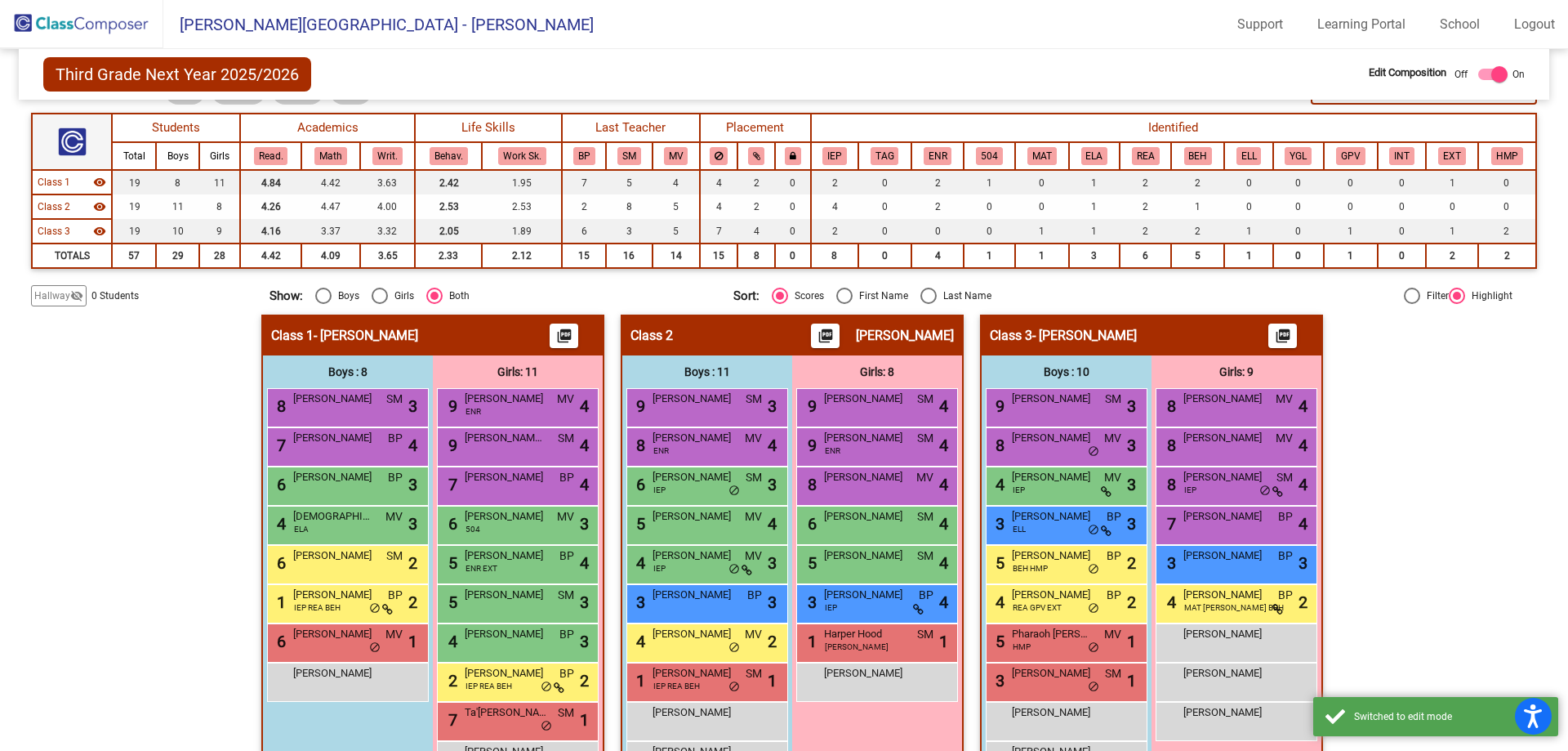
scroll to position [212, 0]
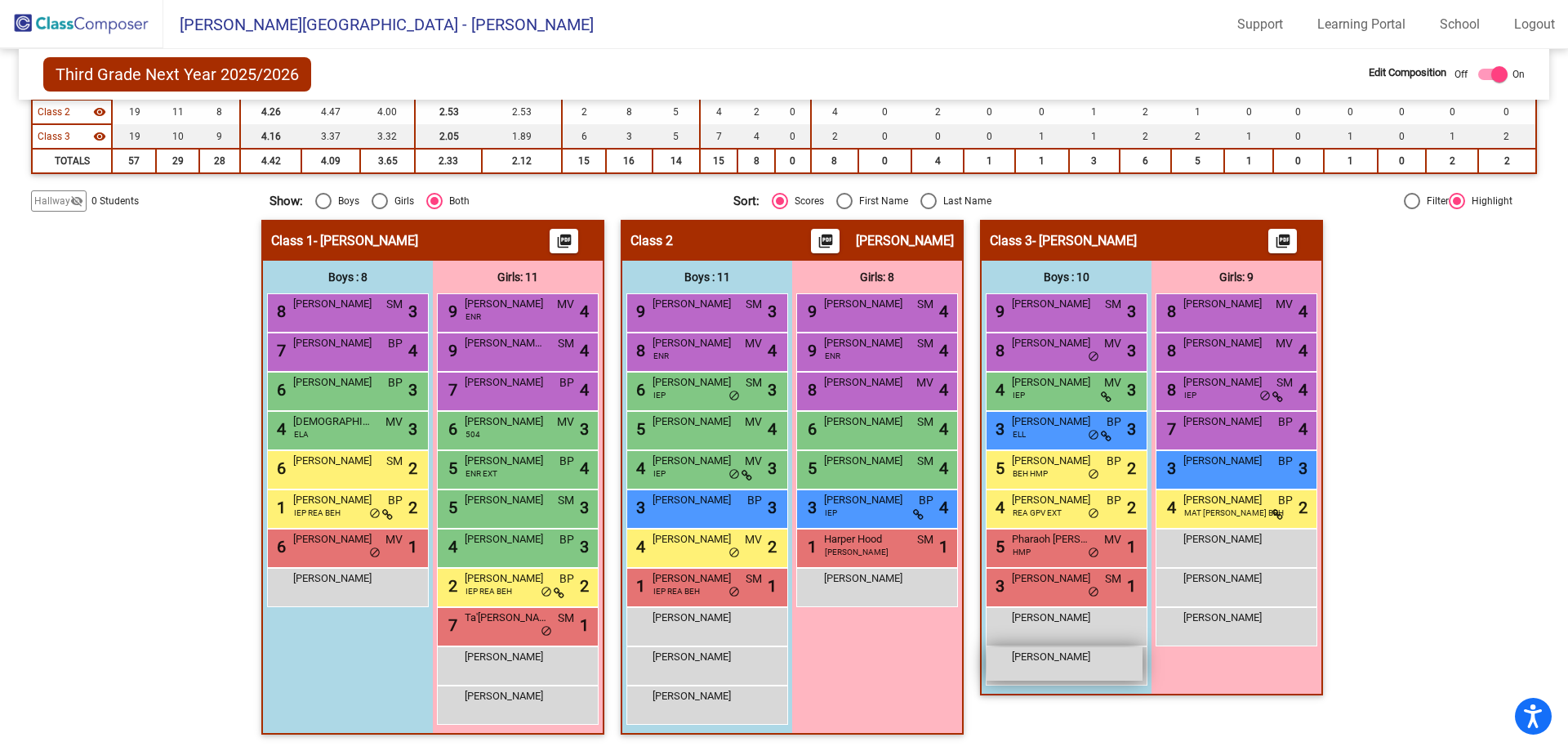
click at [1062, 662] on span "Jaxon Makinson" at bounding box center [1053, 657] width 82 height 16
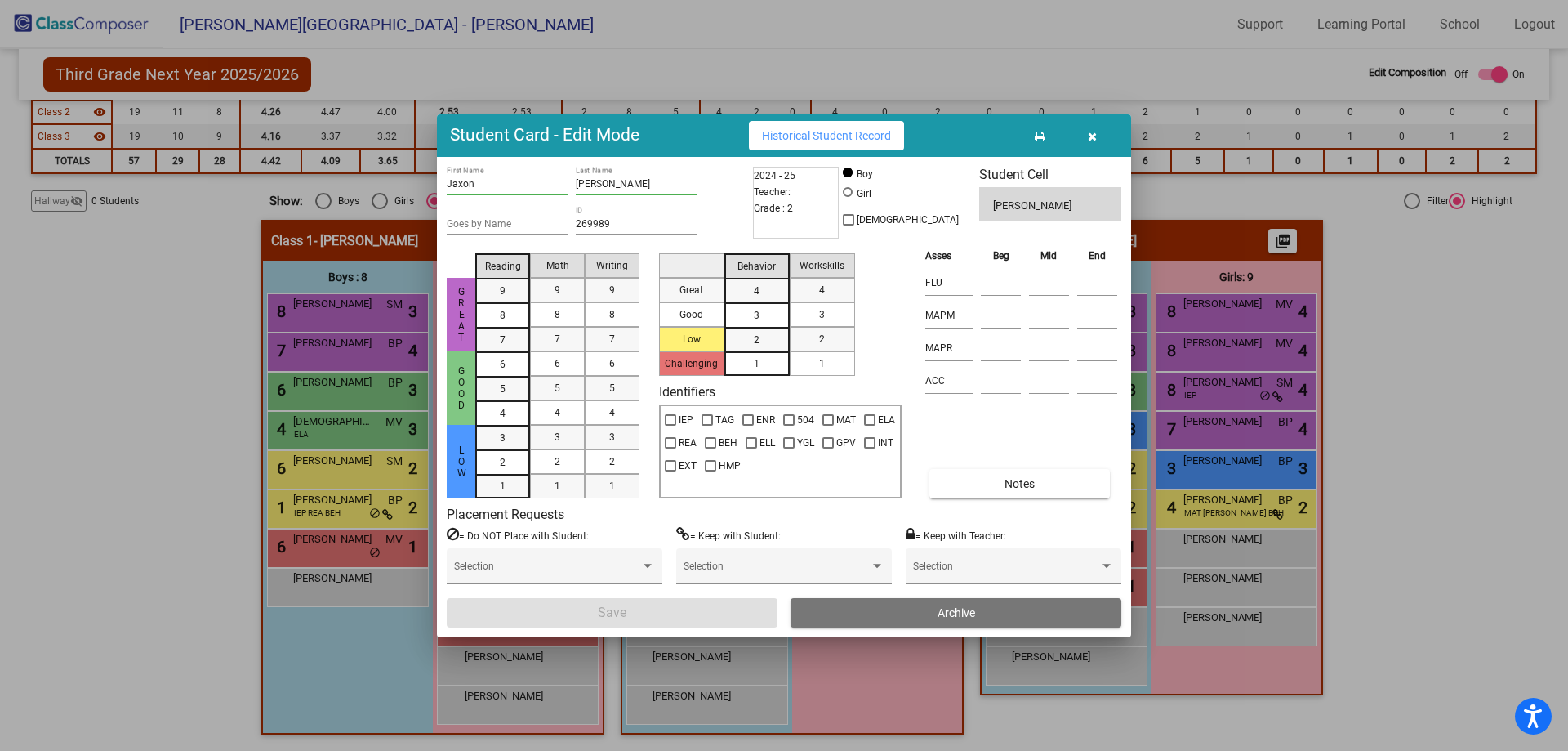
click at [961, 609] on span "Archive" at bounding box center [957, 612] width 38 height 13
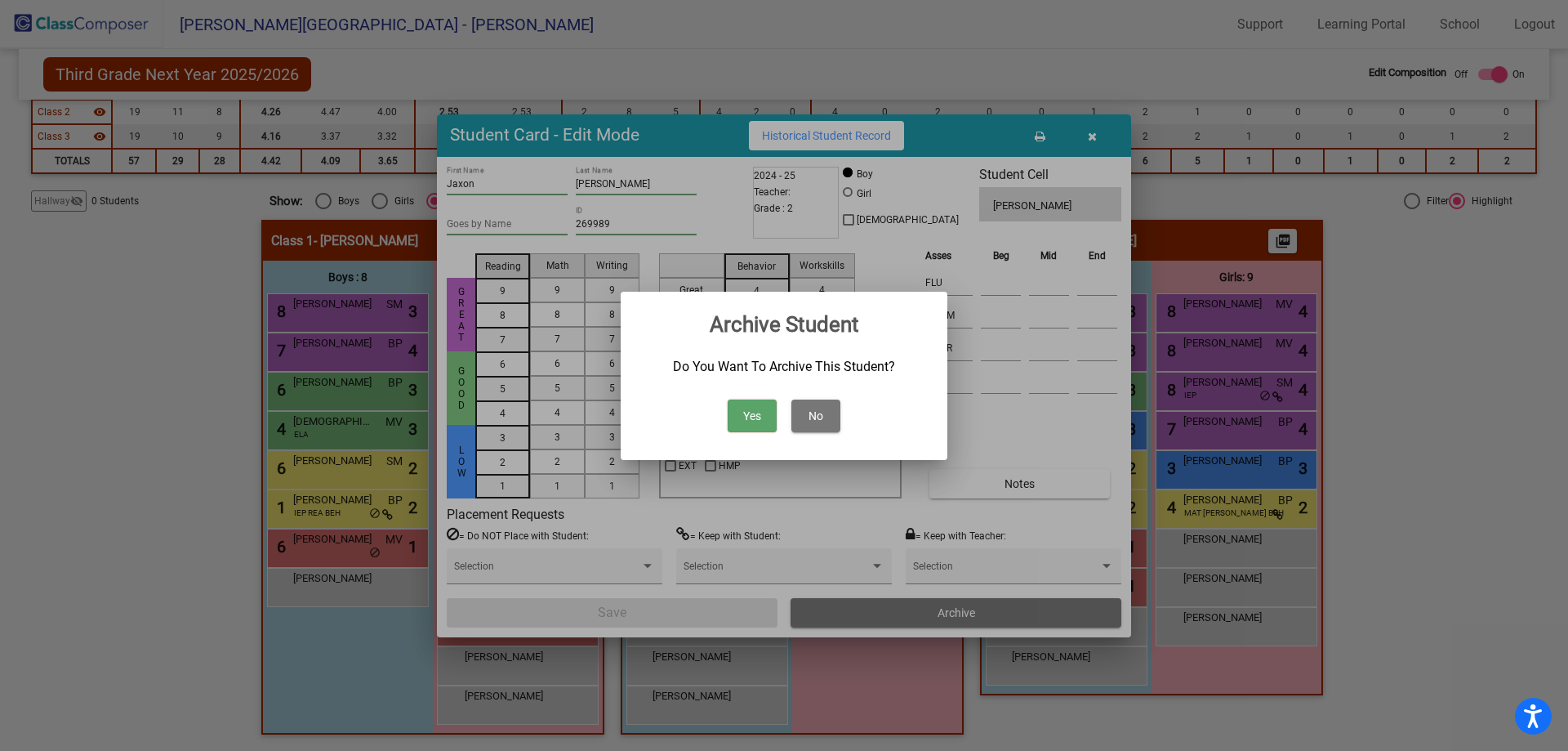
click at [750, 410] on button "Yes" at bounding box center [752, 416] width 49 height 33
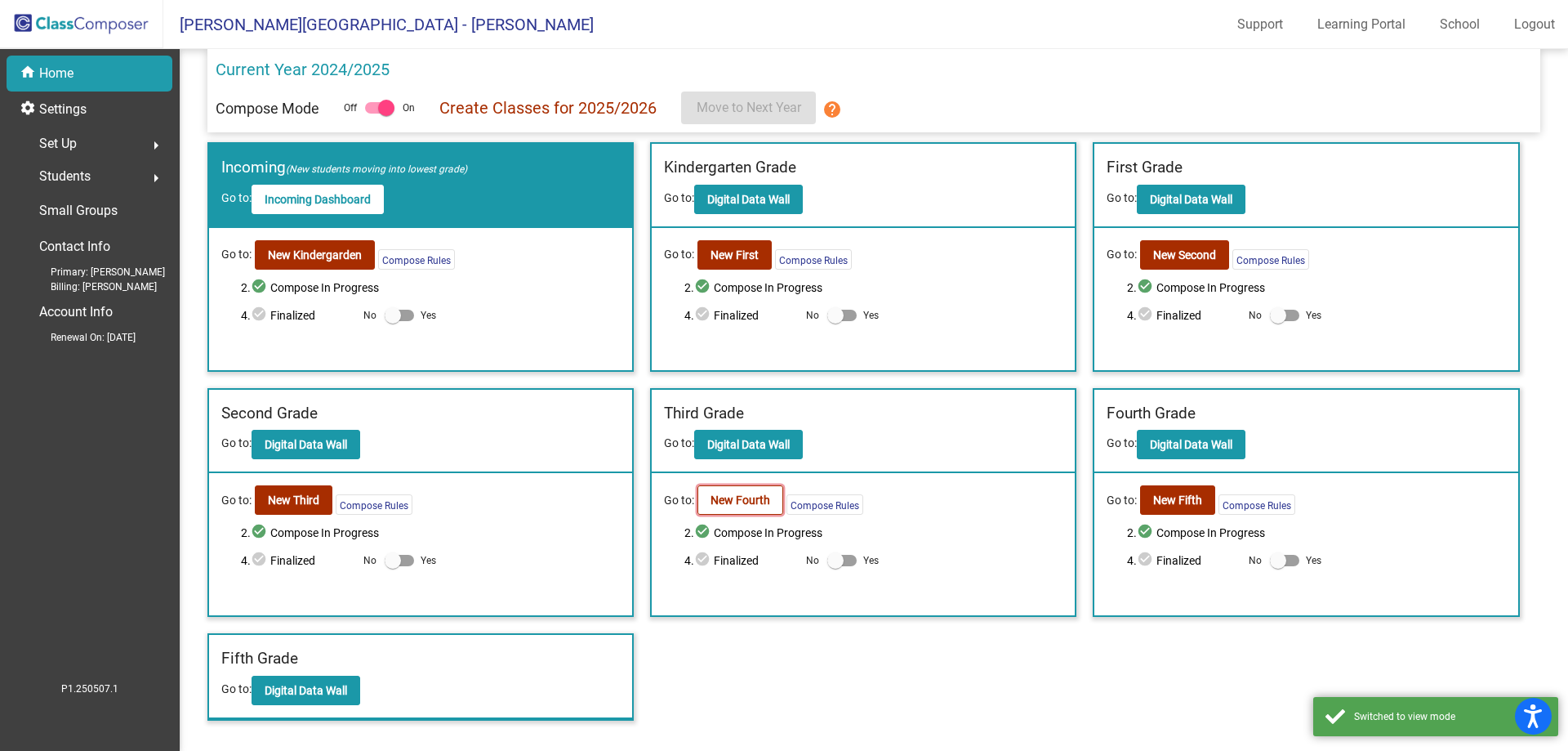
click at [725, 487] on button "New Fourth" at bounding box center [740, 500] width 86 height 30
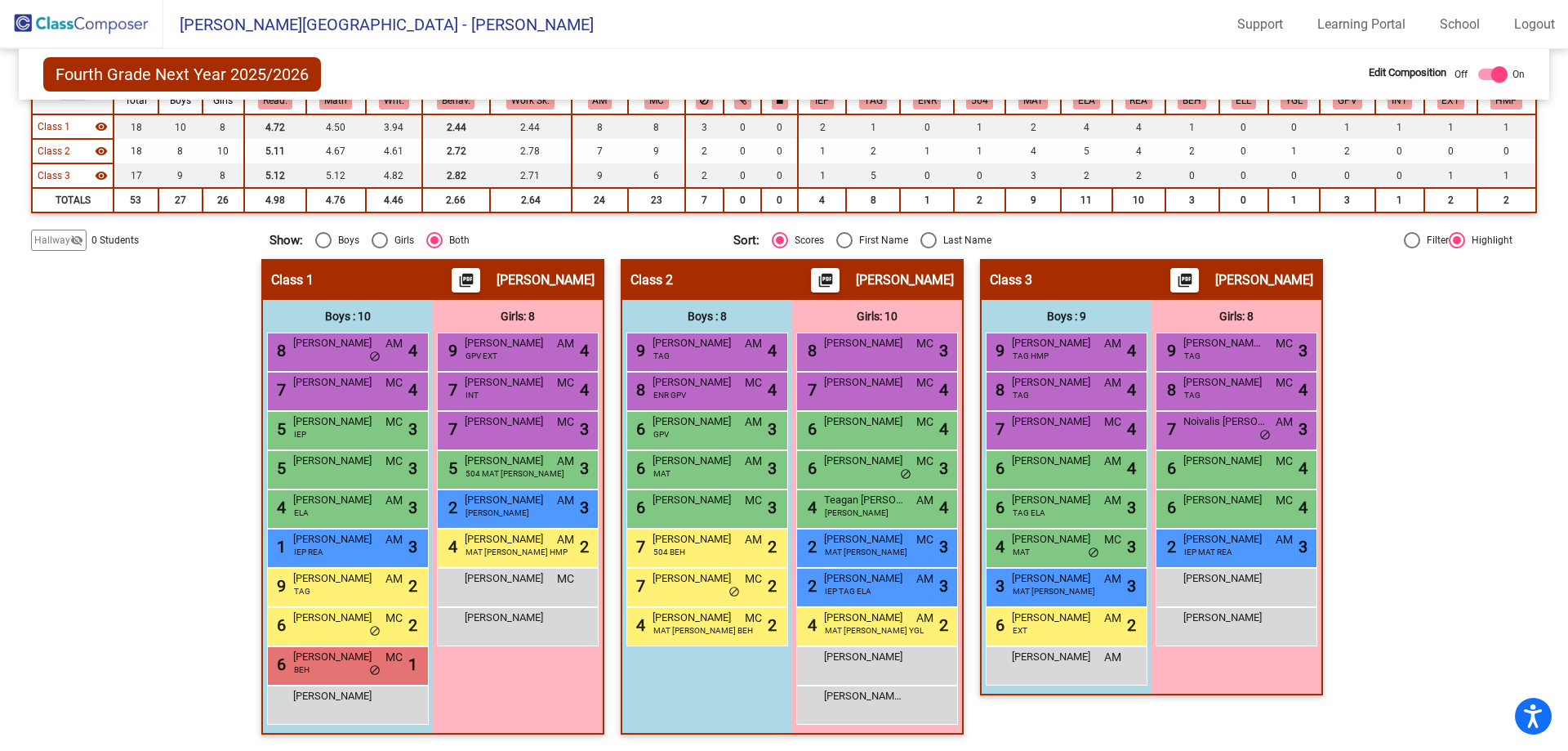
scroll to position [86, 0]
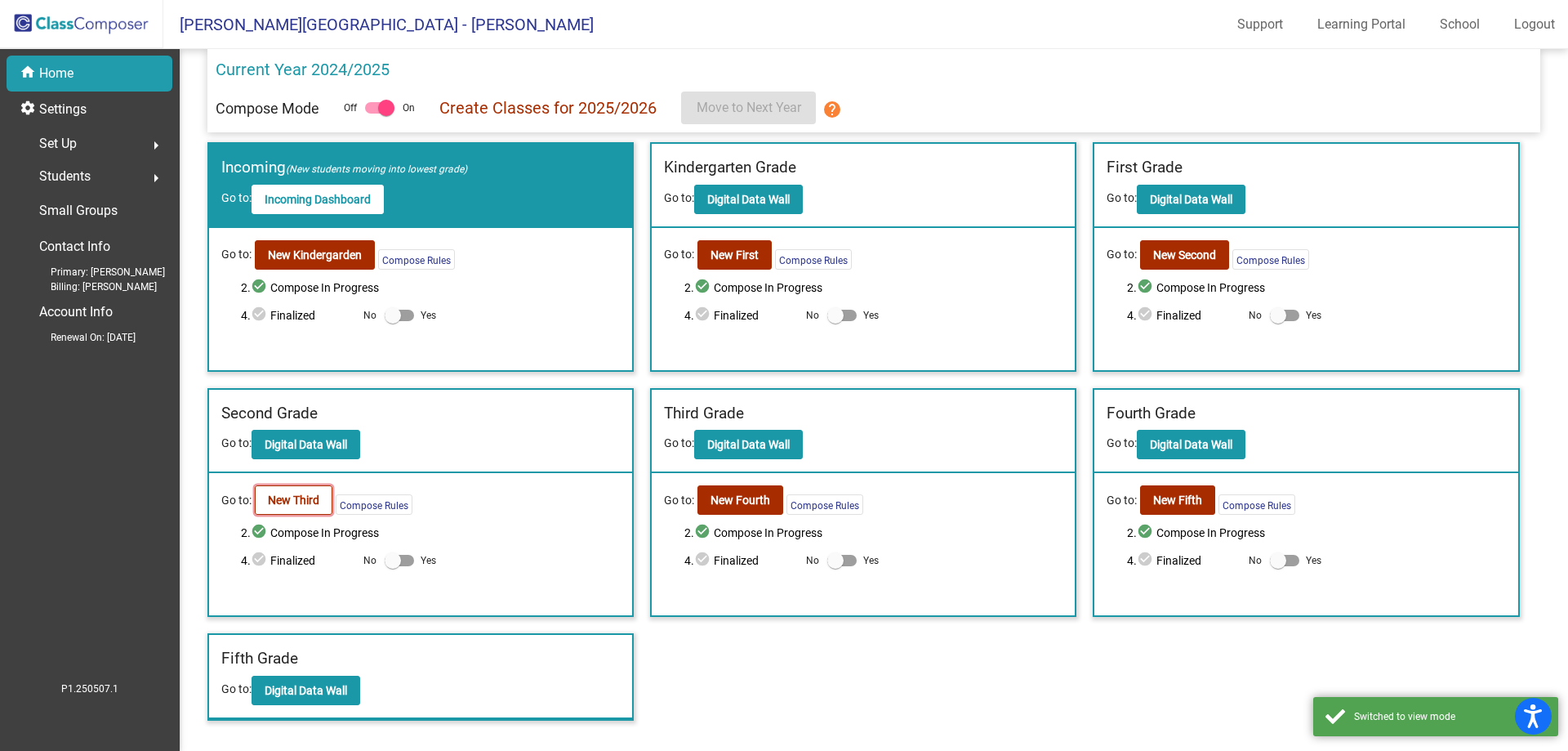
click at [296, 494] on b "New Third" at bounding box center [293, 500] width 52 height 13
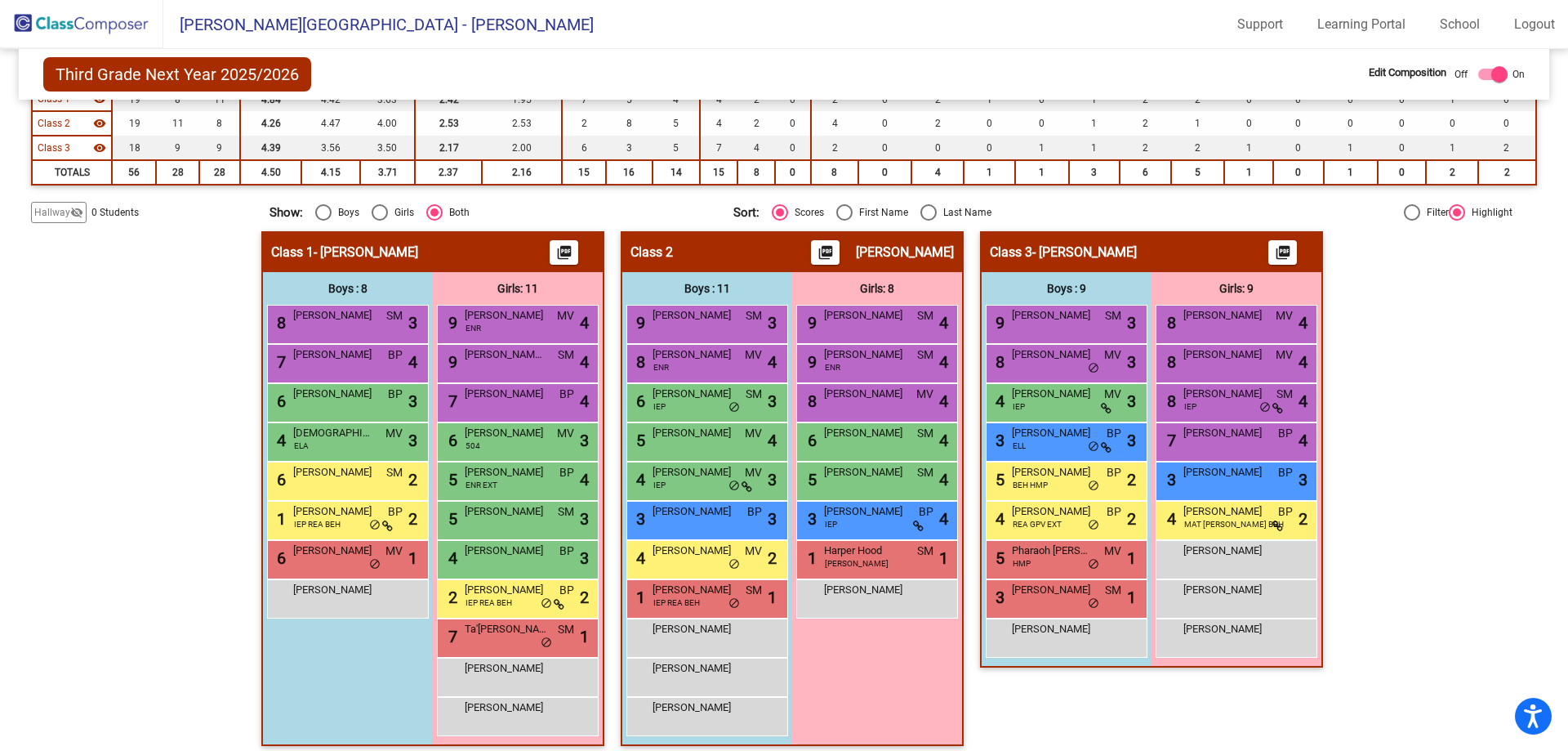
scroll to position [212, 0]
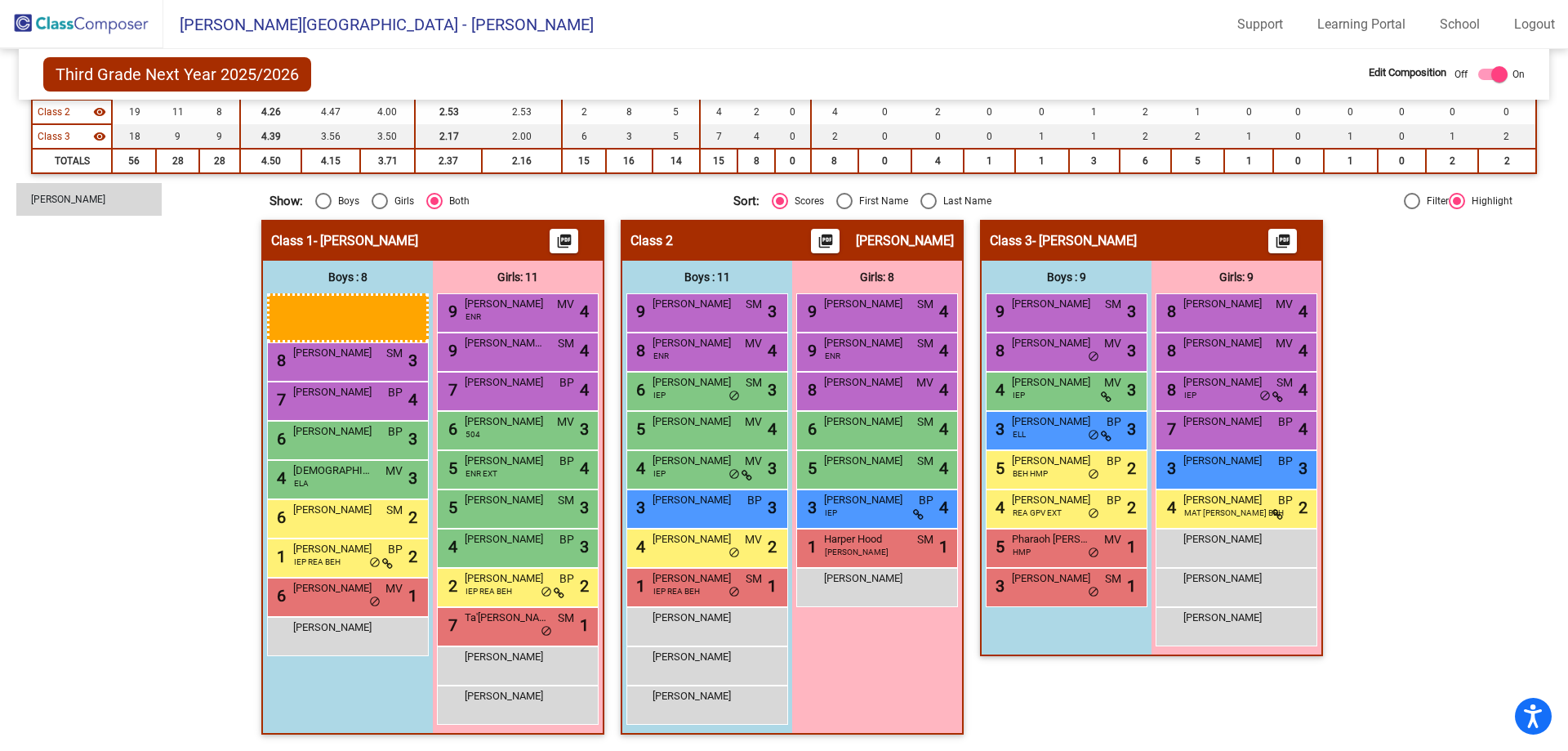
drag, startPoint x: 1040, startPoint y: 623, endPoint x: 16, endPoint y: 182, distance: 1114.9
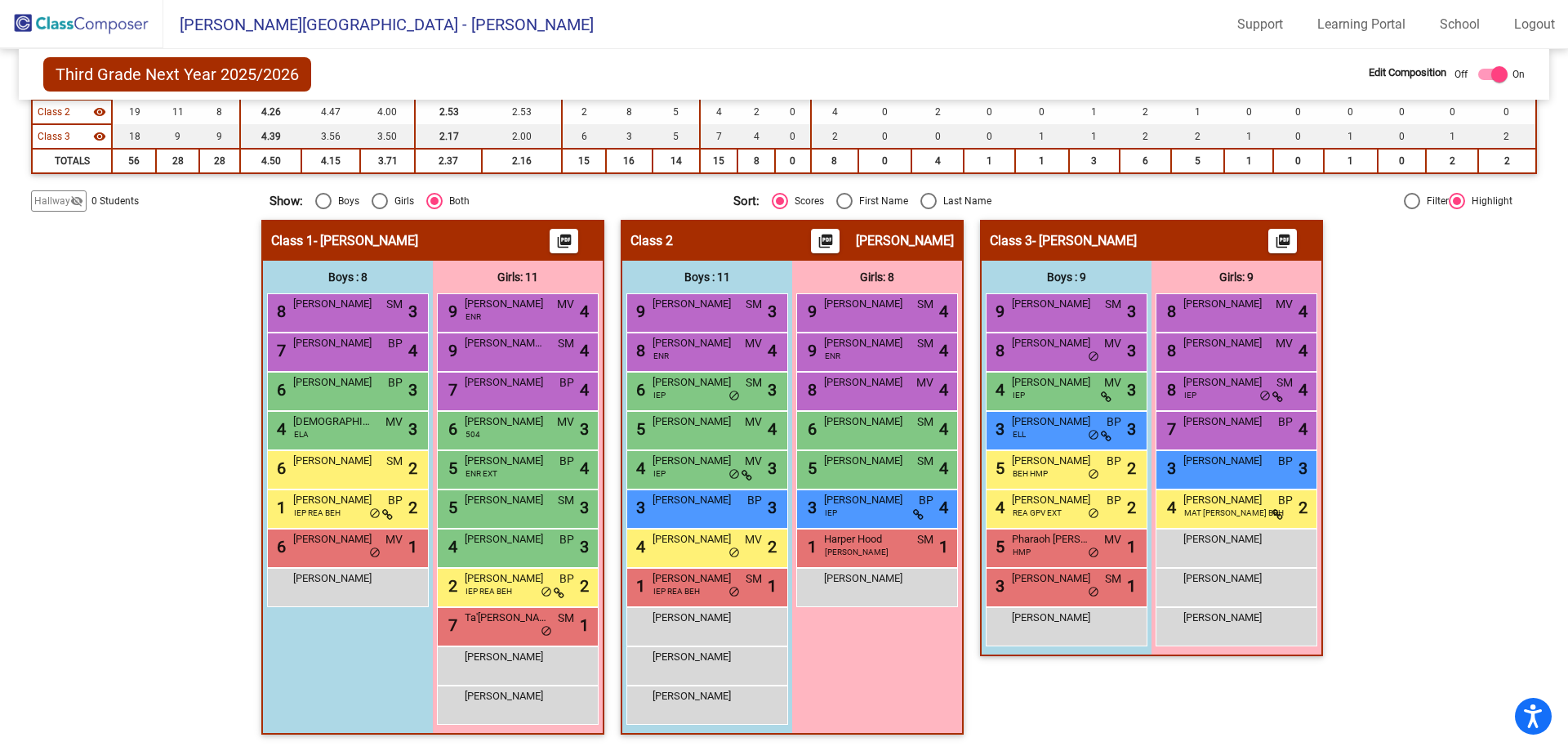
click at [45, 203] on span "Hallway" at bounding box center [52, 201] width 36 height 15
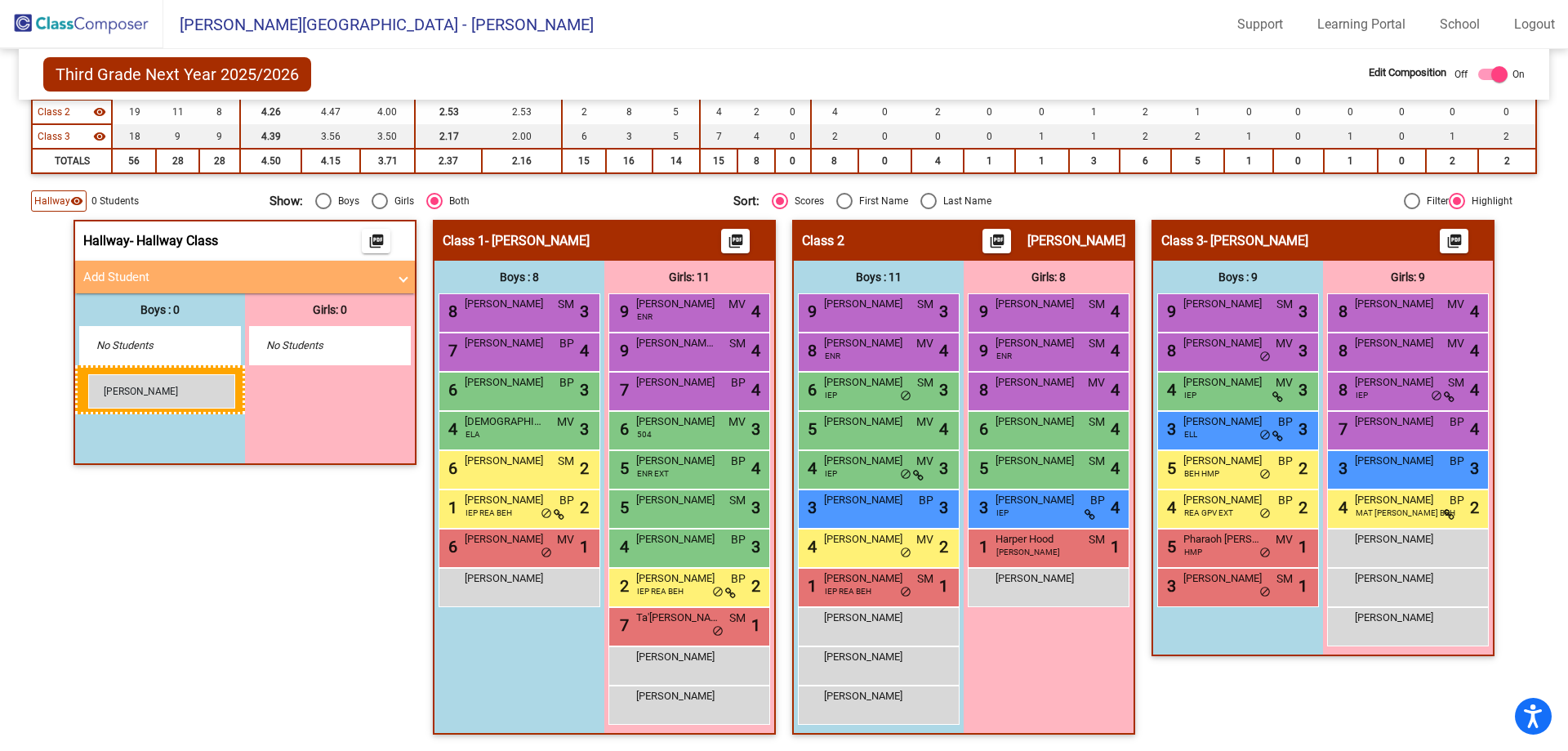
drag, startPoint x: 1265, startPoint y: 623, endPoint x: 89, endPoint y: 374, distance: 1202.1
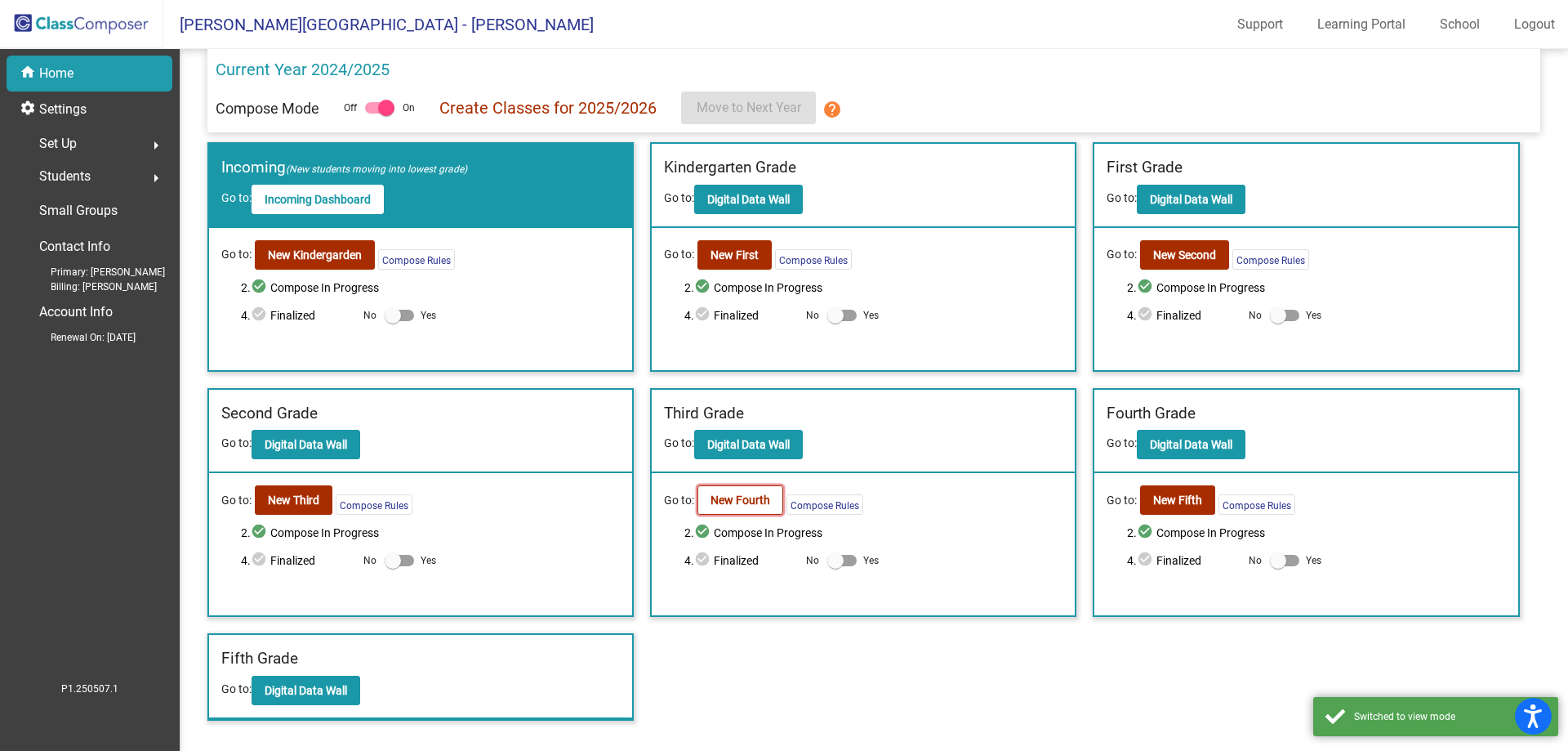
click at [746, 497] on b "New Fourth" at bounding box center [740, 500] width 60 height 13
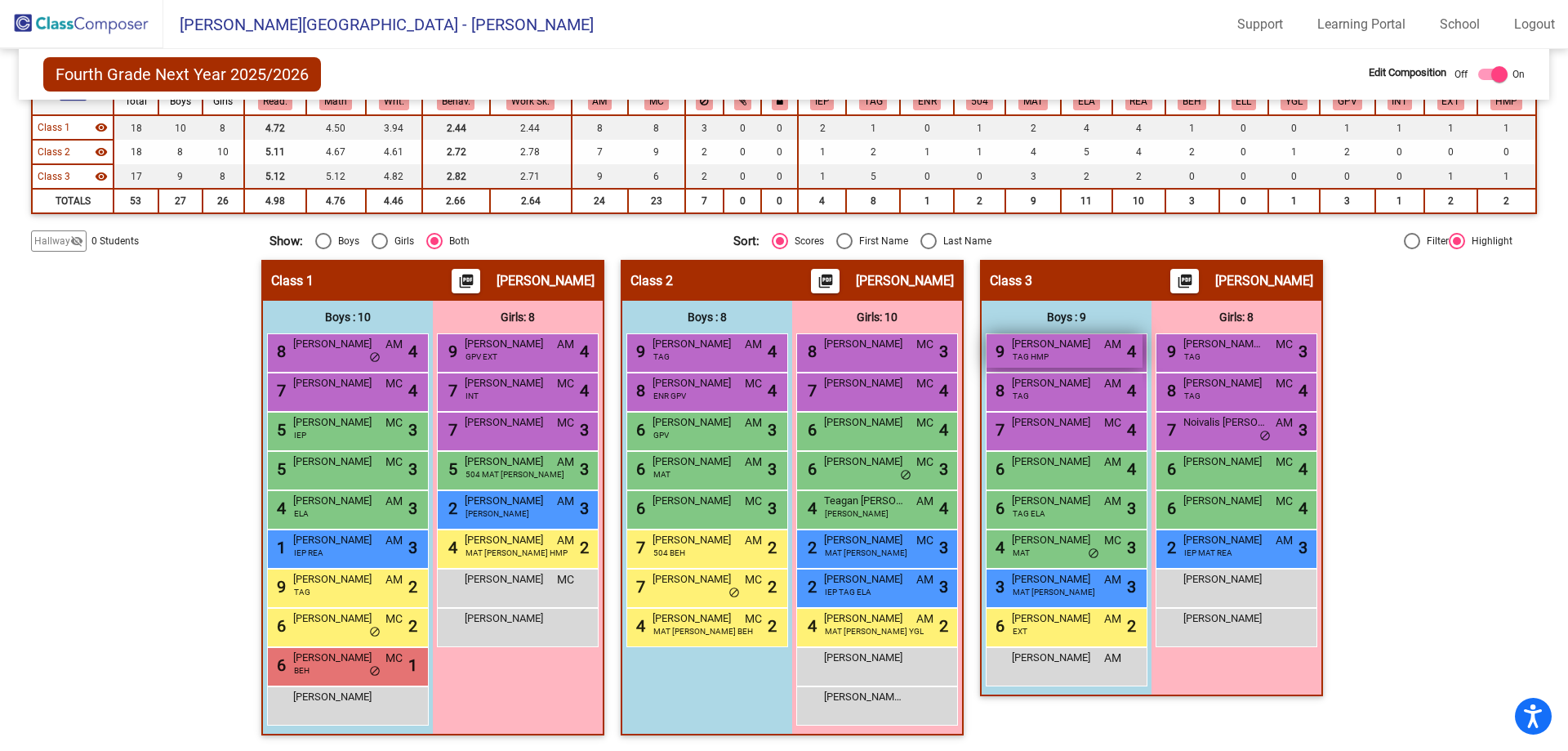
scroll to position [173, 0]
click at [40, 245] on span "Hallway" at bounding box center [52, 240] width 36 height 15
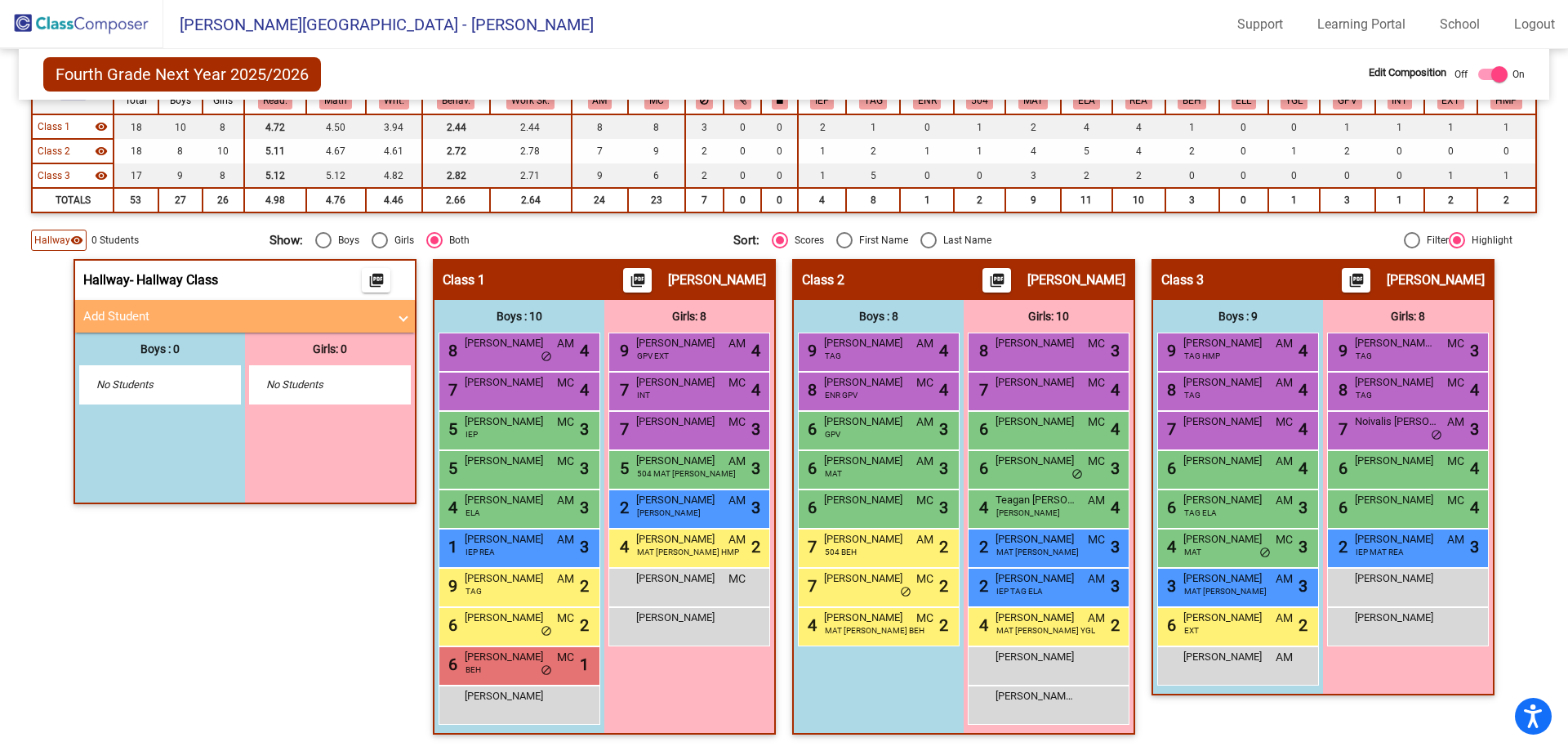
click at [153, 386] on span "No Students" at bounding box center [148, 385] width 102 height 16
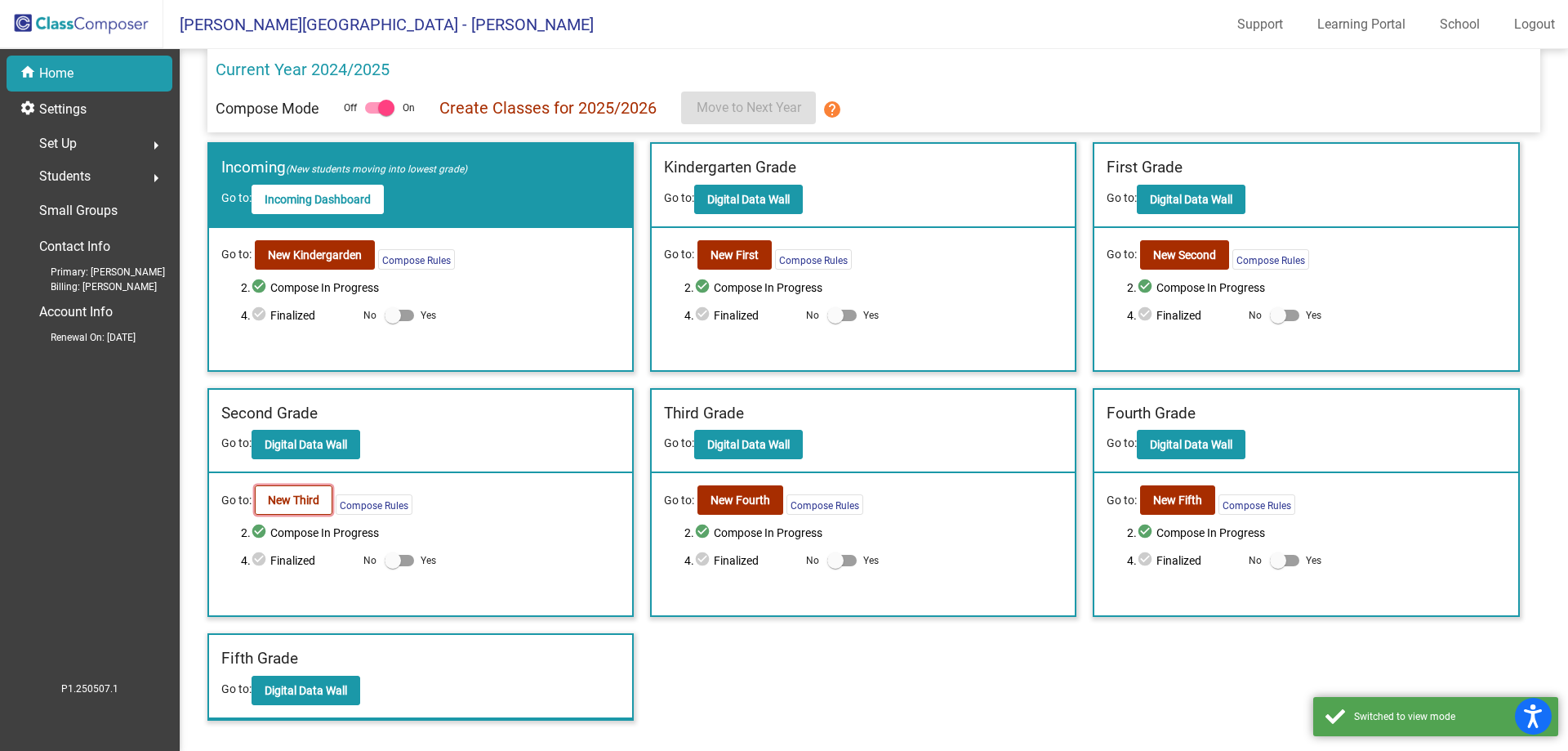
click at [277, 496] on b "New Third" at bounding box center [293, 500] width 52 height 13
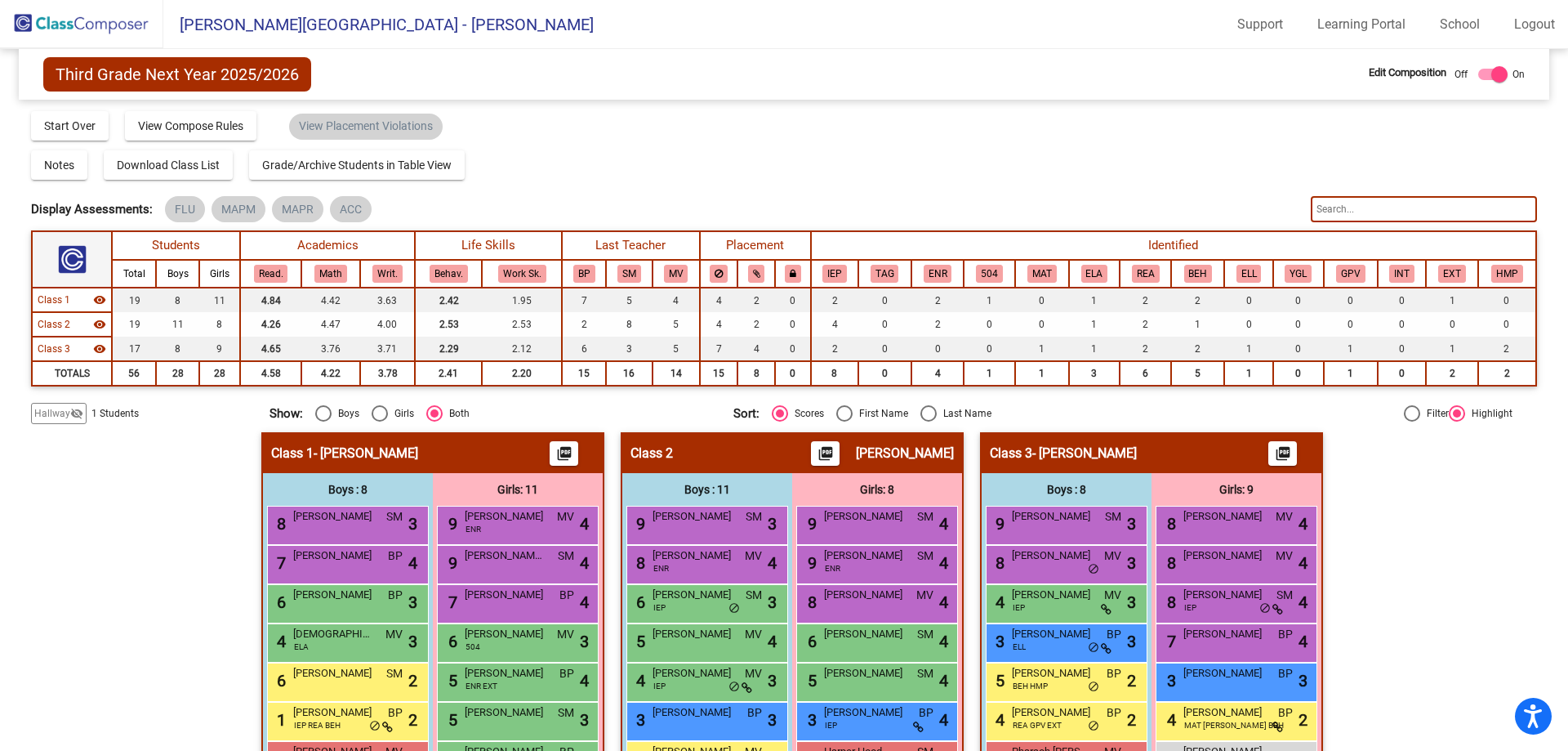
click at [39, 406] on span "Hallway" at bounding box center [52, 413] width 36 height 15
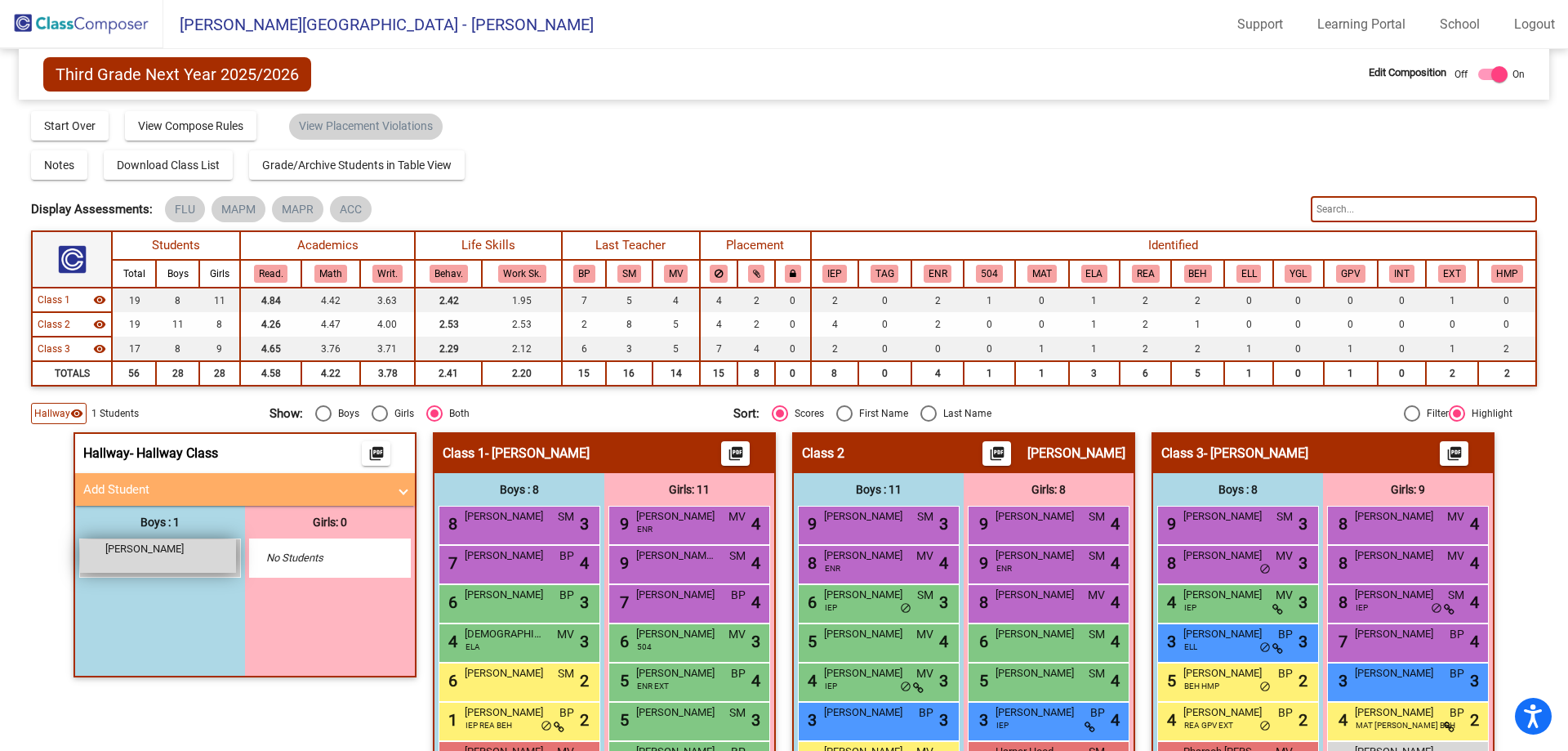
click at [173, 556] on span "Davi Newsome" at bounding box center [147, 549] width 82 height 16
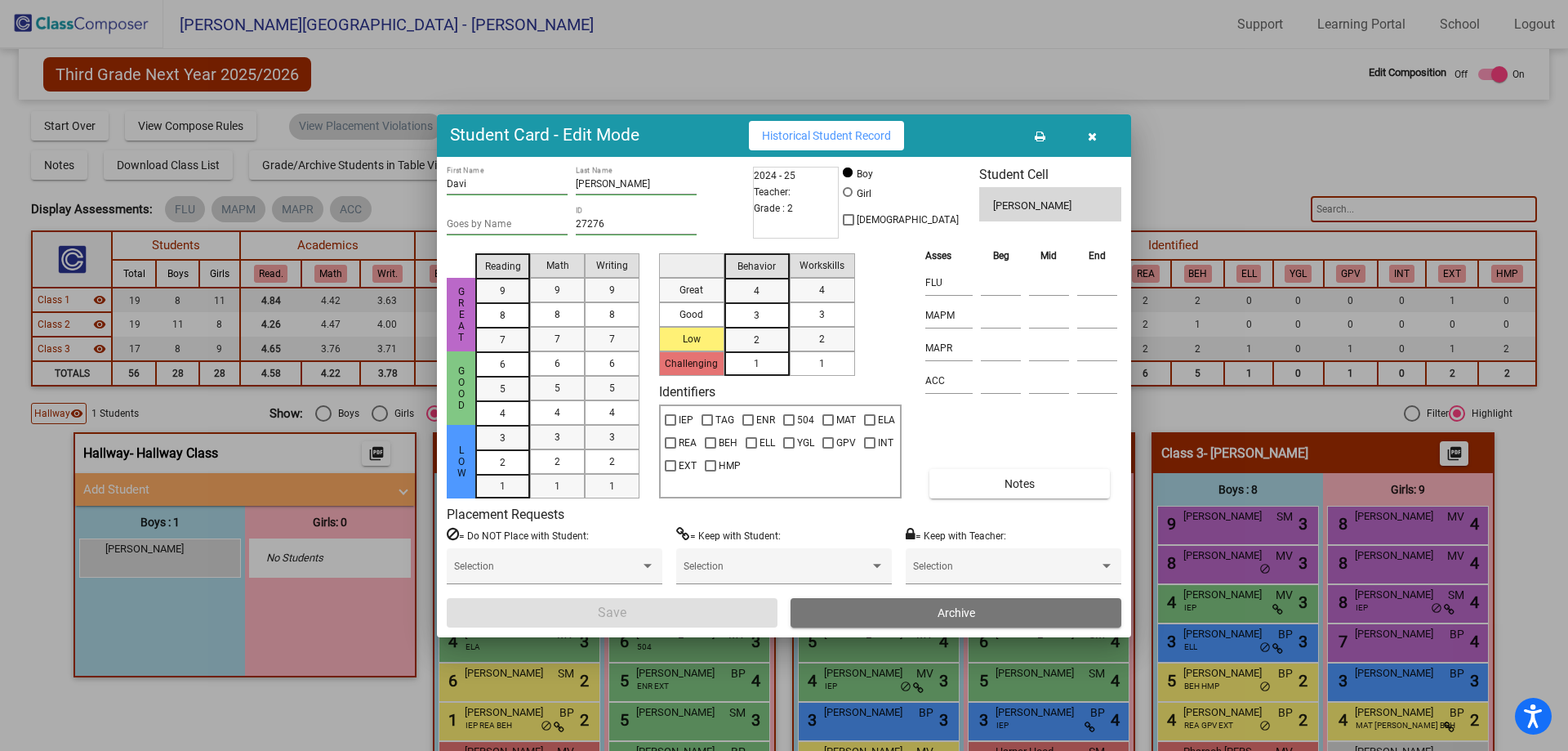
click at [1090, 134] on icon "button" at bounding box center [1092, 136] width 9 height 11
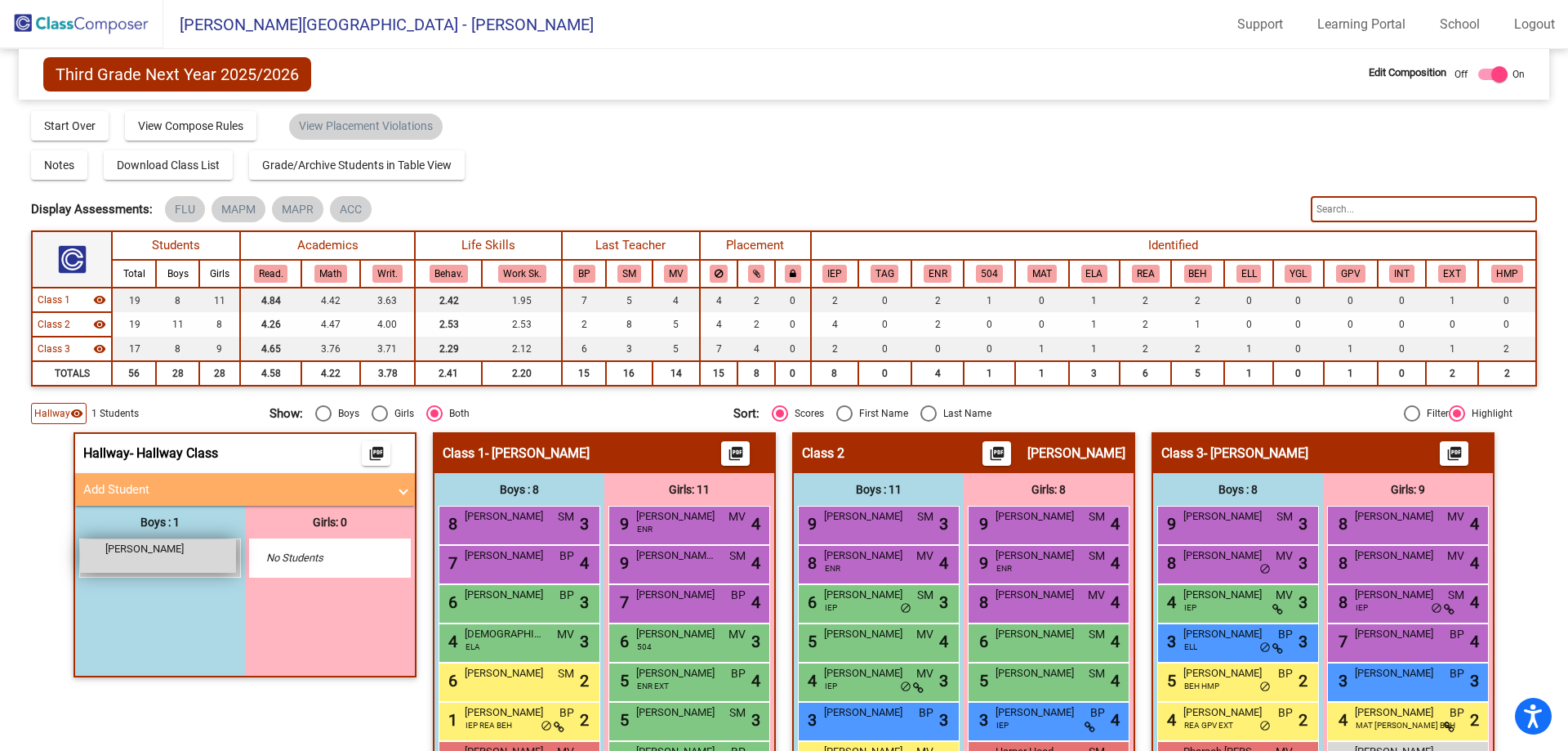
click at [198, 554] on div "Davi Newsome lock do_not_disturb_alt" at bounding box center [158, 556] width 156 height 34
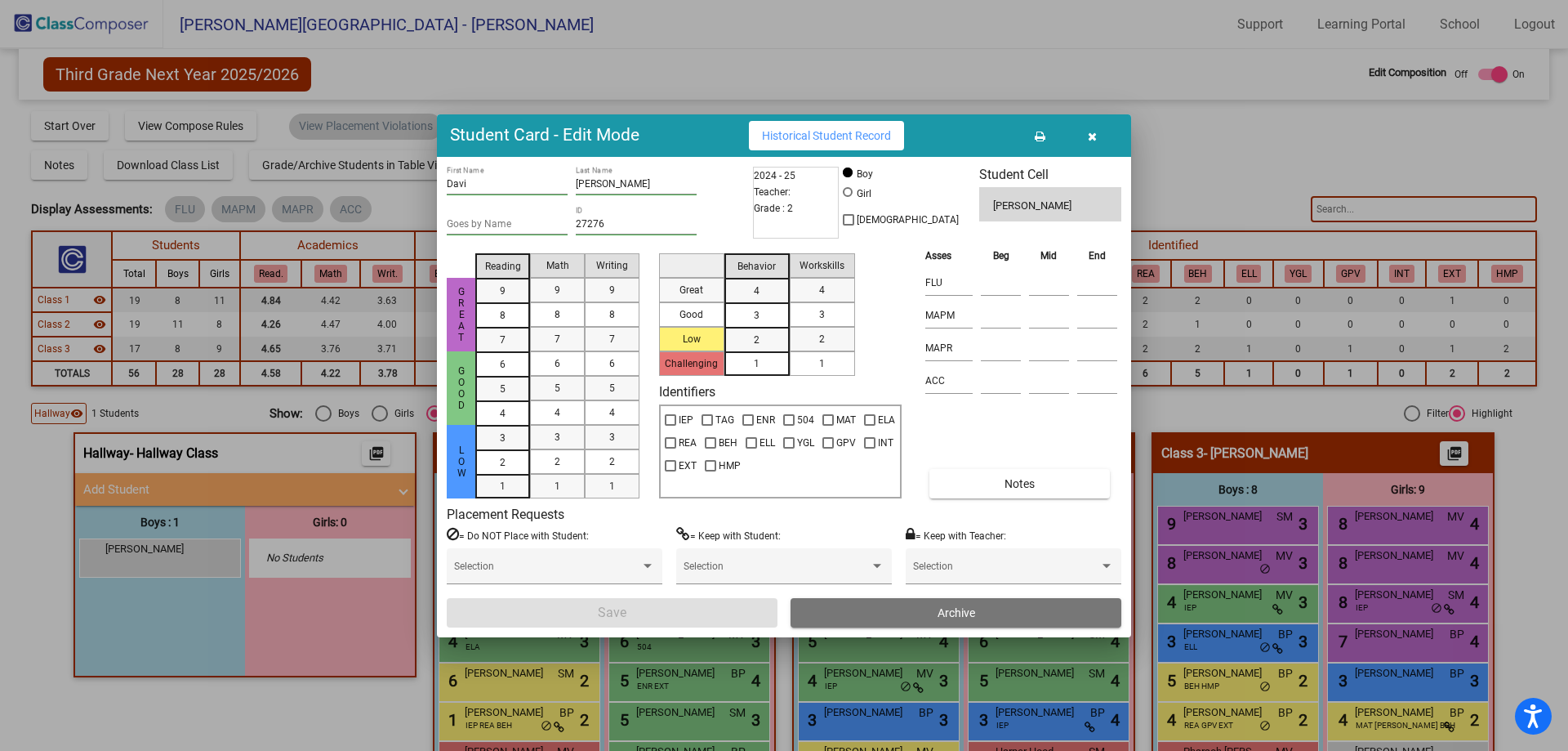
click at [1077, 139] on button "button" at bounding box center [1092, 135] width 52 height 30
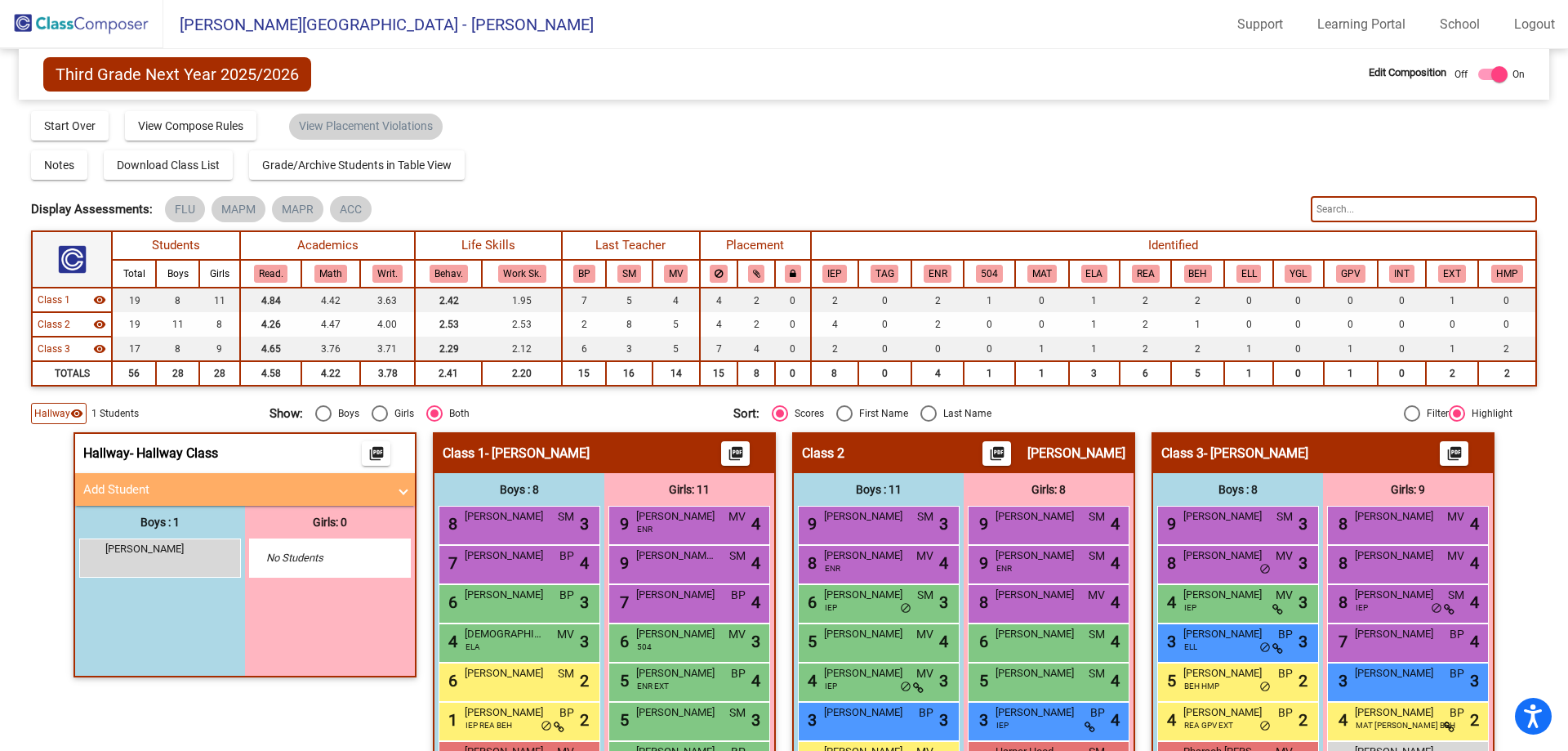
click at [76, 30] on img at bounding box center [81, 24] width 163 height 48
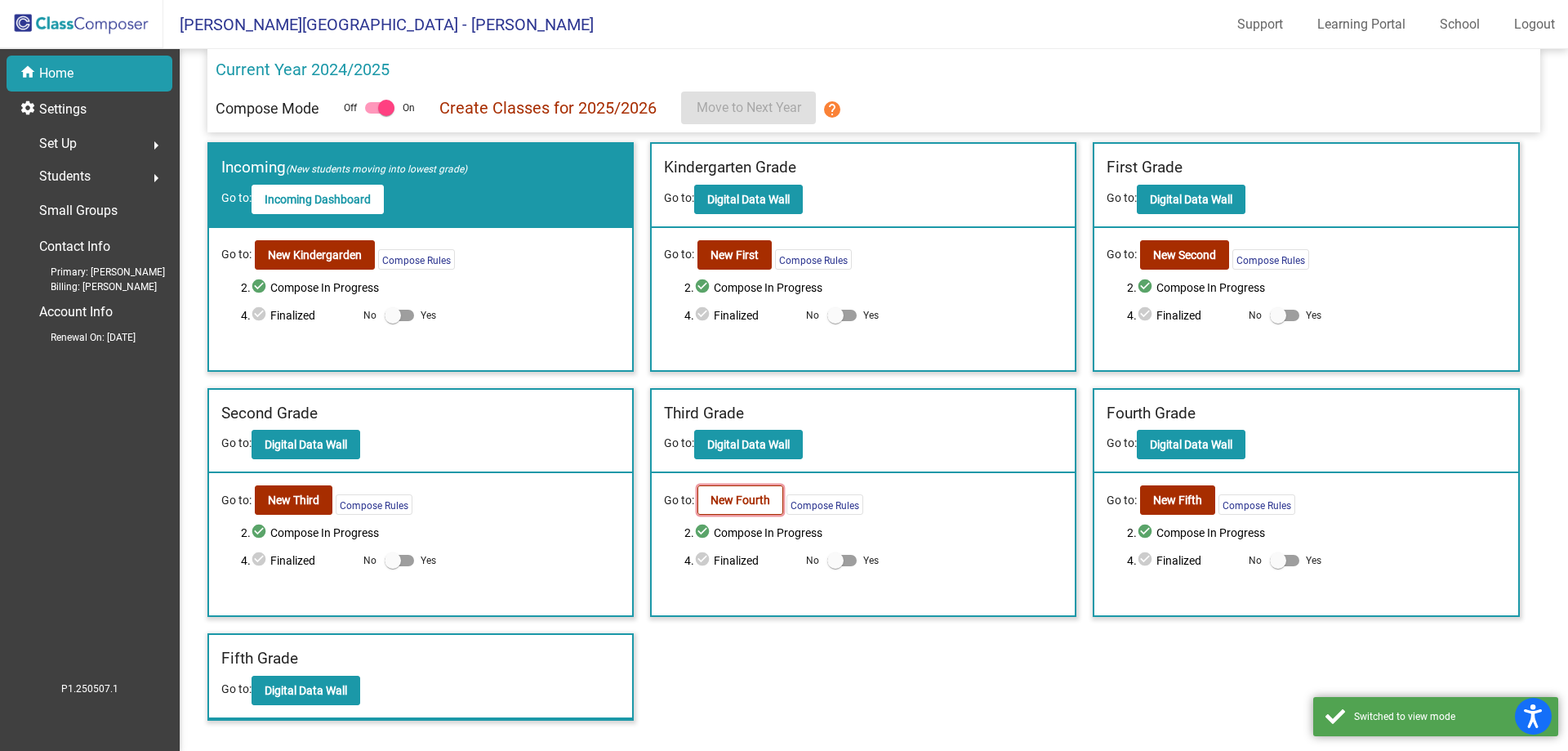
click at [727, 499] on b "New Fourth" at bounding box center [740, 500] width 60 height 13
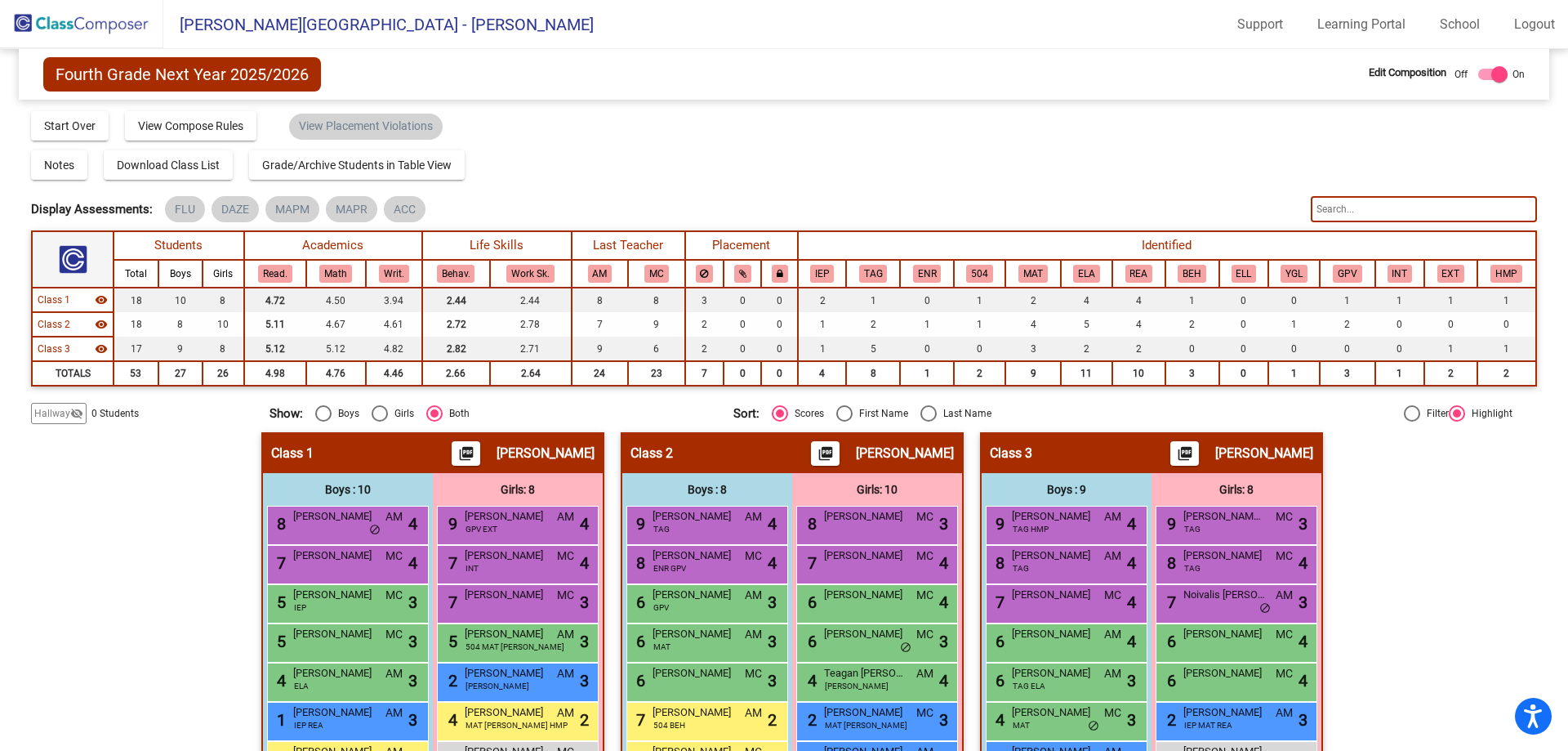
click at [68, 409] on span "Hallway" at bounding box center [52, 413] width 36 height 15
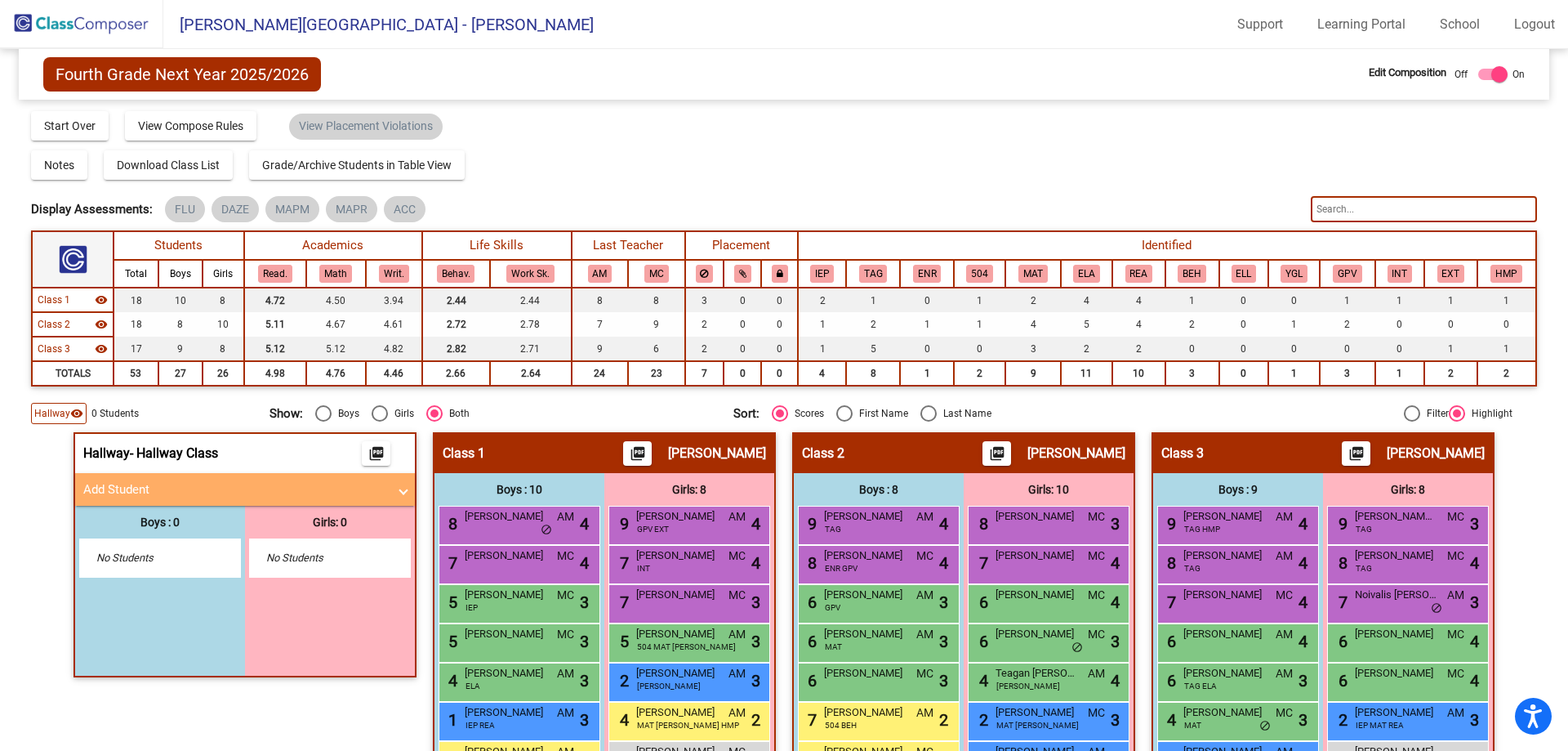
click at [204, 488] on mat-panel-title "Add Student" at bounding box center [235, 489] width 304 height 19
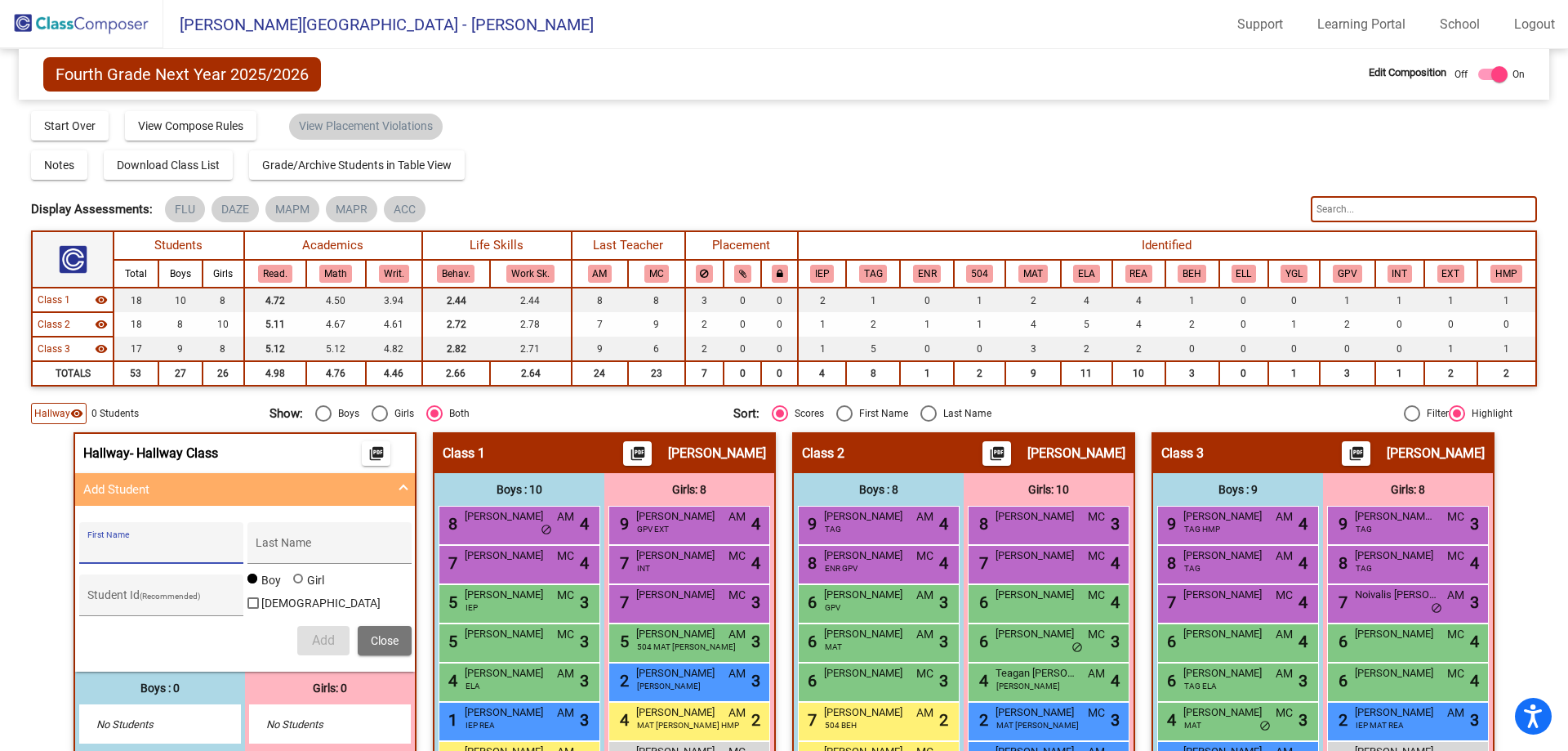
click at [145, 543] on input "First Name" at bounding box center [161, 549] width 147 height 13
type input "Davi"
click at [274, 549] on input "Last Name" at bounding box center [329, 549] width 147 height 13
type input "Newsome"
click at [95, 591] on div "Student Id (Recommended)" at bounding box center [161, 599] width 147 height 34
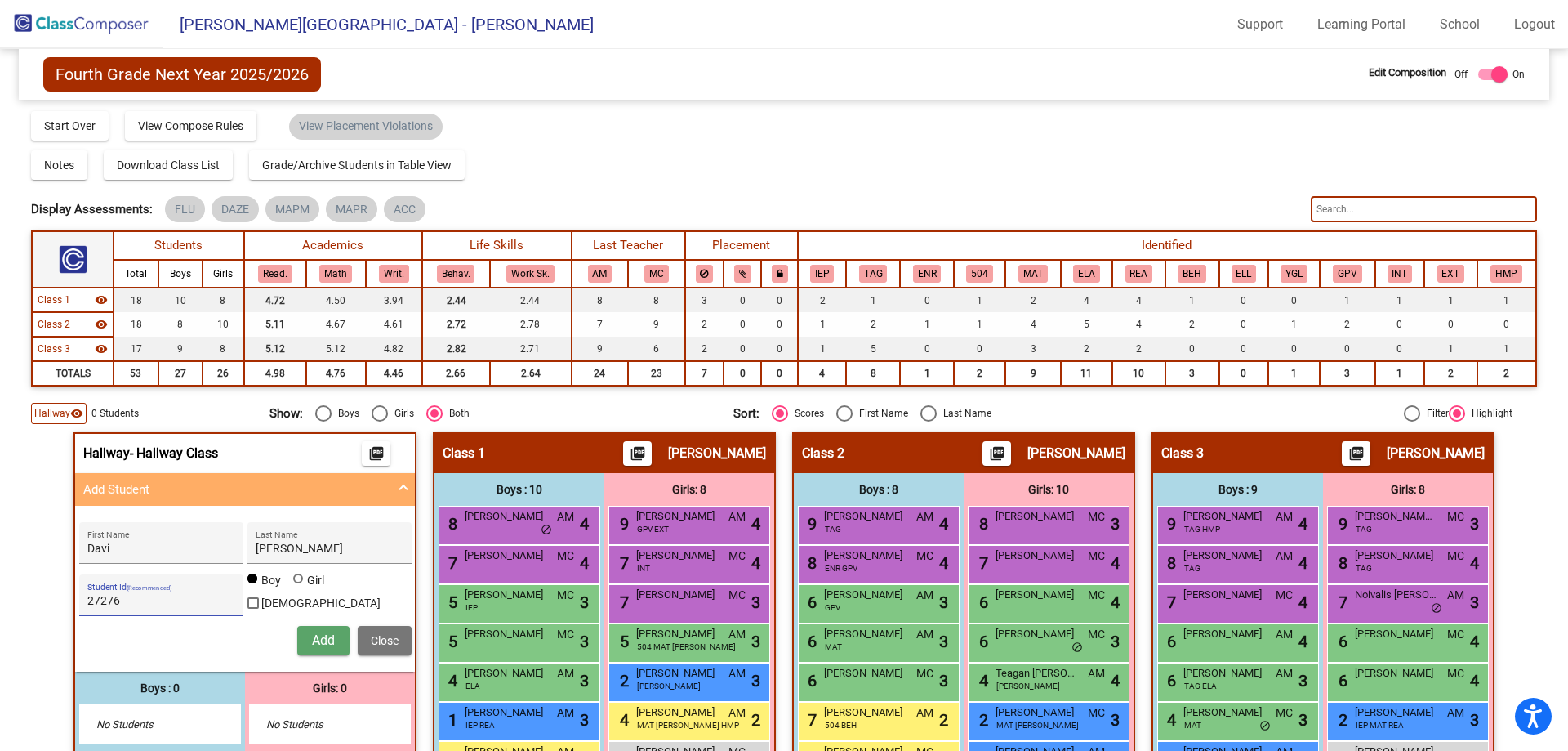
click at [102, 602] on input "27276" at bounding box center [161, 601] width 147 height 13
type input "272276"
click at [325, 634] on span "Add" at bounding box center [324, 639] width 23 height 16
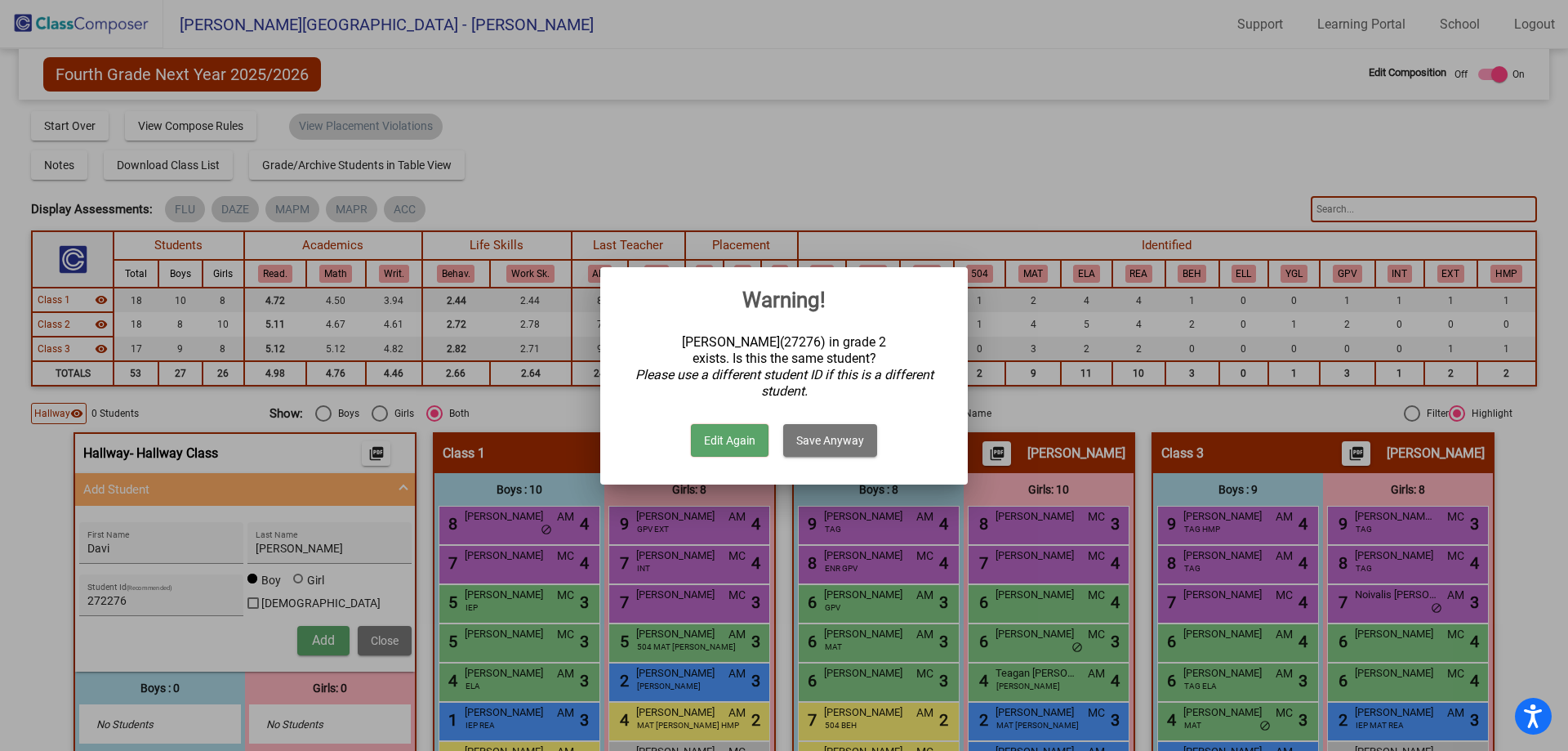
click at [843, 431] on button "Save Anyway" at bounding box center [830, 440] width 94 height 33
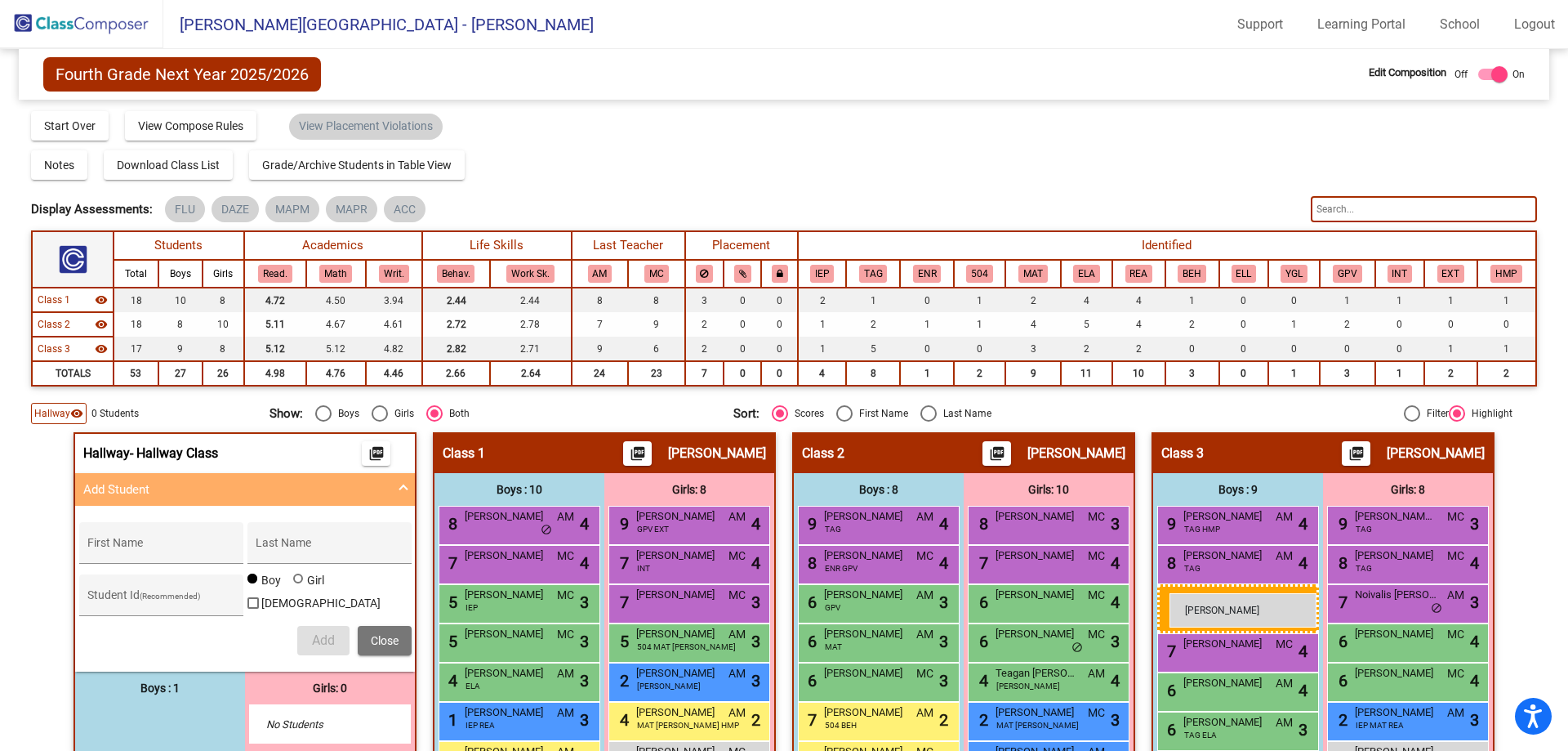
drag, startPoint x: 143, startPoint y: 717, endPoint x: 1170, endPoint y: 593, distance: 1034.5
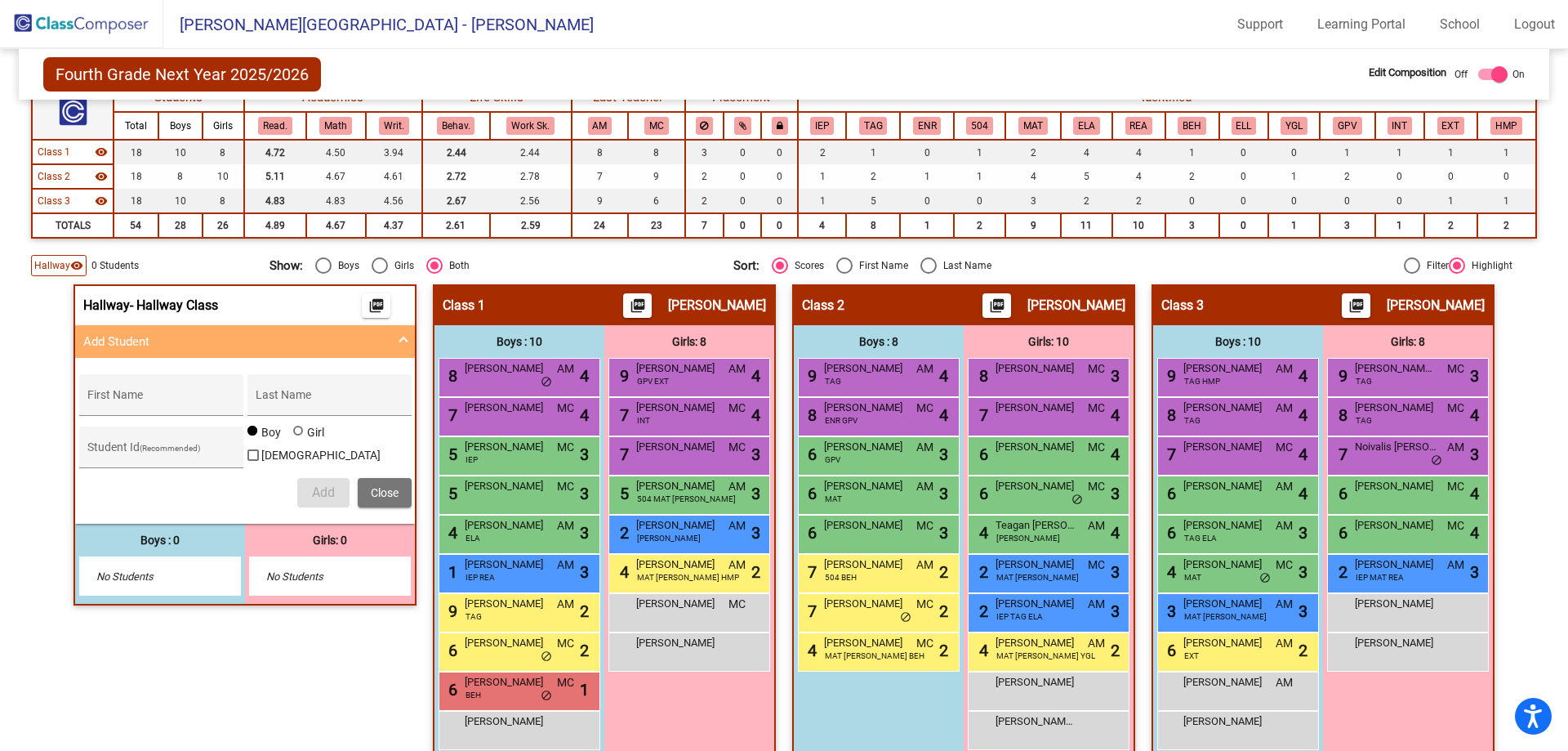
scroll to position [173, 0]
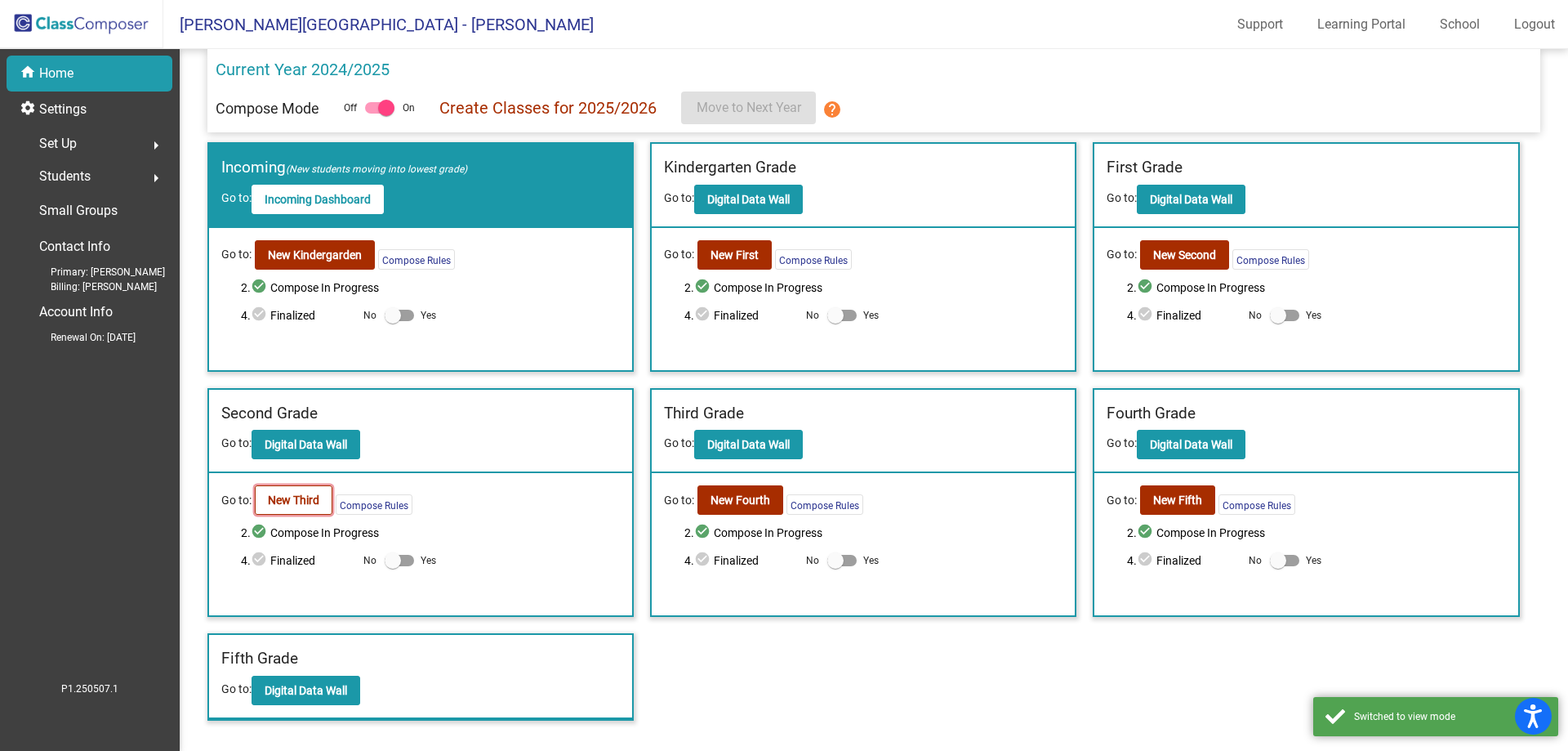
click at [286, 503] on b "New Third" at bounding box center [293, 500] width 52 height 13
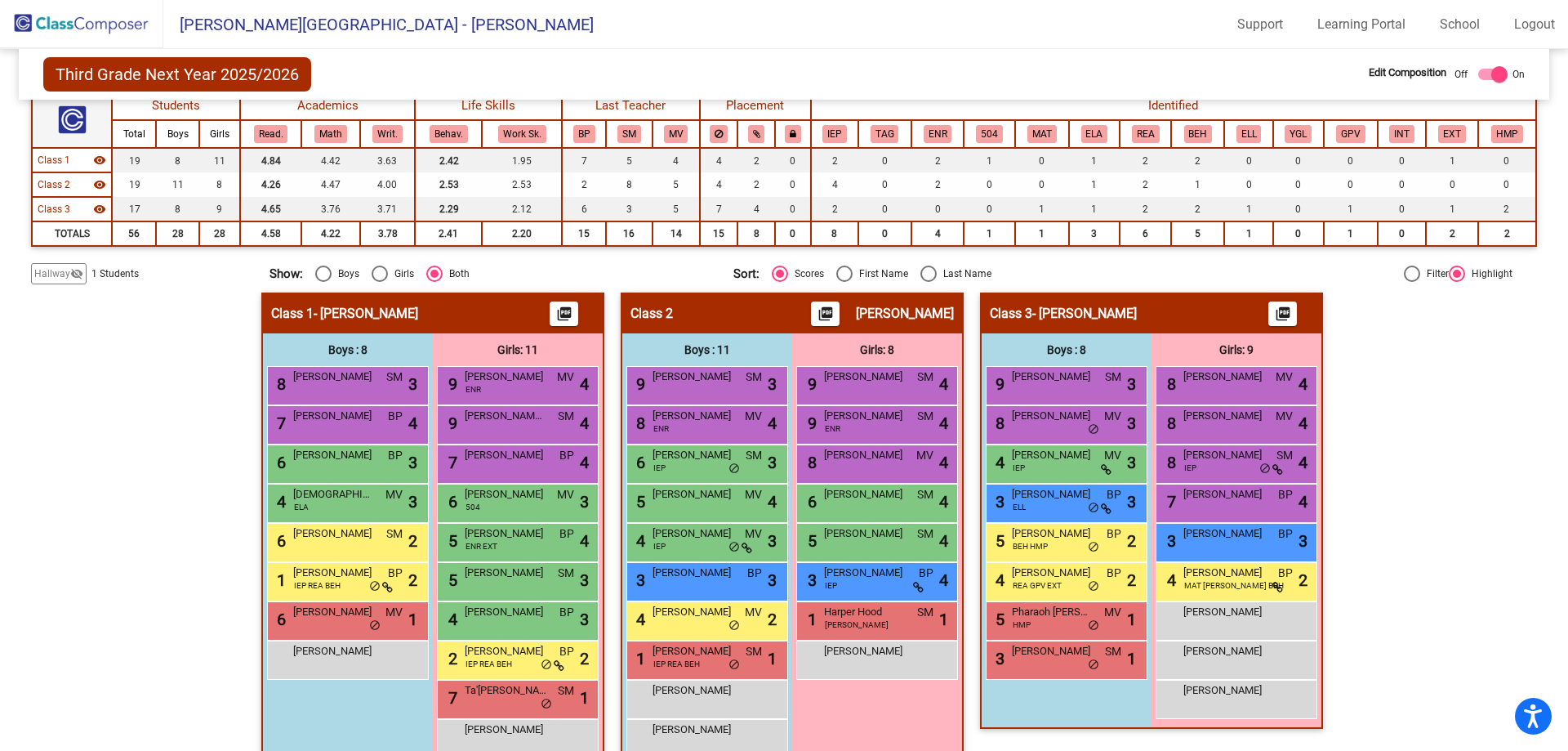
scroll to position [212, 0]
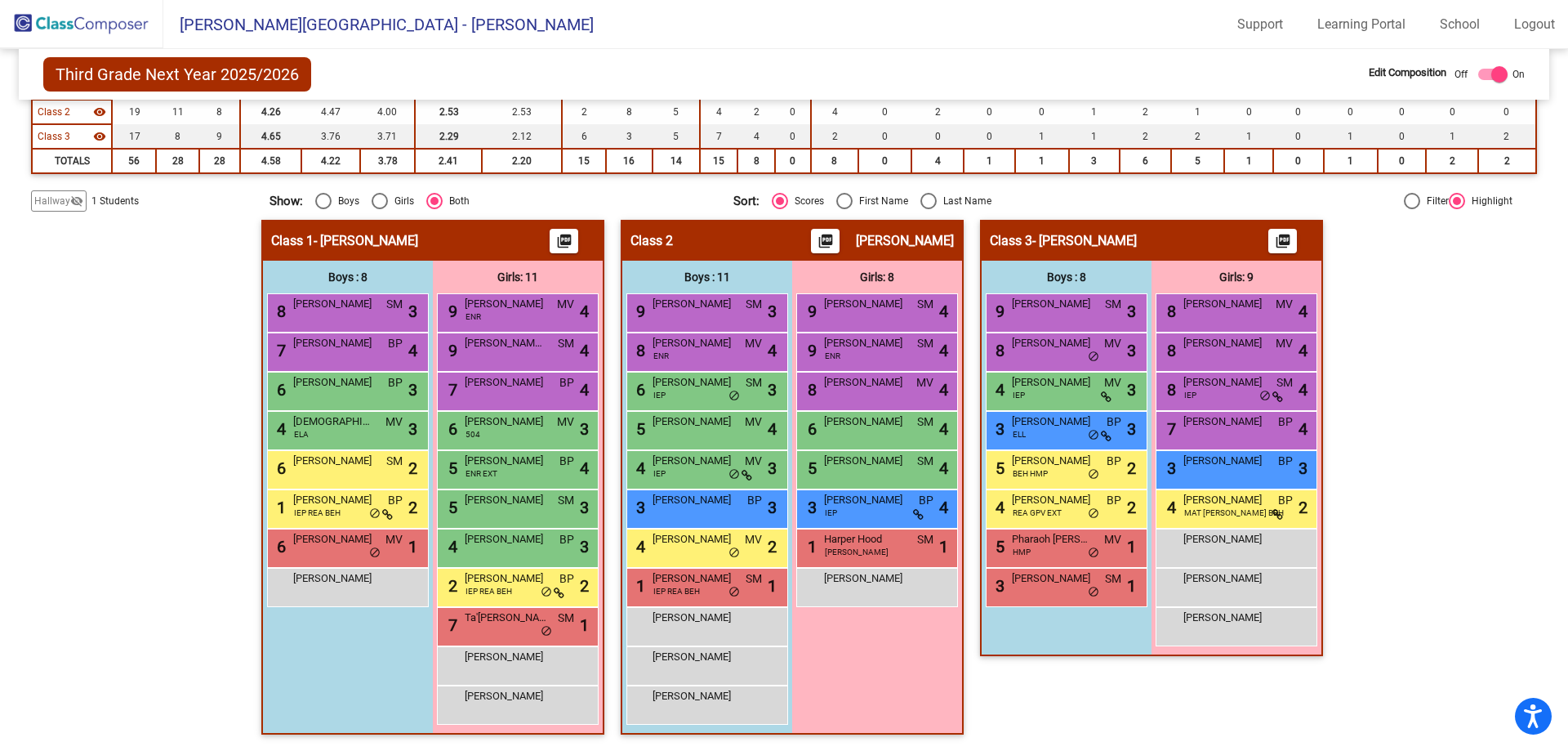
click at [49, 200] on span "Hallway" at bounding box center [52, 201] width 36 height 15
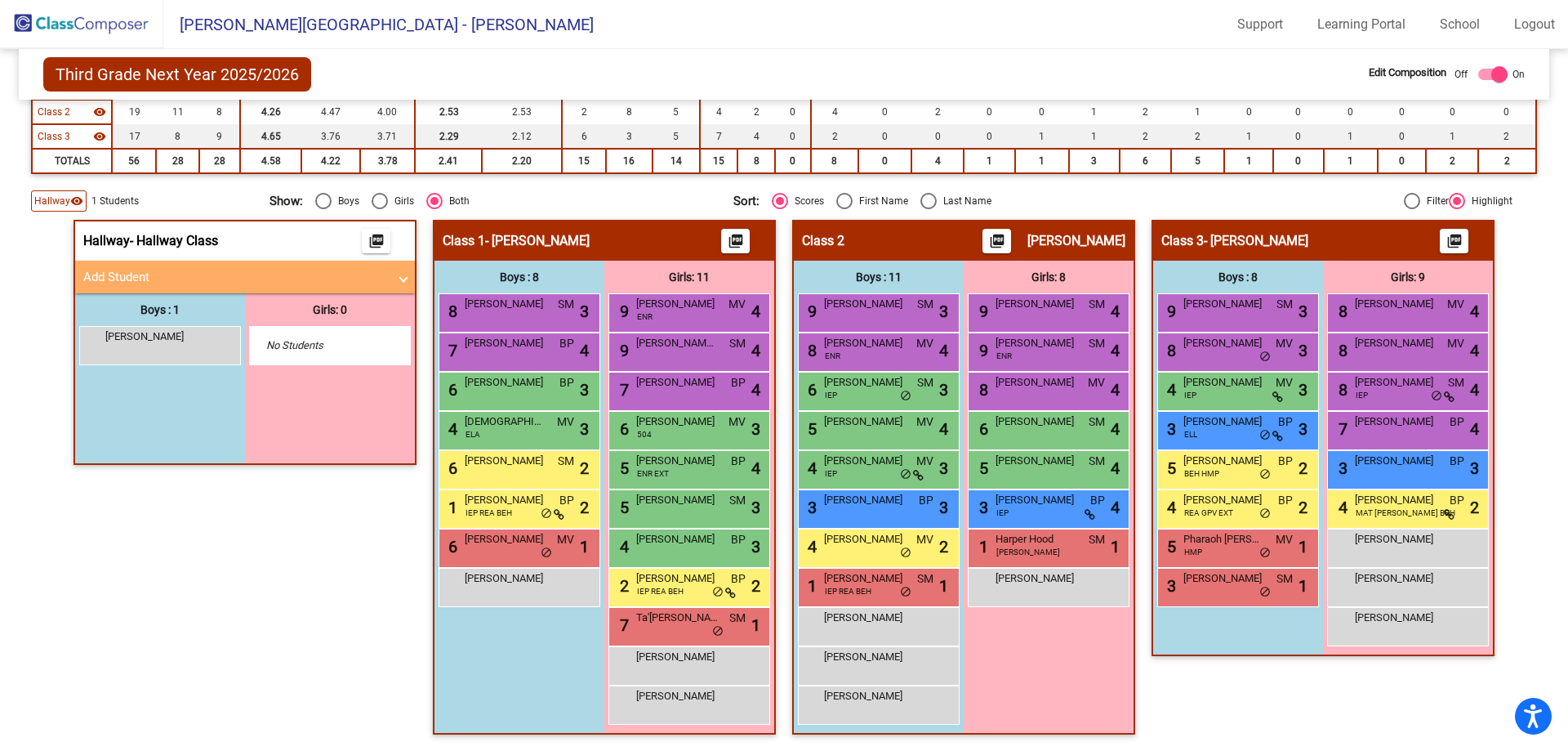
click at [120, 268] on mat-panel-title "Add Student" at bounding box center [235, 277] width 304 height 19
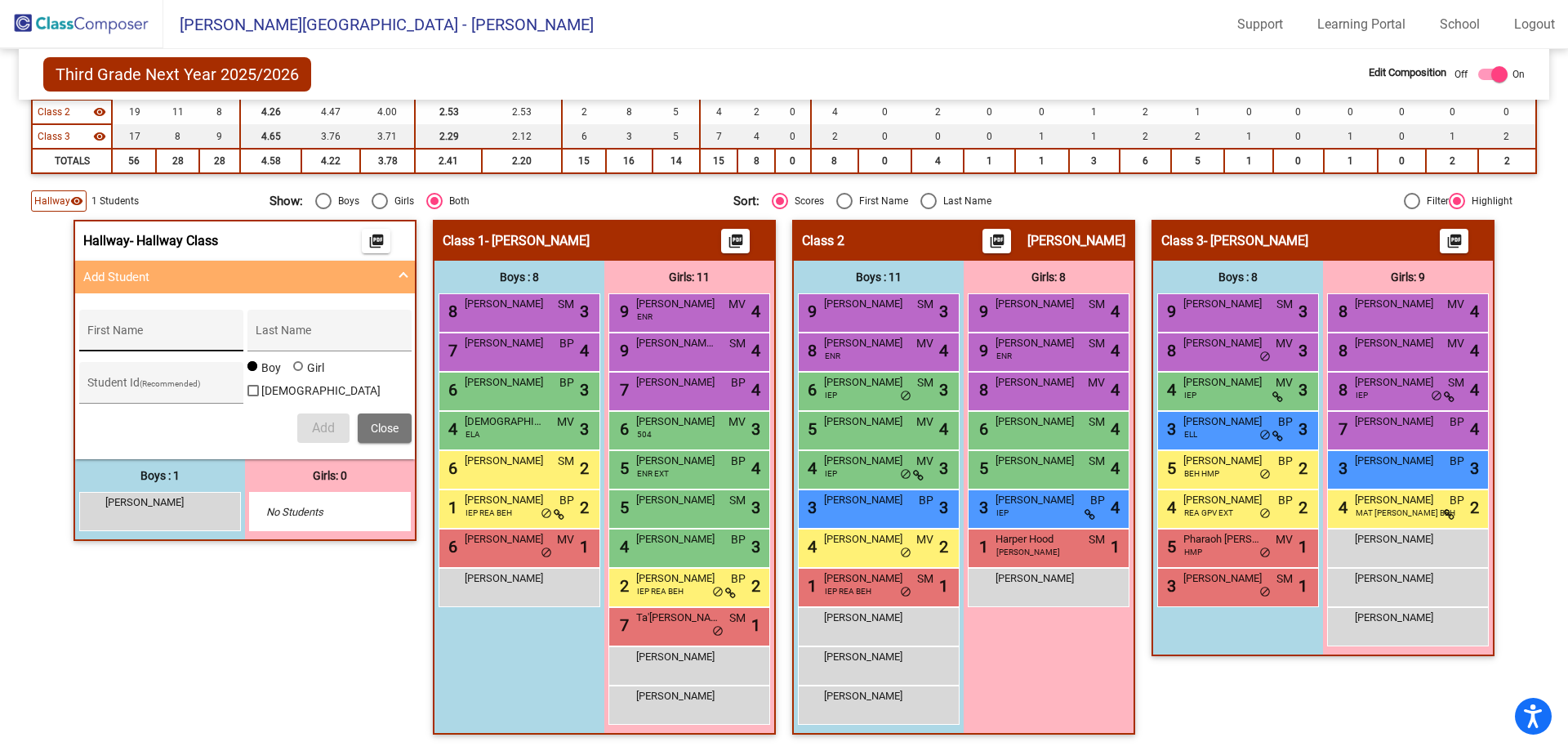
click at [125, 327] on div "First Name" at bounding box center [161, 335] width 147 height 34
type input "Amorie"
type input "K"
type input "Hoch"
click at [118, 378] on div "Student Id (Recommended)" at bounding box center [161, 386] width 147 height 34
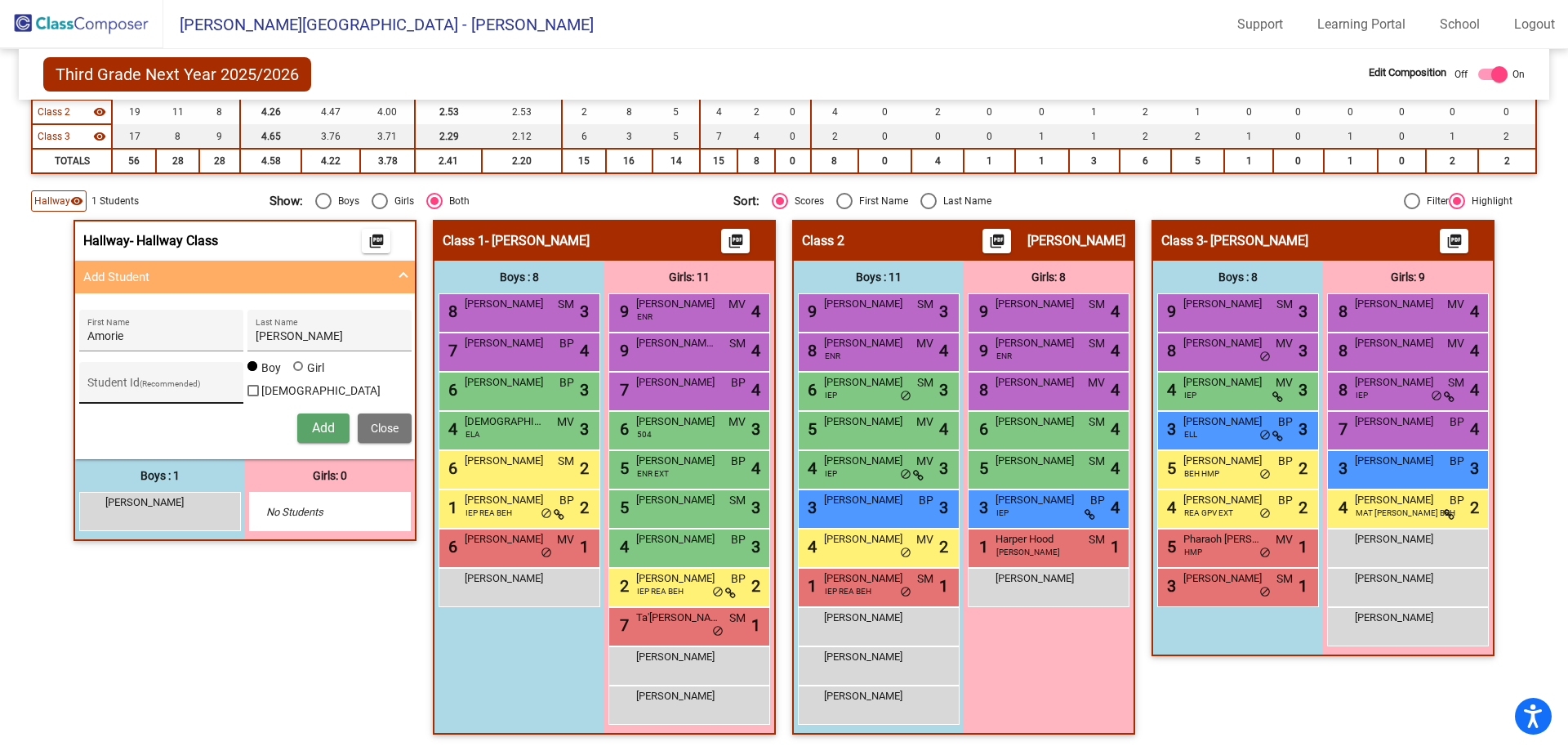
click at [117, 379] on div "Student Id (Recommended)" at bounding box center [161, 386] width 147 height 34
type input "269200"
click at [293, 371] on div at bounding box center [298, 366] width 10 height 10
click at [299, 375] on input "Girl" at bounding box center [299, 374] width 1 height 1
radio input "true"
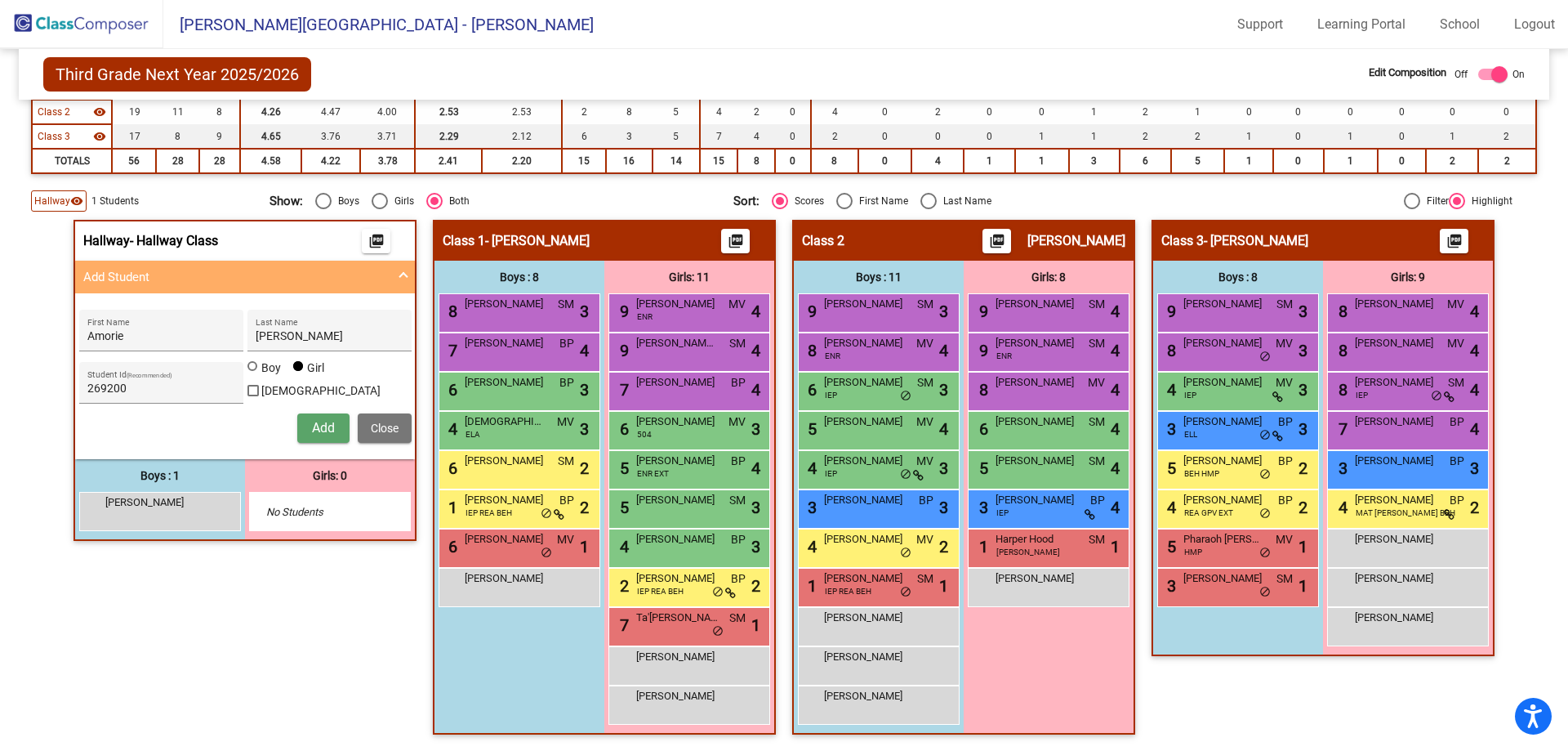
click at [322, 424] on span "Add" at bounding box center [324, 427] width 23 height 16
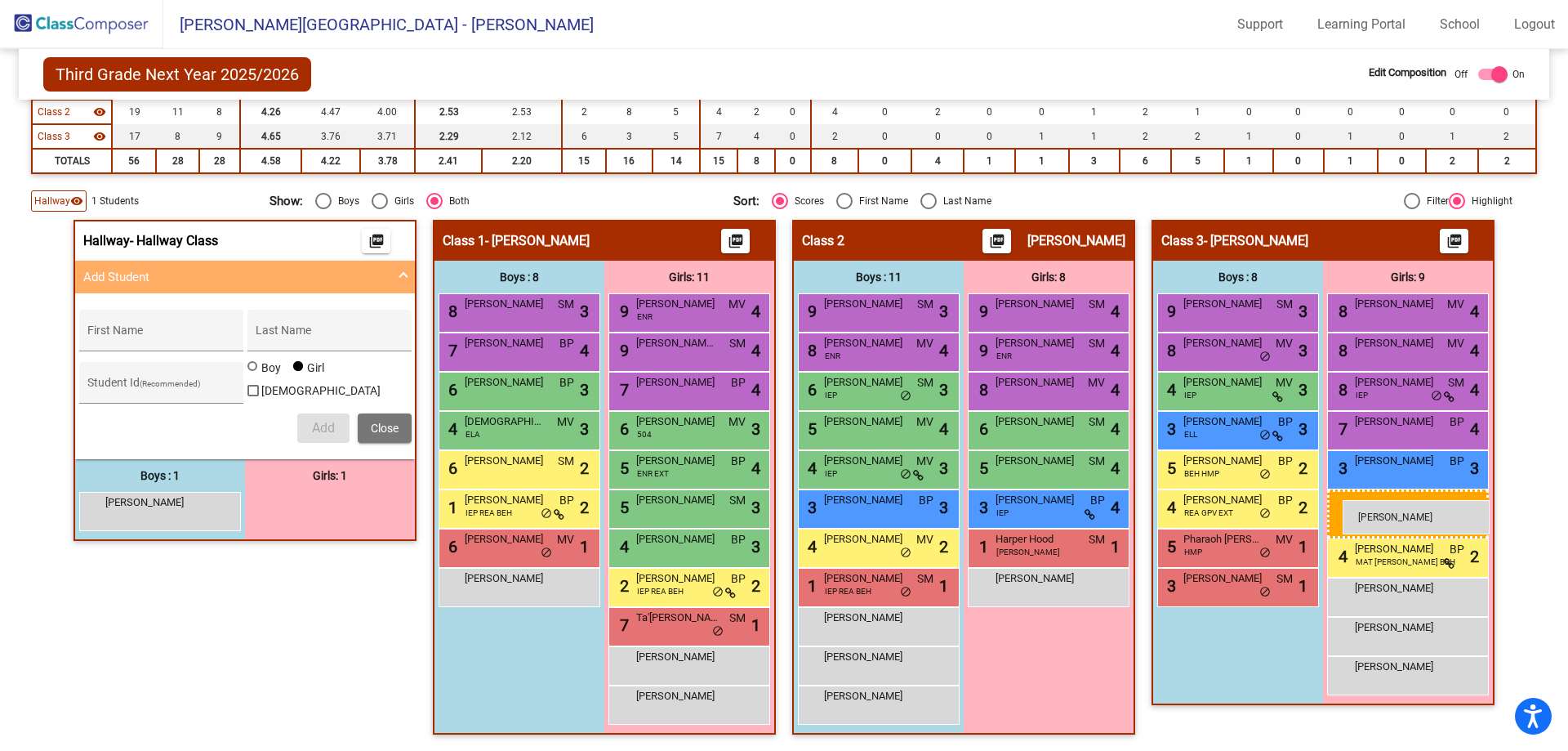
drag, startPoint x: 344, startPoint y: 498, endPoint x: 1343, endPoint y: 500, distance: 999.0
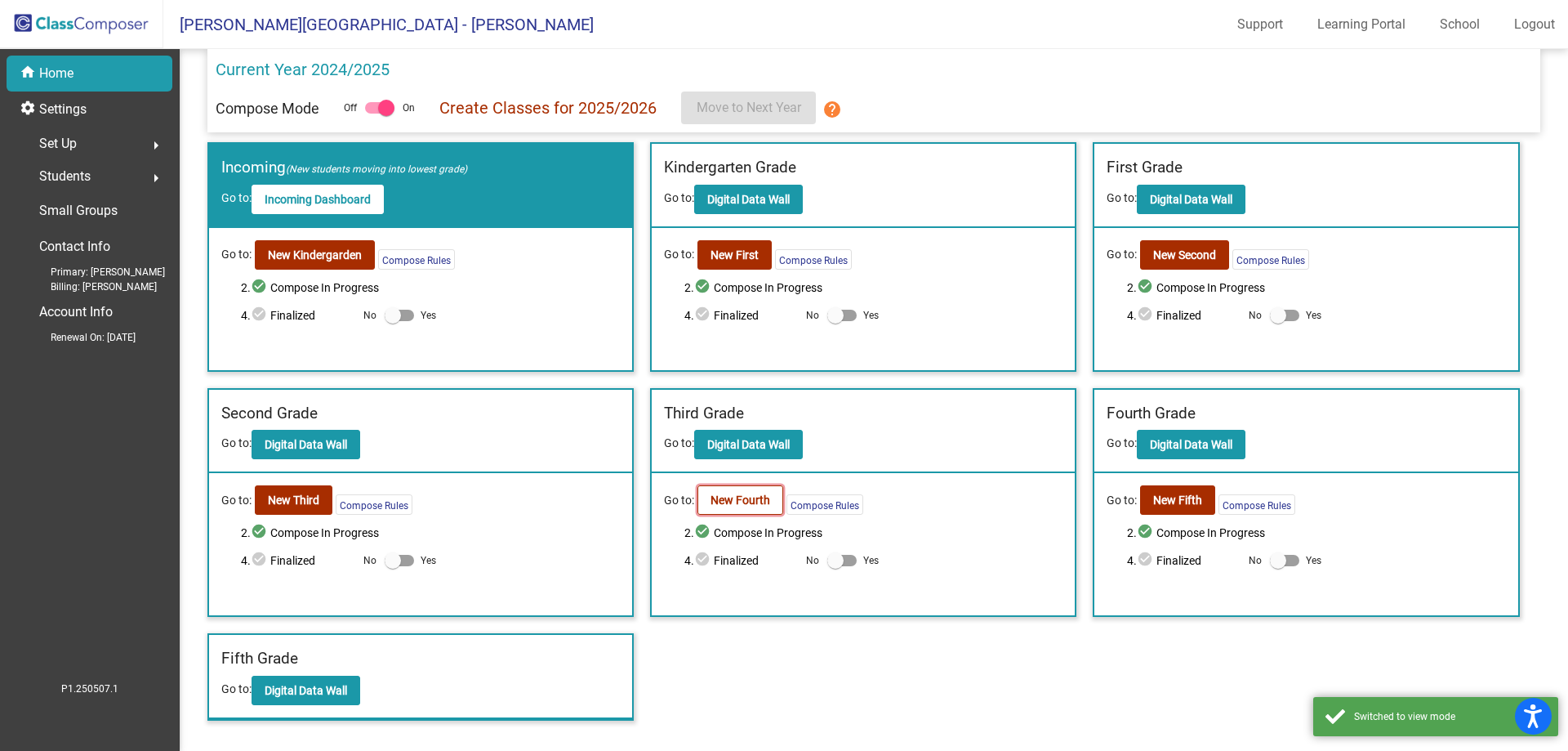
click at [713, 502] on b "New Fourth" at bounding box center [740, 500] width 60 height 13
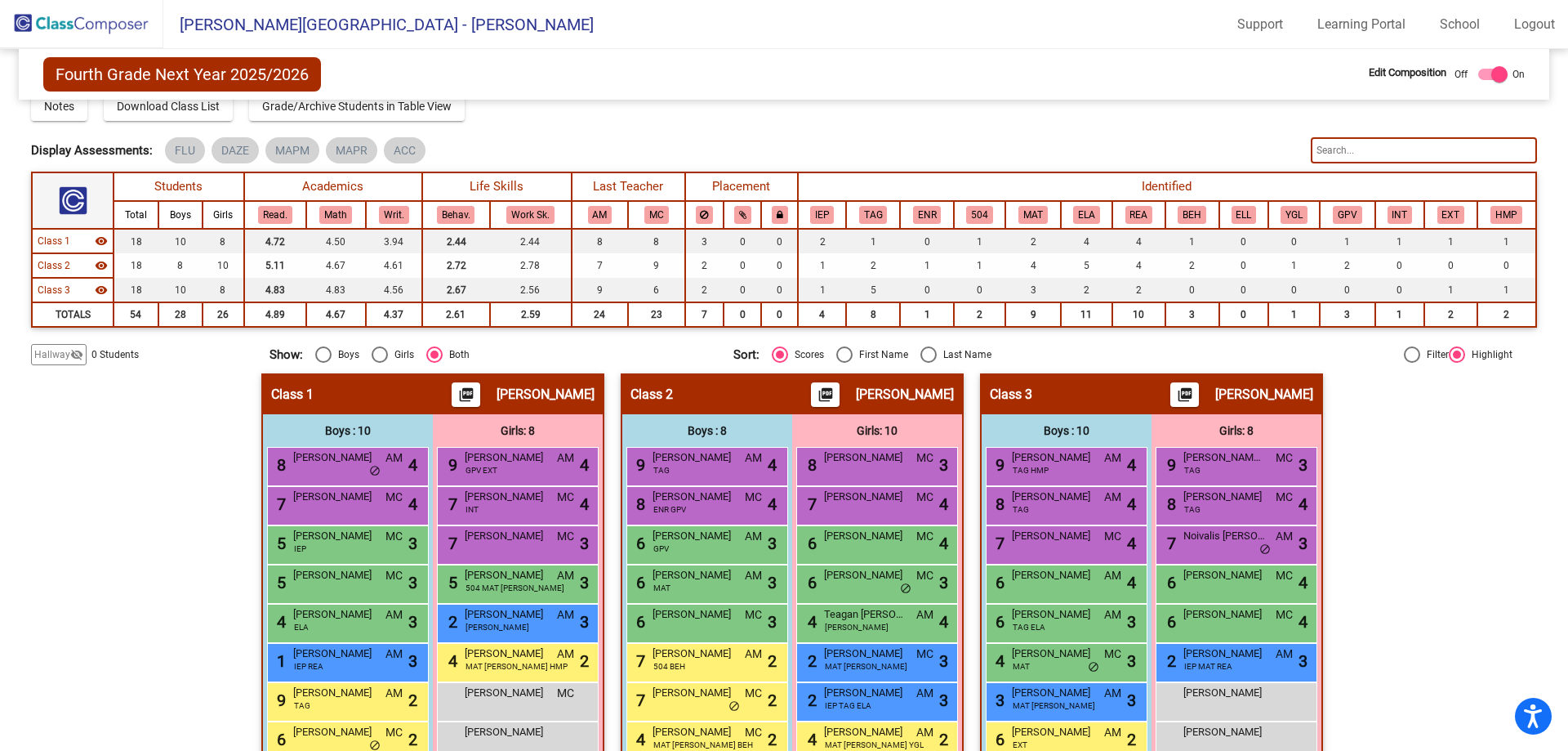
scroll to position [173, 0]
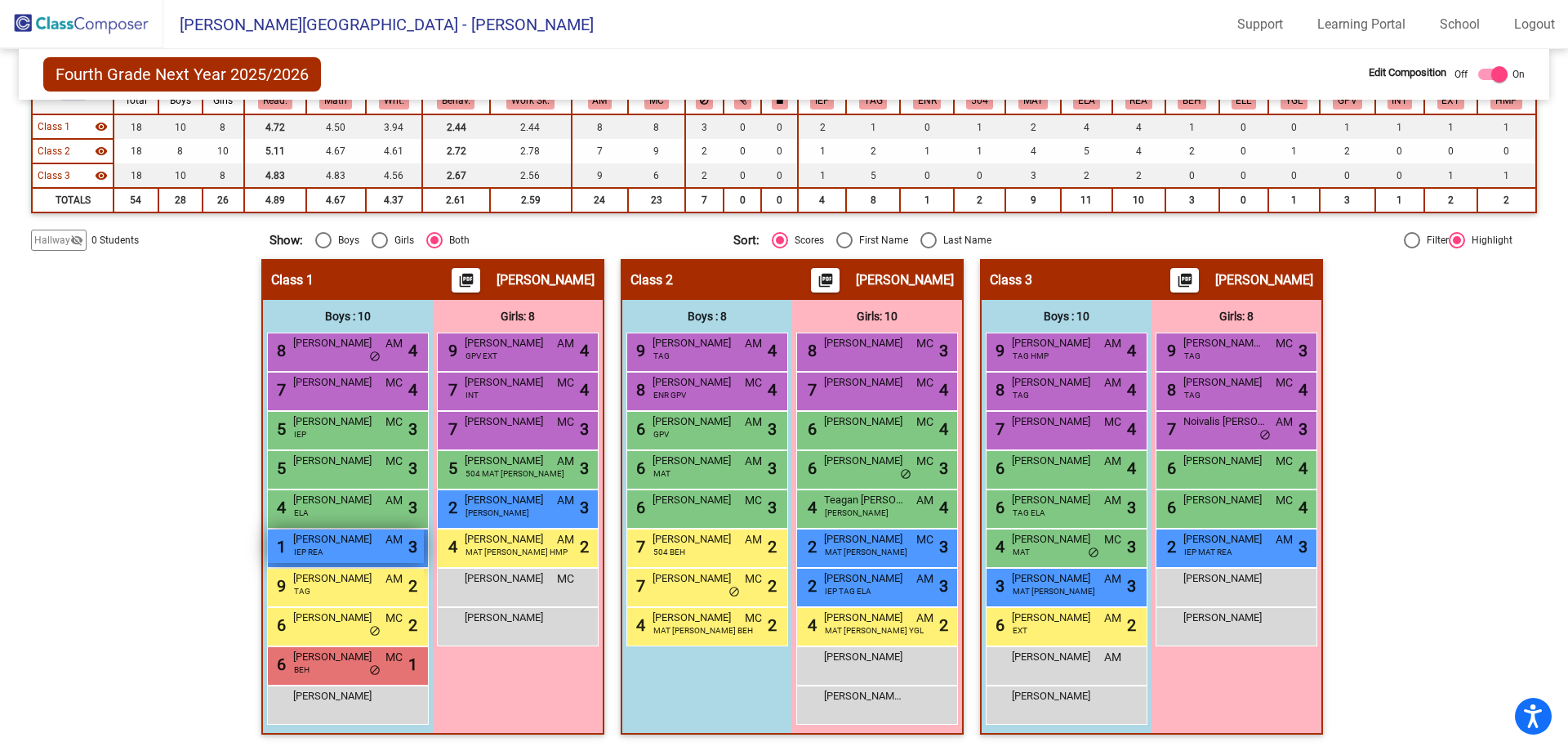
click at [350, 544] on span "Caleb Newby" at bounding box center [334, 539] width 82 height 16
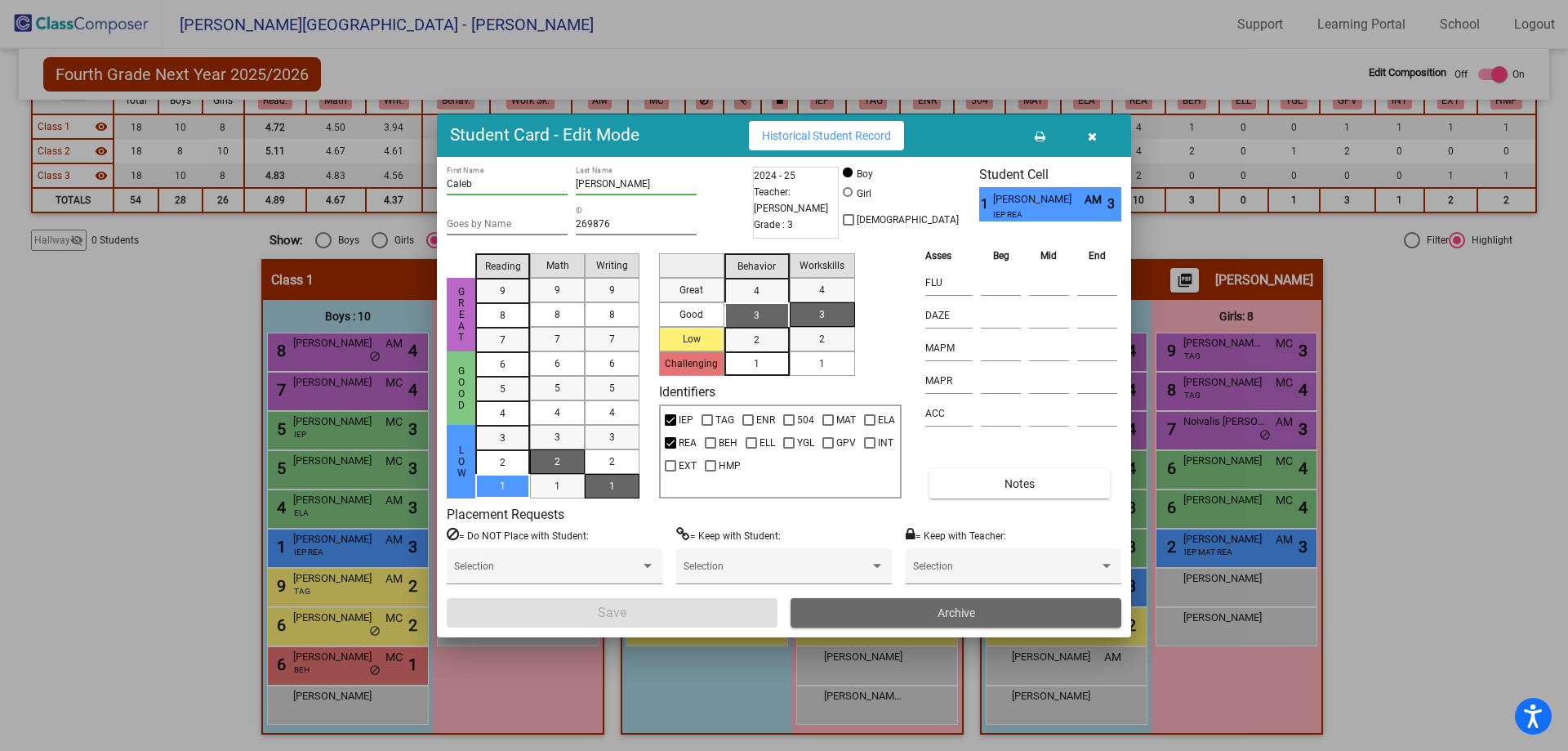
click at [1010, 609] on button "Archive" at bounding box center [957, 612] width 331 height 30
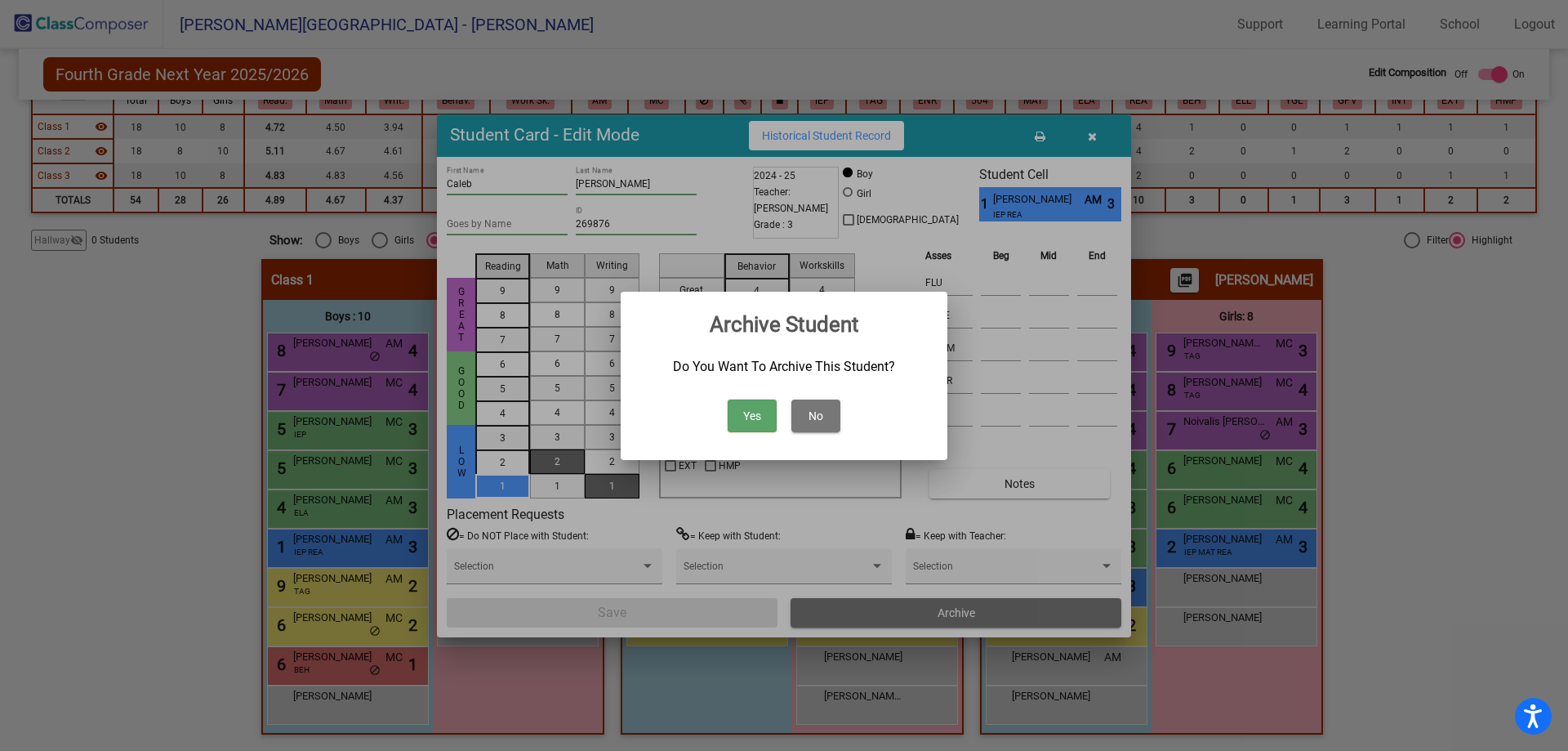
click at [818, 412] on button "No" at bounding box center [816, 416] width 49 height 33
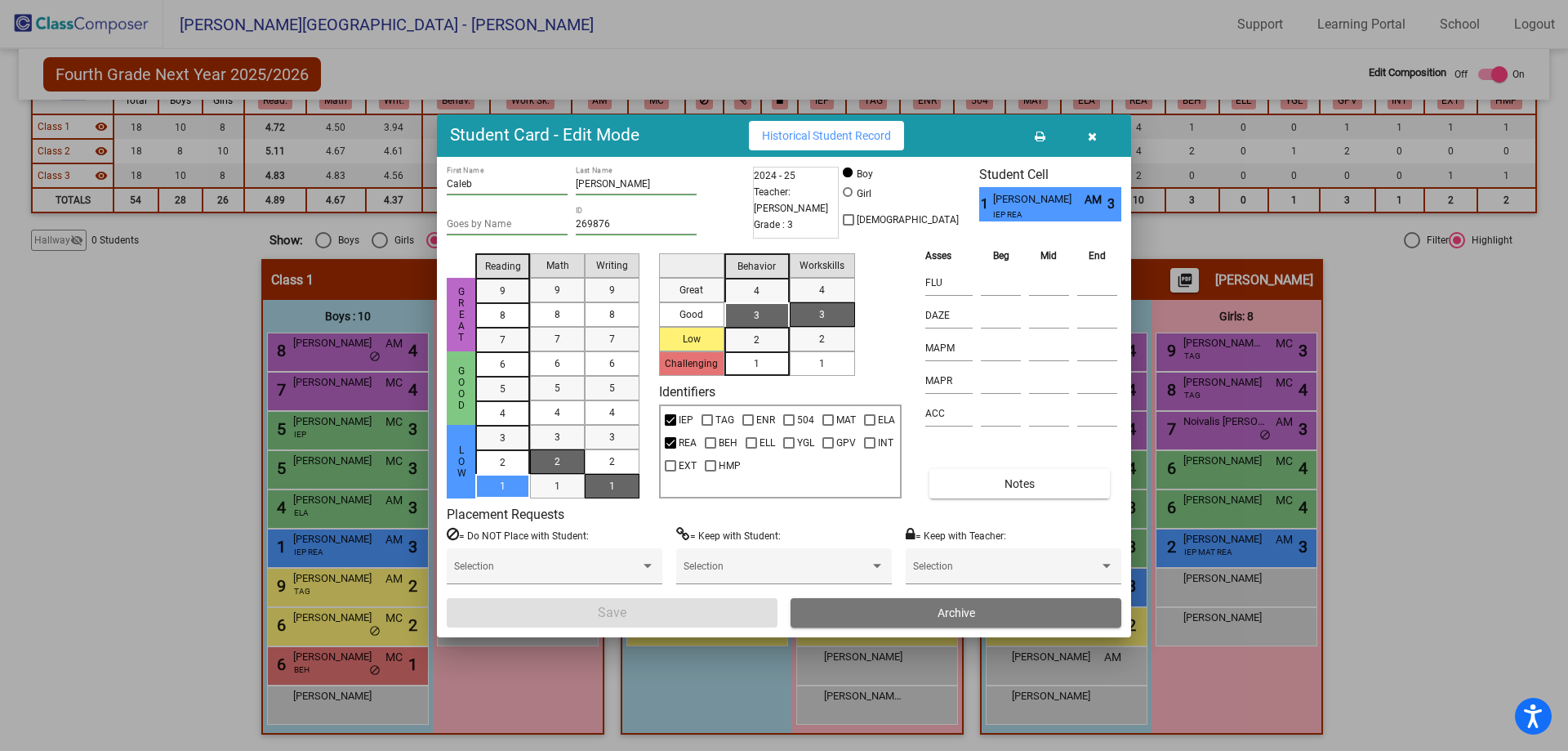
click at [1100, 125] on button "button" at bounding box center [1092, 135] width 52 height 30
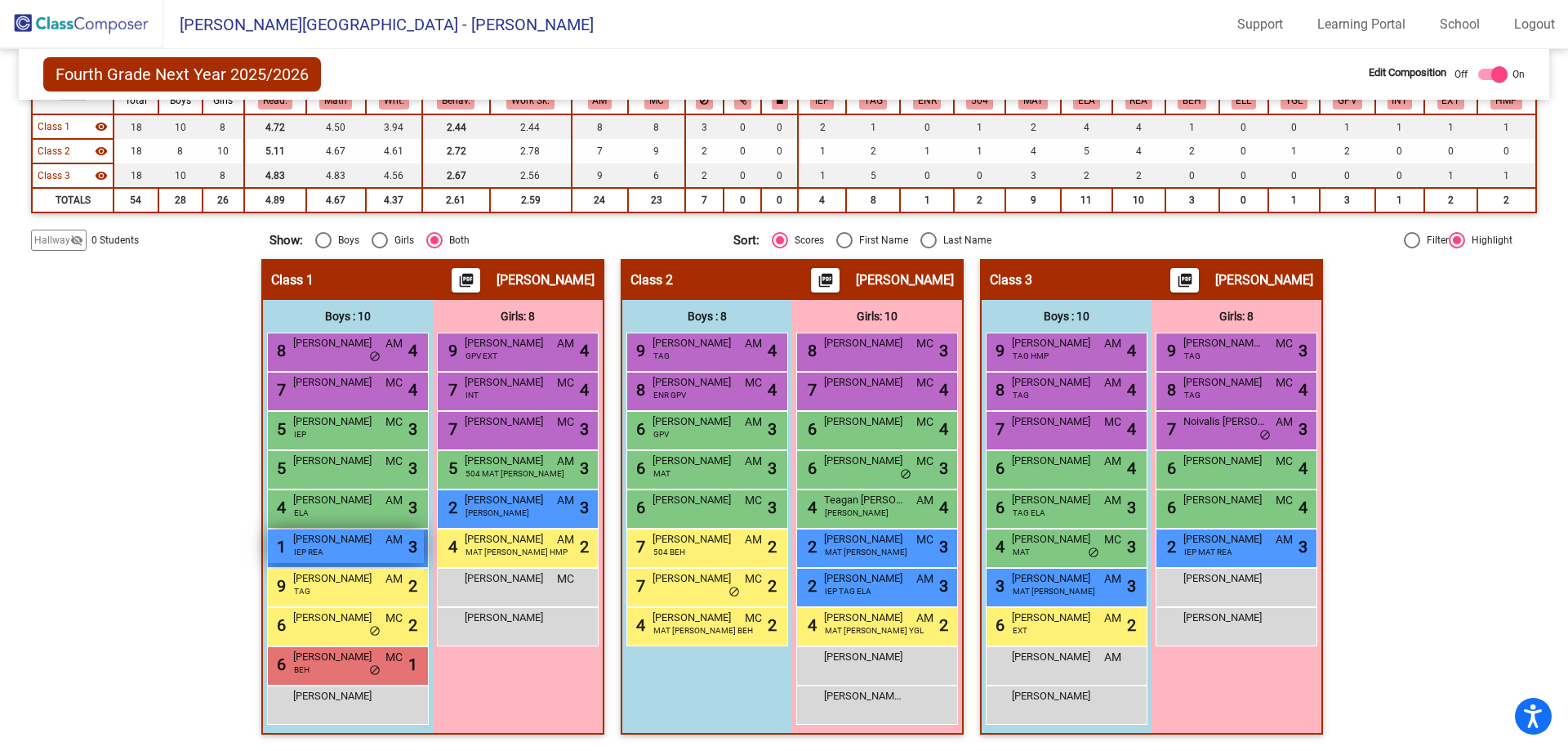
click at [343, 542] on span "Caleb Newby" at bounding box center [334, 539] width 82 height 16
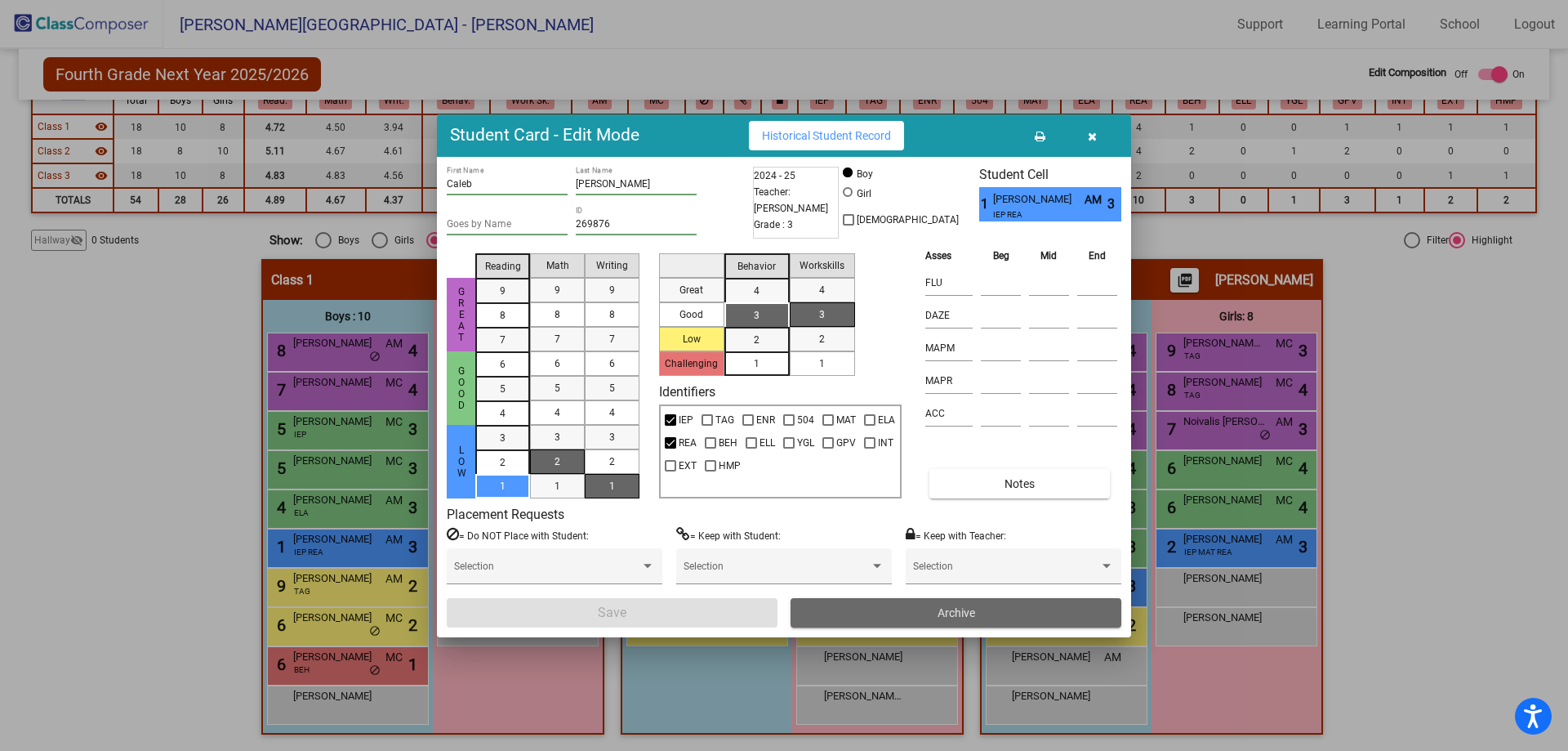
click at [1000, 608] on button "Archive" at bounding box center [957, 612] width 331 height 30
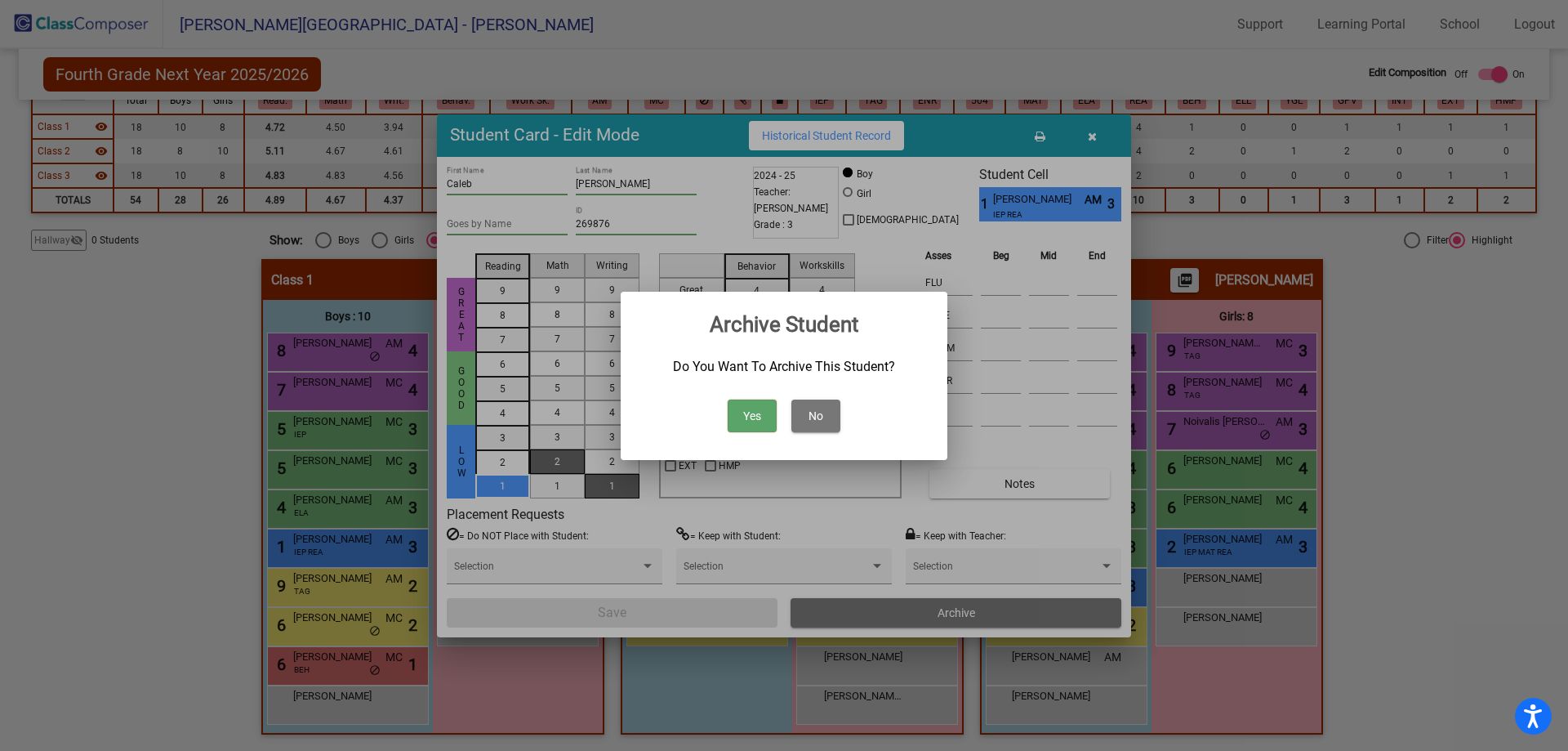
click at [748, 409] on button "Yes" at bounding box center [752, 416] width 49 height 33
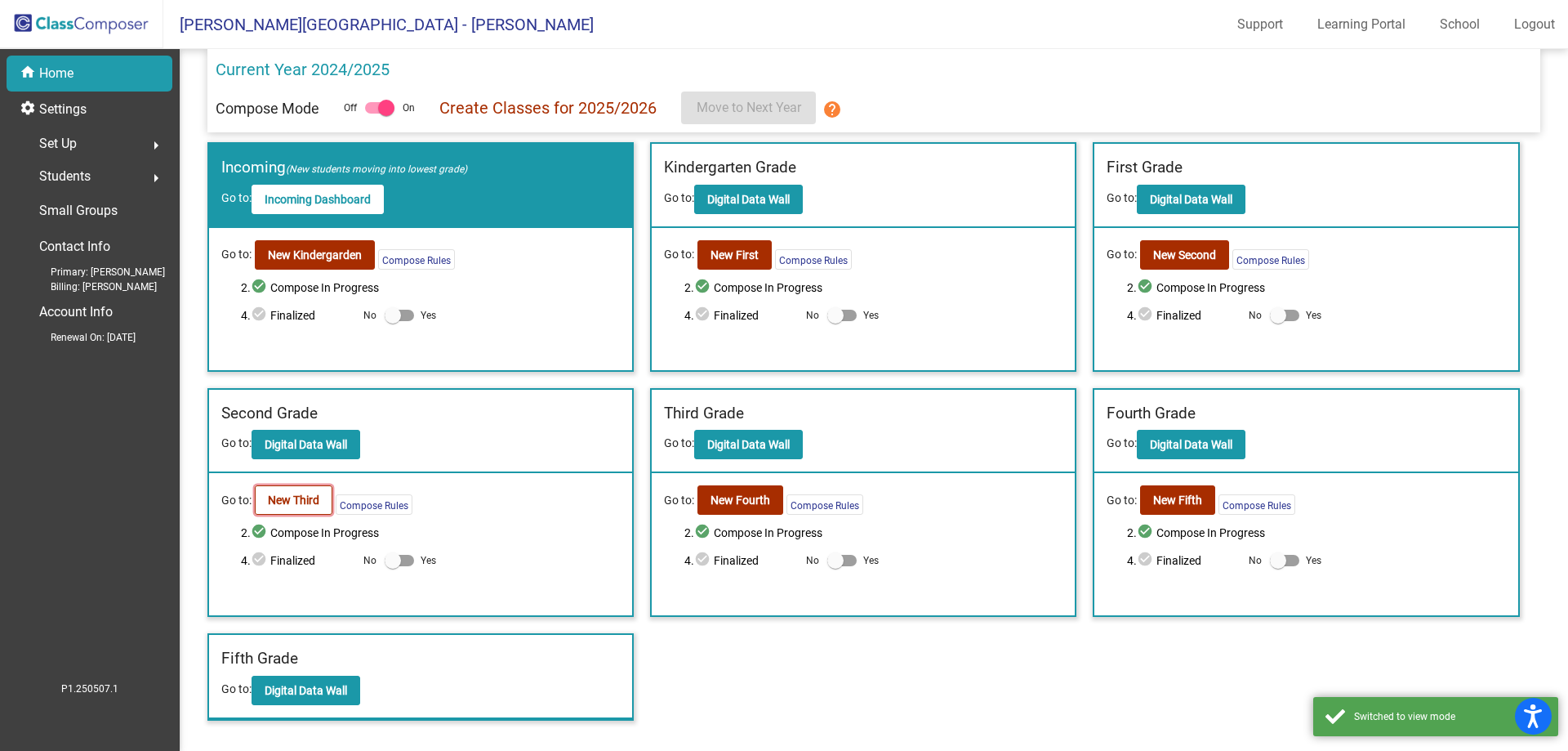
click at [302, 502] on b "New Third" at bounding box center [293, 500] width 52 height 13
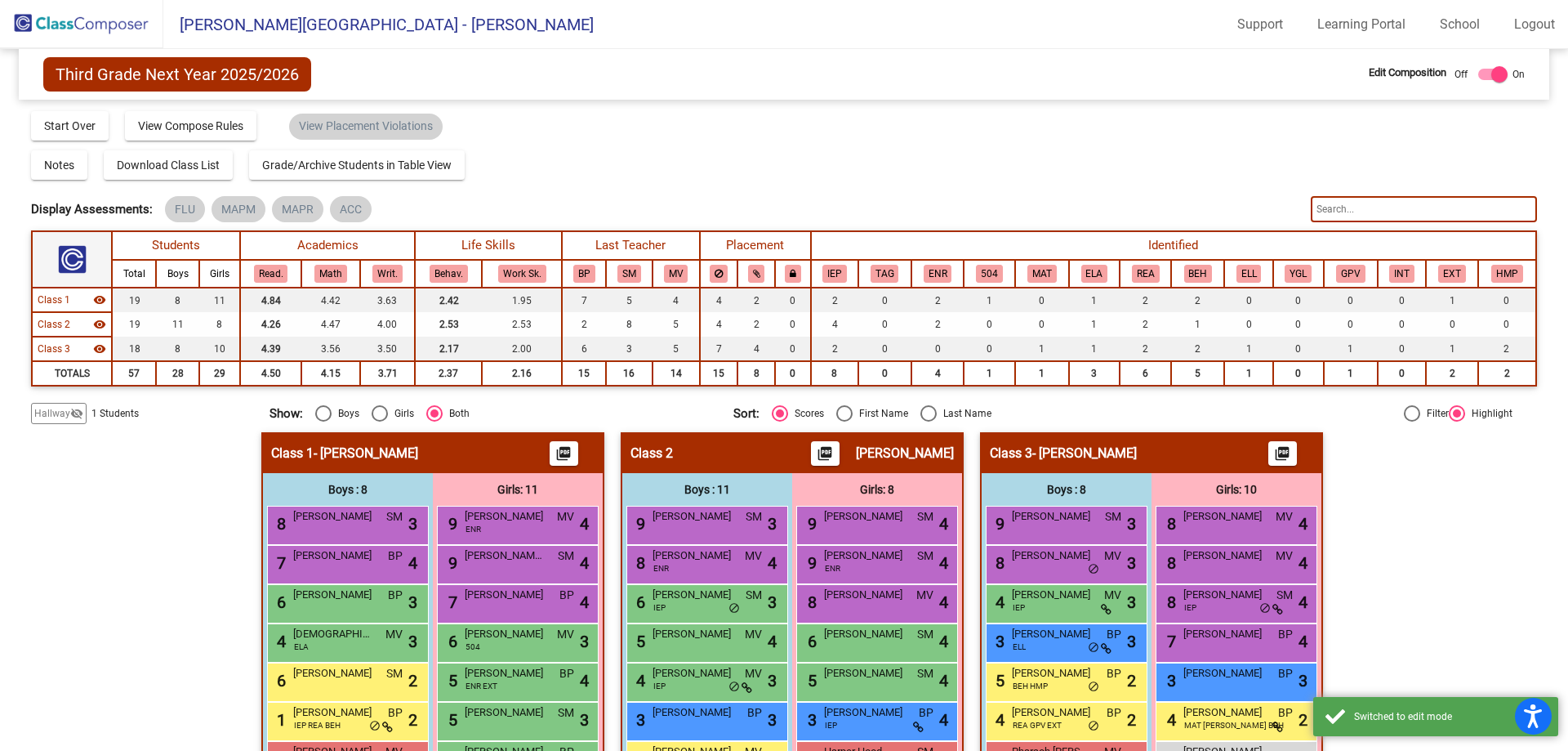
drag, startPoint x: 1557, startPoint y: 479, endPoint x: 1563, endPoint y: 610, distance: 131.1
click at [1563, 610] on mat-sidenav-content "Third Grade Next Year 2025/2026 Edit Composition Off On Incoming Digital Data W…" at bounding box center [784, 400] width 1568 height 702
click at [1502, 574] on div "Hallway - Hallway Class picture_as_pdf Add Student First Name Last Name Student…" at bounding box center [784, 698] width 1506 height 531
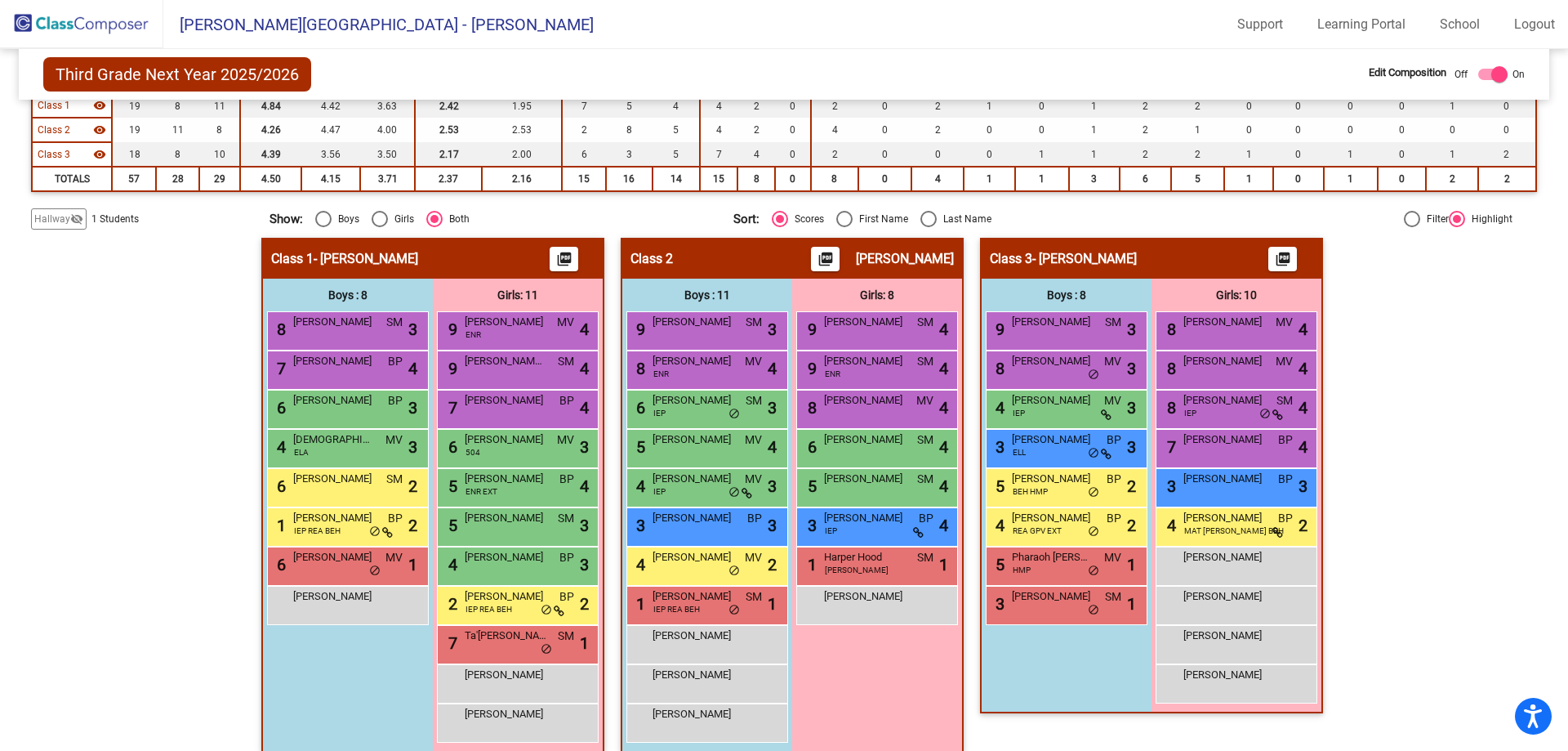
scroll to position [208, 0]
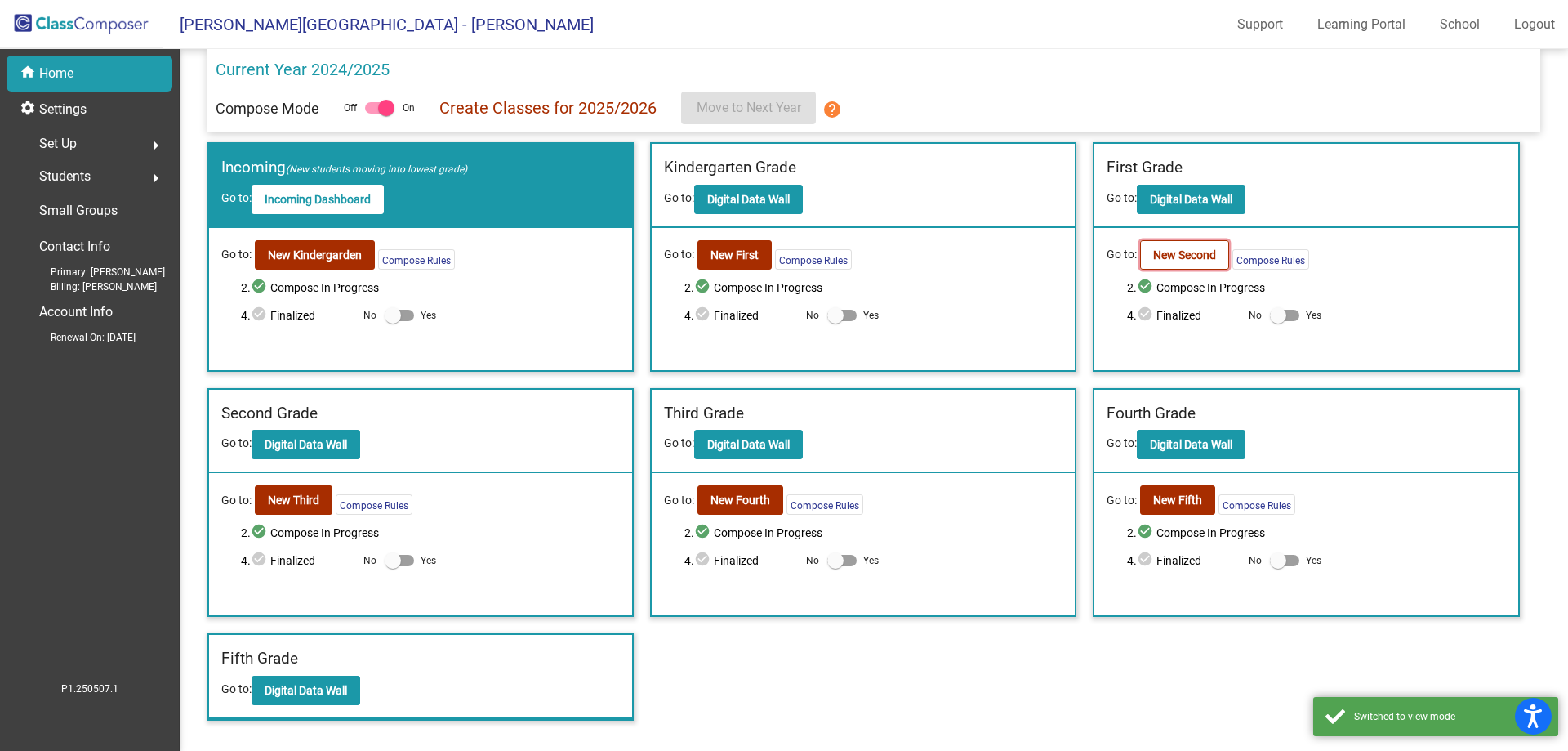
click at [1201, 246] on button "New Second" at bounding box center [1184, 255] width 89 height 30
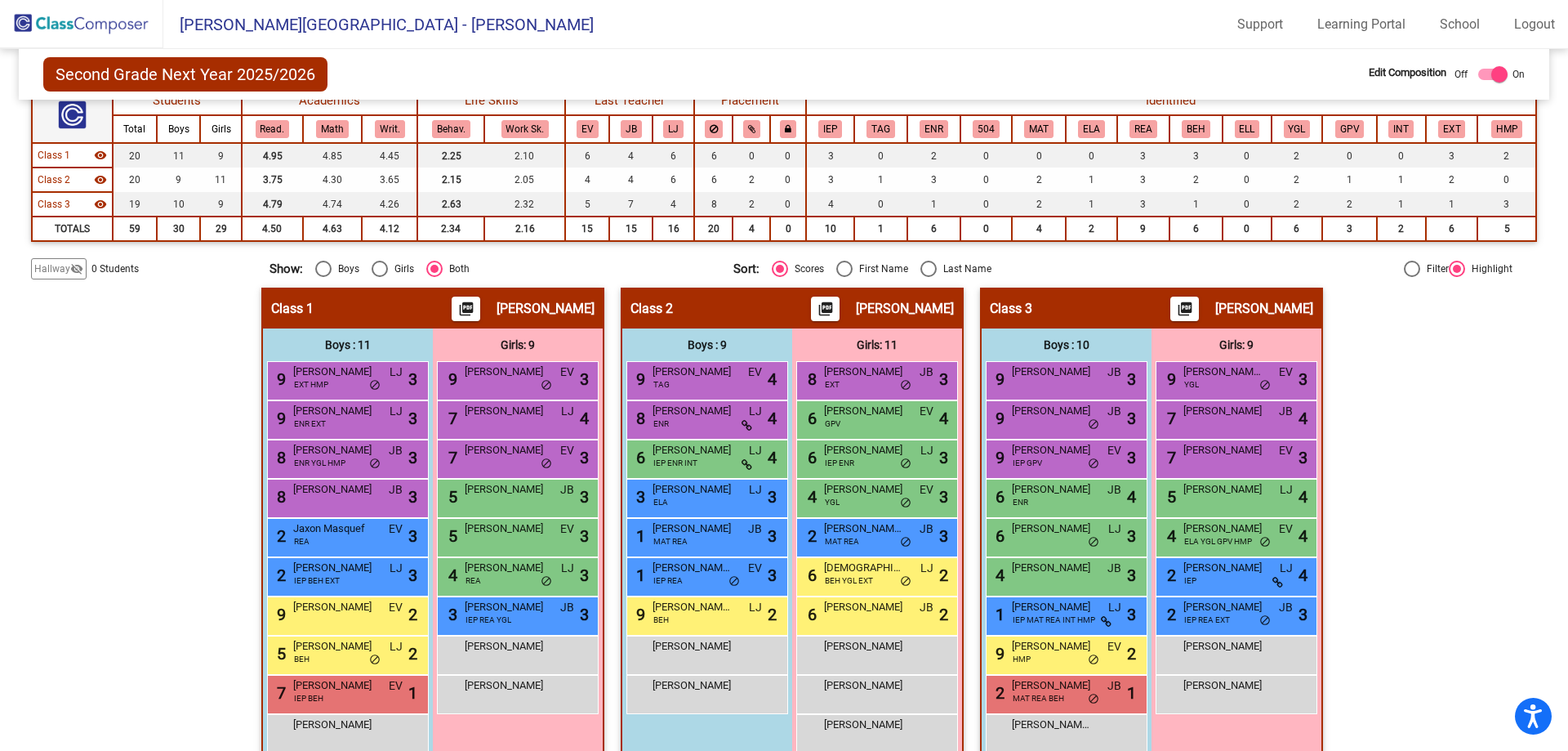
scroll to position [212, 0]
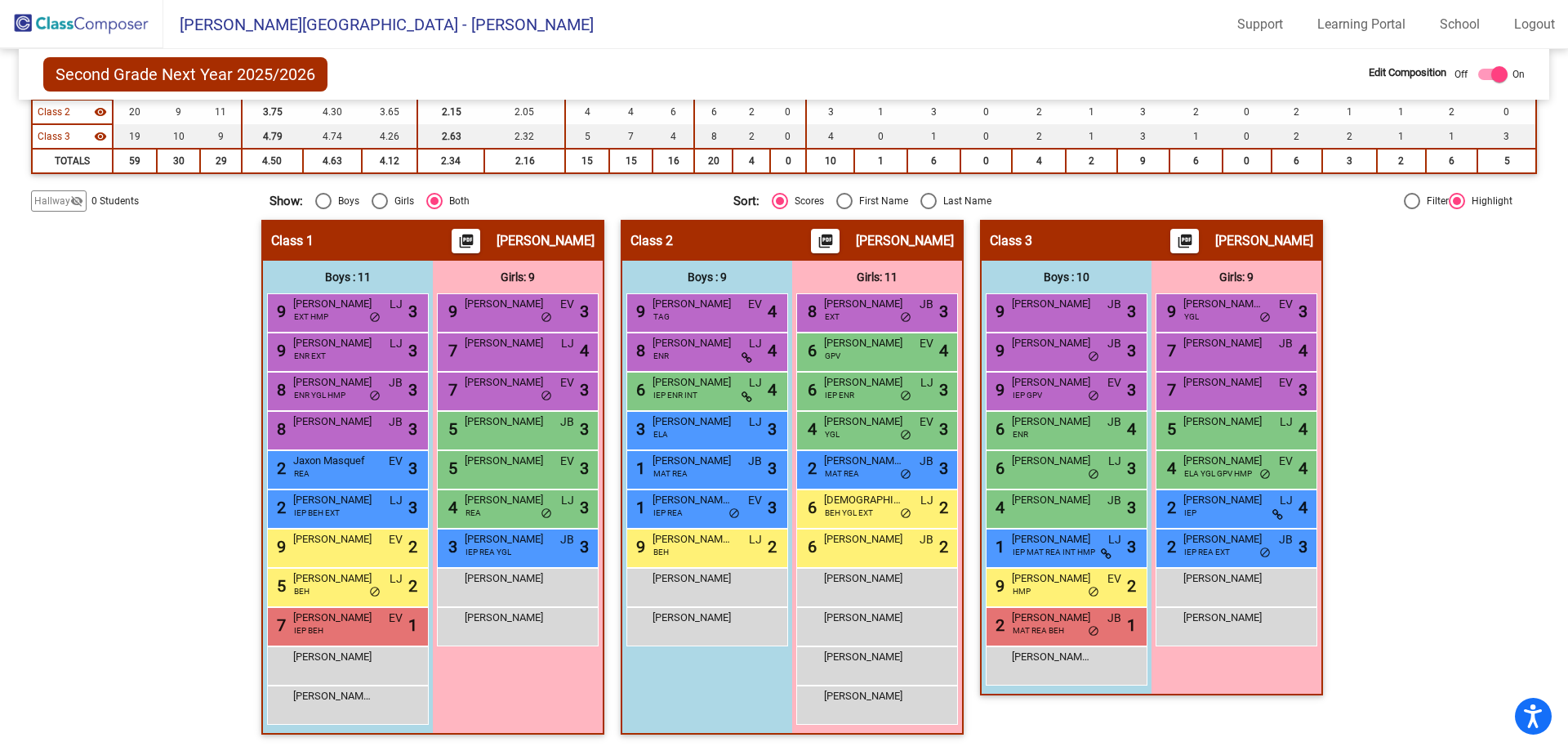
click at [53, 198] on span "Hallway" at bounding box center [52, 201] width 36 height 15
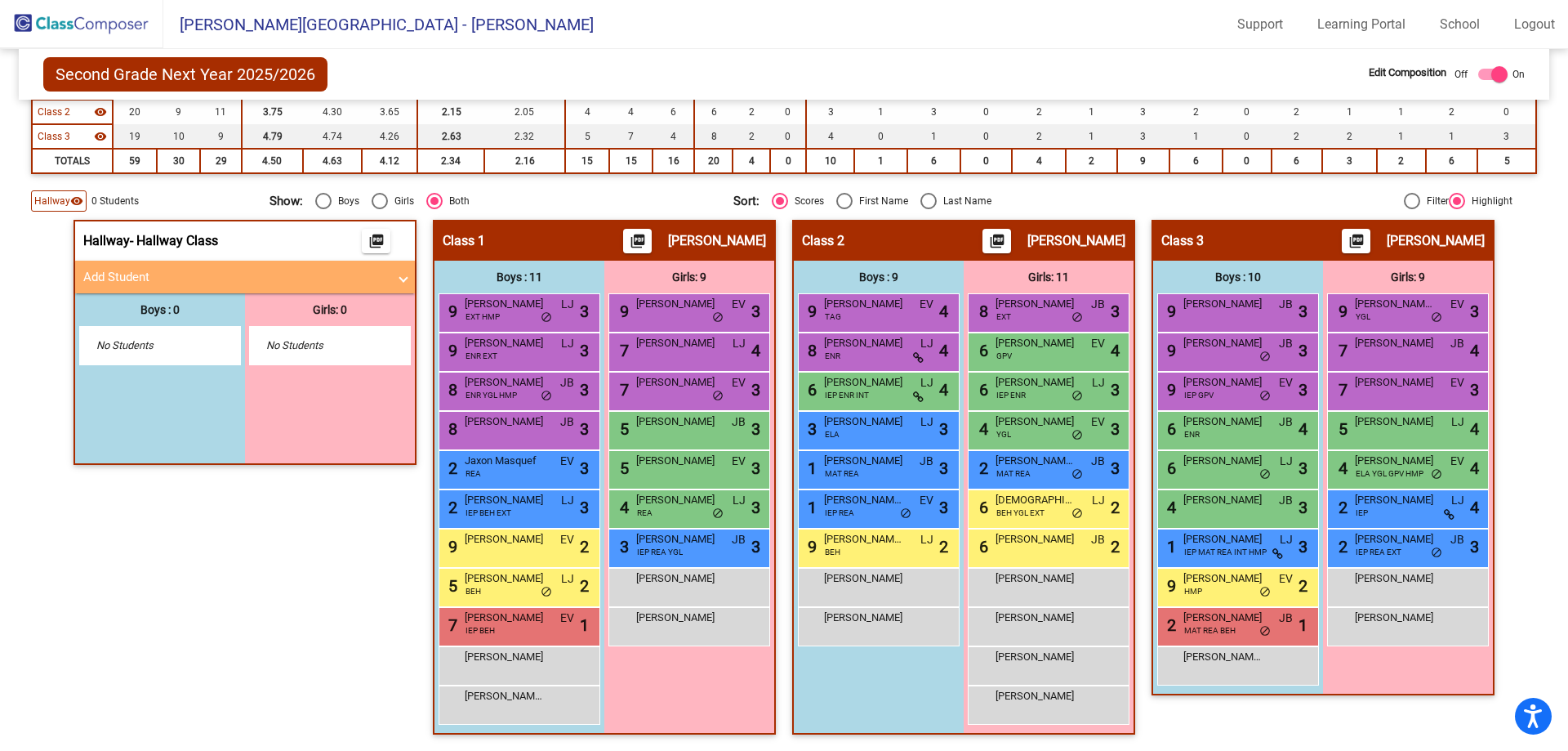
click at [154, 275] on mat-panel-title "Add Student" at bounding box center [235, 277] width 304 height 19
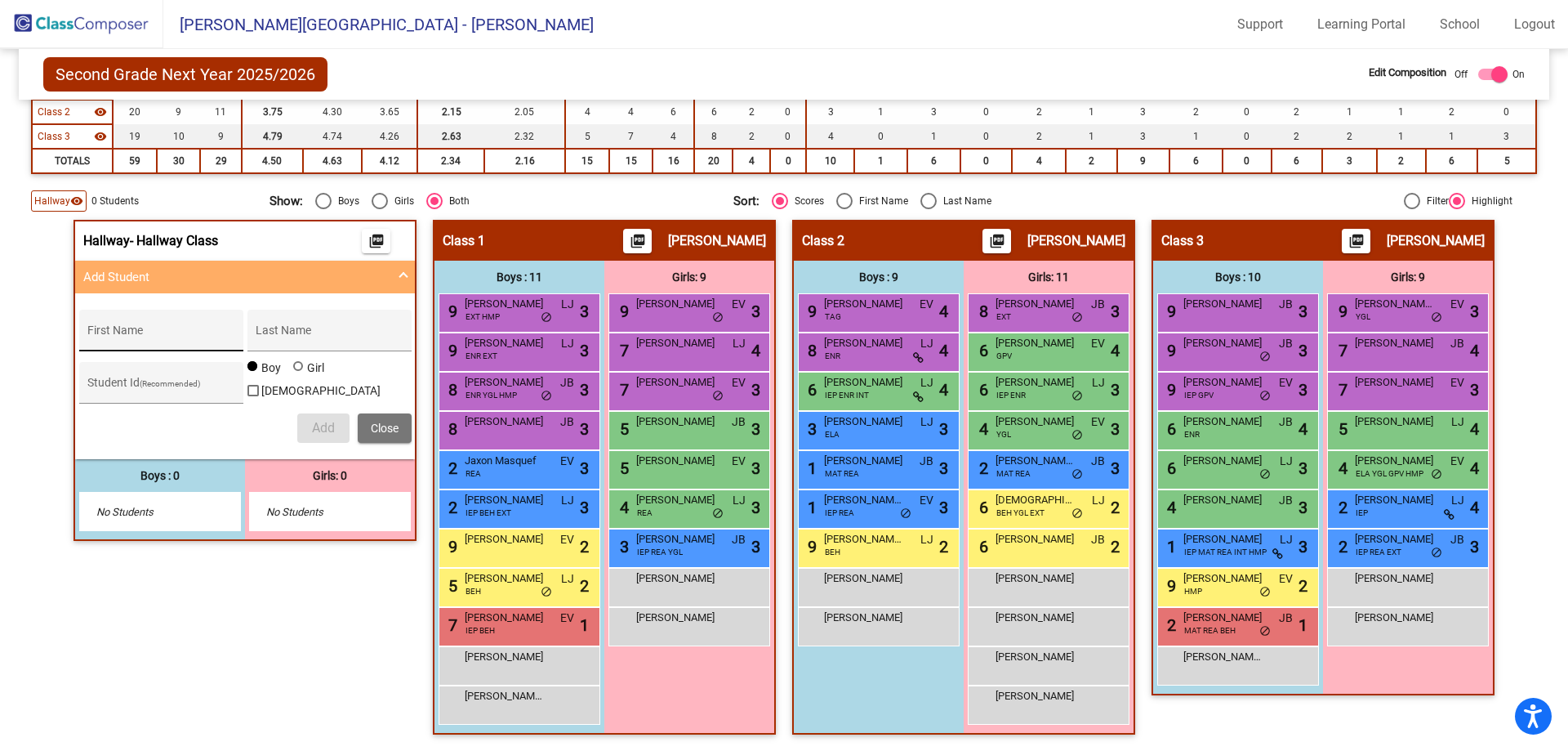
click at [132, 340] on input "First Name" at bounding box center [161, 337] width 147 height 13
click at [117, 343] on input "First Name" at bounding box center [161, 337] width 147 height 13
